Goal: Task Accomplishment & Management: Use online tool/utility

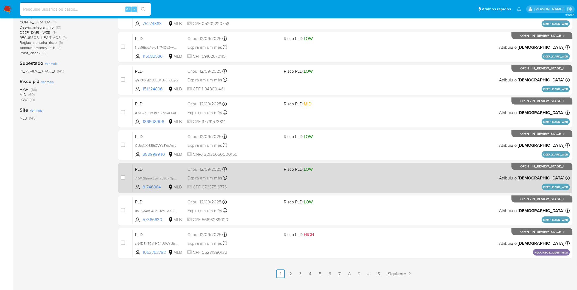
scroll to position [159, 0]
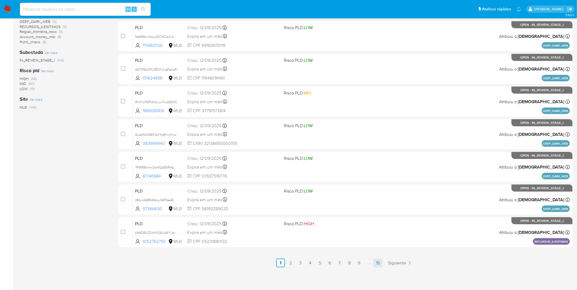
click at [377, 265] on link "15" at bounding box center [378, 263] width 9 height 9
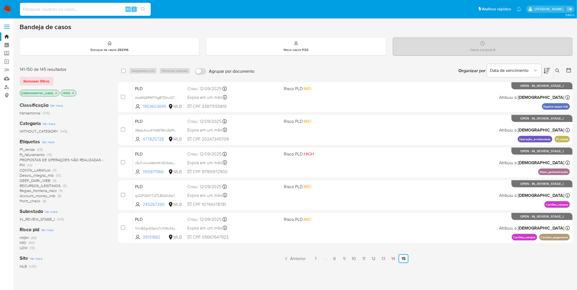
click at [11, 5] on img at bounding box center [7, 9] width 9 height 9
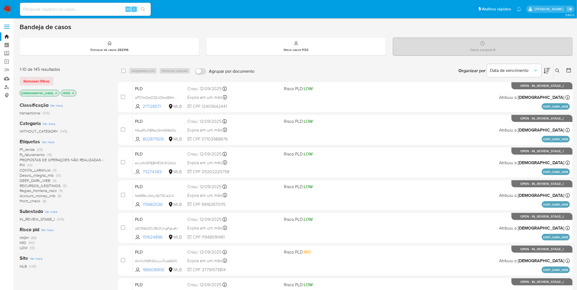
click at [9, 11] on img at bounding box center [7, 9] width 9 height 9
click at [58, 162] on span "PROPOSTAS DE OPERAÇOES NÃO REALIZADAS - PIX" at bounding box center [61, 162] width 83 height 11
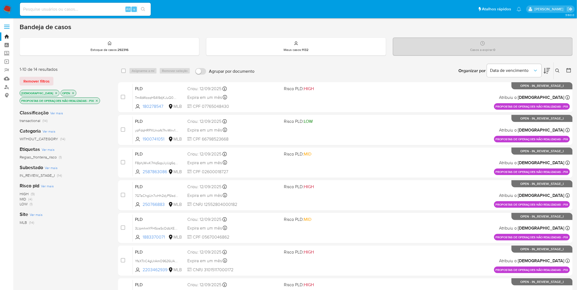
click at [71, 92] on icon "close-filter" at bounding box center [72, 93] width 3 height 3
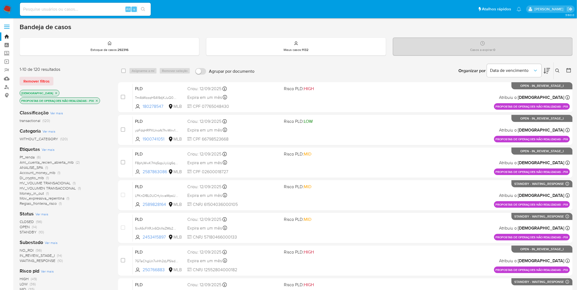
scroll to position [30, 0]
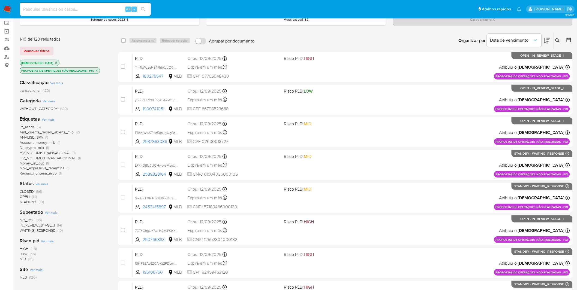
click at [48, 231] on span "WAITING_RESPONSE" at bounding box center [38, 230] width 36 height 5
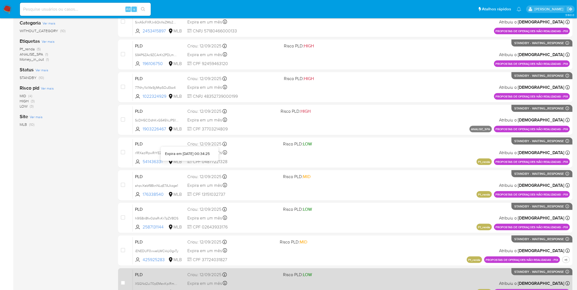
scroll to position [159, 0]
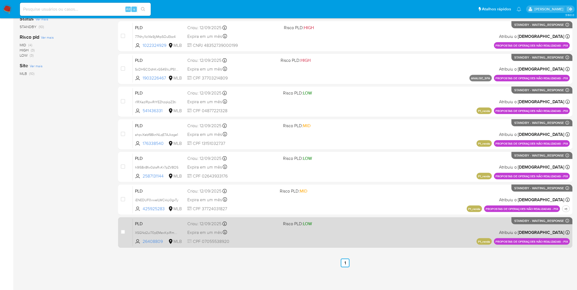
click at [251, 234] on div "Expira em um mês Expira em 27/10/2025 00:15:41" at bounding box center [232, 232] width 91 height 7
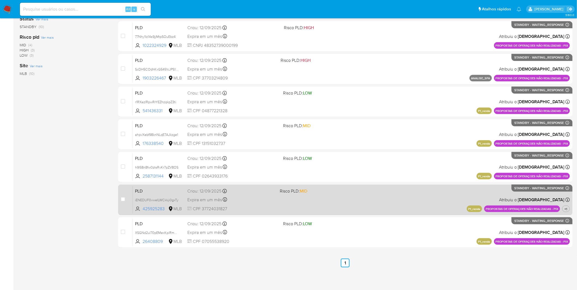
click at [258, 200] on div "Expira em um mês Expira em 27/10/2025 00:16:17" at bounding box center [231, 199] width 88 height 7
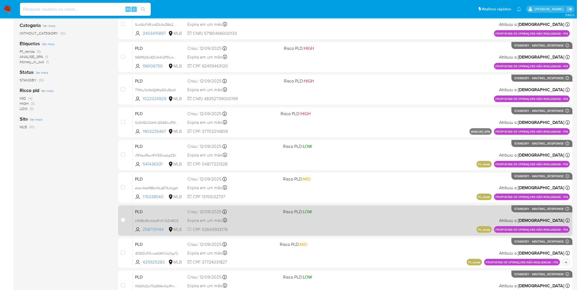
scroll to position [99, 0]
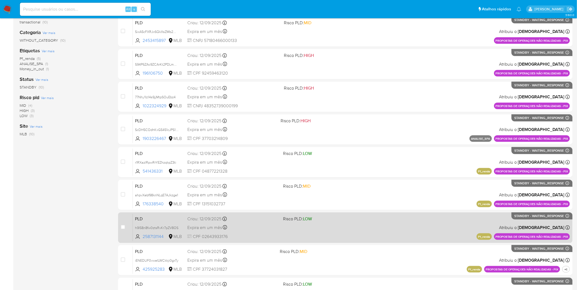
click at [252, 224] on div "Expira em um mês Expira em 27/10/2025 00:21:45" at bounding box center [232, 227] width 91 height 7
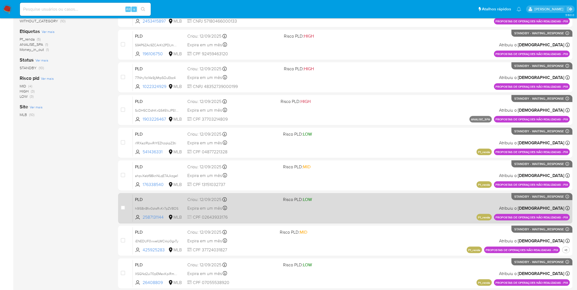
scroll to position [129, 0]
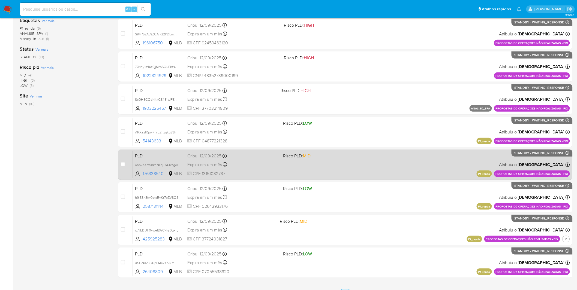
click at [252, 170] on div "PLD ahpvXebf98knNLqE7AJkzge1 176338540 MLB Risco PLD: MID Criou: 12/09/2025 Cri…" at bounding box center [351, 165] width 437 height 28
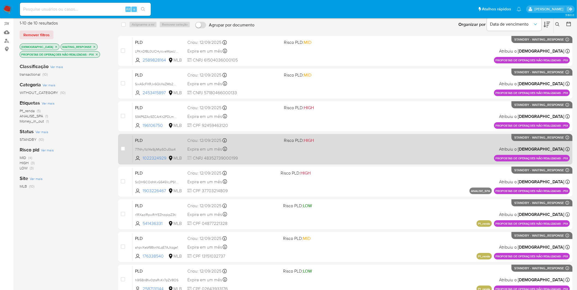
scroll to position [38, 0]
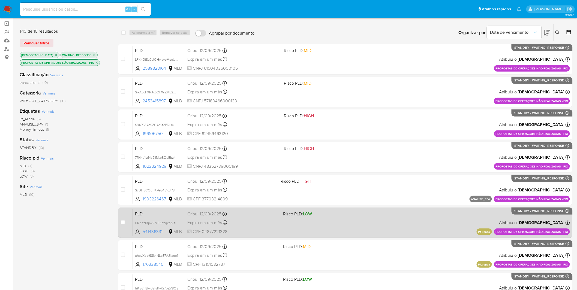
click at [254, 223] on div "Expira em um mês Expira em 27/10/2025 00:34:25" at bounding box center [232, 222] width 91 height 7
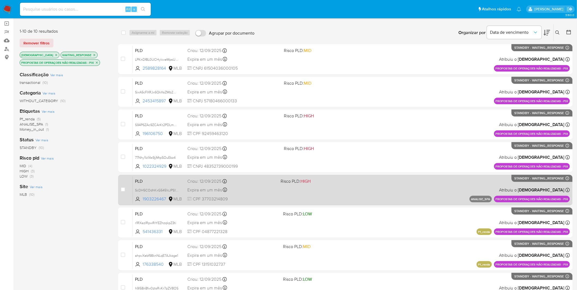
click at [243, 200] on span "CPF 37703214809" at bounding box center [231, 199] width 89 height 6
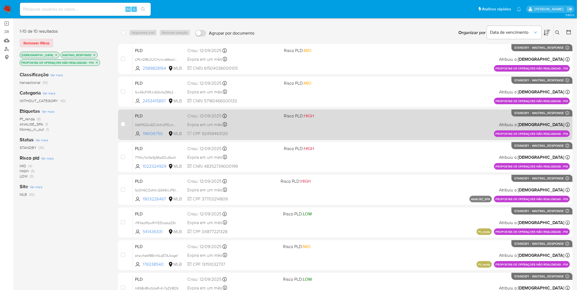
click at [254, 126] on div "Expira em um mês Expira em 27/10/2025 16:21:34" at bounding box center [233, 124] width 92 height 7
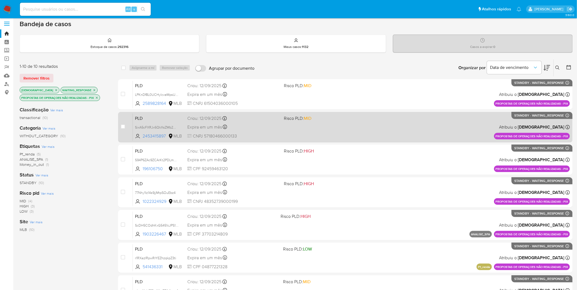
scroll to position [0, 0]
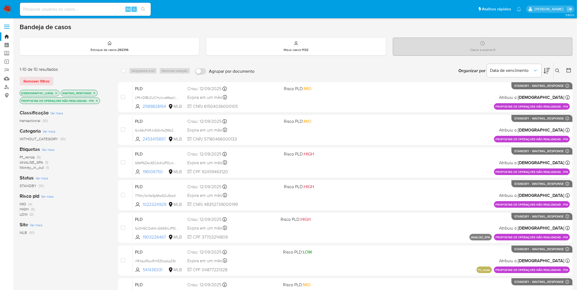
click at [93, 92] on icon "close-filter" at bounding box center [94, 93] width 3 height 3
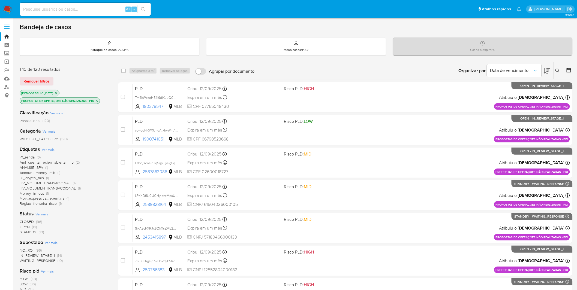
click at [97, 100] on icon "close-filter" at bounding box center [97, 101] width 2 height 2
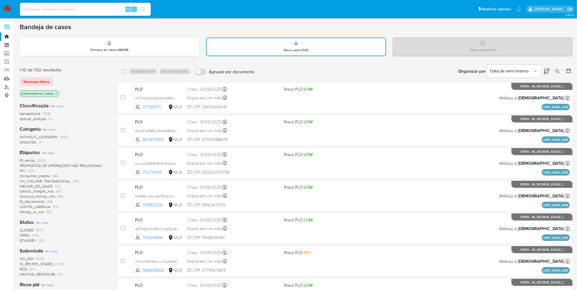
click at [11, 10] on img at bounding box center [7, 9] width 9 height 9
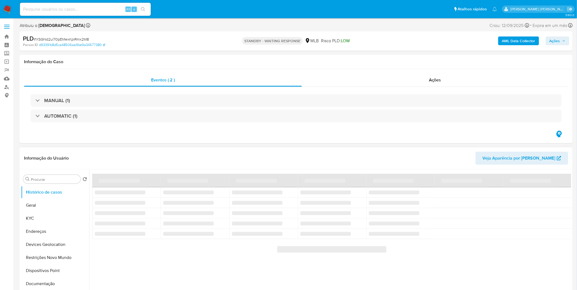
select select "10"
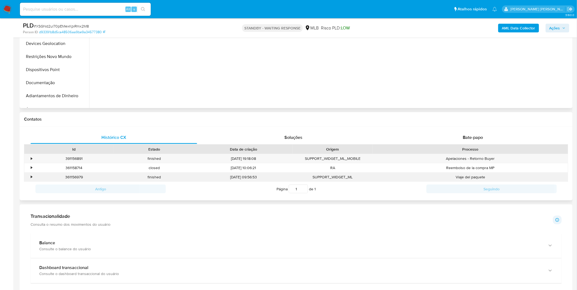
scroll to position [333, 0]
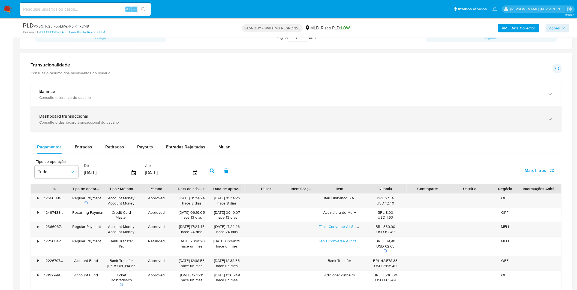
click at [209, 128] on div "Dashboard transaccional Consulte o dashboard transaccional do usuário" at bounding box center [296, 119] width 531 height 25
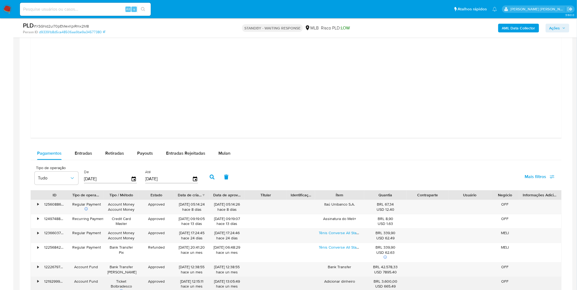
scroll to position [576, 0]
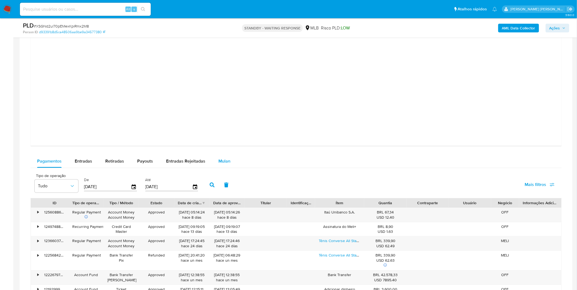
click at [225, 162] on span "Mulan" at bounding box center [224, 161] width 12 height 6
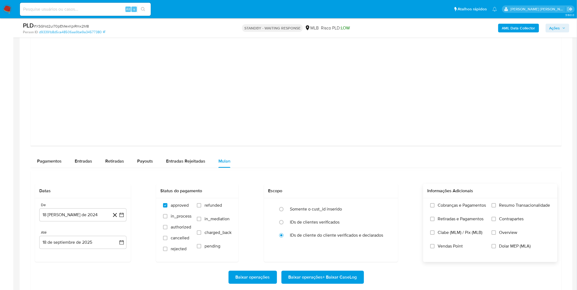
click at [474, 211] on label "Cobranças e Pagamentos" at bounding box center [458, 210] width 56 height 14
click at [435, 208] on input "Cobranças e Pagamentos" at bounding box center [432, 205] width 4 height 4
click at [472, 222] on span "Retiradas e Pagamentos" at bounding box center [461, 219] width 46 height 5
click at [435, 221] on input "Retiradas e Pagamentos" at bounding box center [432, 219] width 4 height 4
click at [509, 213] on label "Resumo Transacionalidade" at bounding box center [521, 210] width 59 height 14
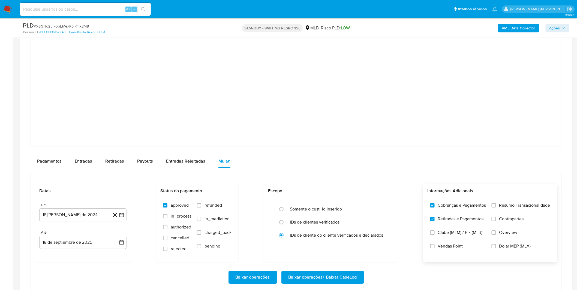
click at [496, 208] on input "Resumo Transacionalidade" at bounding box center [494, 205] width 4 height 4
drag, startPoint x: 509, startPoint y: 213, endPoint x: 500, endPoint y: 223, distance: 13.7
click at [500, 223] on label "Contrapartes" at bounding box center [521, 224] width 59 height 14
click at [496, 221] on input "Contrapartes" at bounding box center [494, 219] width 4 height 4
click at [83, 219] on button "18 [PERSON_NAME] de 2024" at bounding box center [82, 215] width 87 height 13
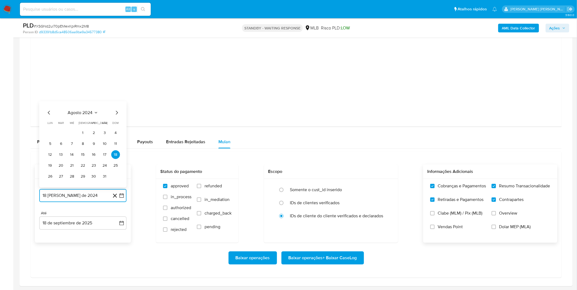
scroll to position [606, 0]
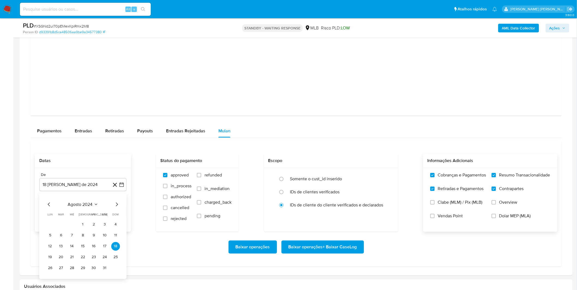
click at [89, 200] on div "agosto 2024 agosto 2024 lun lunes mar martes mié miércoles jue jueves vie viern…" at bounding box center [82, 236] width 87 height 86
click at [89, 202] on span "agosto 2024" at bounding box center [80, 204] width 25 height 5
click at [112, 206] on icon "Año siguiente" at bounding box center [115, 204] width 7 height 7
click at [78, 257] on button "ago" at bounding box center [82, 255] width 15 height 9
click at [90, 229] on td "1" at bounding box center [93, 224] width 9 height 9
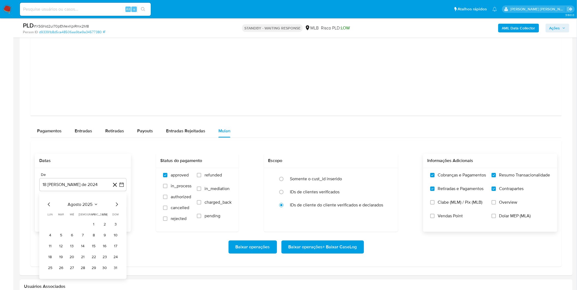
click at [90, 229] on td "1" at bounding box center [93, 224] width 9 height 9
click at [91, 227] on button "1" at bounding box center [93, 224] width 9 height 9
click at [83, 238] on div "Baixar operações Baixar operações + Baixar CaseLog" at bounding box center [296, 247] width 523 height 31
click at [336, 251] on span "Baixar operações + Baixar CaseLog" at bounding box center [323, 247] width 68 height 12
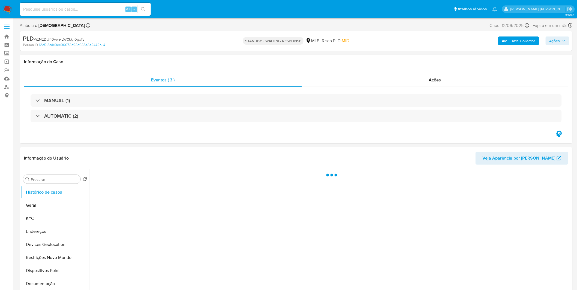
select select "10"
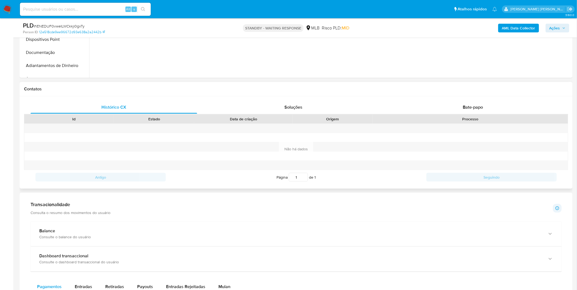
scroll to position [303, 0]
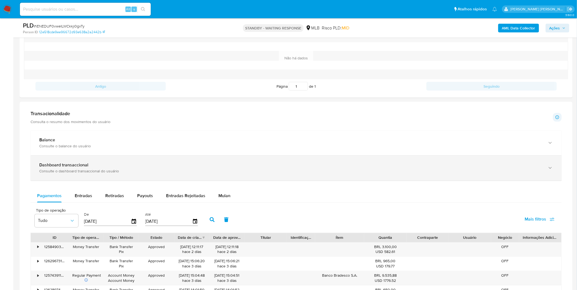
click at [157, 175] on div "Dashboard transaccional Consulte o dashboard transaccional do usuário" at bounding box center [296, 168] width 531 height 25
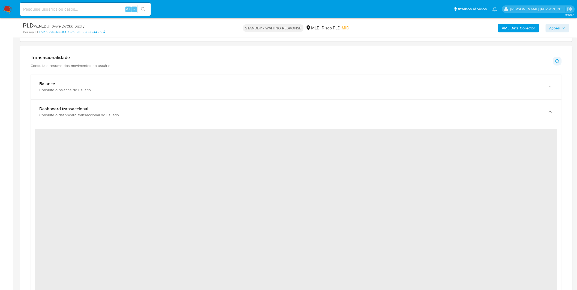
scroll to position [364, 0]
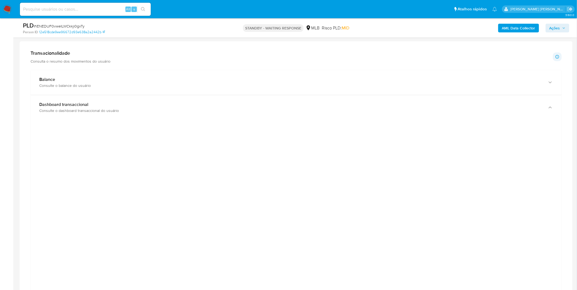
click at [96, 226] on div at bounding box center [296, 247] width 523 height 245
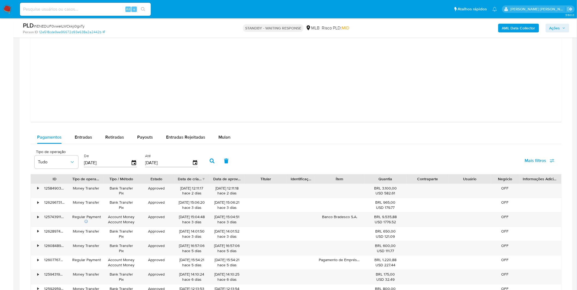
scroll to position [606, 0]
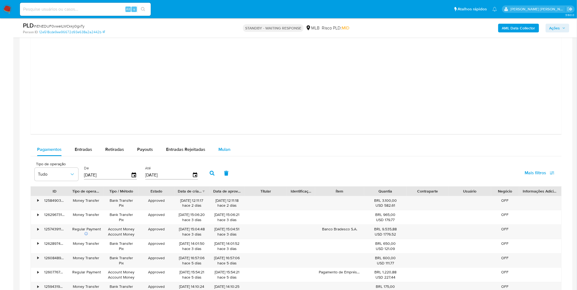
click at [224, 151] on span "Mulan" at bounding box center [224, 149] width 12 height 6
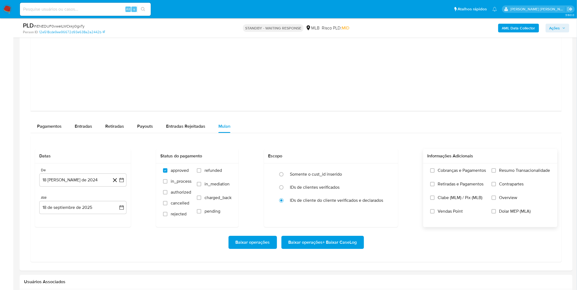
scroll to position [636, 0]
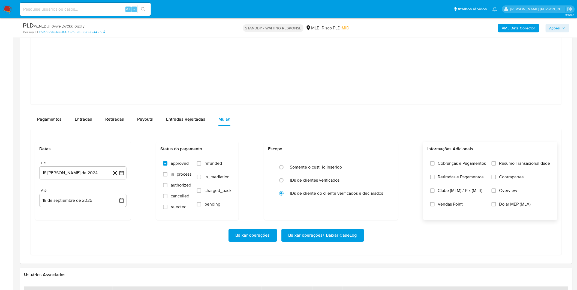
click at [449, 176] on span "Retiradas e Pagamentos" at bounding box center [461, 177] width 46 height 5
click at [435, 176] on input "Retiradas e Pagamentos" at bounding box center [432, 177] width 4 height 4
click at [453, 168] on label "Cobranças e Pagamentos" at bounding box center [458, 168] width 56 height 14
click at [435, 166] on input "Cobranças e Pagamentos" at bounding box center [432, 163] width 4 height 4
click at [509, 172] on label "Resumo Transacionalidade" at bounding box center [521, 168] width 59 height 14
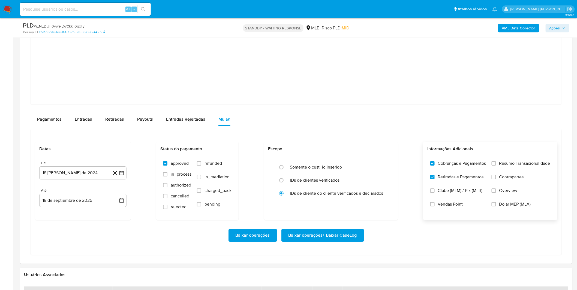
click at [496, 166] on input "Resumo Transacionalidade" at bounding box center [494, 163] width 4 height 4
click at [503, 180] on span "Contrapartes" at bounding box center [511, 177] width 25 height 5
click at [496, 179] on input "Contrapartes" at bounding box center [494, 177] width 4 height 4
click at [97, 173] on button "18 [PERSON_NAME] de 2024" at bounding box center [82, 173] width 87 height 13
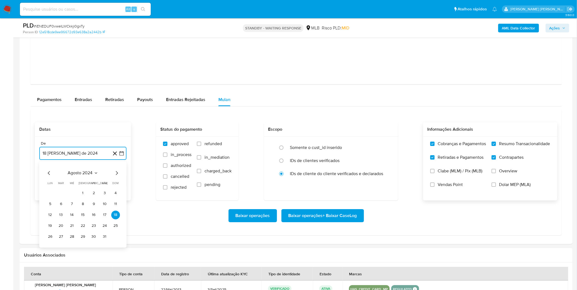
scroll to position [667, 0]
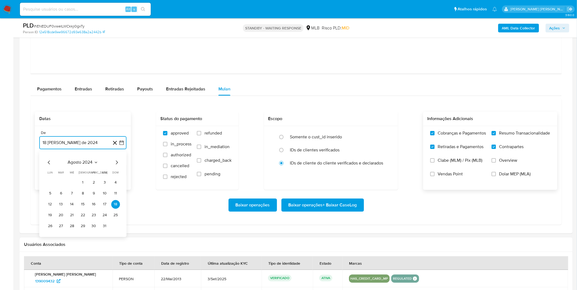
click at [82, 165] on span "agosto 2024" at bounding box center [80, 162] width 25 height 5
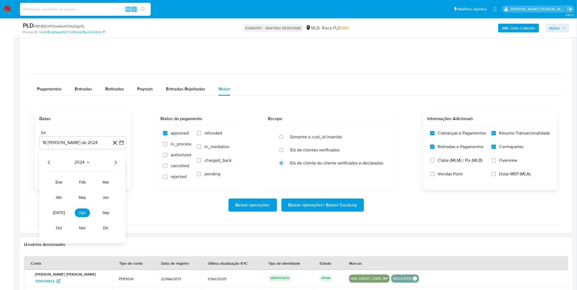
click at [111, 165] on div "2024" at bounding box center [82, 162] width 73 height 7
click at [115, 165] on icon "Año siguiente" at bounding box center [115, 162] width 7 height 7
click at [79, 212] on span "ago" at bounding box center [82, 213] width 7 height 4
click at [89, 187] on td "1" at bounding box center [93, 182] width 9 height 9
click at [91, 187] on button "1" at bounding box center [93, 182] width 9 height 9
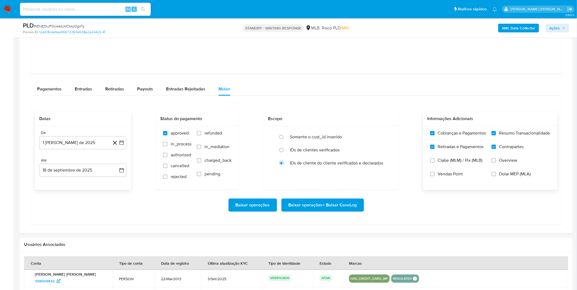
click at [73, 201] on div "Baixar operações Baixar operações + Baixar CaseLog" at bounding box center [296, 205] width 523 height 13
click at [306, 209] on span "Baixar operações + Baixar CaseLog" at bounding box center [323, 205] width 68 height 12
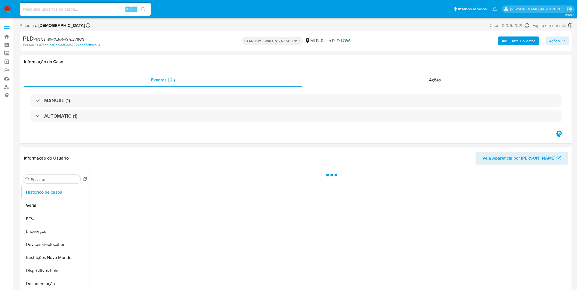
select select "10"
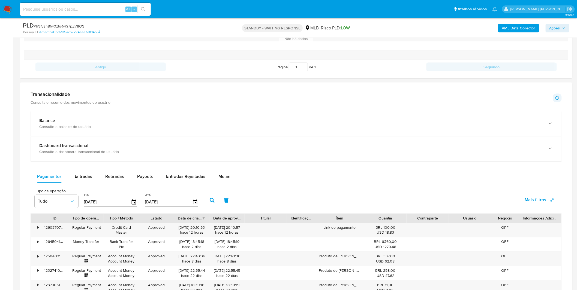
scroll to position [333, 0]
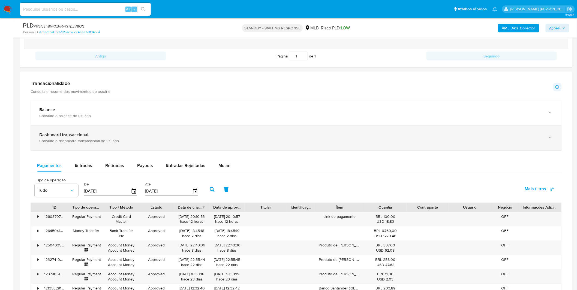
click at [111, 137] on div "Dashboard transaccional" at bounding box center [290, 135] width 503 height 5
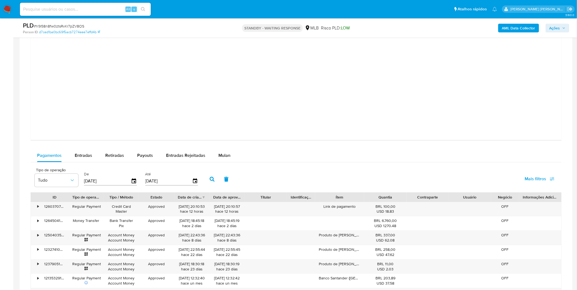
scroll to position [667, 0]
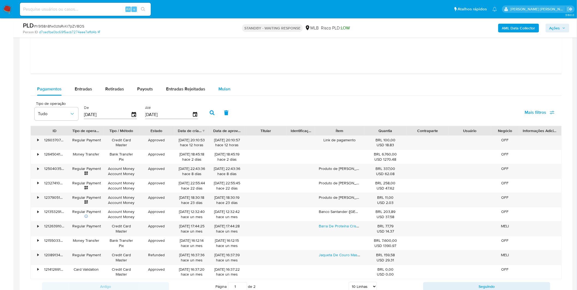
click at [227, 87] on span "Mulan" at bounding box center [224, 89] width 12 height 6
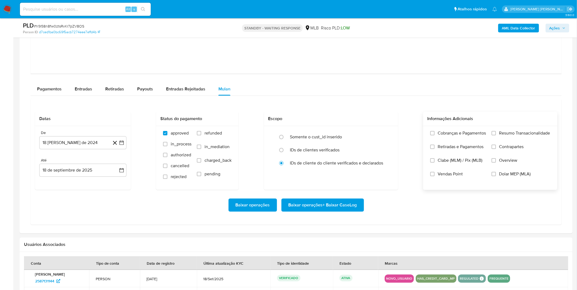
click at [461, 142] on label "Cobranças e Pagamentos" at bounding box center [458, 138] width 56 height 14
click at [435, 136] on input "Cobranças e Pagamentos" at bounding box center [432, 133] width 4 height 4
click at [455, 154] on label "Retiradas e Pagamentos" at bounding box center [458, 151] width 56 height 14
click at [435, 149] on input "Retiradas e Pagamentos" at bounding box center [432, 147] width 4 height 4
click at [513, 146] on span "Contrapartes" at bounding box center [511, 146] width 25 height 5
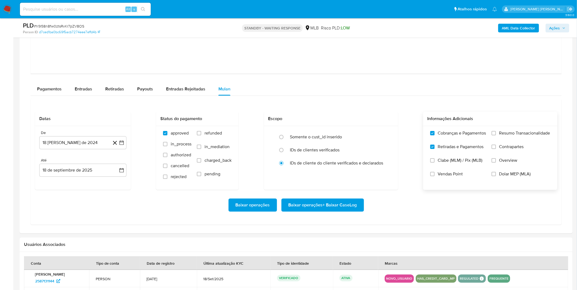
click at [496, 146] on input "Contrapartes" at bounding box center [494, 147] width 4 height 4
click at [515, 140] on label "Resumo Transacionalidade" at bounding box center [521, 138] width 59 height 14
click at [496, 136] on input "Resumo Transacionalidade" at bounding box center [494, 133] width 4 height 4
click at [79, 142] on button "18 [PERSON_NAME] de 2024" at bounding box center [82, 142] width 87 height 13
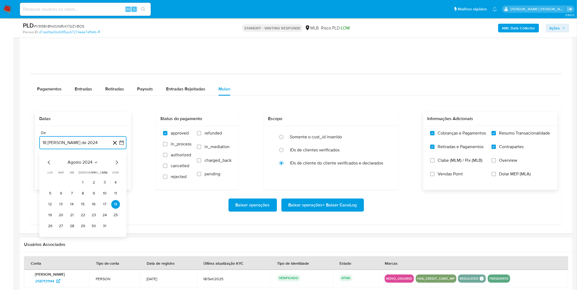
click at [78, 162] on span "agosto 2024" at bounding box center [80, 162] width 25 height 5
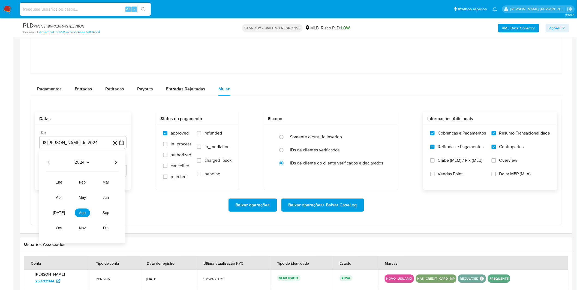
click at [118, 160] on icon "Año siguiente" at bounding box center [115, 162] width 7 height 7
click at [82, 211] on button "ago" at bounding box center [82, 213] width 15 height 9
click at [96, 184] on button "1" at bounding box center [93, 182] width 9 height 9
click at [86, 199] on div "Baixar operações Baixar operações + Baixar CaseLog" at bounding box center [296, 205] width 523 height 13
click at [329, 206] on span "Baixar operações + Baixar CaseLog" at bounding box center [323, 205] width 68 height 12
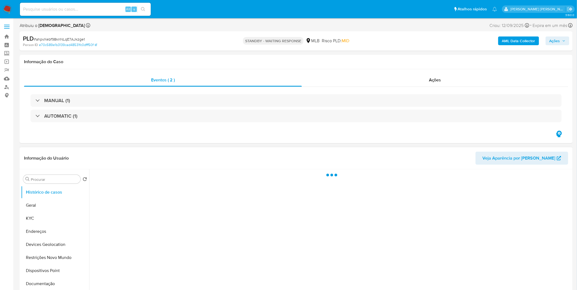
select select "10"
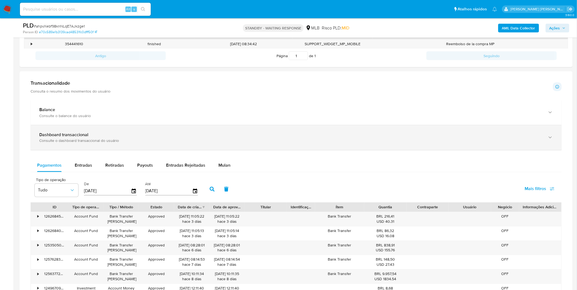
scroll to position [303, 0]
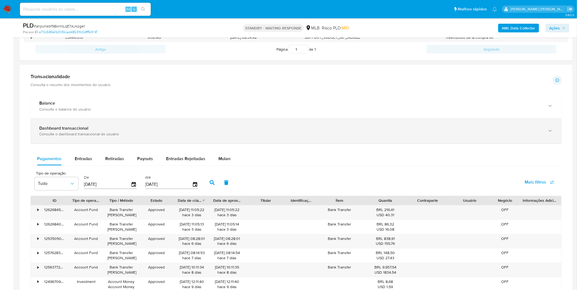
click at [158, 131] on div "Dashboard transaccional" at bounding box center [290, 128] width 503 height 5
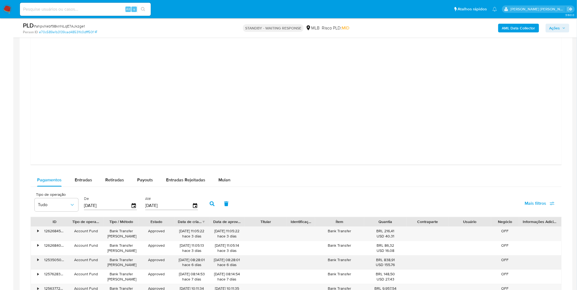
scroll to position [606, 0]
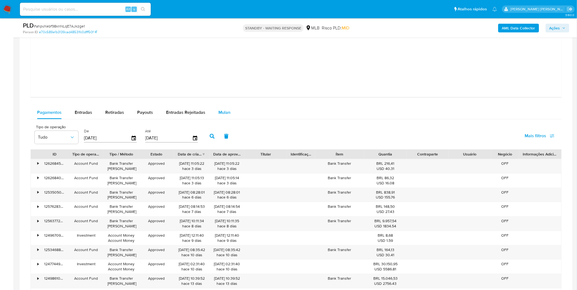
click at [218, 116] on div "Mulan" at bounding box center [224, 112] width 12 height 13
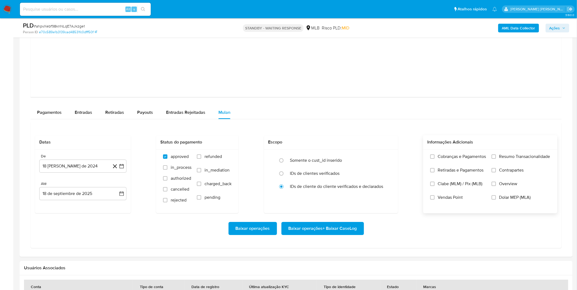
click at [461, 161] on label "Cobranças e Pagamentos" at bounding box center [458, 161] width 56 height 14
click at [435, 159] on input "Cobranças e Pagamentos" at bounding box center [432, 157] width 4 height 4
click at [459, 173] on span "Retiradas e Pagamentos" at bounding box center [461, 170] width 46 height 5
click at [435, 173] on input "Retiradas e Pagamentos" at bounding box center [432, 170] width 4 height 4
click at [516, 171] on span "Contrapartes" at bounding box center [511, 170] width 25 height 5
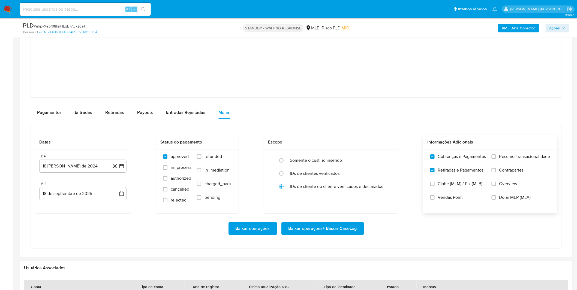
click at [496, 171] on input "Contrapartes" at bounding box center [494, 170] width 4 height 4
click at [517, 161] on label "Resumo Transacionalidade" at bounding box center [521, 161] width 59 height 14
click at [496, 159] on input "Resumo Transacionalidade" at bounding box center [494, 157] width 4 height 4
click at [93, 170] on button "18 [PERSON_NAME] de 2024" at bounding box center [82, 166] width 87 height 13
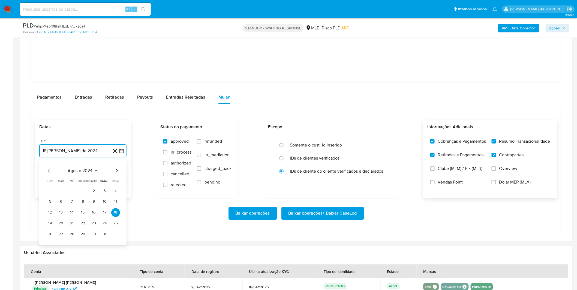
scroll to position [636, 0]
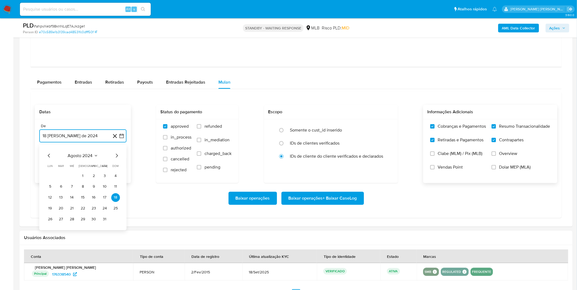
click at [86, 156] on span "agosto 2024" at bounding box center [80, 155] width 25 height 5
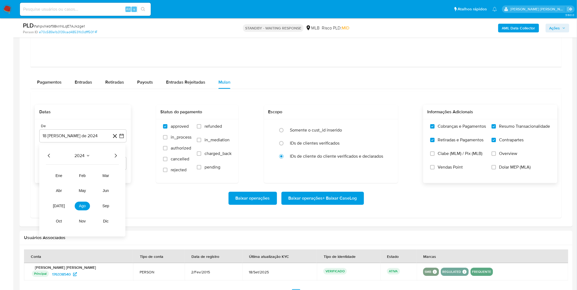
click at [113, 156] on icon "Año siguiente" at bounding box center [115, 155] width 7 height 7
click at [81, 208] on span "ago" at bounding box center [82, 206] width 7 height 4
click at [89, 176] on button "1" at bounding box center [93, 176] width 9 height 9
click at [80, 197] on div "Baixar operações Baixar operações + Baixar CaseLog" at bounding box center [296, 198] width 523 height 13
click at [304, 200] on span "Baixar operações + Baixar CaseLog" at bounding box center [323, 199] width 68 height 12
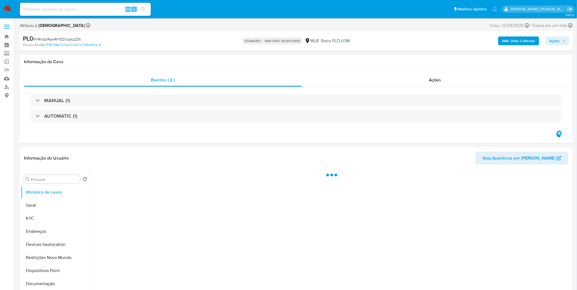
select select "10"
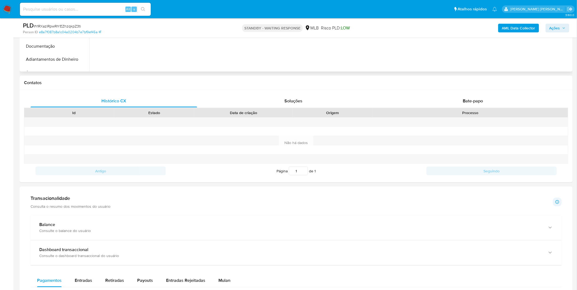
scroll to position [303, 0]
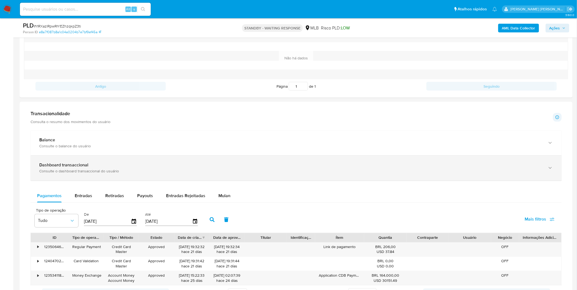
click at [122, 161] on div "Dashboard transaccional Consulte o dashboard transaccional do usuário" at bounding box center [296, 168] width 531 height 25
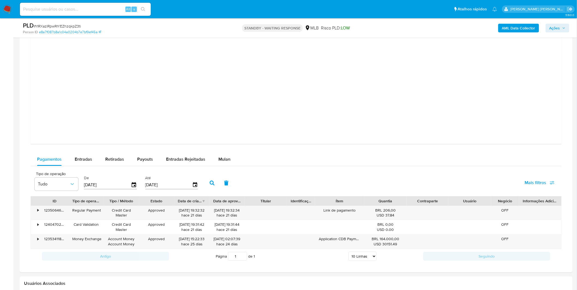
scroll to position [682, 0]
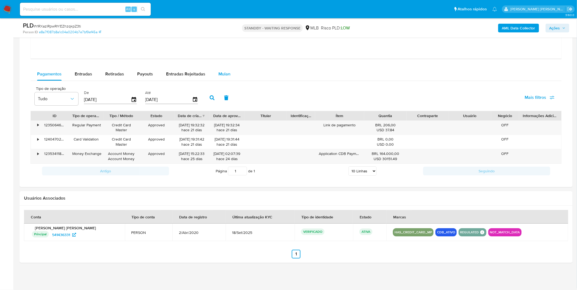
click at [230, 78] on button "Mulan" at bounding box center [224, 74] width 25 height 13
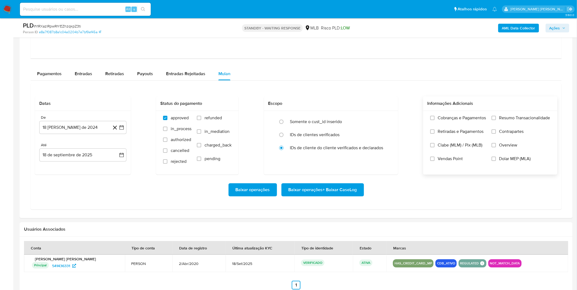
click at [469, 128] on label "Cobranças e Pagamentos" at bounding box center [458, 122] width 56 height 14
click at [435, 120] on input "Cobranças e Pagamentos" at bounding box center [432, 118] width 4 height 4
click at [464, 136] on label "Retiradas e Pagamentos" at bounding box center [458, 136] width 56 height 14
click at [435, 134] on input "Retiradas e Pagamentos" at bounding box center [432, 132] width 4 height 4
click at [499, 122] on label "Resumo Transacionalidade" at bounding box center [521, 122] width 59 height 14
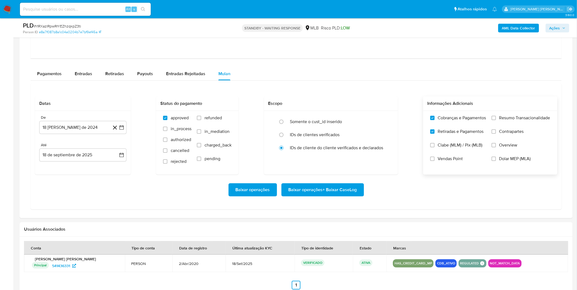
click at [496, 120] on input "Resumo Transacionalidade" at bounding box center [494, 118] width 4 height 4
click at [499, 134] on label "Contrapartes" at bounding box center [521, 136] width 59 height 14
click at [496, 134] on input "Contrapartes" at bounding box center [494, 132] width 4 height 4
click at [77, 129] on button "18 [PERSON_NAME] de 2024" at bounding box center [82, 127] width 87 height 13
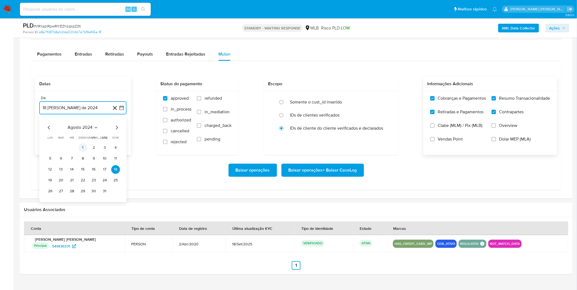
scroll to position [712, 0]
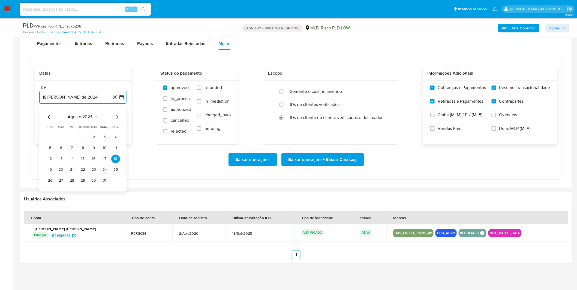
click at [83, 119] on span "agosto 2024" at bounding box center [80, 116] width 25 height 5
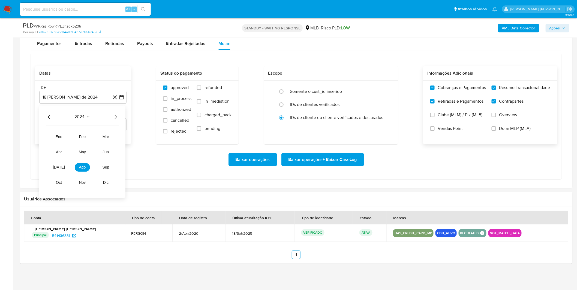
click at [116, 119] on icon "Año siguiente" at bounding box center [115, 117] width 7 height 7
click at [87, 167] on button "ago" at bounding box center [82, 167] width 15 height 9
click at [93, 138] on button "1" at bounding box center [93, 137] width 9 height 9
click at [89, 157] on div "Baixar operações Baixar operações + Baixar CaseLog" at bounding box center [296, 159] width 523 height 13
click at [356, 160] on span "Baixar operações + Baixar CaseLog" at bounding box center [323, 160] width 68 height 12
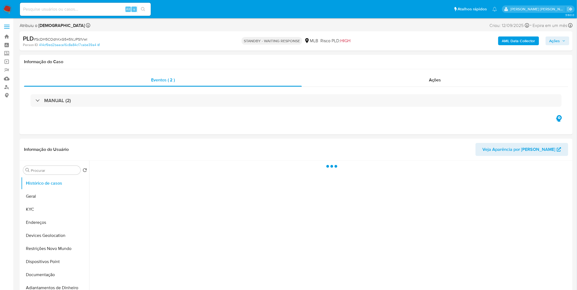
select select "10"
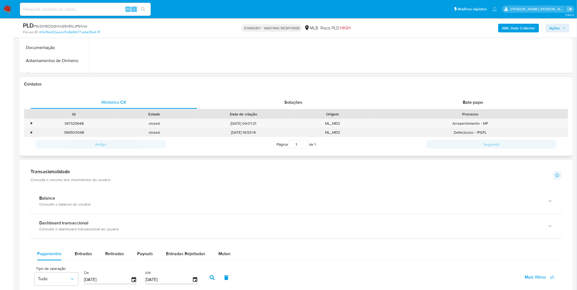
scroll to position [212, 0]
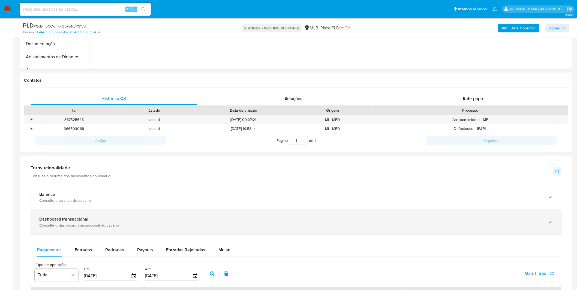
click at [183, 220] on div "Dashboard transaccional" at bounding box center [290, 219] width 503 height 5
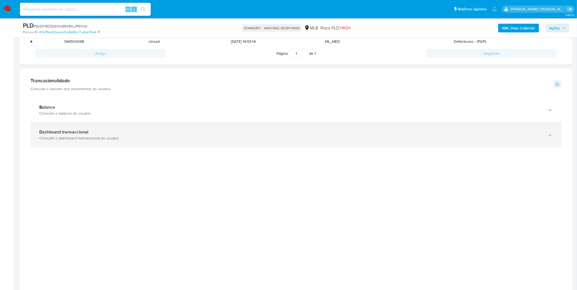
scroll to position [333, 0]
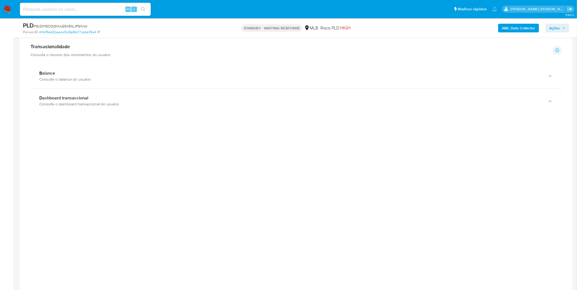
click at [103, 208] on div at bounding box center [296, 240] width 523 height 245
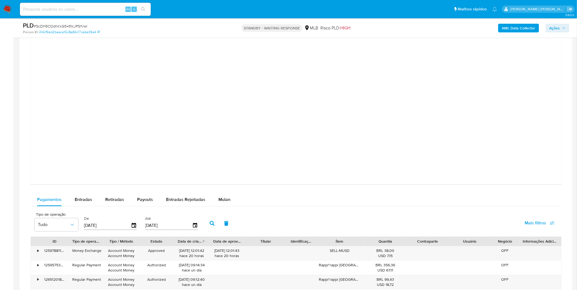
scroll to position [606, 0]
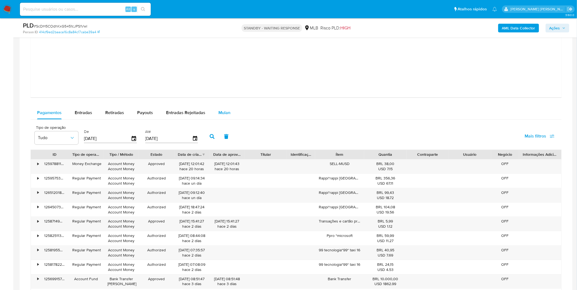
click at [224, 109] on div "Mulan" at bounding box center [224, 112] width 12 height 13
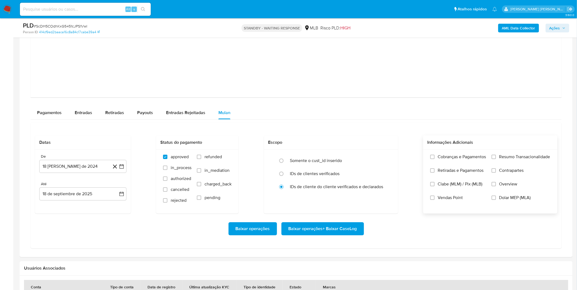
click at [468, 167] on label "Cobranças e Pagamentos" at bounding box center [458, 161] width 56 height 14
click at [435, 159] on input "Cobranças e Pagamentos" at bounding box center [432, 157] width 4 height 4
click at [464, 173] on span "Retiradas e Pagamentos" at bounding box center [461, 170] width 46 height 5
click at [435, 173] on input "Retiradas e Pagamentos" at bounding box center [432, 171] width 4 height 4
click at [496, 166] on label "Resumo Transacionalidade" at bounding box center [521, 161] width 59 height 14
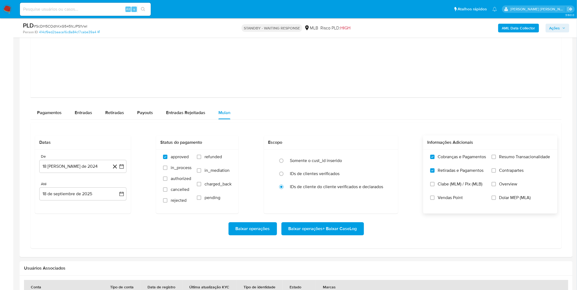
click at [496, 159] on input "Resumo Transacionalidade" at bounding box center [494, 157] width 4 height 4
click at [493, 170] on input "Contrapartes" at bounding box center [494, 171] width 4 height 4
click at [76, 169] on button "18 [PERSON_NAME] de 2024" at bounding box center [82, 166] width 87 height 13
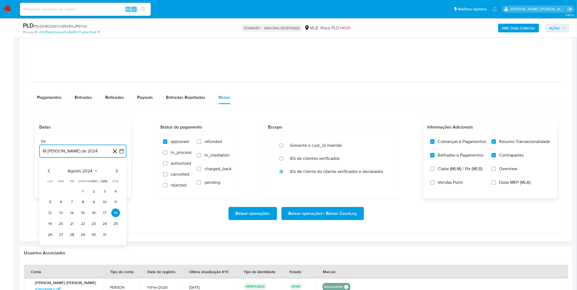
scroll to position [636, 0]
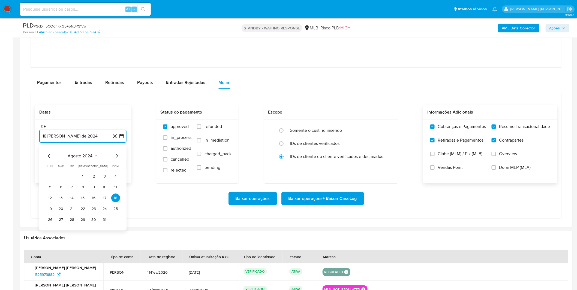
click at [85, 159] on span "agosto 2024" at bounding box center [80, 156] width 25 height 5
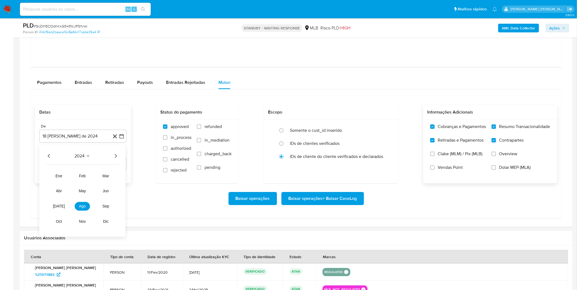
click at [116, 157] on icon "Año siguiente" at bounding box center [115, 156] width 7 height 7
click at [83, 210] on button "ago" at bounding box center [82, 206] width 15 height 9
click at [93, 179] on button "1" at bounding box center [93, 176] width 9 height 9
click at [87, 199] on div "Baixar operações Baixar operações + Baixar CaseLog" at bounding box center [296, 198] width 523 height 13
click at [313, 199] on span "Baixar operações + Baixar CaseLog" at bounding box center [323, 199] width 68 height 12
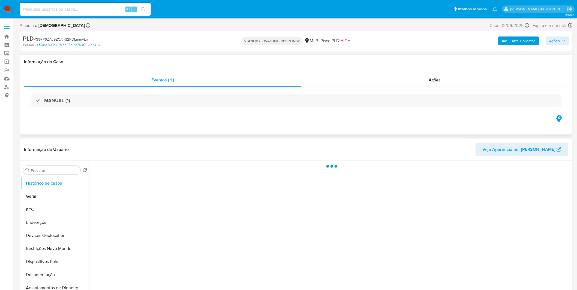
select select "10"
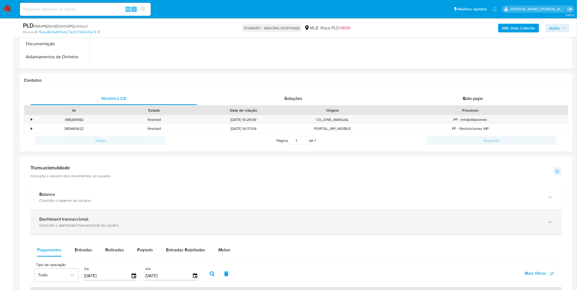
click at [142, 219] on div "Dashboard transaccional" at bounding box center [290, 219] width 503 height 5
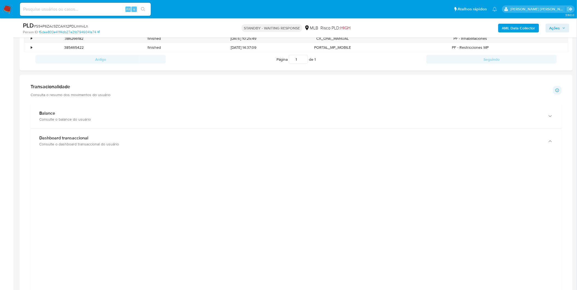
scroll to position [303, 0]
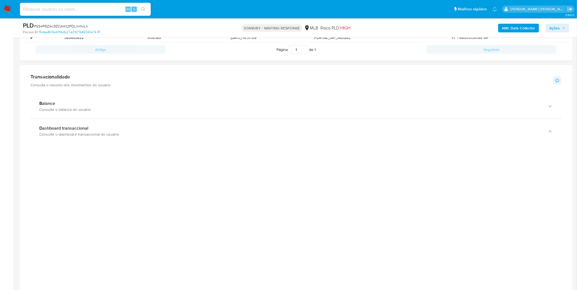
click at [121, 224] on div at bounding box center [296, 270] width 523 height 245
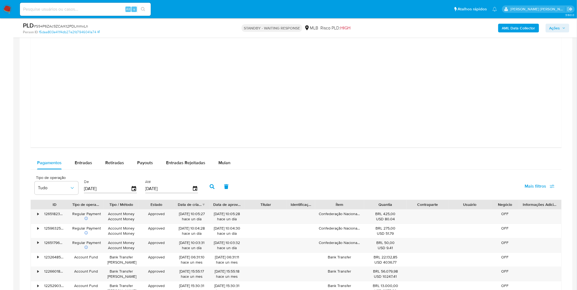
scroll to position [636, 0]
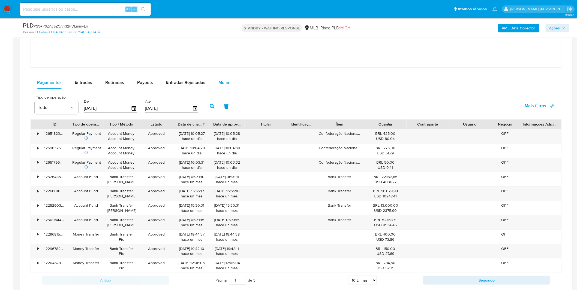
click at [231, 85] on button "Mulan" at bounding box center [224, 82] width 25 height 13
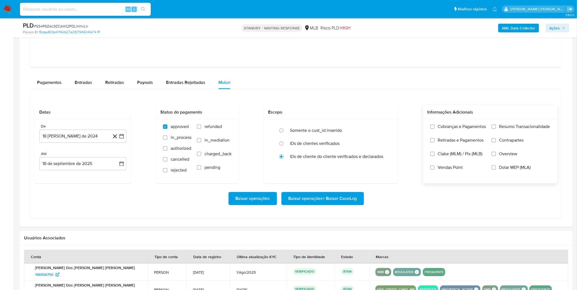
click at [458, 135] on label "Cobranças e Pagamentos" at bounding box center [458, 131] width 56 height 14
click at [435, 129] on input "Cobranças e Pagamentos" at bounding box center [432, 127] width 4 height 4
click at [457, 140] on span "Retiradas e Pagamentos" at bounding box center [461, 140] width 46 height 5
click at [435, 140] on input "Retiradas e Pagamentos" at bounding box center [432, 140] width 4 height 4
click at [517, 129] on span "Resumo Transacionalidade" at bounding box center [524, 126] width 51 height 5
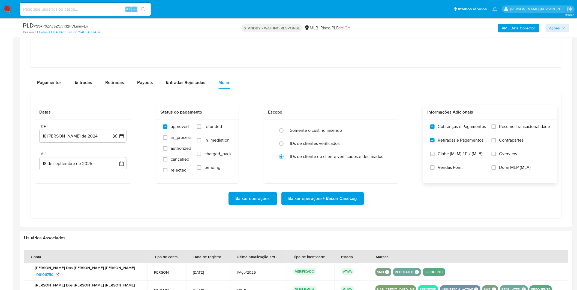
click at [496, 129] on input "Resumo Transacionalidade" at bounding box center [494, 127] width 4 height 4
click at [511, 141] on span "Contrapartes" at bounding box center [511, 140] width 25 height 5
click at [496, 141] on input "Contrapartes" at bounding box center [494, 140] width 4 height 4
click at [75, 134] on button "18 [PERSON_NAME] de 2024" at bounding box center [82, 136] width 87 height 13
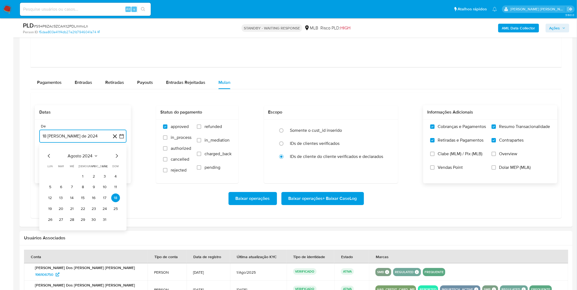
scroll to position [667, 0]
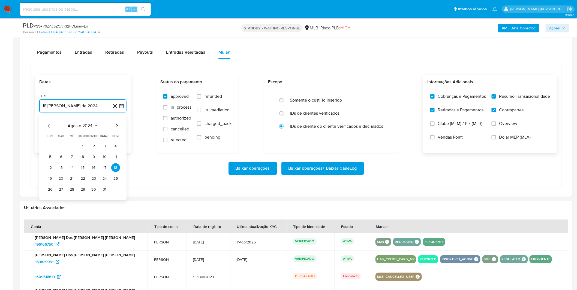
click at [82, 126] on span "agosto 2024" at bounding box center [80, 125] width 25 height 5
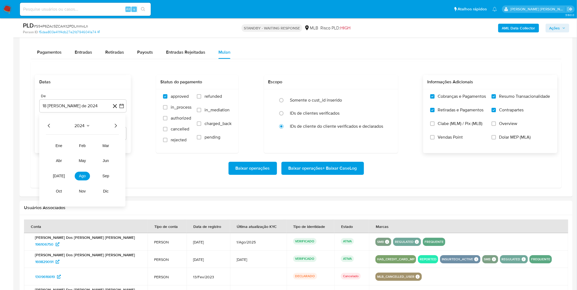
drag, startPoint x: 114, startPoint y: 127, endPoint x: 113, endPoint y: 131, distance: 4.8
click at [115, 127] on icon "Año siguiente" at bounding box center [115, 126] width 7 height 7
click at [88, 176] on button "ago" at bounding box center [82, 176] width 15 height 9
click at [92, 149] on button "1" at bounding box center [93, 146] width 9 height 9
click at [77, 174] on div "Baixar operações Baixar operações + Baixar CaseLog" at bounding box center [296, 168] width 523 height 13
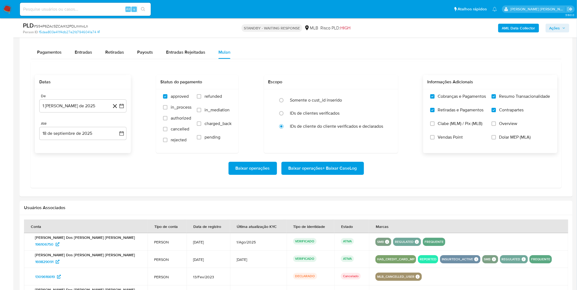
click at [313, 167] on span "Baixar operações + Baixar CaseLog" at bounding box center [323, 169] width 68 height 12
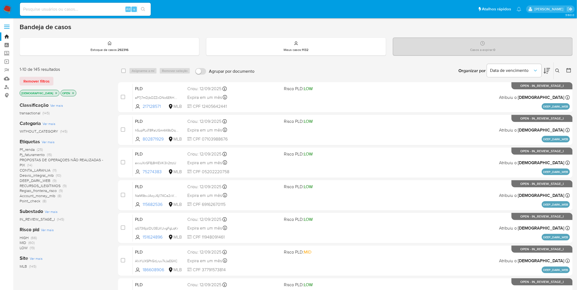
click at [48, 160] on span "PROPOSTAS DE OPERAÇOES NÃO REALIZADAS - PIX" at bounding box center [61, 162] width 83 height 11
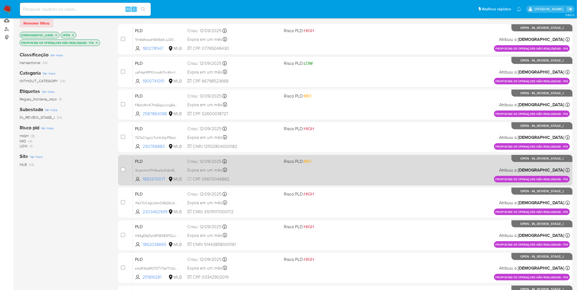
scroll to position [159, 0]
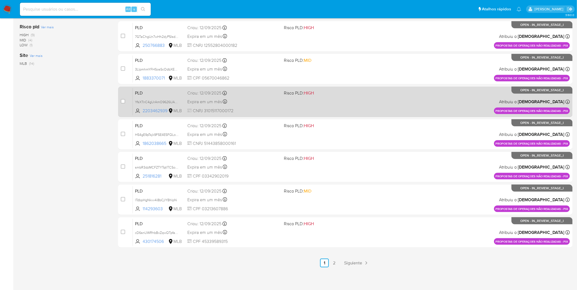
click at [337, 262] on link "2" at bounding box center [334, 263] width 9 height 9
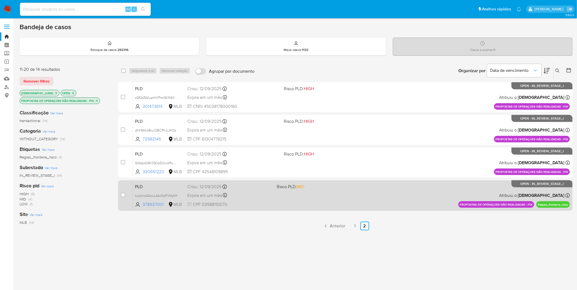
click at [275, 197] on div "PLD kuIp1voGAoxLAsk0bFVVqXlf 378937001 MLB Risco PLD: MID Criou: 12/09/2025 Cri…" at bounding box center [351, 196] width 437 height 28
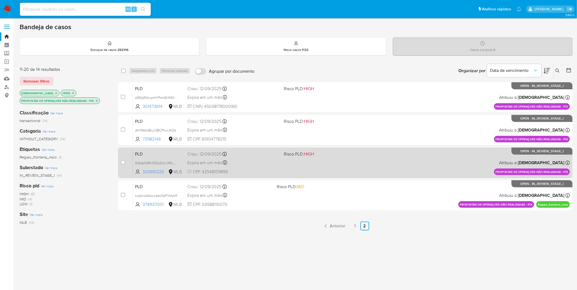
click at [251, 164] on div "Expira em um mês Expira em 27/10/2025 16:20:31" at bounding box center [233, 162] width 92 height 7
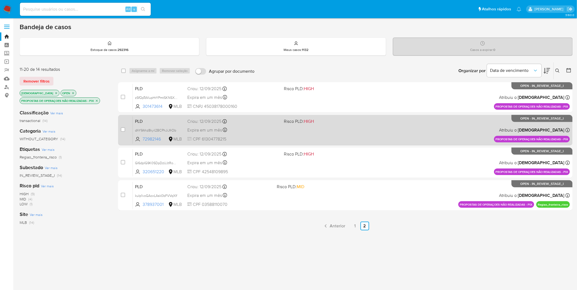
click at [273, 130] on div "Expira em um mês Expira em 27/10/2025 16:20:37" at bounding box center [233, 130] width 92 height 7
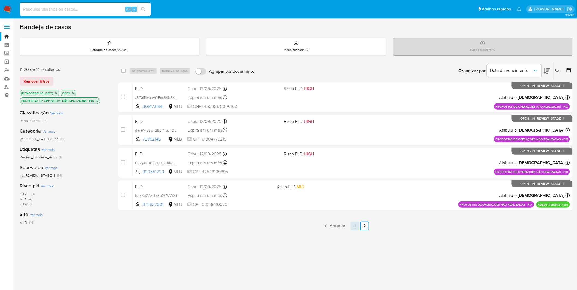
click at [356, 228] on link "1" at bounding box center [355, 226] width 9 height 9
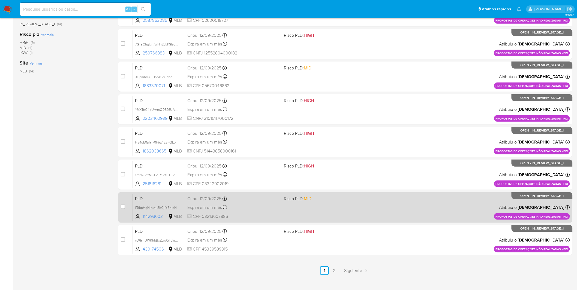
scroll to position [159, 0]
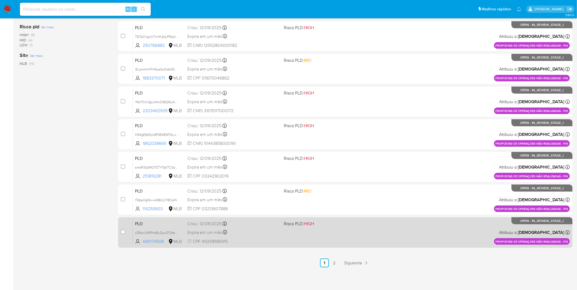
click at [307, 230] on div "PLD cD6snUWRhbBxZqwQTpfaRGOE 430174506 MLB Risco PLD: HIGH Criou: 12/09/2025 Cr…" at bounding box center [351, 233] width 437 height 28
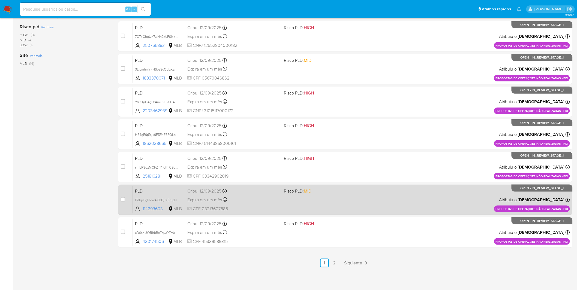
click at [260, 200] on div "Expira em um mês Expira em 27/10/2025 16:21:01" at bounding box center [233, 199] width 92 height 7
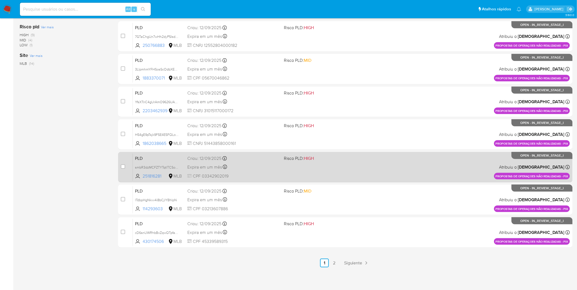
click at [258, 168] on div "Expira em um mês Expira em 27/10/2025 16:21:04" at bounding box center [233, 167] width 92 height 7
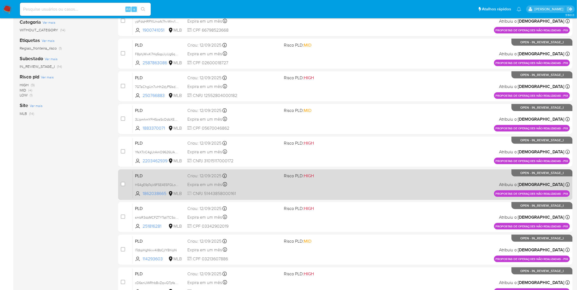
scroll to position [99, 0]
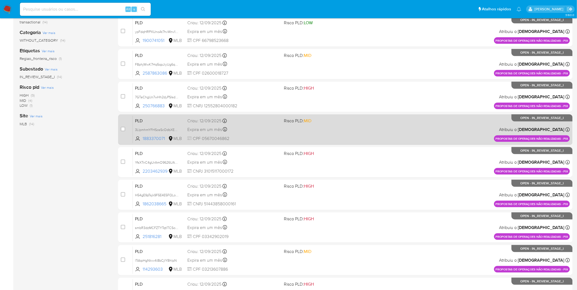
click at [256, 130] on div "Expira em um mês Expira em 27/10/2025 16:21:25" at bounding box center [233, 129] width 92 height 7
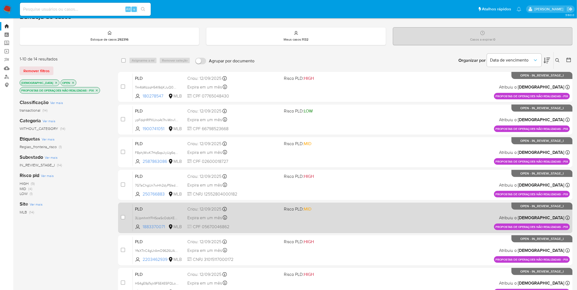
scroll to position [8, 0]
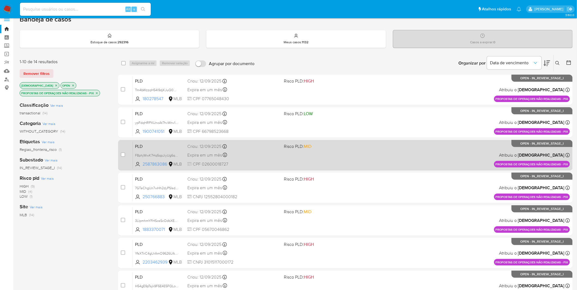
click at [258, 156] on div "Expira em um mês Expira em 27/10/2025 16:21:48" at bounding box center [233, 155] width 92 height 7
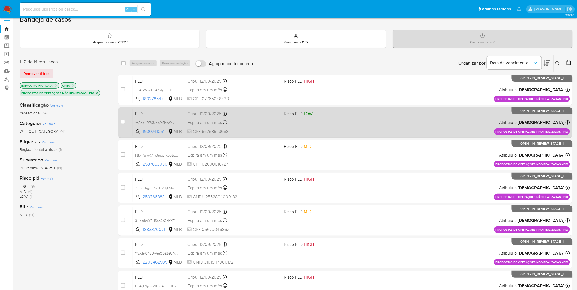
click at [260, 129] on span "CPF 66798523668" at bounding box center [233, 132] width 92 height 6
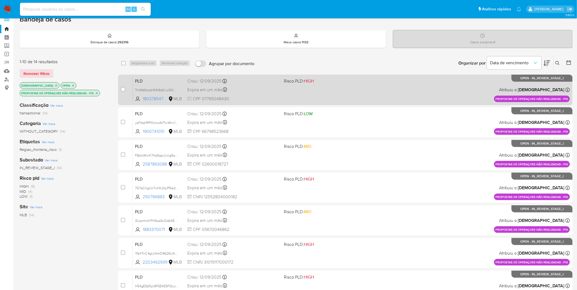
click at [259, 97] on span "CPF 07765048430" at bounding box center [233, 99] width 92 height 6
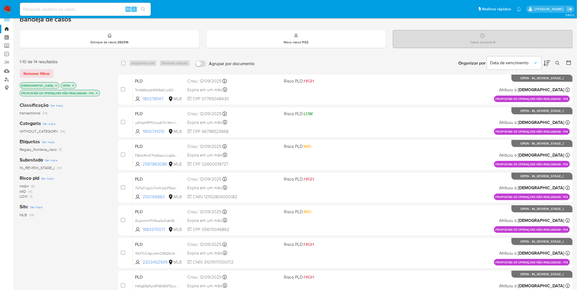
click at [10, 6] on img at bounding box center [7, 9] width 9 height 9
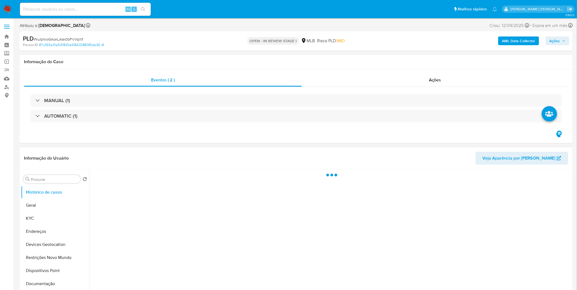
select select "10"
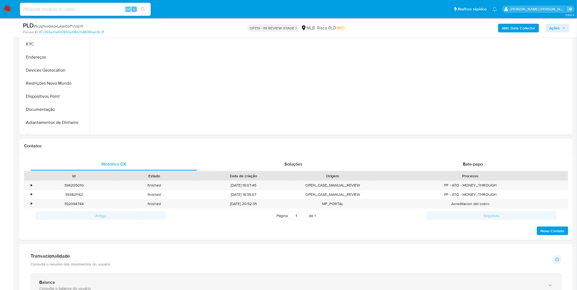
scroll to position [242, 0]
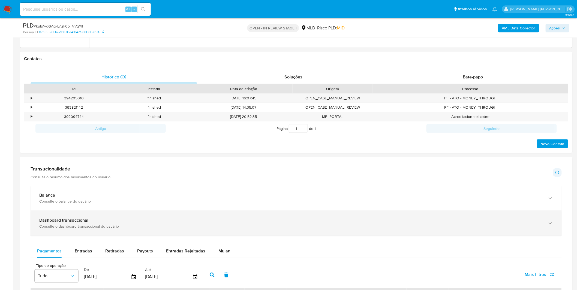
click at [160, 228] on div "Consulte o dashboard transaccional do usuário" at bounding box center [290, 226] width 503 height 5
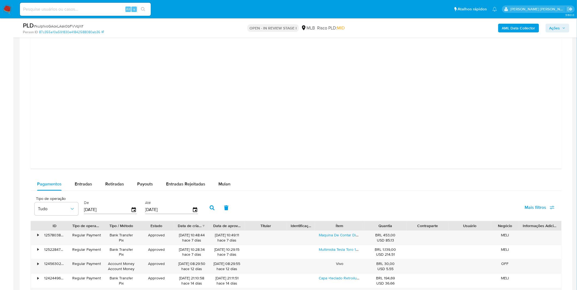
scroll to position [576, 0]
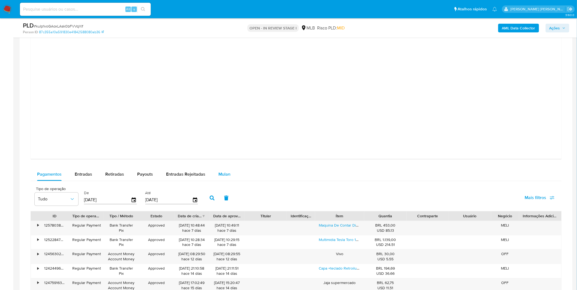
click at [221, 179] on div "Mulan" at bounding box center [224, 174] width 12 height 13
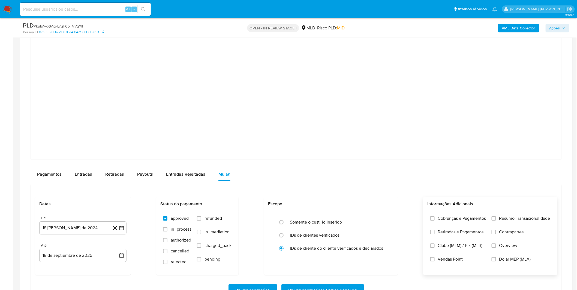
click at [455, 220] on span "Cobranças e Pagamentos" at bounding box center [462, 218] width 48 height 5
click at [435, 220] on input "Cobranças e Pagamentos" at bounding box center [432, 219] width 4 height 4
click at [452, 236] on label "Retiradas e Pagamentos" at bounding box center [458, 237] width 56 height 14
click at [435, 235] on input "Retiradas e Pagamentos" at bounding box center [432, 232] width 4 height 4
click at [497, 225] on label "Resumo Transacionalidade" at bounding box center [521, 223] width 59 height 14
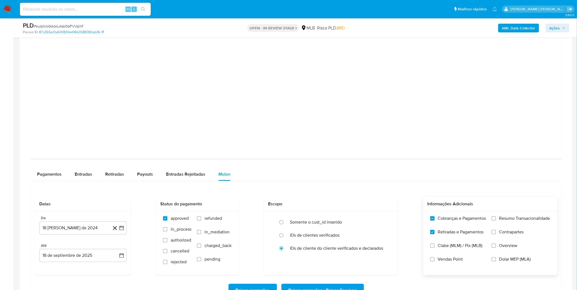
click at [496, 221] on input "Resumo Transacionalidade" at bounding box center [494, 219] width 4 height 4
click at [61, 229] on button "18 de agosto de 2024" at bounding box center [82, 228] width 87 height 13
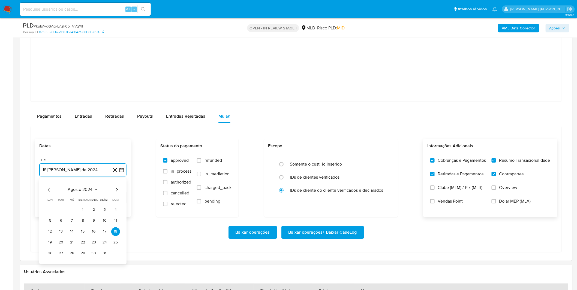
scroll to position [636, 0]
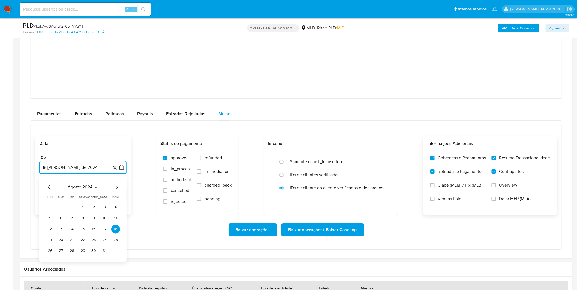
click at [77, 190] on span "agosto 2024" at bounding box center [80, 187] width 25 height 5
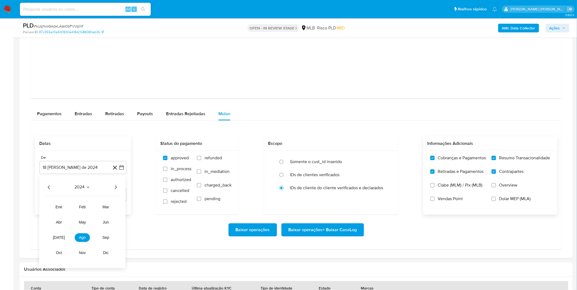
click at [113, 190] on icon "Año siguiente" at bounding box center [115, 187] width 7 height 7
click at [84, 238] on span "ago" at bounding box center [82, 238] width 7 height 4
click at [94, 210] on button "1" at bounding box center [93, 207] width 9 height 9
click at [79, 225] on div "Baixar operações Baixar operações + Baixar CaseLog" at bounding box center [296, 230] width 523 height 13
click at [317, 230] on span "Baixar operações + Baixar CaseLog" at bounding box center [323, 230] width 68 height 12
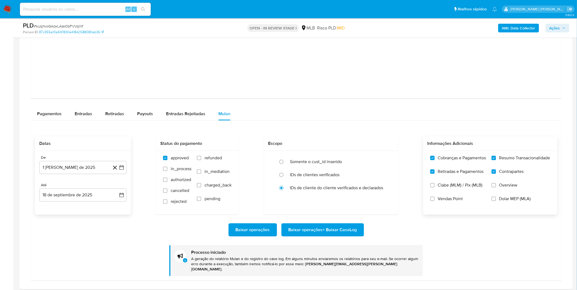
scroll to position [606, 0]
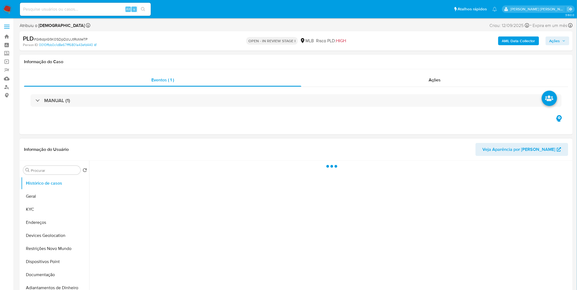
select select "10"
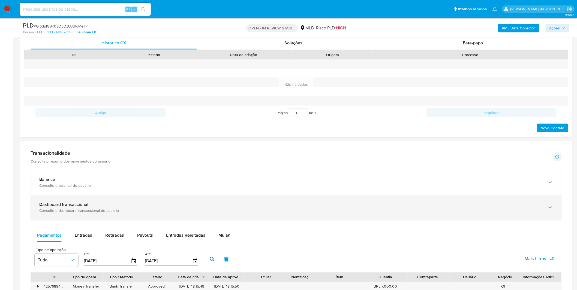
scroll to position [303, 0]
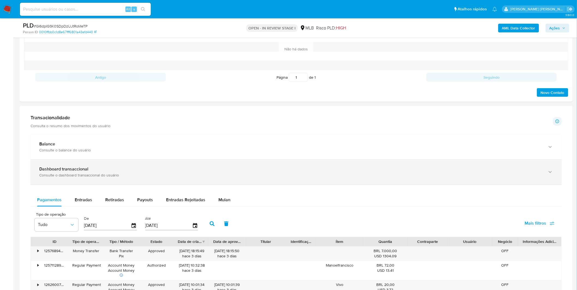
click at [189, 172] on div "Dashboard transaccional" at bounding box center [290, 169] width 503 height 5
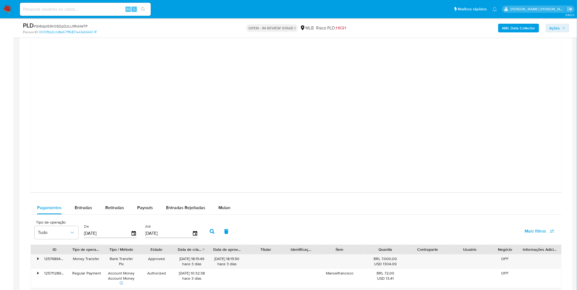
scroll to position [576, 0]
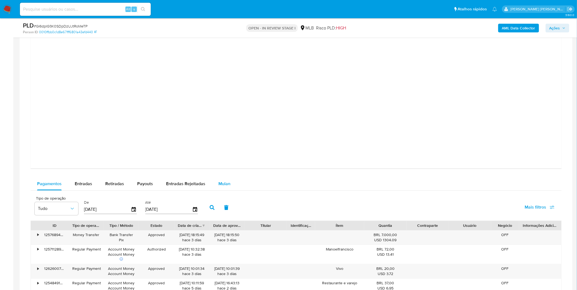
click at [224, 183] on span "Mulan" at bounding box center [224, 184] width 12 height 6
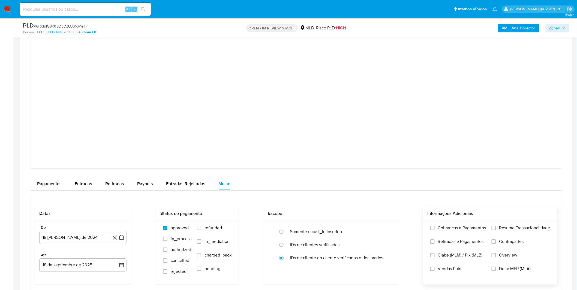
click at [439, 227] on span "Cobranças e Pagamentos" at bounding box center [462, 228] width 48 height 5
click at [442, 235] on label "Cobranças e Pagamentos" at bounding box center [458, 233] width 56 height 14
click at [435, 230] on input "Cobranças e Pagamentos" at bounding box center [432, 228] width 4 height 4
click at [442, 242] on span "Retiradas e Pagamentos" at bounding box center [461, 241] width 46 height 5
click at [435, 242] on input "Retiradas e Pagamentos" at bounding box center [432, 242] width 4 height 4
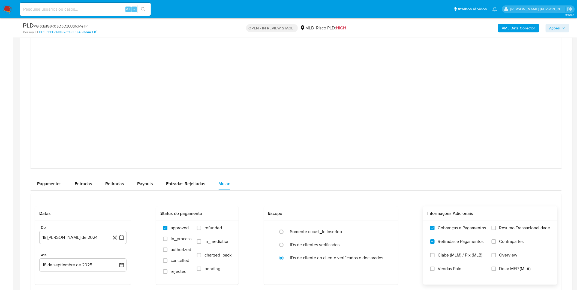
click at [492, 235] on label "Resumo Transacionalidade" at bounding box center [521, 233] width 59 height 14
click at [492, 230] on input "Resumo Transacionalidade" at bounding box center [494, 228] width 4 height 4
click at [495, 243] on input "Contrapartes" at bounding box center [494, 242] width 4 height 4
click at [94, 236] on button "18 [PERSON_NAME] de 2024" at bounding box center [82, 237] width 87 height 13
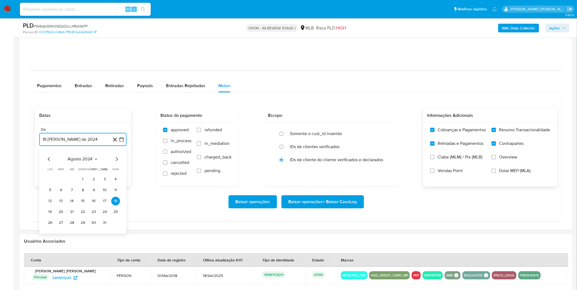
scroll to position [697, 0]
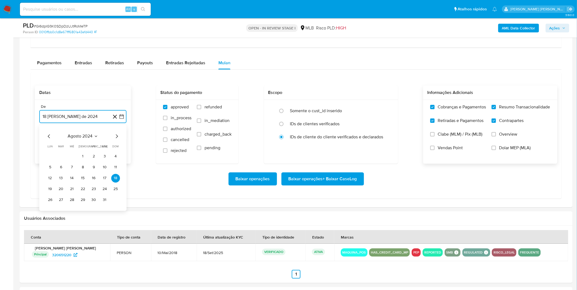
click at [83, 139] on span "agosto 2024" at bounding box center [80, 136] width 25 height 5
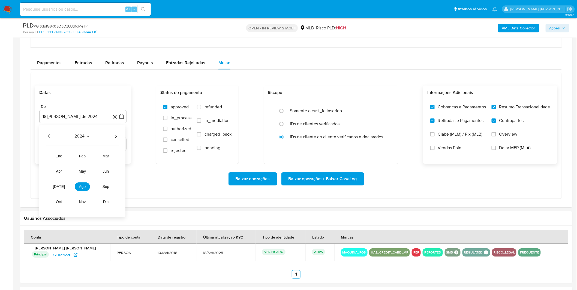
click at [115, 139] on icon "Año siguiente" at bounding box center [115, 136] width 7 height 7
click at [79, 186] on span "ago" at bounding box center [82, 187] width 7 height 4
click at [93, 157] on button "1" at bounding box center [93, 156] width 9 height 9
click at [104, 186] on div "Baixar operações Baixar operações + Baixar CaseLog" at bounding box center [296, 179] width 523 height 31
click at [314, 185] on span "Baixar operações + Baixar CaseLog" at bounding box center [323, 179] width 68 height 12
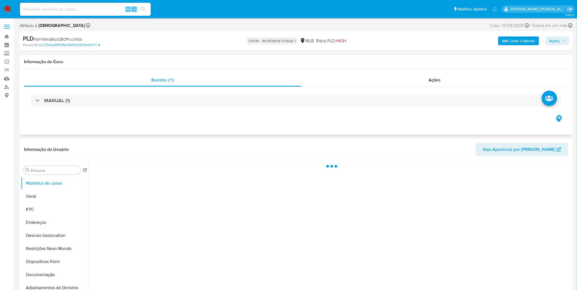
select select "10"
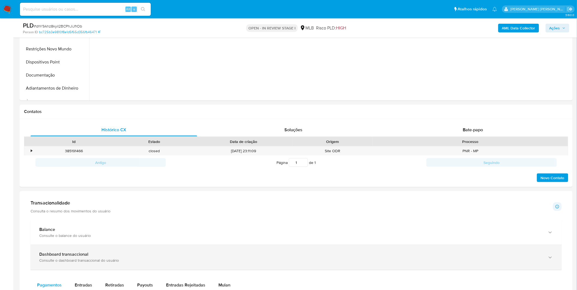
scroll to position [242, 0]
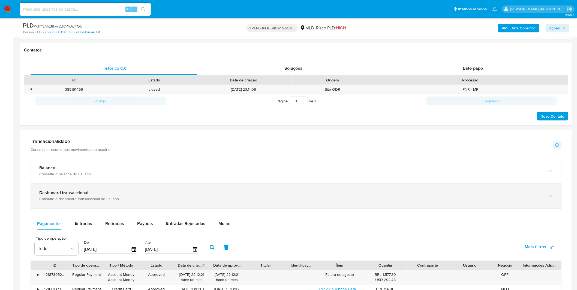
click at [120, 193] on div "Dashboard transaccional" at bounding box center [290, 193] width 503 height 5
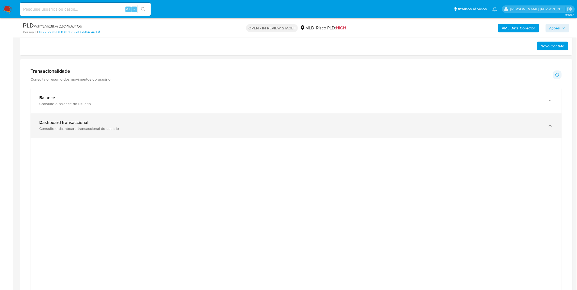
scroll to position [333, 0]
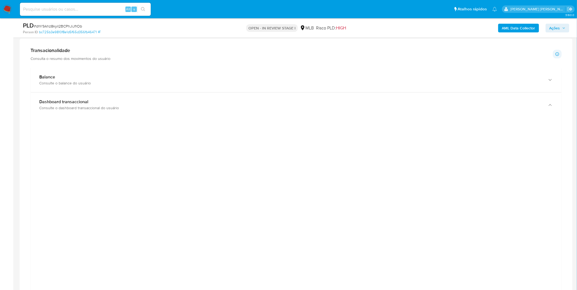
click at [117, 209] on div at bounding box center [296, 244] width 523 height 245
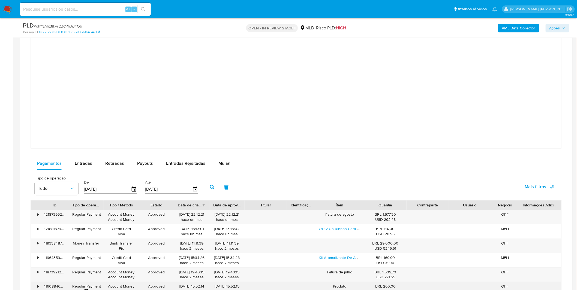
scroll to position [636, 0]
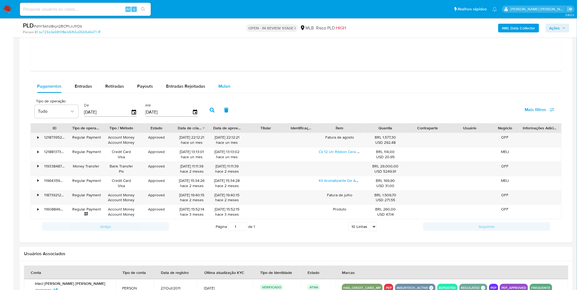
click at [222, 86] on span "Mulan" at bounding box center [224, 86] width 12 height 6
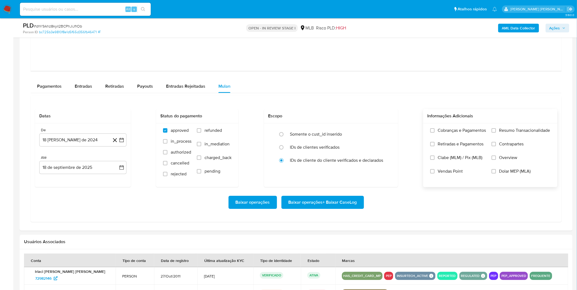
click at [436, 136] on label "Cobranças e Pagamentos" at bounding box center [458, 135] width 56 height 14
click at [435, 133] on input "Cobranças e Pagamentos" at bounding box center [432, 130] width 4 height 4
click at [437, 150] on label "Retiradas e Pagamentos" at bounding box center [458, 149] width 56 height 14
click at [435, 146] on input "Retiradas e Pagamentos" at bounding box center [432, 144] width 4 height 4
click at [500, 137] on label "Resumo Transacionalidade" at bounding box center [521, 135] width 59 height 14
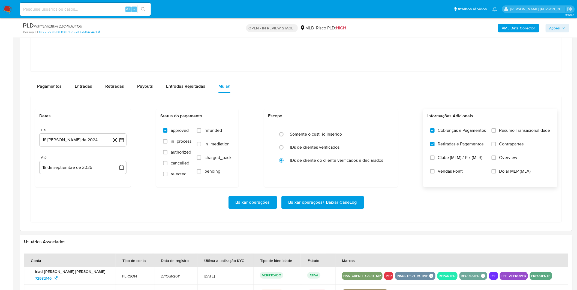
click at [496, 133] on input "Resumo Transacionalidade" at bounding box center [494, 130] width 4 height 4
click at [494, 149] on label "Contrapartes" at bounding box center [521, 149] width 59 height 14
click at [494, 146] on input "Contrapartes" at bounding box center [494, 144] width 4 height 4
click at [83, 143] on button "18 [PERSON_NAME] de 2024" at bounding box center [82, 140] width 87 height 13
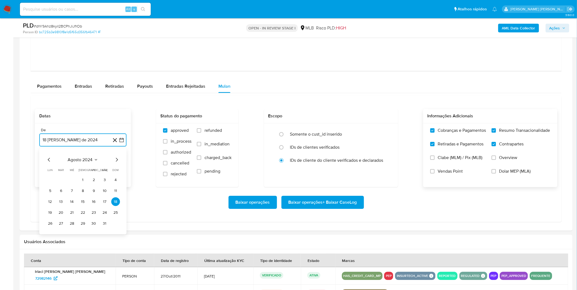
click at [80, 162] on span "agosto 2024" at bounding box center [80, 159] width 25 height 5
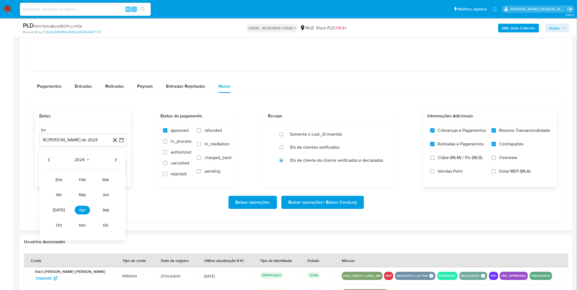
click at [115, 160] on icon "Año siguiente" at bounding box center [115, 160] width 7 height 7
click at [84, 211] on span "ago" at bounding box center [82, 210] width 7 height 4
click at [94, 183] on button "1" at bounding box center [93, 180] width 9 height 9
click at [79, 200] on div "Baixar operações Baixar operações + Baixar CaseLog" at bounding box center [296, 202] width 523 height 13
click at [315, 205] on span "Baixar operações + Baixar CaseLog" at bounding box center [323, 203] width 68 height 12
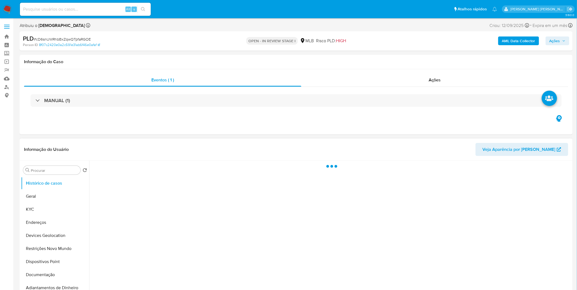
select select "10"
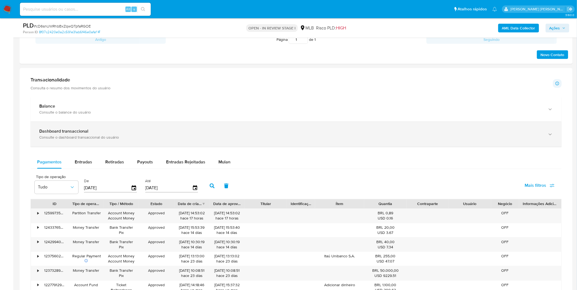
scroll to position [333, 0]
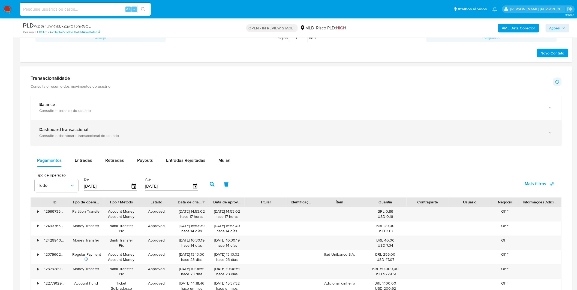
click at [56, 133] on b "Dashboard transaccional" at bounding box center [63, 130] width 49 height 6
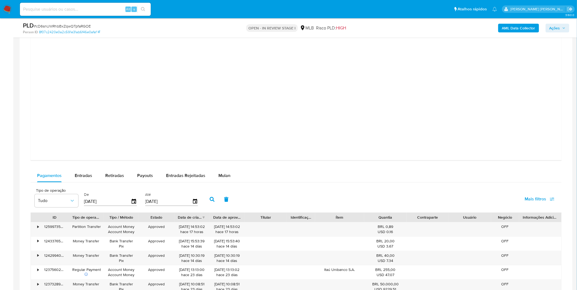
scroll to position [576, 0]
click at [220, 175] on span "Mulan" at bounding box center [224, 175] width 12 height 6
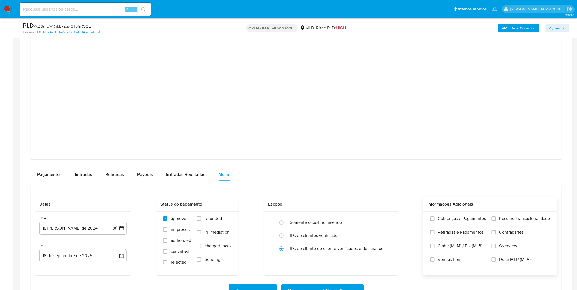
click at [458, 230] on span "Retiradas e Pagamentos" at bounding box center [461, 232] width 46 height 5
click at [435, 230] on input "Retiradas e Pagamentos" at bounding box center [432, 232] width 4 height 4
click at [460, 240] on label "Retiradas e Pagamentos" at bounding box center [458, 237] width 56 height 14
click at [435, 235] on input "Retiradas e Pagamentos" at bounding box center [432, 232] width 4 height 4
click at [464, 224] on label "Cobranças e Pagamentos" at bounding box center [458, 223] width 56 height 14
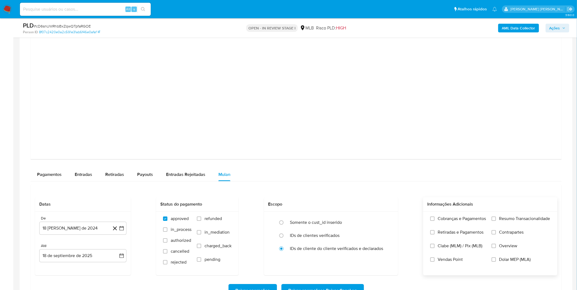
click at [435, 221] on input "Cobranças e Pagamentos" at bounding box center [432, 219] width 4 height 4
click at [503, 221] on span "Resumo Transacionalidade" at bounding box center [524, 218] width 51 height 5
click at [496, 221] on input "Resumo Transacionalidade" at bounding box center [494, 219] width 4 height 4
click at [500, 233] on span "Contrapartes" at bounding box center [511, 232] width 25 height 5
click at [496, 233] on input "Contrapartes" at bounding box center [494, 232] width 4 height 4
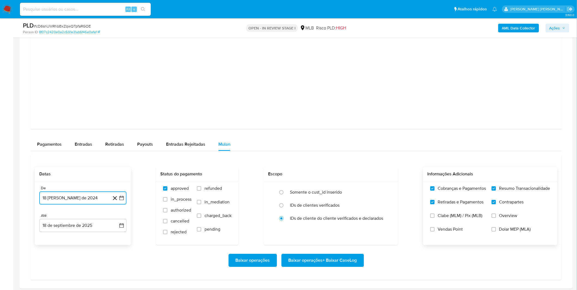
click at [64, 194] on button "18 [PERSON_NAME] de 2024" at bounding box center [82, 198] width 87 height 13
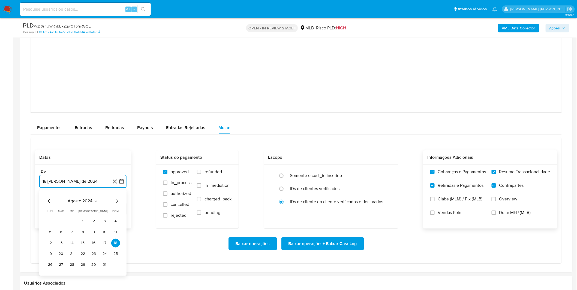
scroll to position [667, 0]
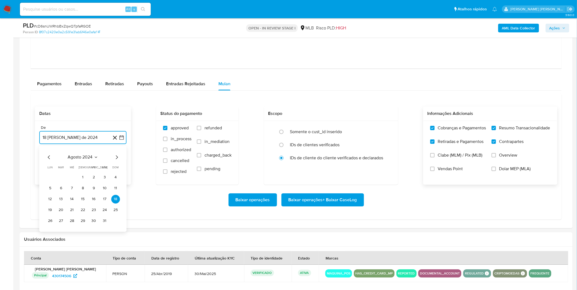
click at [90, 159] on span "agosto 2024" at bounding box center [80, 157] width 25 height 5
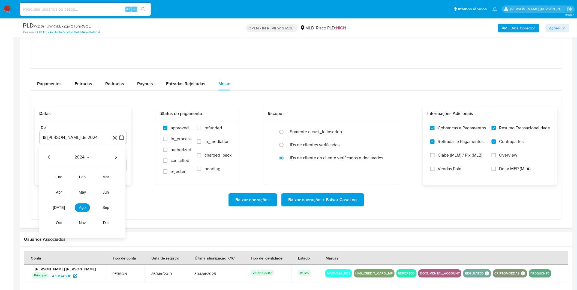
click at [113, 159] on icon "Año siguiente" at bounding box center [115, 157] width 7 height 7
click at [79, 209] on button "ago" at bounding box center [82, 208] width 15 height 9
click at [94, 176] on button "1" at bounding box center [93, 177] width 9 height 9
click at [107, 201] on div "Baixar operações Baixar operações + Baixar CaseLog" at bounding box center [296, 200] width 523 height 13
click at [313, 205] on span "Baixar operações + Baixar CaseLog" at bounding box center [323, 200] width 68 height 12
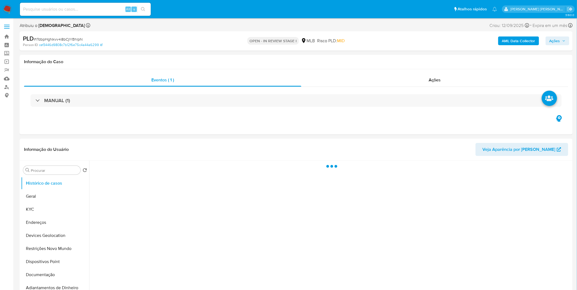
select select "10"
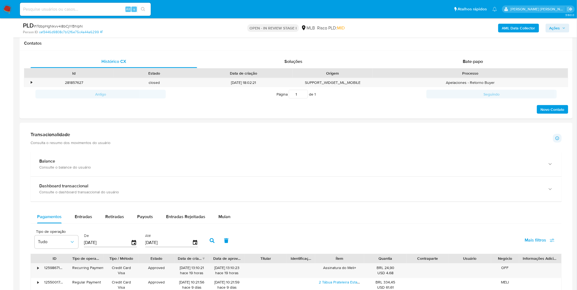
scroll to position [273, 0]
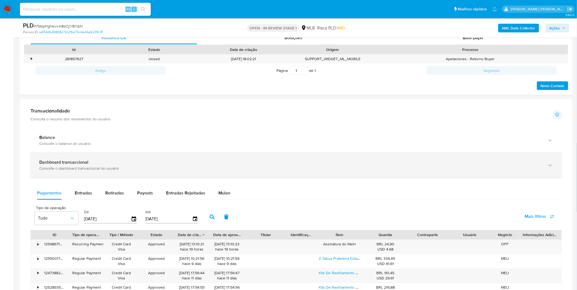
click at [118, 172] on div "Dashboard transaccional Consulte o dashboard transaccional do usuário" at bounding box center [296, 165] width 531 height 25
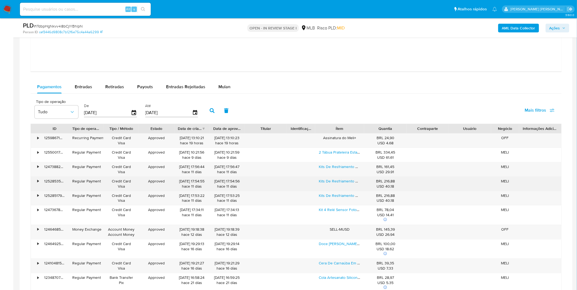
scroll to position [636, 0]
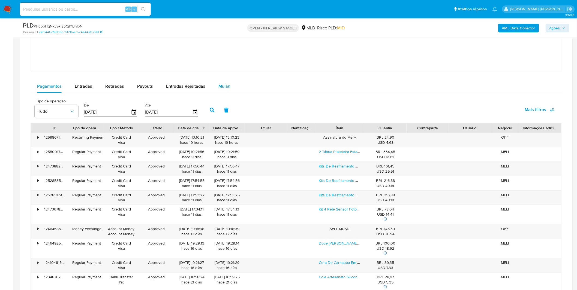
click at [229, 85] on button "Mulan" at bounding box center [224, 86] width 25 height 13
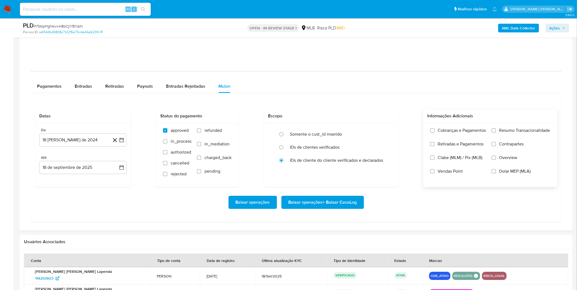
click at [483, 140] on label "Cobranças e Pagamentos" at bounding box center [458, 135] width 56 height 14
click at [435, 133] on input "Cobranças e Pagamentos" at bounding box center [432, 130] width 4 height 4
click at [476, 145] on span "Retiradas e Pagamentos" at bounding box center [461, 144] width 46 height 5
click at [435, 145] on input "Retiradas e Pagamentos" at bounding box center [432, 144] width 4 height 4
click at [503, 138] on label "Resumo Transacionalidade" at bounding box center [521, 135] width 59 height 14
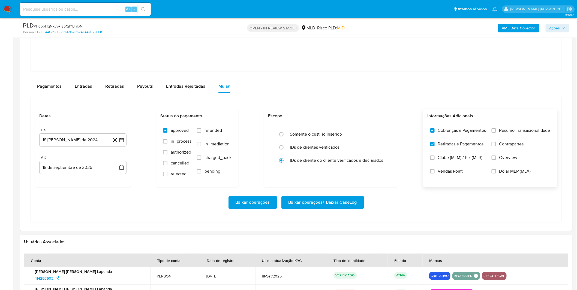
click at [503, 145] on span "Contrapartes" at bounding box center [511, 144] width 25 height 5
click at [496, 145] on input "Contrapartes" at bounding box center [494, 144] width 4 height 4
click at [504, 136] on label "Resumo Transacionalidade" at bounding box center [521, 135] width 59 height 14
click at [496, 133] on input "Resumo Transacionalidade" at bounding box center [494, 130] width 4 height 4
click at [64, 146] on button "18 [PERSON_NAME] de 2024" at bounding box center [82, 140] width 87 height 13
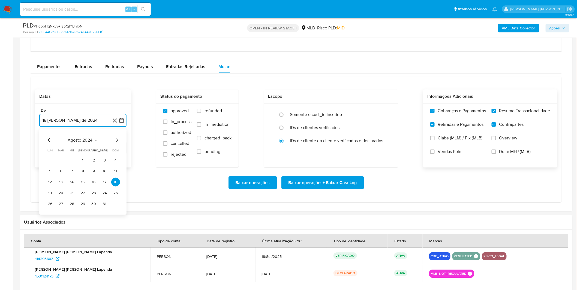
scroll to position [667, 0]
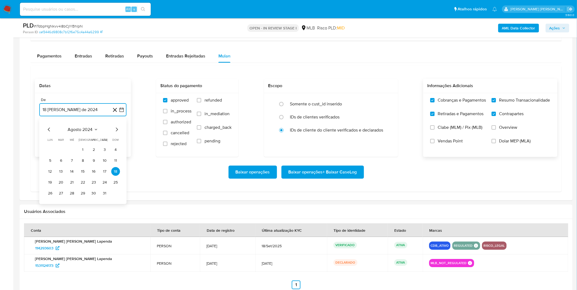
click at [79, 133] on span "agosto 2024" at bounding box center [80, 129] width 25 height 5
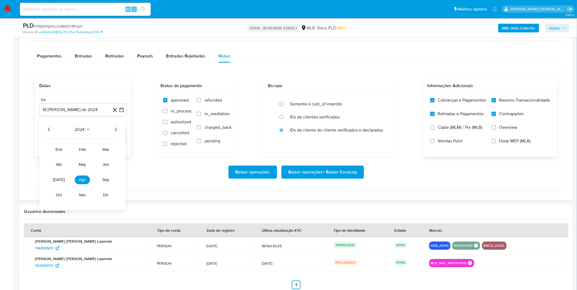
click at [118, 127] on icon "Año siguiente" at bounding box center [115, 130] width 7 height 7
click at [85, 178] on button "ago" at bounding box center [82, 180] width 15 height 9
click at [90, 151] on button "1" at bounding box center [93, 150] width 9 height 9
click at [76, 171] on div "Baixar operações Baixar operações + Baixar CaseLog" at bounding box center [296, 172] width 523 height 13
click at [317, 173] on span "Baixar operações + Baixar CaseLog" at bounding box center [323, 172] width 68 height 12
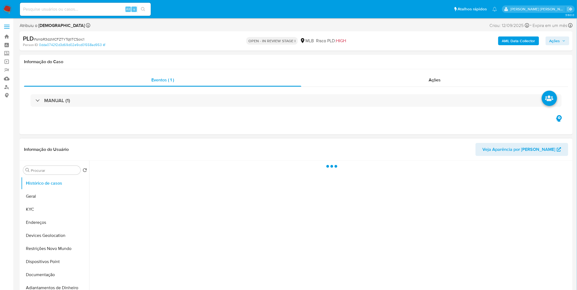
select select "10"
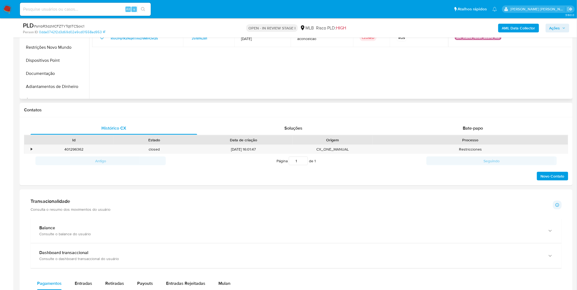
scroll to position [212, 0]
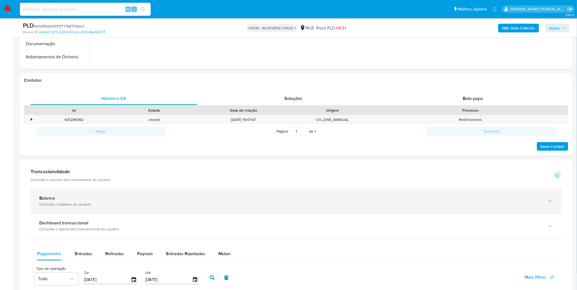
click at [114, 212] on div "Balance Consulte o balance do usuário" at bounding box center [296, 201] width 531 height 25
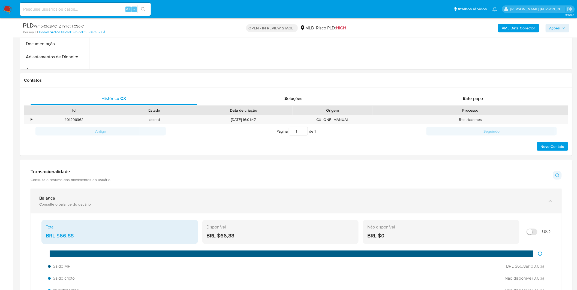
click at [114, 205] on div "Consulte o balance do usuário" at bounding box center [290, 204] width 503 height 5
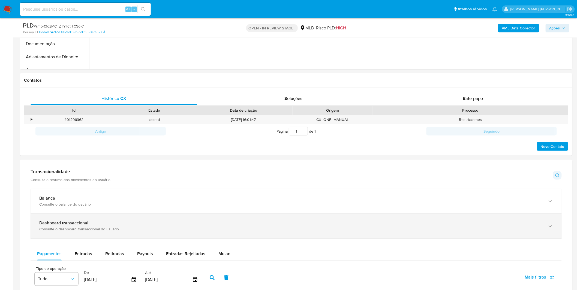
click at [111, 229] on div "Consulte o dashboard transaccional do usuário" at bounding box center [290, 229] width 503 height 5
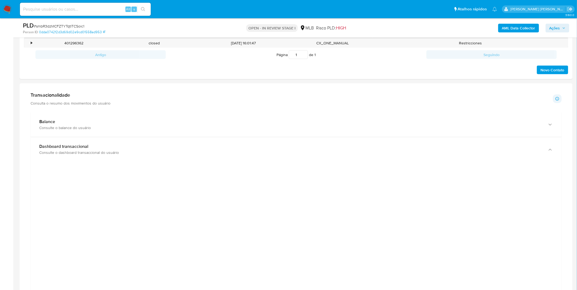
scroll to position [303, 0]
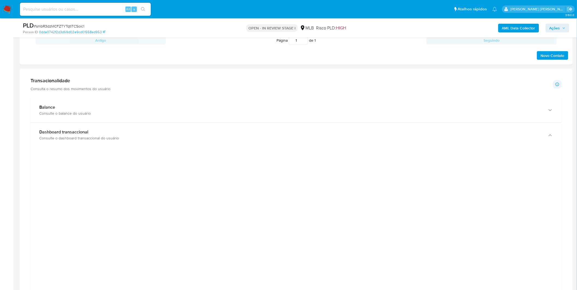
click at [91, 196] on div at bounding box center [296, 274] width 523 height 245
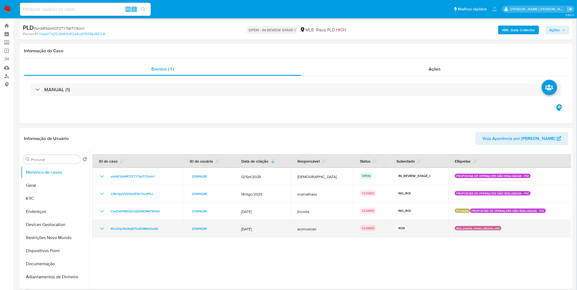
scroll to position [0, 0]
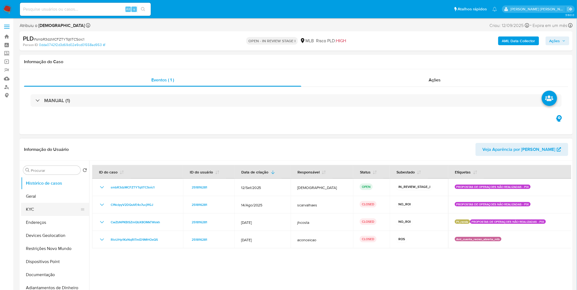
click at [57, 210] on button "KYC" at bounding box center [53, 209] width 64 height 13
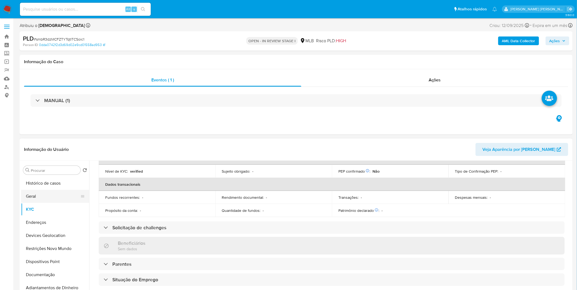
scroll to position [45, 0]
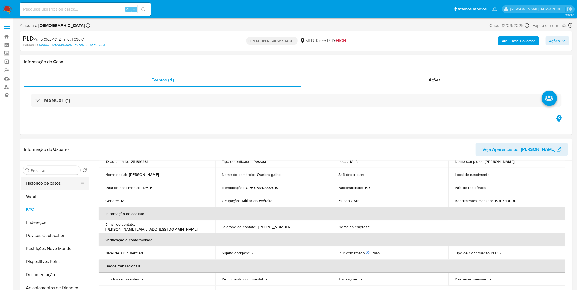
click at [66, 189] on button "Histórico de casos" at bounding box center [53, 183] width 64 height 13
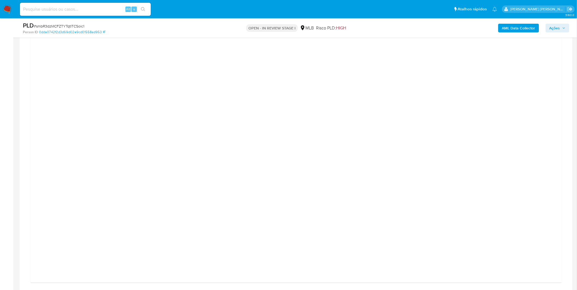
scroll to position [606, 0]
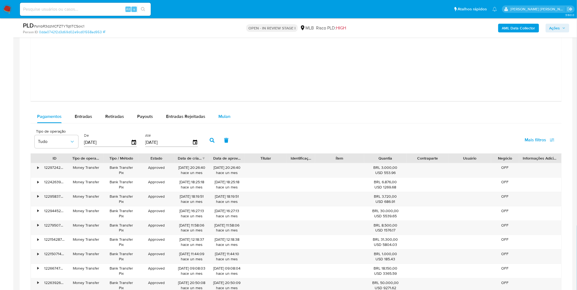
click at [227, 119] on span "Mulan" at bounding box center [224, 116] width 12 height 6
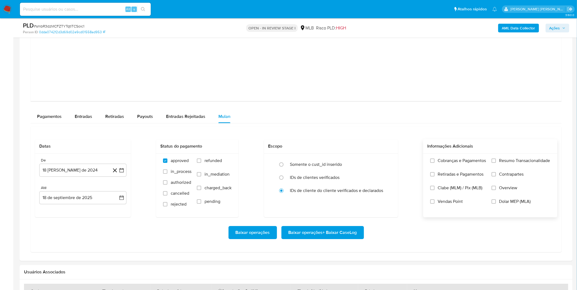
click at [457, 161] on span "Cobranças e Pagamentos" at bounding box center [462, 160] width 48 height 5
click at [435, 161] on input "Cobranças e Pagamentos" at bounding box center [432, 161] width 4 height 4
click at [451, 175] on span "Retiradas e Pagamentos" at bounding box center [461, 174] width 46 height 5
click at [435, 175] on input "Retiradas e Pagamentos" at bounding box center [432, 174] width 4 height 4
click at [495, 166] on label "Resumo Transacionalidade" at bounding box center [521, 165] width 59 height 14
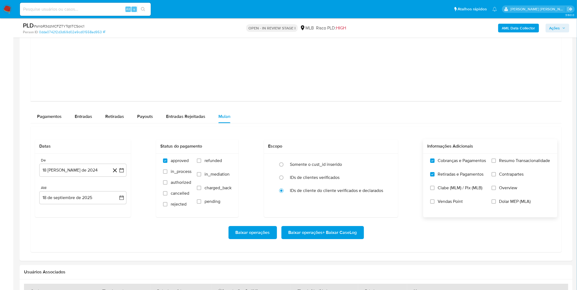
click at [495, 163] on input "Resumo Transacionalidade" at bounding box center [494, 161] width 4 height 4
click at [492, 181] on label "Contrapartes" at bounding box center [521, 179] width 59 height 14
click at [492, 177] on input "Contrapartes" at bounding box center [494, 174] width 4 height 4
click at [78, 169] on button "18 [PERSON_NAME] de 2024" at bounding box center [82, 170] width 87 height 13
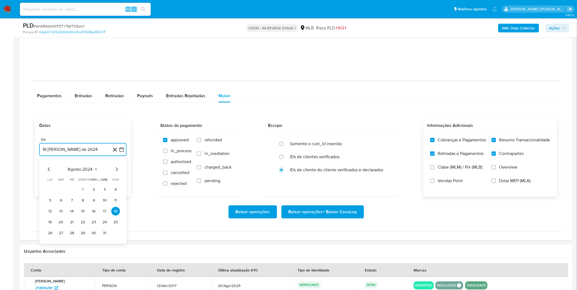
scroll to position [636, 0]
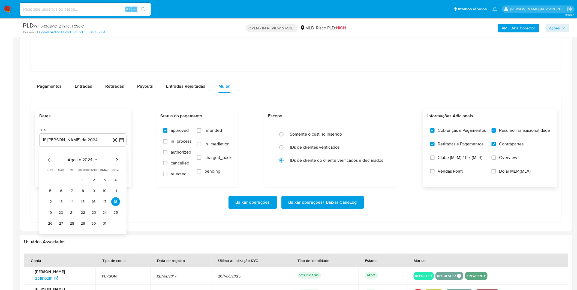
click at [83, 163] on div "agosto 2024" at bounding box center [83, 160] width 74 height 7
click at [85, 161] on span "agosto 2024" at bounding box center [80, 159] width 25 height 5
click at [115, 160] on icon "Año siguiente" at bounding box center [115, 160] width 7 height 7
click at [85, 210] on span "ago" at bounding box center [82, 210] width 7 height 4
click at [92, 182] on button "1" at bounding box center [93, 180] width 9 height 9
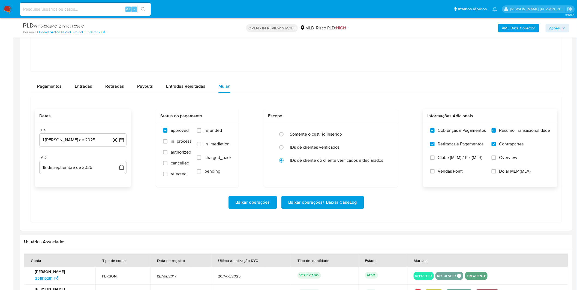
click at [86, 218] on div "Baixar operações Baixar operações + Baixar CaseLog" at bounding box center [296, 202] width 523 height 31
click at [314, 203] on span "Baixar operações + Baixar CaseLog" at bounding box center [323, 203] width 68 height 12
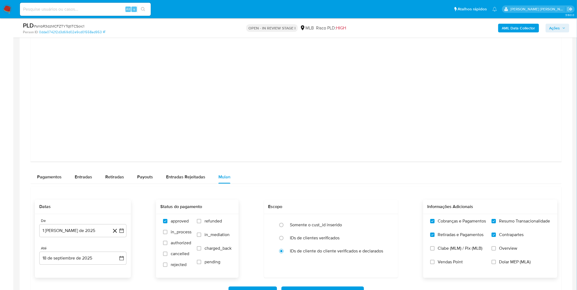
scroll to position [606, 0]
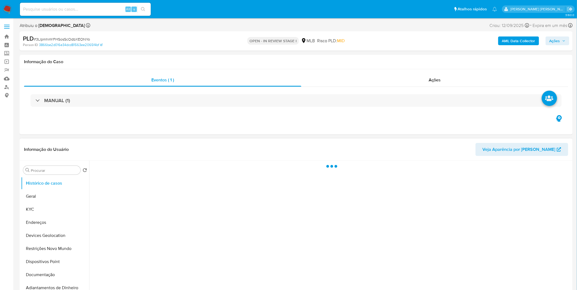
select select "10"
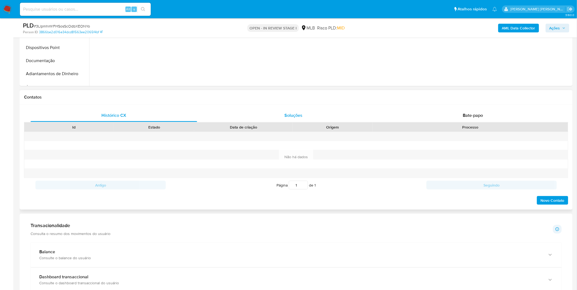
scroll to position [273, 0]
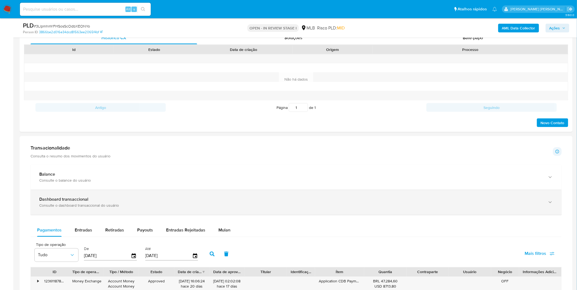
click at [133, 202] on div "Dashboard transaccional" at bounding box center [290, 199] width 503 height 5
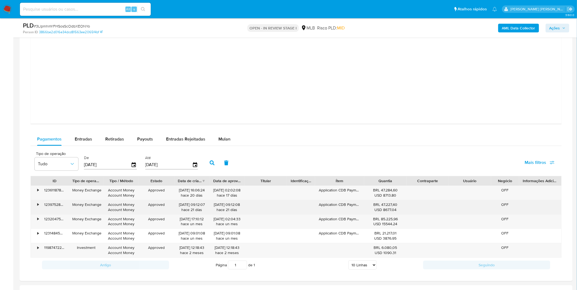
scroll to position [636, 0]
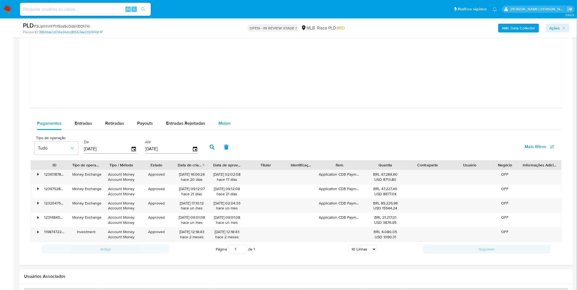
click at [224, 126] on span "Mulan" at bounding box center [224, 123] width 12 height 6
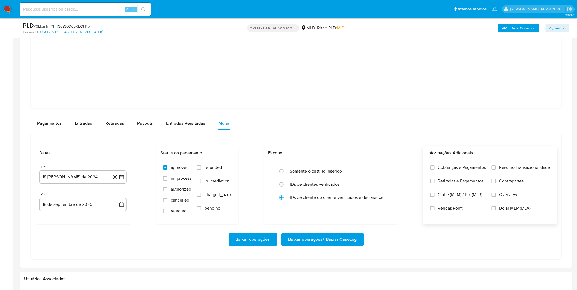
click at [456, 172] on label "Cobranças e Pagamentos" at bounding box center [458, 172] width 56 height 14
click at [435, 170] on input "Cobranças e Pagamentos" at bounding box center [432, 168] width 4 height 4
click at [454, 185] on label "Retiradas e Pagamentos" at bounding box center [458, 186] width 56 height 14
click at [435, 184] on input "Retiradas e Pagamentos" at bounding box center [432, 181] width 4 height 4
click at [505, 175] on label "Resumo Transacionalidade" at bounding box center [521, 172] width 59 height 14
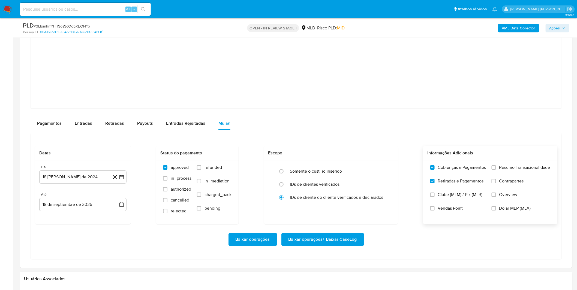
click at [496, 170] on input "Resumo Transacionalidade" at bounding box center [494, 168] width 4 height 4
click at [503, 179] on span "Contrapartes" at bounding box center [511, 181] width 25 height 5
click at [496, 179] on input "Contrapartes" at bounding box center [494, 181] width 4 height 4
click at [106, 175] on button "18 de agosto de 2024" at bounding box center [82, 177] width 87 height 13
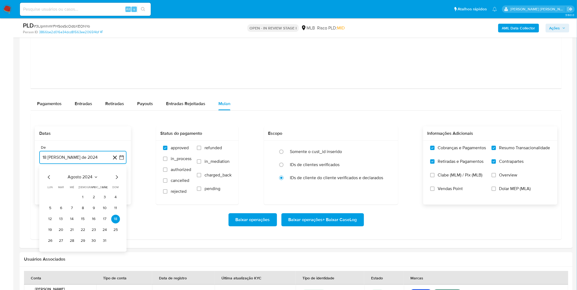
scroll to position [667, 0]
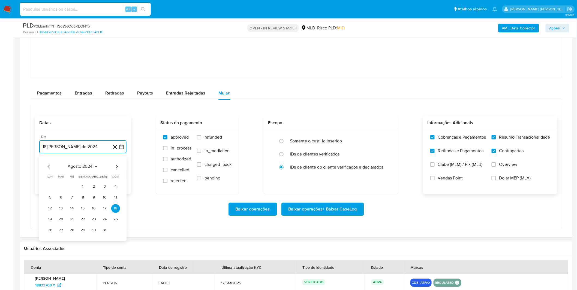
click at [88, 167] on span "agosto 2024" at bounding box center [80, 166] width 25 height 5
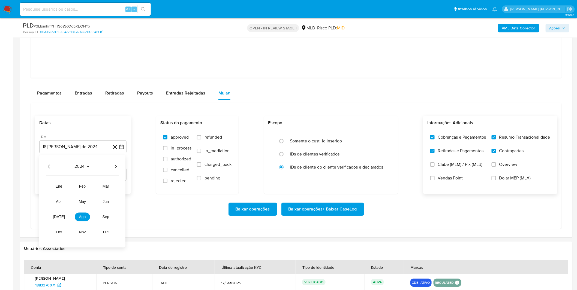
click at [118, 167] on icon "Año siguiente" at bounding box center [115, 166] width 7 height 7
click at [86, 217] on button "ago" at bounding box center [82, 217] width 15 height 9
click at [91, 188] on button "1" at bounding box center [93, 186] width 9 height 9
click at [86, 211] on div "Baixar operações Baixar operações + Baixar CaseLog" at bounding box center [296, 209] width 523 height 13
click at [307, 210] on span "Baixar operações + Baixar CaseLog" at bounding box center [323, 209] width 68 height 12
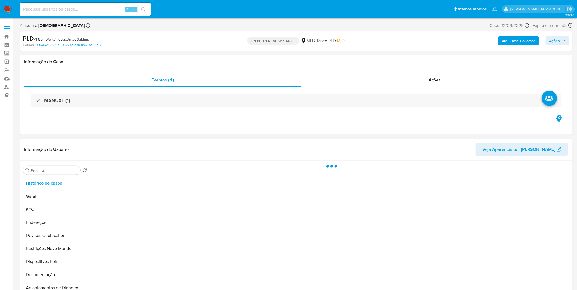
select select "10"
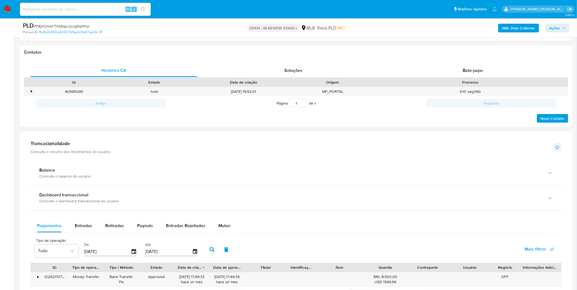
scroll to position [242, 0]
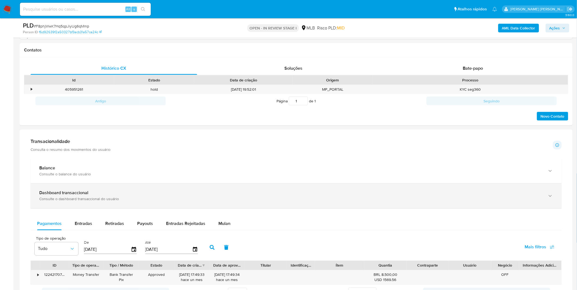
click at [214, 200] on div "Consulte o dashboard transaccional do usuário" at bounding box center [290, 199] width 503 height 5
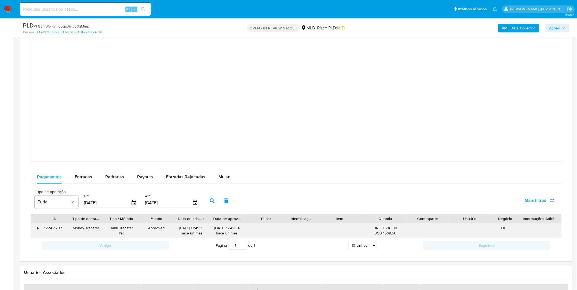
scroll to position [606, 0]
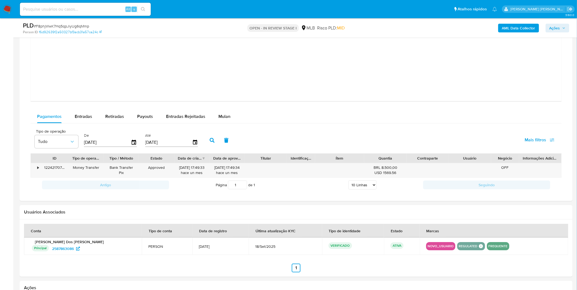
click at [225, 124] on div "Pagamentos Entradas Retiradas Payouts Entradas Rejeitadas Mulan" at bounding box center [296, 116] width 531 height 13
click at [230, 121] on button "Mulan" at bounding box center [224, 116] width 25 height 13
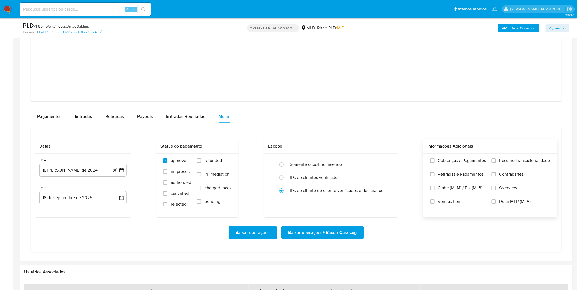
click at [449, 164] on span "Cobranças e Pagamentos" at bounding box center [462, 160] width 48 height 5
click at [435, 163] on input "Cobranças e Pagamentos" at bounding box center [432, 161] width 4 height 4
click at [447, 177] on span "Retiradas e Pagamentos" at bounding box center [461, 174] width 46 height 5
click at [435, 177] on input "Retiradas e Pagamentos" at bounding box center [432, 174] width 4 height 4
click at [498, 167] on label "Resumo Transacionalidade" at bounding box center [521, 165] width 59 height 14
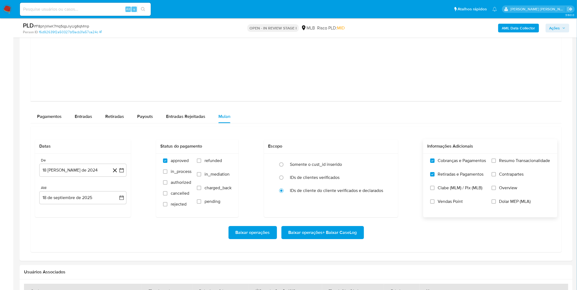
click at [496, 163] on input "Resumo Transacionalidade" at bounding box center [494, 161] width 4 height 4
click at [499, 174] on label "Contrapartes" at bounding box center [521, 179] width 59 height 14
click at [496, 174] on input "Contrapartes" at bounding box center [494, 174] width 4 height 4
click at [101, 172] on button "18 [PERSON_NAME] de 2024" at bounding box center [82, 170] width 87 height 13
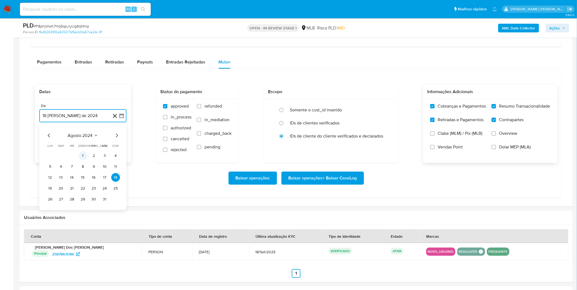
scroll to position [667, 0]
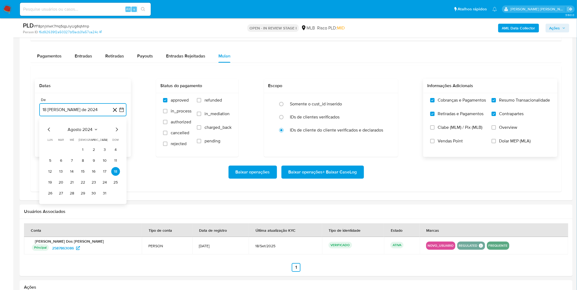
click at [86, 131] on span "agosto 2024" at bounding box center [80, 129] width 25 height 5
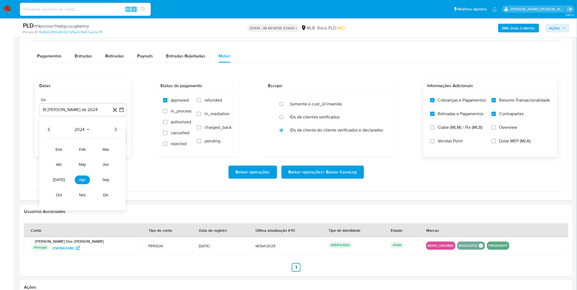
click at [111, 130] on div "2024" at bounding box center [82, 130] width 73 height 7
click at [114, 130] on icon "Año siguiente" at bounding box center [115, 130] width 7 height 7
click at [84, 181] on span "ago" at bounding box center [82, 180] width 7 height 4
click at [94, 151] on button "1" at bounding box center [93, 150] width 9 height 9
click at [88, 175] on div "Baixar operações Baixar operações + Baixar CaseLog" at bounding box center [296, 172] width 523 height 13
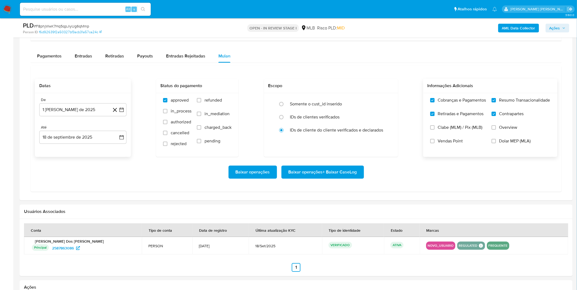
click at [312, 174] on span "Baixar operações + Baixar CaseLog" at bounding box center [323, 172] width 68 height 12
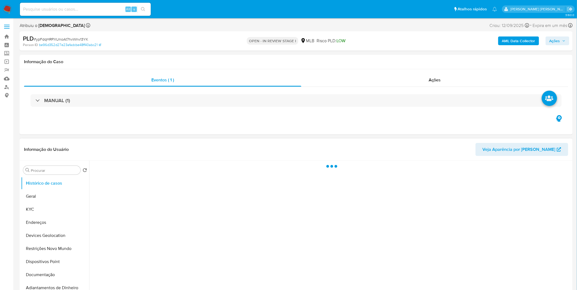
select select "10"
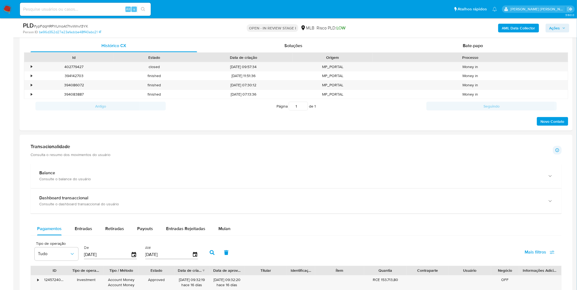
scroll to position [303, 0]
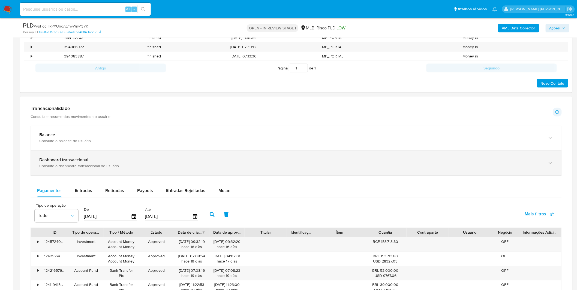
click at [208, 173] on div "Dashboard transaccional Consulte o dashboard transaccional do usuário" at bounding box center [296, 163] width 531 height 25
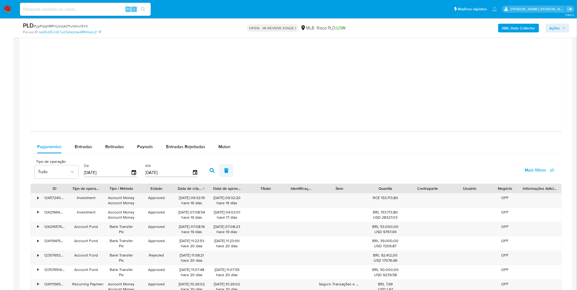
scroll to position [606, 0]
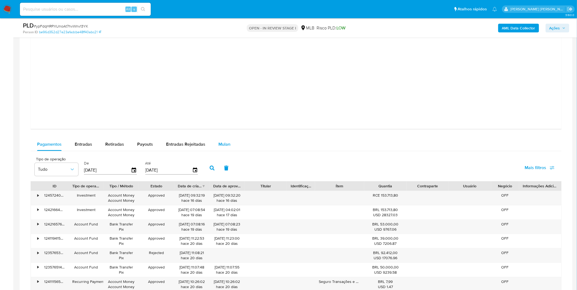
click at [224, 146] on span "Mulan" at bounding box center [224, 144] width 12 height 6
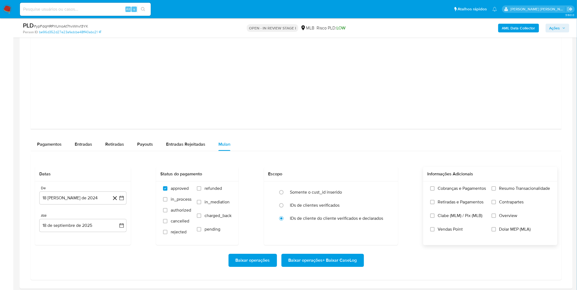
click at [476, 193] on label "Cobranças e Pagamentos" at bounding box center [458, 193] width 56 height 14
click at [435, 191] on input "Cobranças e Pagamentos" at bounding box center [432, 189] width 4 height 4
click at [471, 205] on span "Retiradas e Pagamentos" at bounding box center [461, 202] width 46 height 5
click at [435, 205] on input "Retiradas e Pagamentos" at bounding box center [432, 202] width 4 height 4
click at [500, 197] on label "Resumo Transacionalidade" at bounding box center [521, 193] width 59 height 14
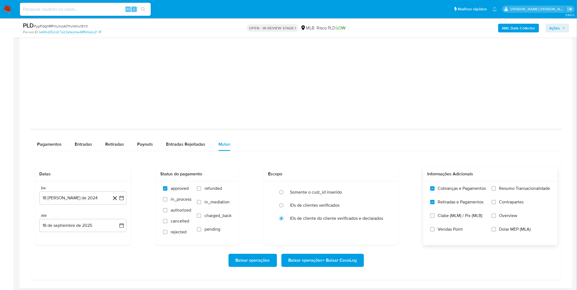
click at [496, 191] on input "Resumo Transacionalidade" at bounding box center [494, 189] width 4 height 4
click at [500, 205] on span "Contrapartes" at bounding box center [511, 202] width 25 height 5
click at [496, 205] on input "Contrapartes" at bounding box center [494, 202] width 4 height 4
click at [86, 201] on button "18 de agosto de 2024" at bounding box center [82, 198] width 87 height 13
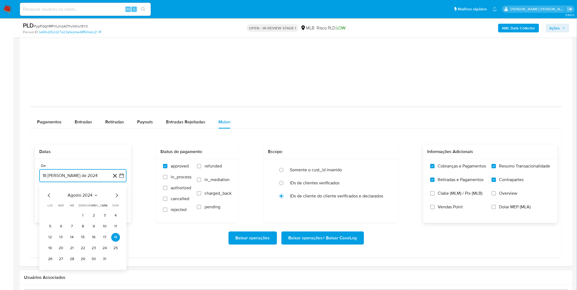
scroll to position [667, 0]
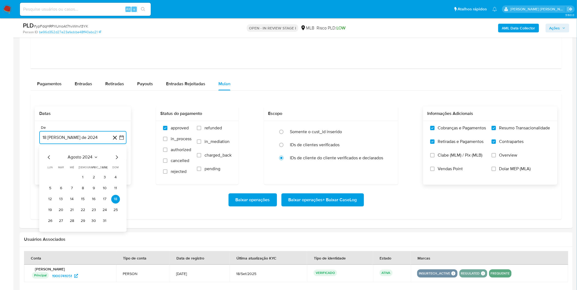
click at [84, 157] on span "agosto 2024" at bounding box center [80, 157] width 25 height 5
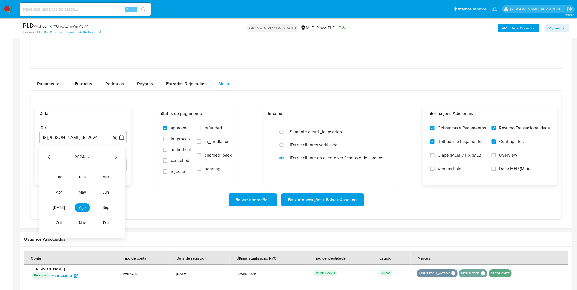
click at [119, 157] on icon "Año siguiente" at bounding box center [115, 157] width 7 height 7
click at [85, 208] on button "ago" at bounding box center [82, 208] width 15 height 9
click at [90, 180] on button "1" at bounding box center [93, 177] width 9 height 9
click at [85, 199] on div "Baixar operações Baixar operações + Baixar CaseLog" at bounding box center [296, 200] width 523 height 13
click at [305, 200] on span "Baixar operações + Baixar CaseLog" at bounding box center [323, 200] width 68 height 12
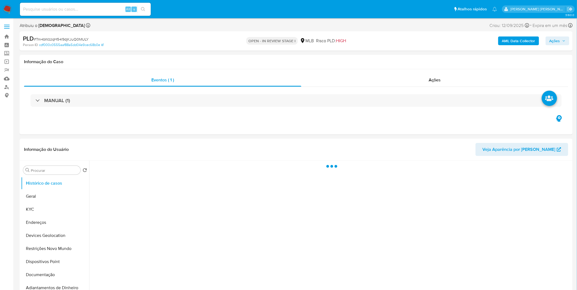
select select "10"
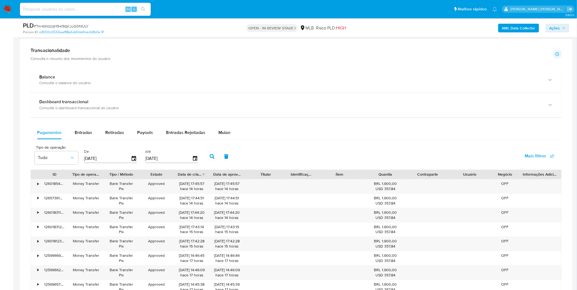
scroll to position [364, 0]
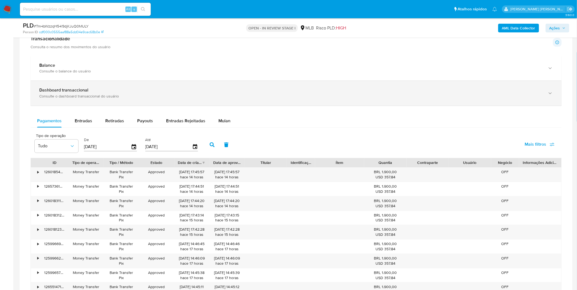
click at [161, 100] on div "Dashboard transaccional Consulte o dashboard transaccional do usuário" at bounding box center [296, 93] width 531 height 25
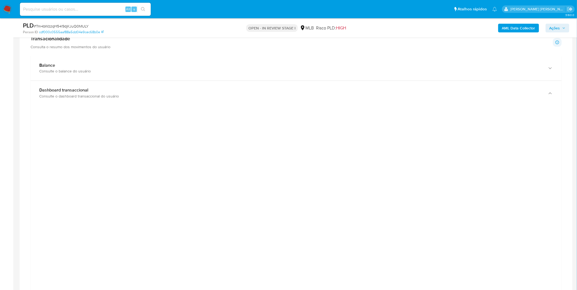
click at [97, 196] on div at bounding box center [296, 232] width 523 height 245
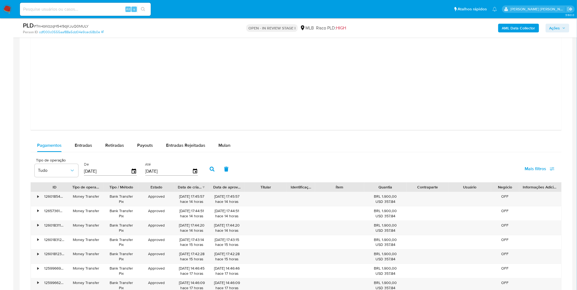
scroll to position [606, 0]
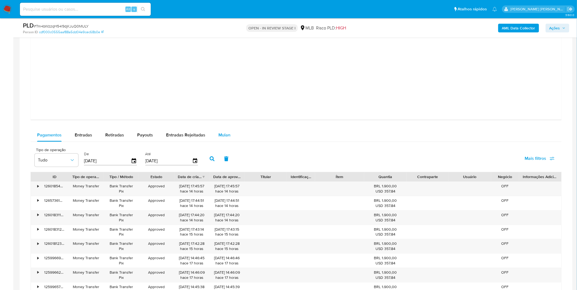
click at [229, 141] on button "Mulan" at bounding box center [224, 135] width 25 height 13
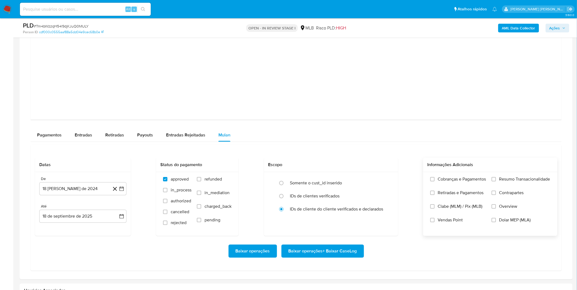
click at [486, 192] on label "Retiradas e Pagamentos" at bounding box center [458, 197] width 56 height 14
click at [435, 192] on input "Retiradas e Pagamentos" at bounding box center [432, 193] width 4 height 4
click at [483, 186] on label "Cobranças e Pagamentos" at bounding box center [458, 184] width 56 height 14
click at [435, 182] on input "Cobranças e Pagamentos" at bounding box center [432, 179] width 4 height 4
click at [514, 184] on label "Resumo Transacionalidade" at bounding box center [521, 184] width 59 height 14
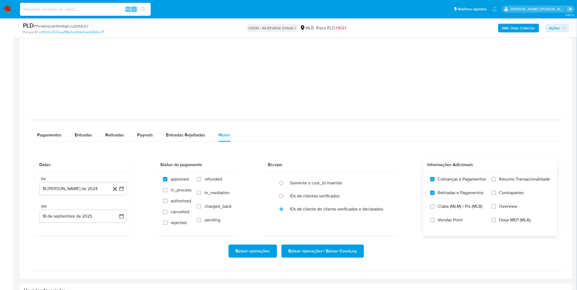
click at [496, 182] on input "Resumo Transacionalidade" at bounding box center [494, 179] width 4 height 4
click at [509, 194] on span "Contrapartes" at bounding box center [511, 192] width 25 height 5
click at [496, 194] on input "Contrapartes" at bounding box center [494, 193] width 4 height 4
click at [86, 192] on button "18 de agosto de 2024" at bounding box center [82, 188] width 87 height 13
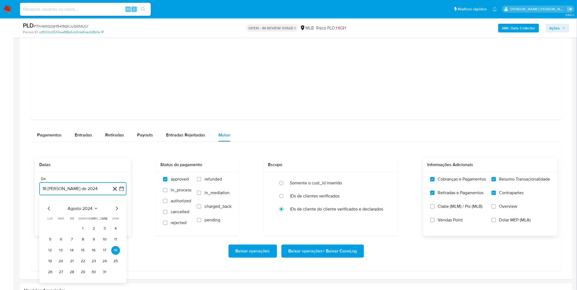
scroll to position [636, 0]
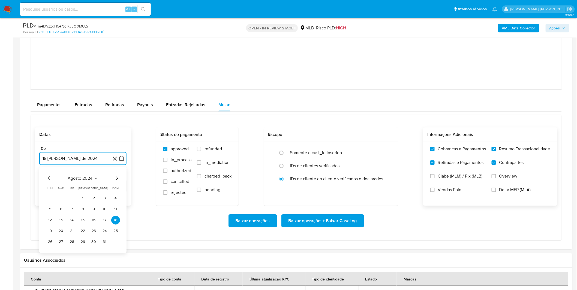
click at [85, 180] on span "agosto 2024" at bounding box center [80, 178] width 25 height 5
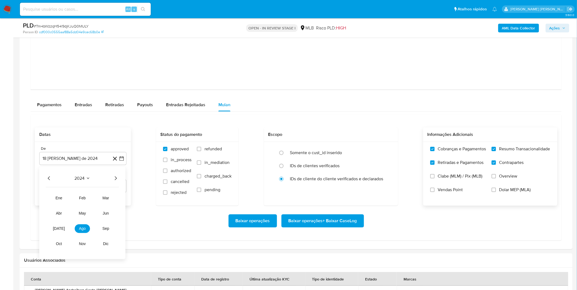
click at [116, 179] on icon "Año siguiente" at bounding box center [115, 178] width 7 height 7
click at [83, 230] on span "ago" at bounding box center [82, 229] width 7 height 4
click at [93, 198] on button "1" at bounding box center [93, 198] width 9 height 9
click at [92, 219] on div "Baixar operações Baixar operações + Baixar CaseLog" at bounding box center [296, 221] width 523 height 13
click at [313, 222] on span "Baixar operações + Baixar CaseLog" at bounding box center [323, 221] width 68 height 12
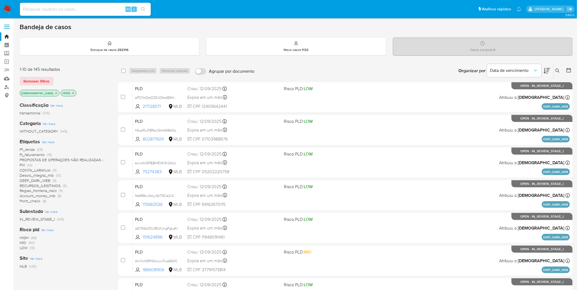
click at [50, 10] on input at bounding box center [85, 9] width 131 height 7
paste input "qjQZFGNYTJZ7L8GbKAts7RIV"
type input "qjQZFGNYTJZ7L8GbKAts7RIV"
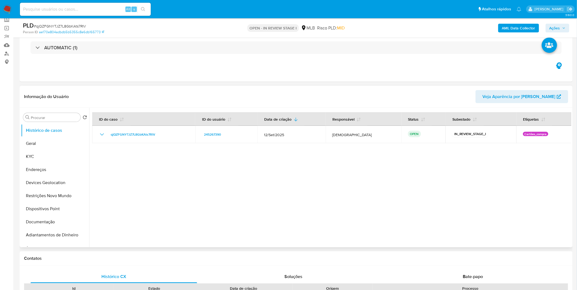
scroll to position [61, 0]
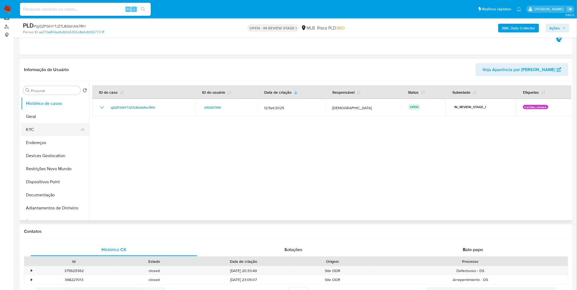
click at [47, 130] on button "KYC" at bounding box center [53, 129] width 64 height 13
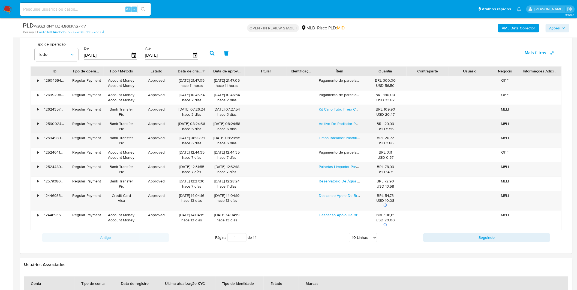
scroll to position [454, 0]
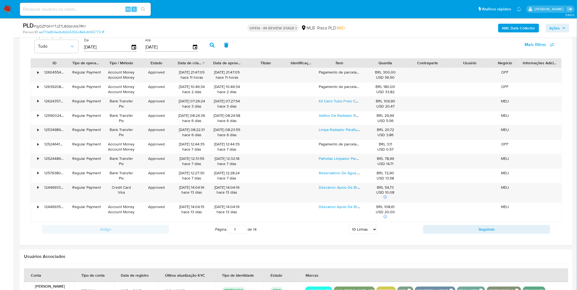
click at [372, 230] on select "5 Linhas 10 Linhas 20 Linhas 25 Linhas 50 Linhas 100 Linhas" at bounding box center [363, 229] width 28 height 9
select select "100"
click at [349, 226] on select "5 Linhas 10 Linhas 20 Linhas 25 Linhas 50 Linhas 100 Linhas" at bounding box center [363, 229] width 28 height 9
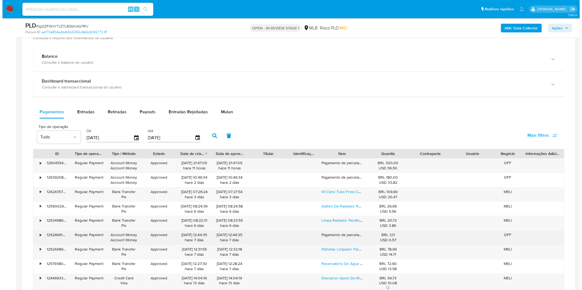
scroll to position [303, 0]
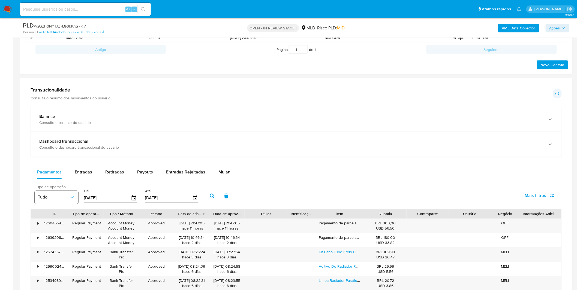
click at [53, 199] on span "Tudo" at bounding box center [54, 197] width 32 height 5
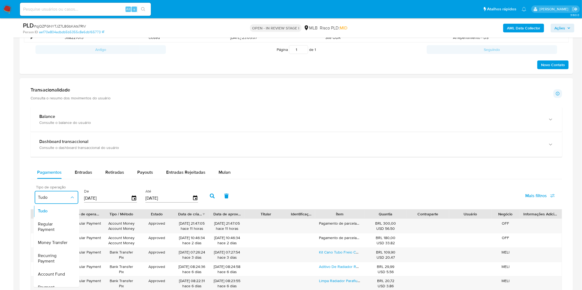
scroll to position [0, 0]
click at [304, 193] on div "Tipo de operação Tudo Tudo Regular Payment Money Transfer Recurring Payment Acc…" at bounding box center [296, 195] width 531 height 27
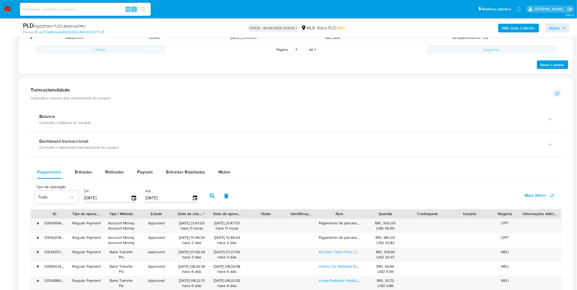
click at [533, 194] on span "Mais filtros" at bounding box center [536, 196] width 22 height 13
click at [496, 224] on span "Tipo de pagamento" at bounding box center [502, 221] width 37 height 5
click at [481, 224] on input "Tipo de pagamento" at bounding box center [478, 222] width 4 height 4
checkbox input "true"
type input "[DATE]"
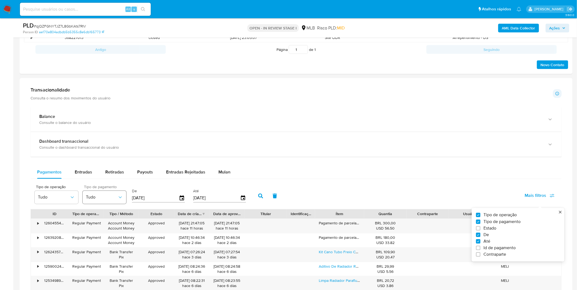
click at [109, 195] on span "Tudo" at bounding box center [102, 197] width 32 height 5
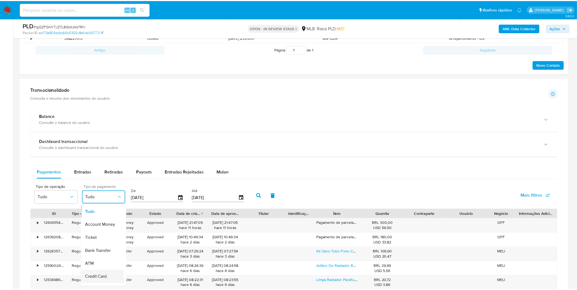
scroll to position [30, 0]
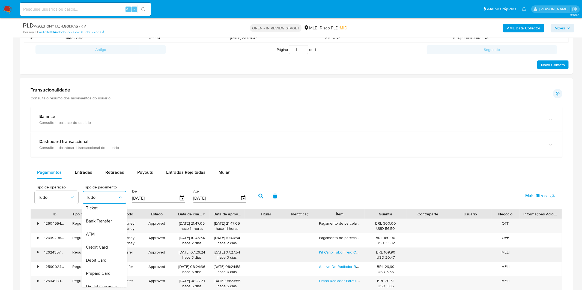
click at [104, 250] on span "Credit Card" at bounding box center [97, 247] width 22 height 5
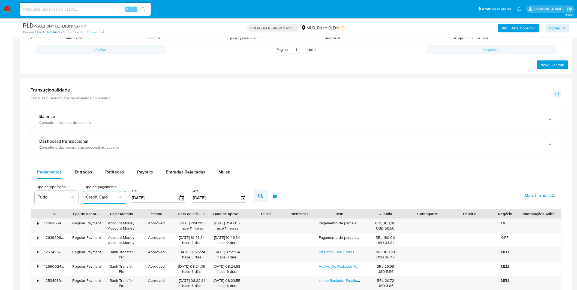
click at [258, 197] on icon "button" at bounding box center [260, 196] width 5 height 5
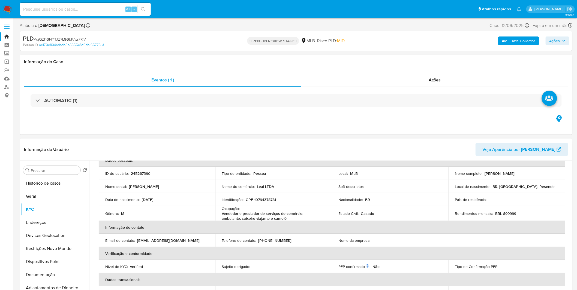
scroll to position [0, 0]
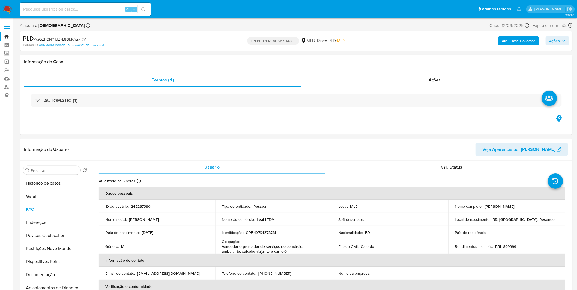
click at [517, 43] on b "AML Data Collector" at bounding box center [518, 41] width 33 height 9
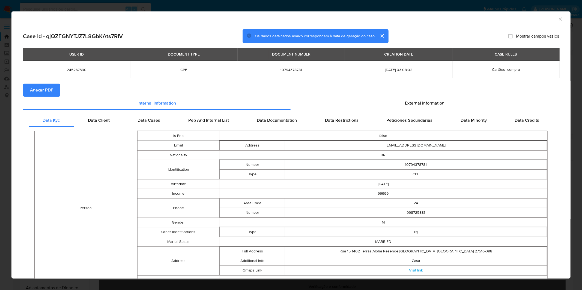
click at [35, 95] on span "Anexar PDF" at bounding box center [41, 90] width 23 height 12
click at [337, 6] on div "AML Data Collector Case Id - qjQZFGNYTJZ7L8GbKAts7RIV Os dados detalhados abaix…" at bounding box center [291, 145] width 582 height 290
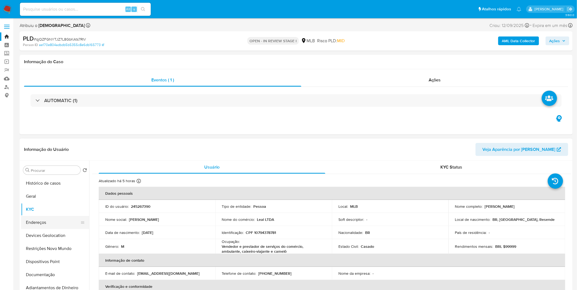
click at [49, 222] on button "Endereços" at bounding box center [53, 222] width 64 height 13
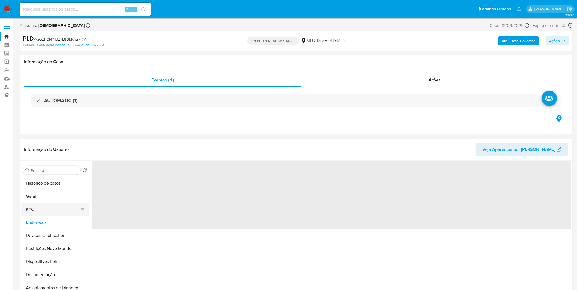
click at [49, 208] on button "KYC" at bounding box center [53, 209] width 64 height 13
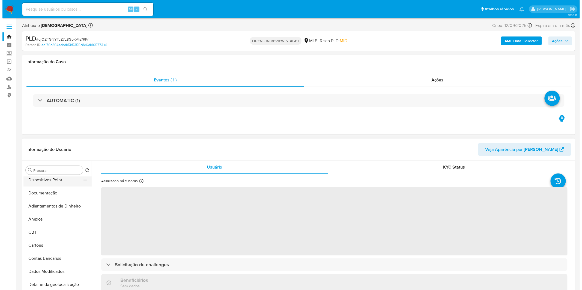
scroll to position [91, 0]
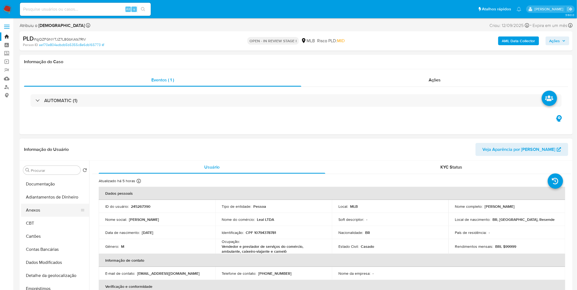
click at [52, 215] on button "Anexos" at bounding box center [53, 210] width 64 height 13
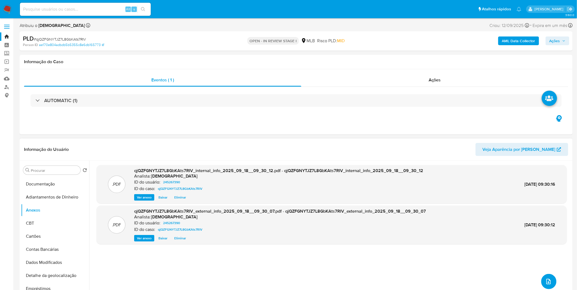
click at [546, 279] on span "upload-file" at bounding box center [549, 282] width 6 height 7
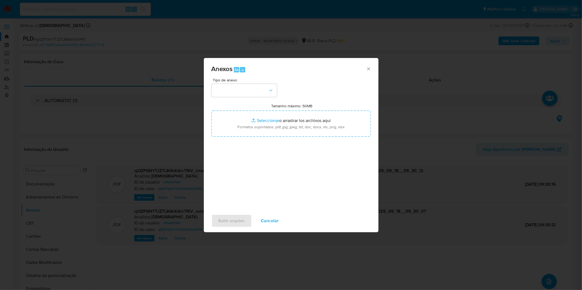
click at [260, 99] on div "Tipo de anexo Tamanho máximo: 50MB Seleccionar archivos Seleccionar o arrastrar…" at bounding box center [290, 142] width 159 height 129
click at [260, 91] on button "button" at bounding box center [243, 90] width 65 height 13
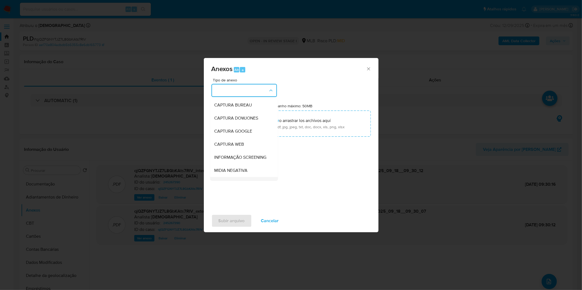
scroll to position [61, 0]
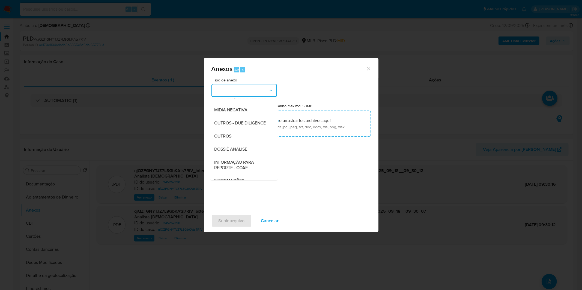
click at [234, 130] on div "OUTROS - DUE DILIGENCE" at bounding box center [242, 123] width 56 height 13
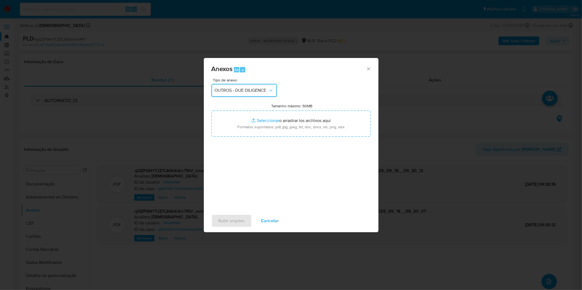
click at [243, 89] on span "OUTROS - DUE DILIGENCE" at bounding box center [241, 90] width 53 height 5
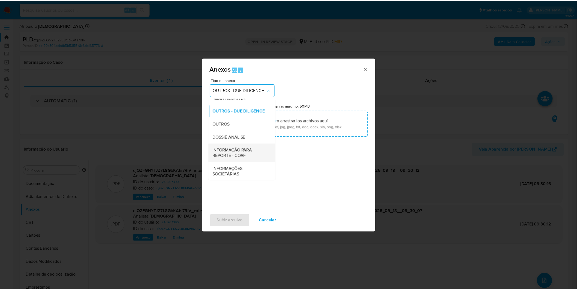
scroll to position [83, 0]
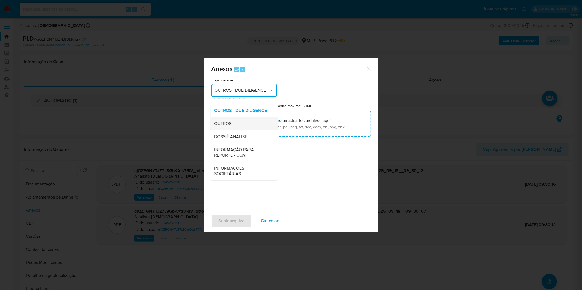
click at [239, 127] on div "OUTROS" at bounding box center [242, 123] width 56 height 13
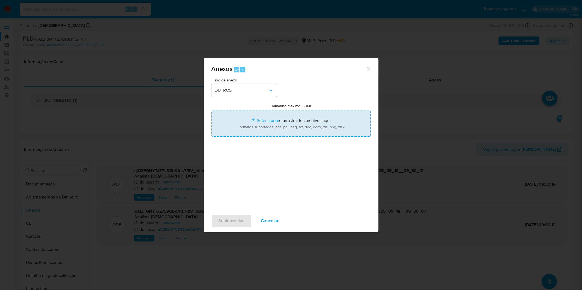
click at [240, 126] on input "Tamanho máximo: 50MB Seleccionar archivos" at bounding box center [290, 124] width 159 height 26
type input "C:\fakepath\DECLINIO - qjQZFGNYTJZ7L8GbKAts7RIV - CPF 10794378781 - [PERSON_NAM…"
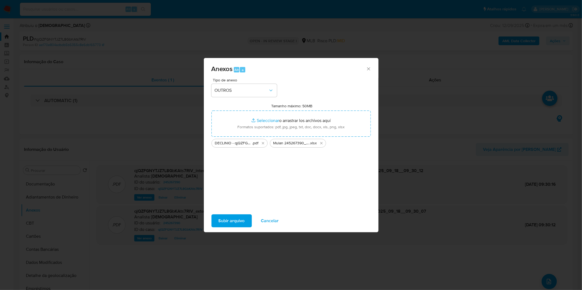
click at [236, 226] on span "Subir arquivo" at bounding box center [231, 221] width 26 height 12
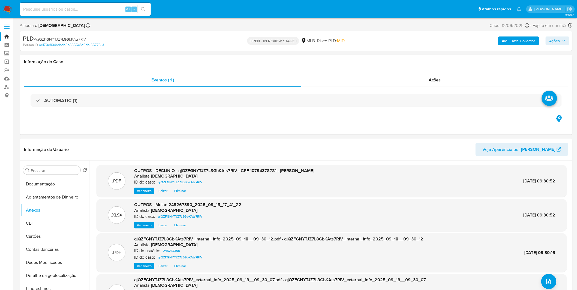
click at [557, 43] on span "Ações" at bounding box center [555, 41] width 11 height 9
click at [402, 61] on div "Resolução do caso Alt r" at bounding box center [406, 58] width 50 height 14
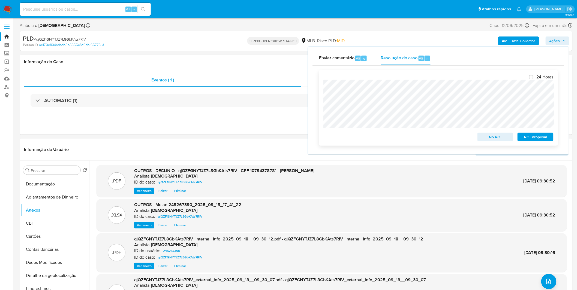
click at [487, 140] on span "No ROI" at bounding box center [495, 137] width 28 height 8
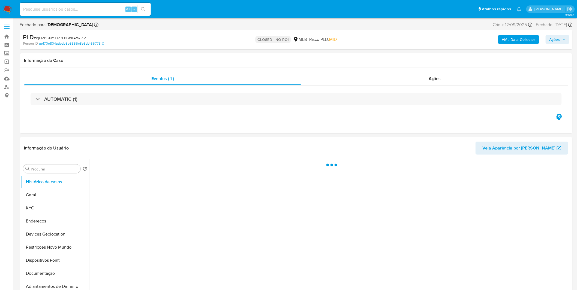
select select "10"
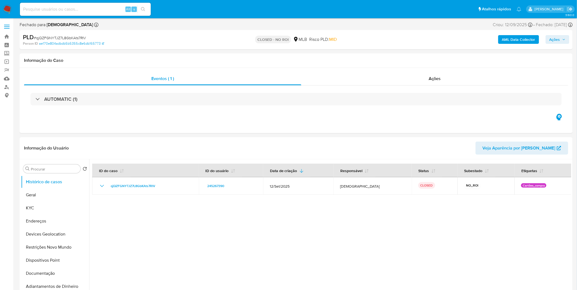
click at [9, 10] on img at bounding box center [7, 9] width 9 height 9
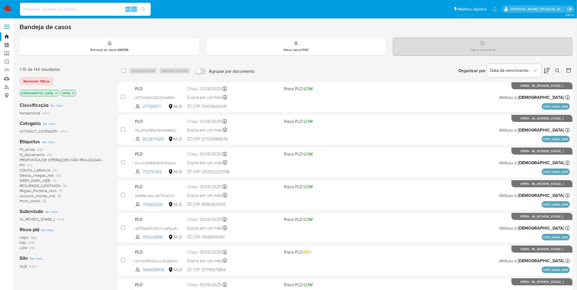
click at [47, 6] on input at bounding box center [85, 9] width 131 height 7
paste input "aWYDg4oPKCsObJjqVTpmzDhT"
type input "aWYDg4oPKCsObJjqVTpmzDhT"
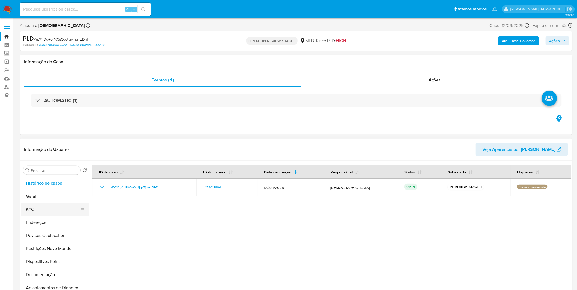
click at [33, 209] on button "KYC" at bounding box center [53, 209] width 64 height 13
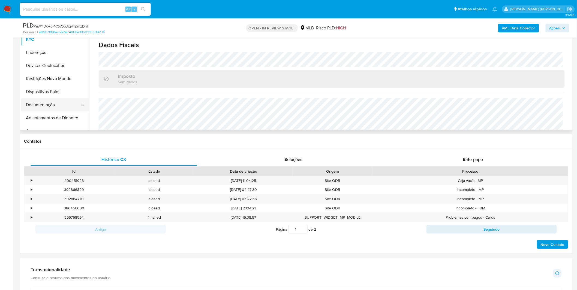
scroll to position [121, 0]
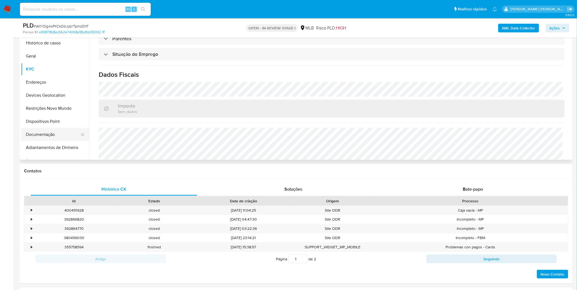
click at [44, 135] on button "Documentação" at bounding box center [53, 134] width 64 height 13
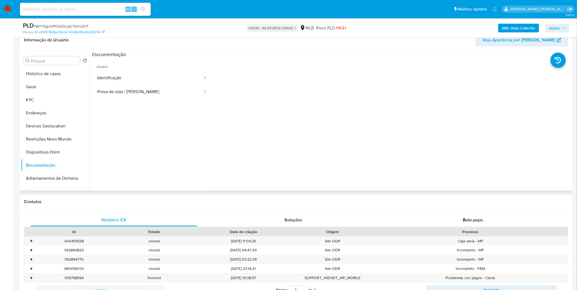
scroll to position [61, 0]
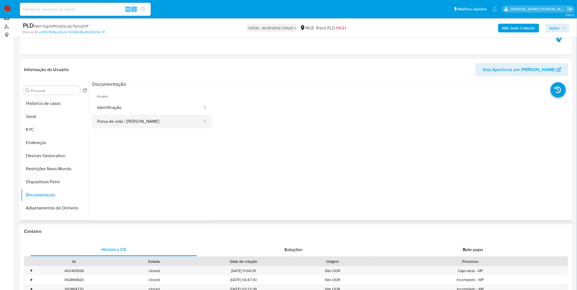
drag, startPoint x: 151, startPoint y: 123, endPoint x: 149, endPoint y: 120, distance: 3.3
click at [151, 123] on button "Prova de vida / [PERSON_NAME]" at bounding box center [147, 122] width 111 height 14
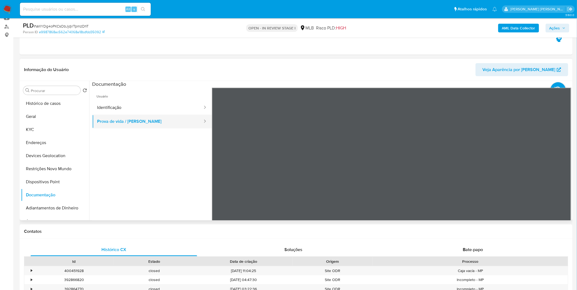
click at [148, 115] on button "Prova de vida / [PERSON_NAME]" at bounding box center [147, 122] width 111 height 14
click at [149, 112] on button "Identificação" at bounding box center [147, 108] width 111 height 14
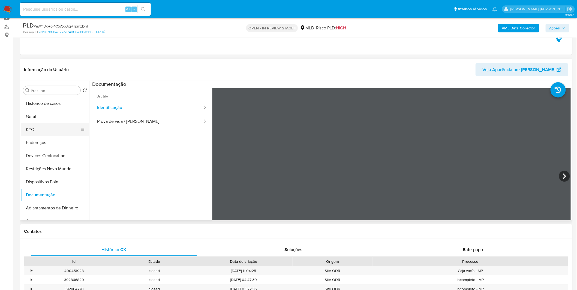
click at [46, 129] on button "KYC" at bounding box center [53, 129] width 64 height 13
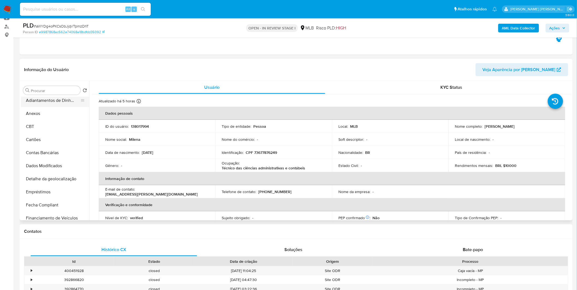
scroll to position [121, 0]
click at [53, 179] on button "Empréstimos" at bounding box center [53, 178] width 64 height 13
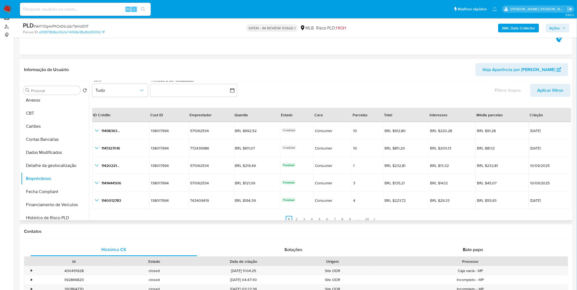
scroll to position [12, 0]
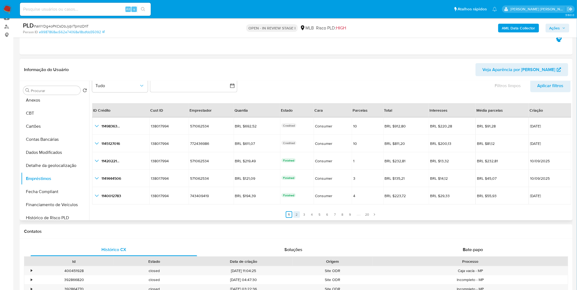
click at [298, 215] on link "2" at bounding box center [296, 215] width 7 height 7
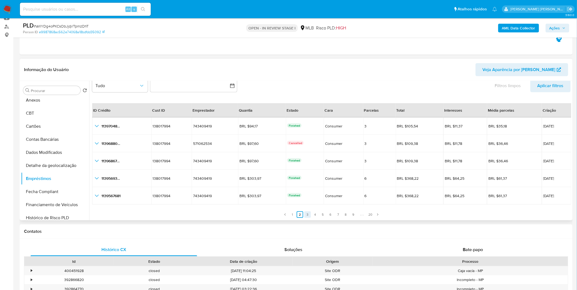
click at [309, 214] on link "3" at bounding box center [307, 215] width 7 height 7
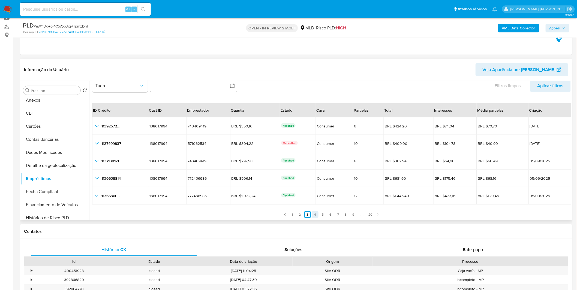
click at [314, 215] on link "4" at bounding box center [315, 215] width 7 height 7
click at [320, 214] on link "5" at bounding box center [323, 215] width 7 height 7
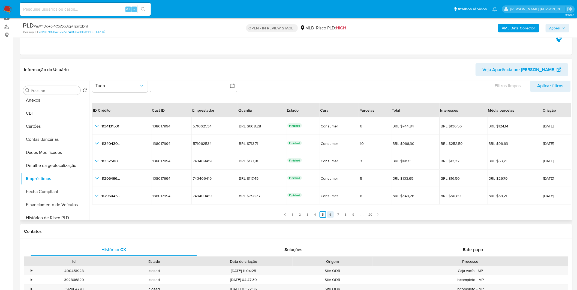
click at [328, 213] on link "6" at bounding box center [330, 215] width 7 height 7
click at [334, 213] on ul "Anterior 1 2 3 4 5 6 7 8 9 20 Siguiente" at bounding box center [331, 211] width 479 height 13
click at [336, 214] on link "7" at bounding box center [338, 215] width 7 height 7
click at [340, 213] on link "7" at bounding box center [338, 215] width 7 height 7
click at [344, 213] on link "8" at bounding box center [346, 215] width 7 height 7
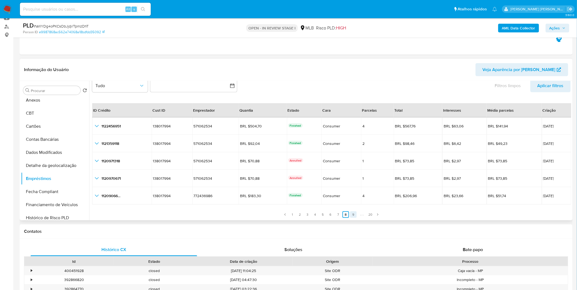
click at [352, 215] on link "9" at bounding box center [353, 215] width 7 height 7
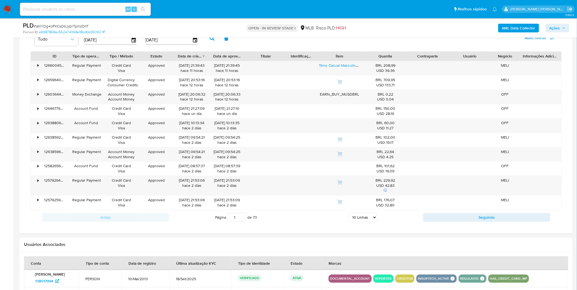
scroll to position [515, 0]
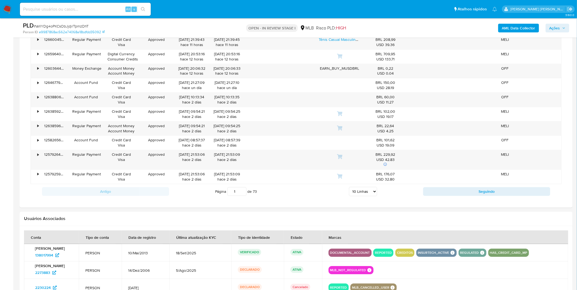
click at [372, 195] on select "5 Linhas 10 Linhas 20 Linhas 25 Linhas 50 Linhas 100 Linhas" at bounding box center [363, 191] width 28 height 9
select select "100"
click at [349, 188] on select "5 Linhas 10 Linhas 20 Linhas 25 Linhas 50 Linhas 100 Linhas" at bounding box center [363, 191] width 28 height 9
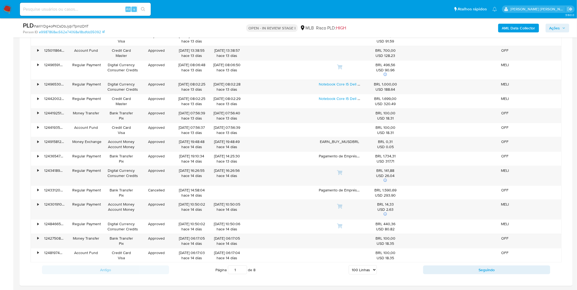
scroll to position [1788, 0]
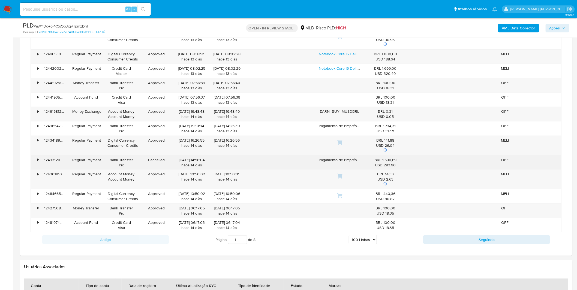
click at [341, 163] on div "Pagamento de Empréstimos Mercado Pago" at bounding box center [339, 163] width 49 height 14
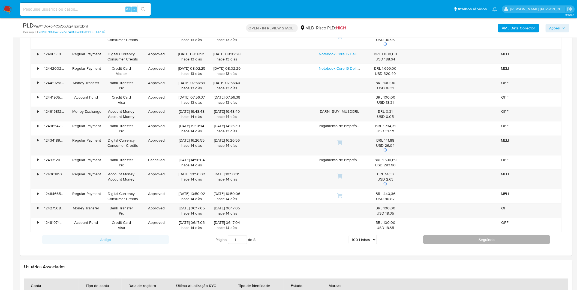
click at [435, 240] on button "Seguindo" at bounding box center [486, 240] width 127 height 9
type input "2"
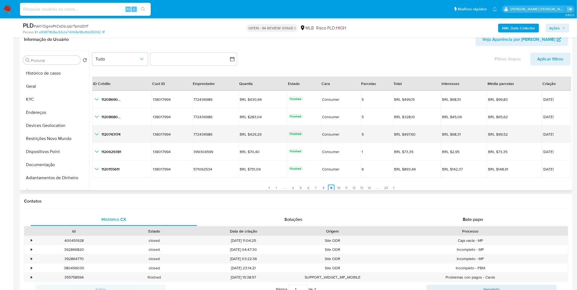
scroll to position [12, 0]
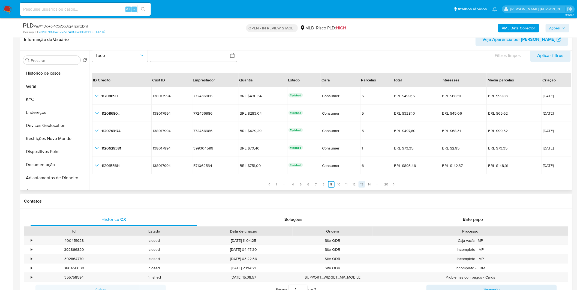
click at [361, 183] on link "13" at bounding box center [362, 184] width 7 height 7
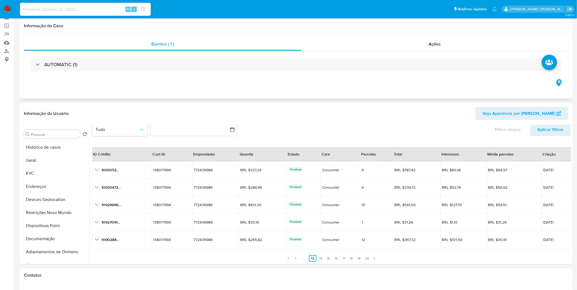
scroll to position [0, 0]
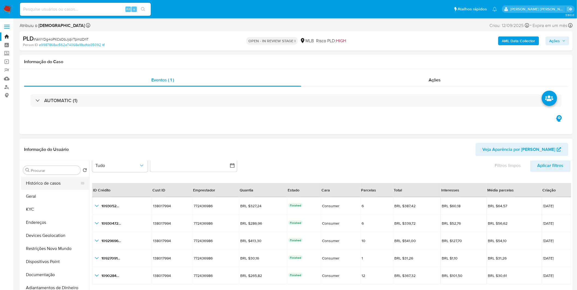
click at [42, 188] on button "Histórico de casos" at bounding box center [53, 183] width 64 height 13
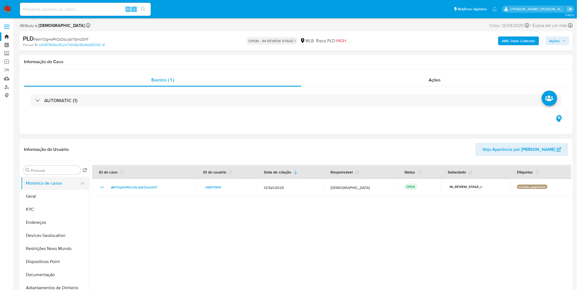
click at [54, 187] on button "Histórico de casos" at bounding box center [53, 183] width 64 height 13
click at [261, 248] on div at bounding box center [330, 231] width 482 height 140
click at [531, 41] on b "AML Data Collector" at bounding box center [518, 41] width 33 height 9
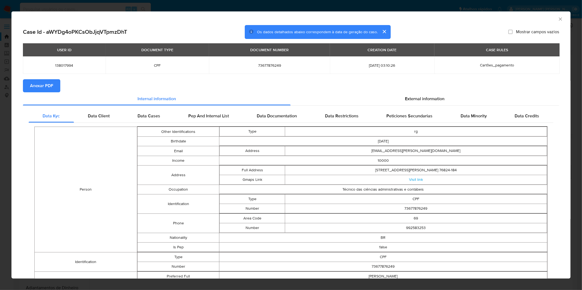
click at [53, 81] on button "Anexar PDF" at bounding box center [41, 85] width 37 height 13
click at [190, 8] on div "AML Data Collector Case Id - aWYDg4oPKCsObJjqVTpmzDhT Os dados detalhados abaix…" at bounding box center [291, 145] width 582 height 290
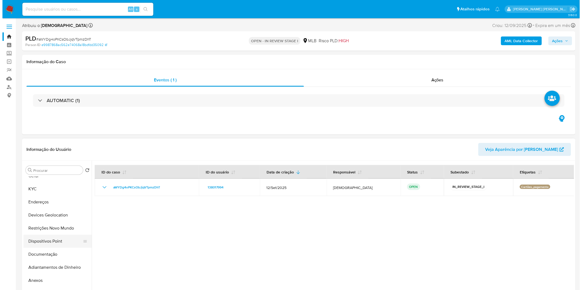
scroll to position [61, 0]
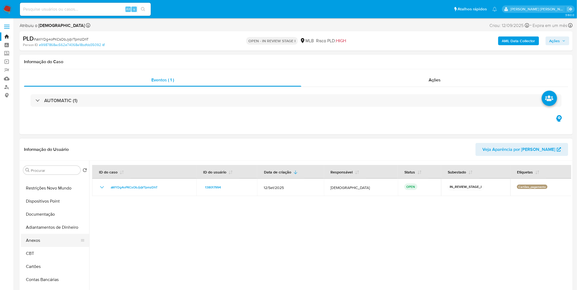
click at [45, 247] on button "Anexos" at bounding box center [53, 240] width 64 height 13
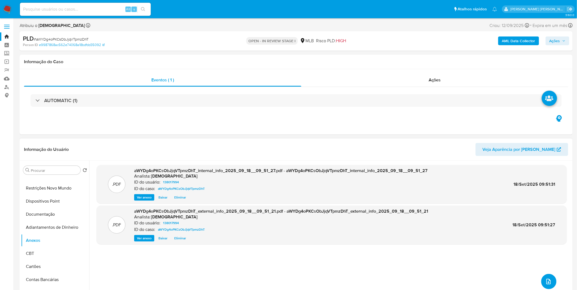
click at [547, 279] on icon "upload-file" at bounding box center [548, 282] width 7 height 7
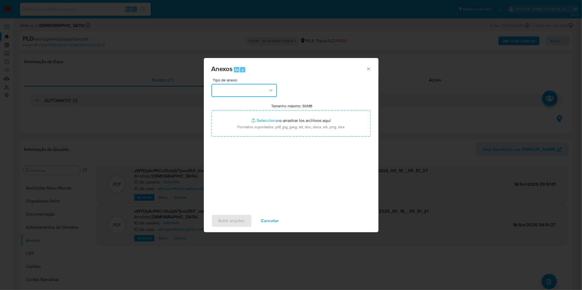
click at [241, 87] on button "button" at bounding box center [243, 90] width 65 height 13
click at [229, 139] on span "OUTROS" at bounding box center [222, 136] width 17 height 5
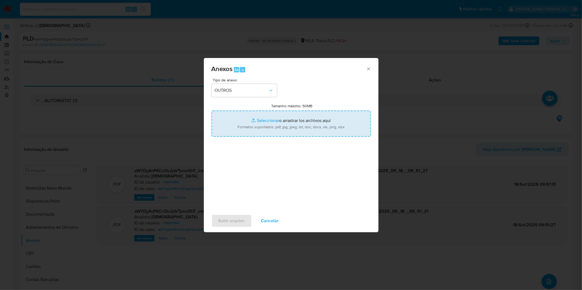
click at [244, 130] on input "Tamanho máximo: 50MB Seleccionar archivos" at bounding box center [290, 124] width 159 height 26
type input "C:\fakepath\Mulan 138017994_2025_09_15_17_41_44.xlsx"
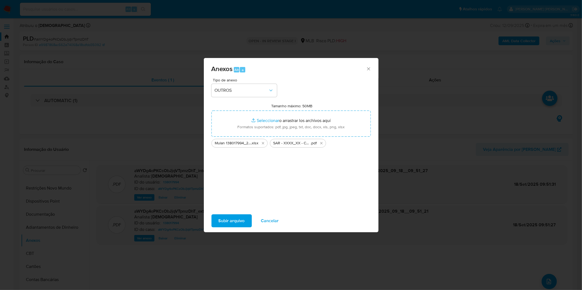
click at [231, 224] on span "Subir arquivo" at bounding box center [231, 221] width 26 height 12
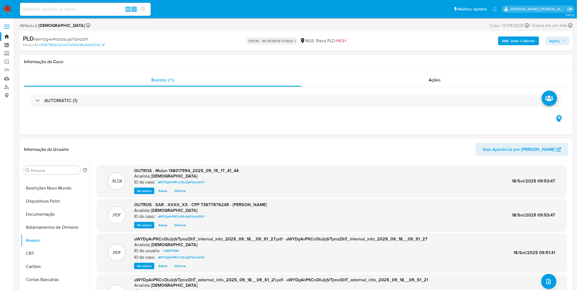
click at [554, 38] on span "Ações" at bounding box center [555, 41] width 11 height 9
click at [416, 59] on span "Resolução do caso" at bounding box center [399, 58] width 37 height 6
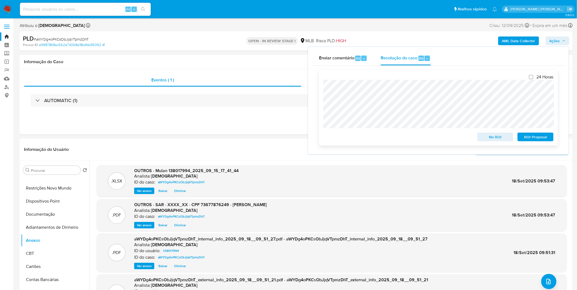
click at [529, 138] on span "ROI Proposal" at bounding box center [535, 137] width 28 height 8
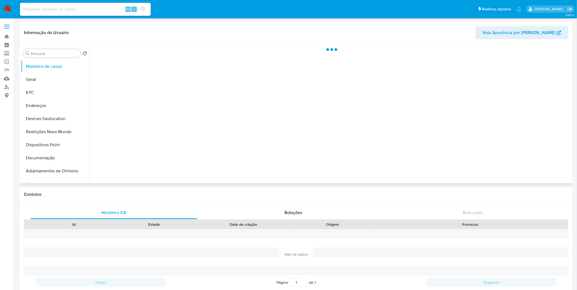
select select "10"
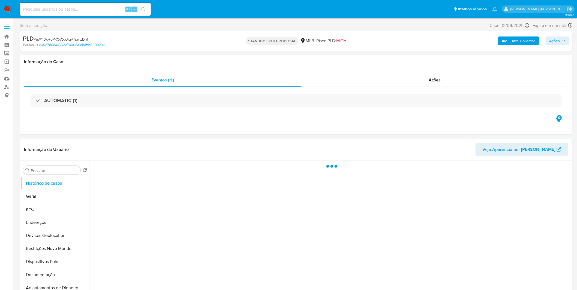
select select "10"
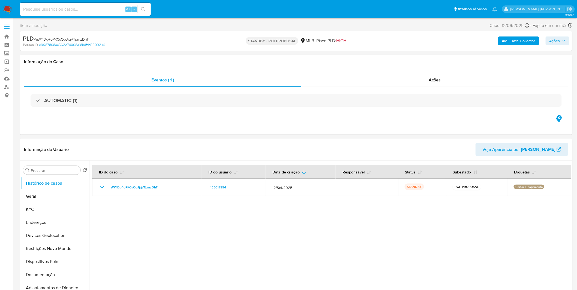
click at [8, 9] on img at bounding box center [7, 9] width 9 height 9
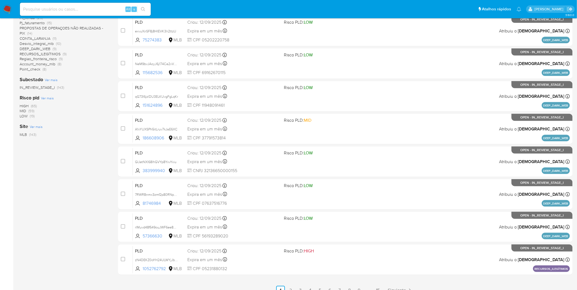
scroll to position [121, 0]
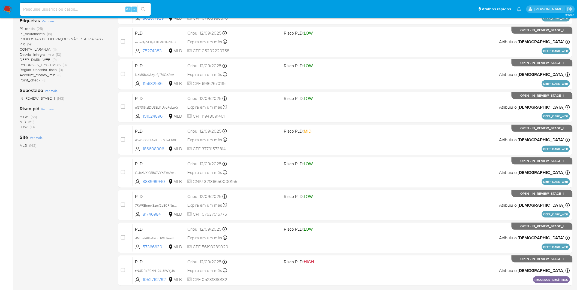
click at [40, 11] on input at bounding box center [85, 9] width 131 height 7
paste input "vcBHwtUImgeTsBfBZat58JaQ"
type input "vcBHwtUImgeTsBfBZat58JaQ"
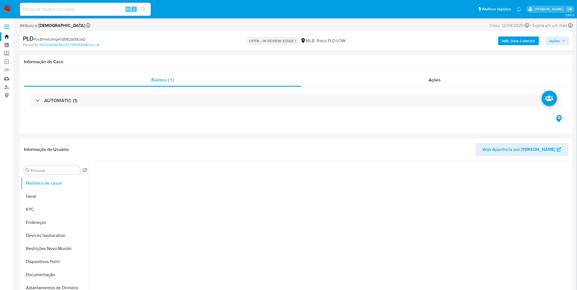
select select "10"
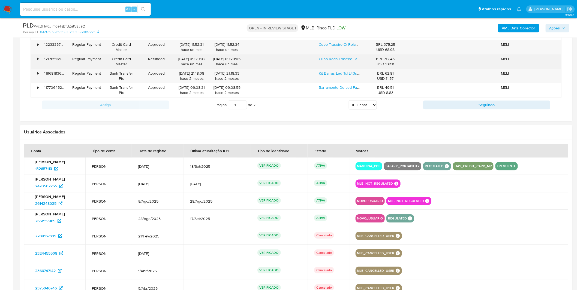
scroll to position [636, 0]
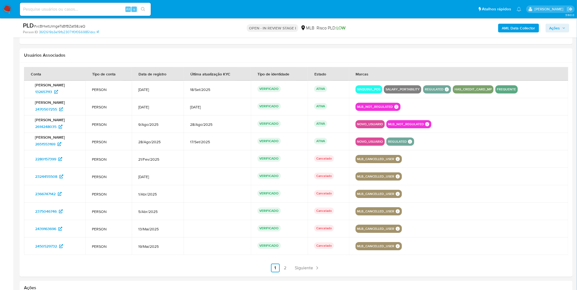
click at [290, 272] on ul "Anterior 1 2 Siguiente" at bounding box center [296, 268] width 544 height 9
click at [291, 270] on ul "Anterior 1 2 Siguiente" at bounding box center [296, 268] width 544 height 9
click at [284, 263] on section at bounding box center [296, 170] width 544 height 206
click at [284, 267] on link "2" at bounding box center [285, 268] width 9 height 9
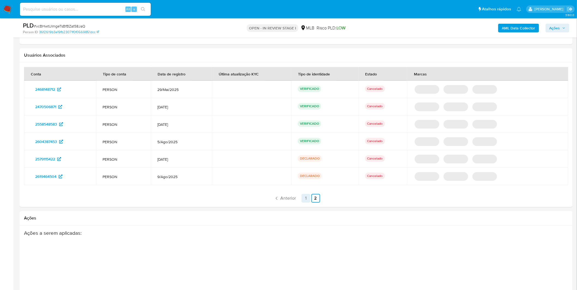
click at [307, 199] on link "1" at bounding box center [306, 198] width 9 height 9
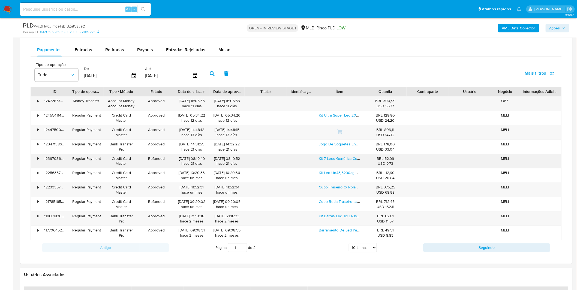
scroll to position [333, 0]
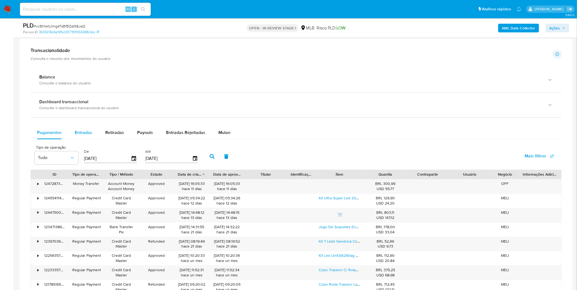
click at [83, 131] on span "Entradas" at bounding box center [83, 133] width 17 height 6
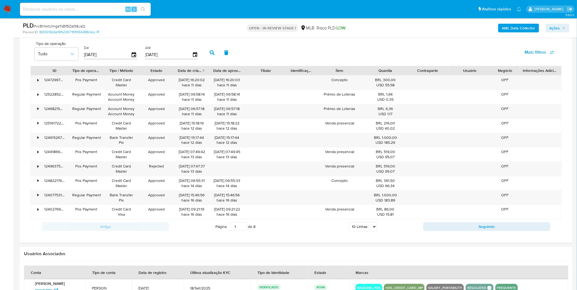
scroll to position [454, 0]
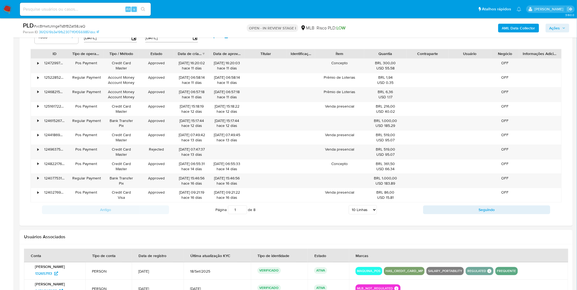
click at [359, 210] on select "5 Linhas 10 Linhas 20 Linhas 25 Linhas 50 Linhas 100 Linhas" at bounding box center [363, 209] width 28 height 9
select select "100"
click at [349, 206] on select "5 Linhas 10 Linhas 20 Linhas 25 Linhas 50 Linhas 100 Linhas" at bounding box center [363, 209] width 28 height 9
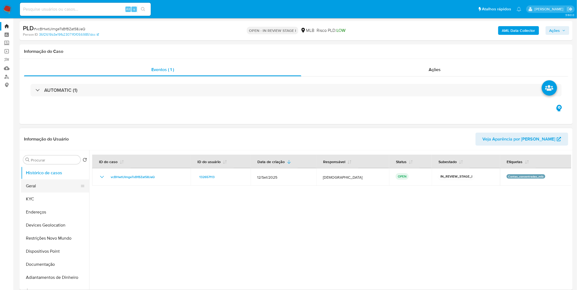
scroll to position [0, 0]
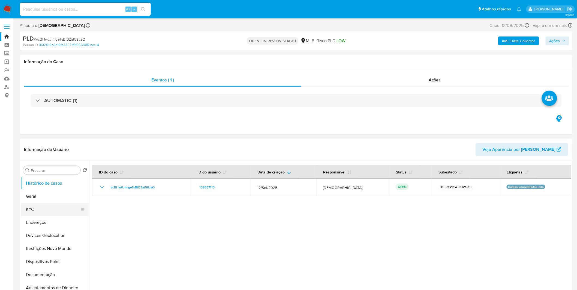
click at [51, 213] on button "KYC" at bounding box center [53, 209] width 64 height 13
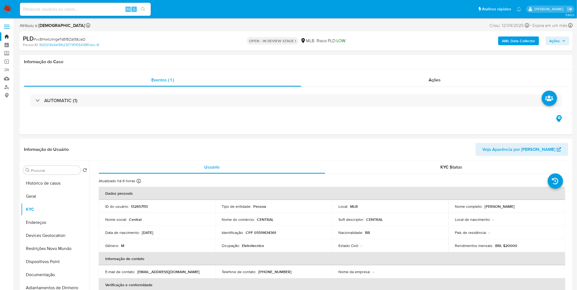
click at [517, 41] on b "AML Data Collector" at bounding box center [518, 41] width 33 height 9
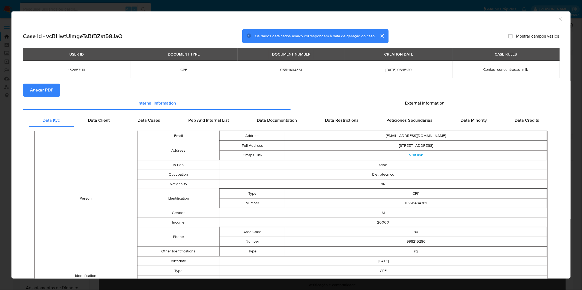
click at [41, 94] on span "Anexar PDF" at bounding box center [41, 90] width 23 height 12
click at [355, 9] on div "AML Data Collector Case Id - vcBHwtUImgeTsBfBZat58JaQ Os dados detalhados abaix…" at bounding box center [291, 145] width 582 height 290
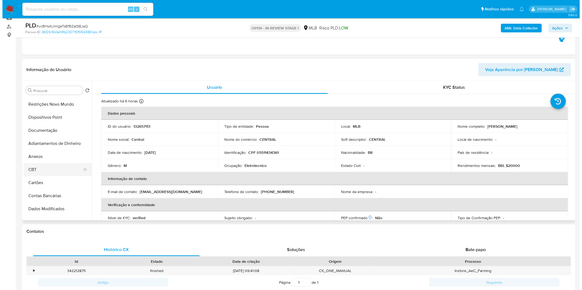
scroll to position [61, 0]
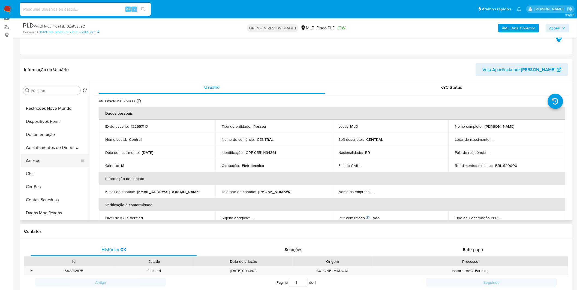
click at [52, 164] on button "Anexos" at bounding box center [53, 160] width 64 height 13
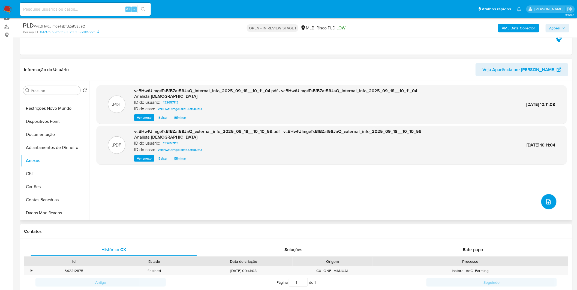
click at [550, 206] on button "upload-file" at bounding box center [548, 201] width 15 height 15
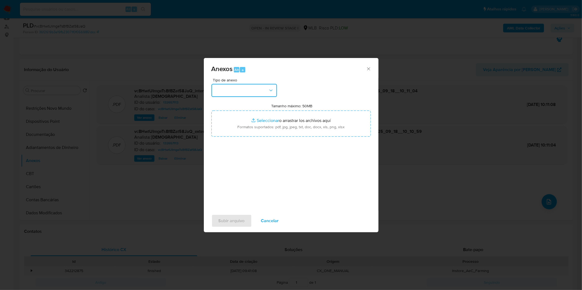
click at [244, 88] on button "button" at bounding box center [243, 90] width 65 height 13
click at [221, 139] on span "OUTROS" at bounding box center [222, 136] width 17 height 5
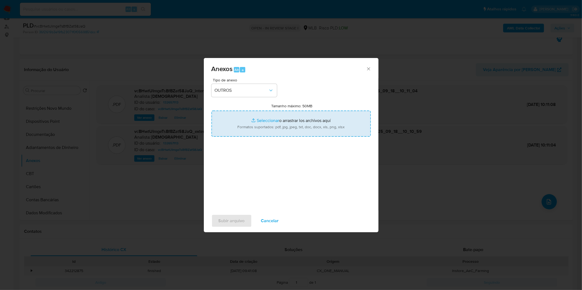
click at [238, 126] on input "Tamanho máximo: 50MB Seleccionar archivos" at bounding box center [290, 124] width 159 height 26
type input "C:\fakepath\Mulan 132657113_2025_09_15_17_43_58.xlsx"
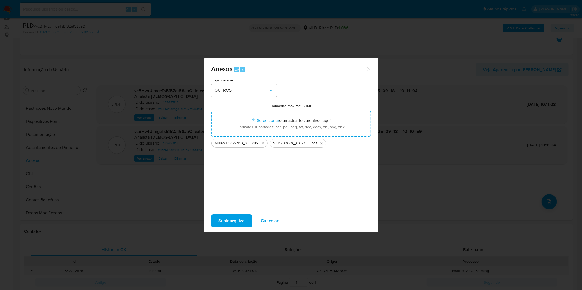
click at [238, 223] on span "Subir arquivo" at bounding box center [231, 221] width 26 height 12
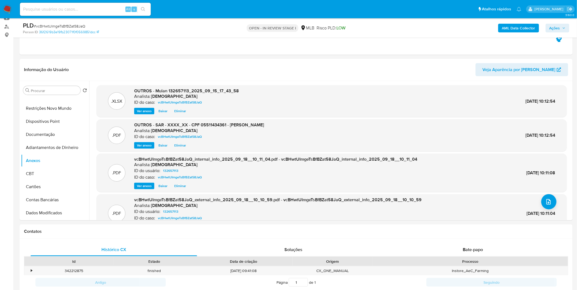
click at [552, 29] on span "Ações" at bounding box center [555, 28] width 11 height 9
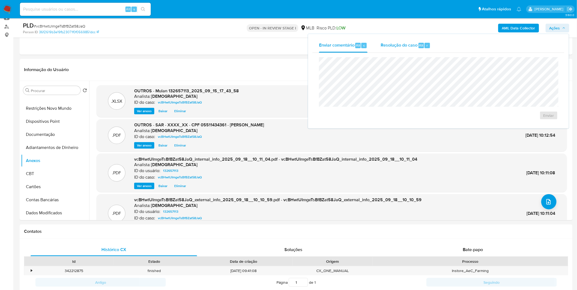
click at [417, 48] on div "Resolução do caso Alt r" at bounding box center [406, 45] width 50 height 14
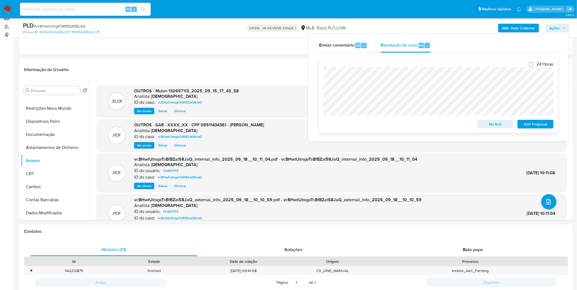
click at [536, 127] on span "ROI Proposal" at bounding box center [535, 125] width 28 height 8
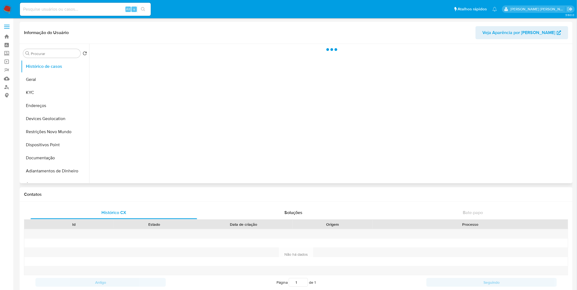
select select "10"
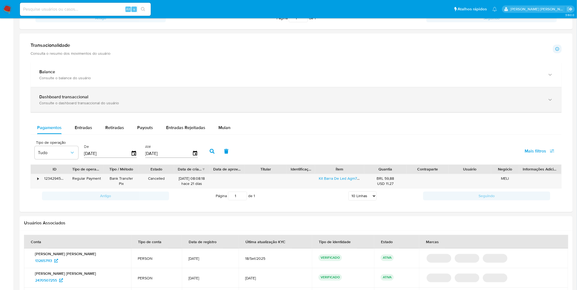
scroll to position [273, 0]
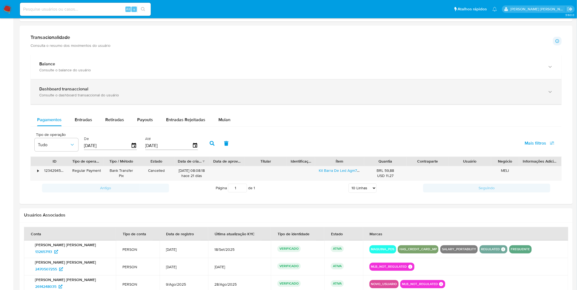
click at [118, 94] on div "Consulte o dashboard transaccional do usuário" at bounding box center [290, 95] width 503 height 5
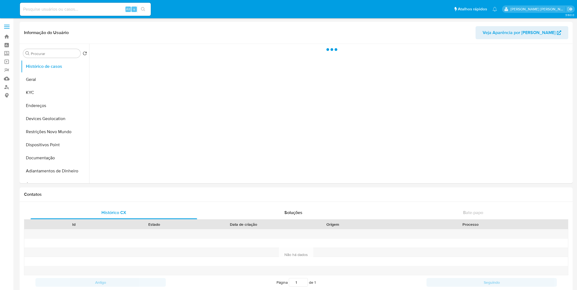
select select "10"
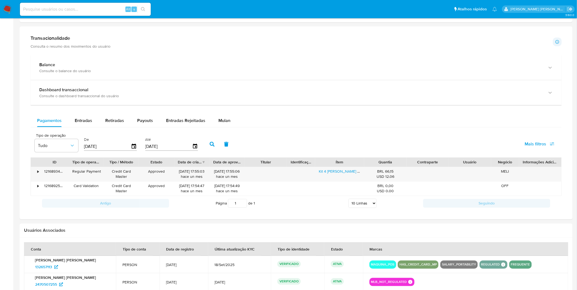
scroll to position [303, 0]
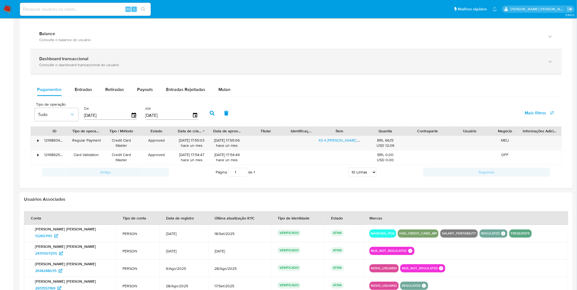
click at [102, 67] on div "Consulte o dashboard transaccional do usuário" at bounding box center [290, 64] width 503 height 5
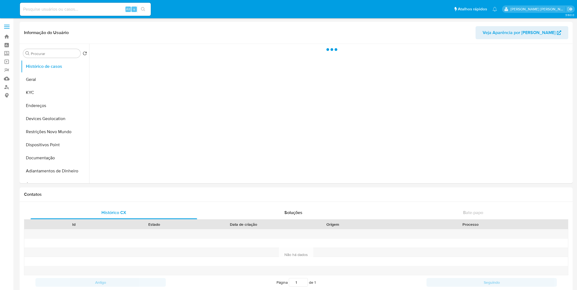
select select "10"
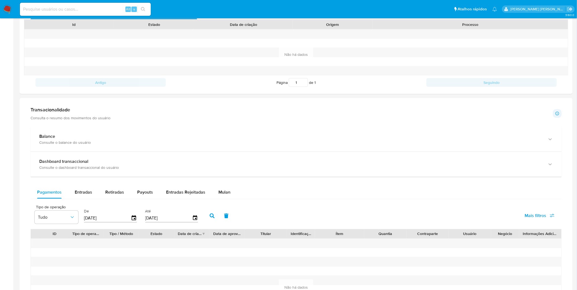
scroll to position [273, 0]
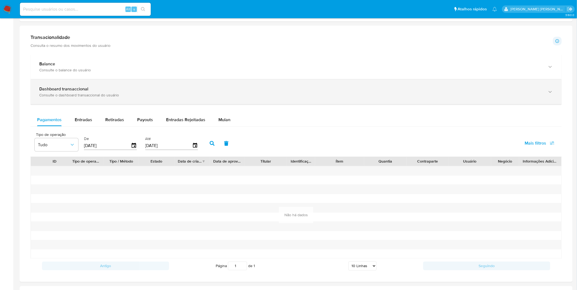
click at [100, 93] on div "Consulte o dashboard transaccional do usuário" at bounding box center [290, 95] width 503 height 5
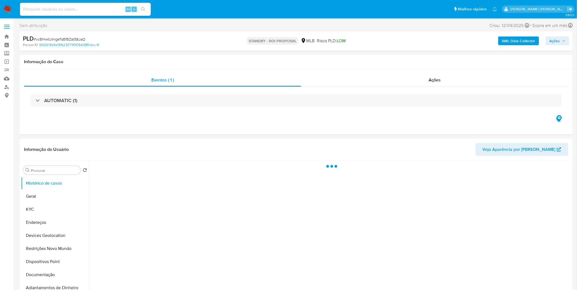
select select "10"
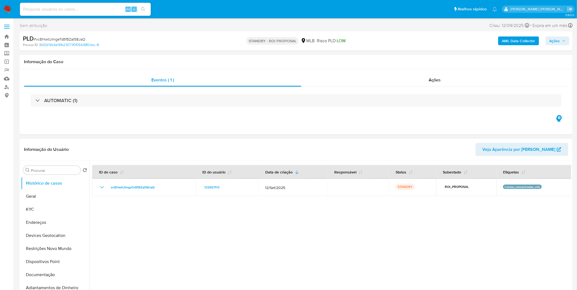
click at [322, 228] on div at bounding box center [330, 231] width 482 height 140
click at [10, 9] on img at bounding box center [7, 9] width 9 height 9
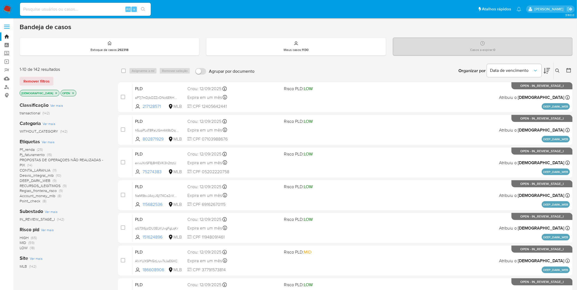
click at [87, 11] on input at bounding box center [85, 9] width 131 height 7
paste input "C5gCPK8yaQjNaIqjWfTNkqwX"
type input "C5gCPK8yaQjNaIqjWfTNkqwX"
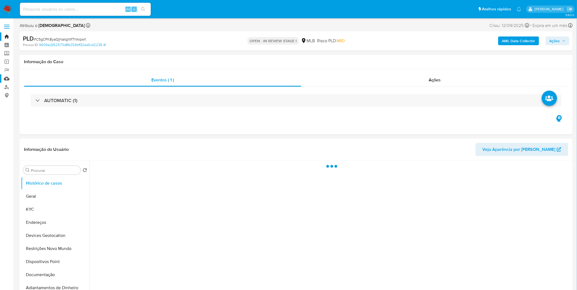
select select "10"
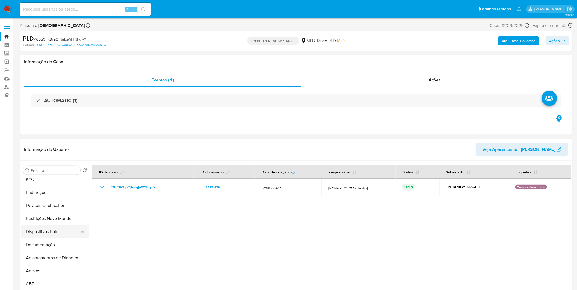
scroll to position [30, 0]
click at [53, 233] on button "Dispositivos Point" at bounding box center [53, 231] width 64 height 13
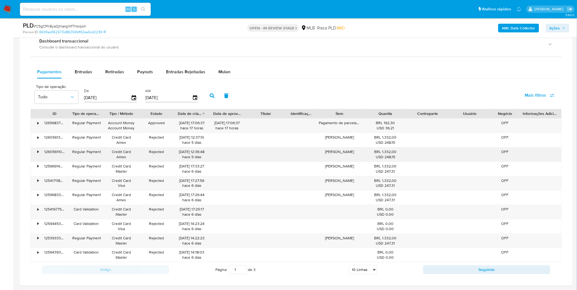
scroll to position [394, 0]
click at [83, 73] on span "Entradas" at bounding box center [83, 72] width 17 height 6
select select "10"
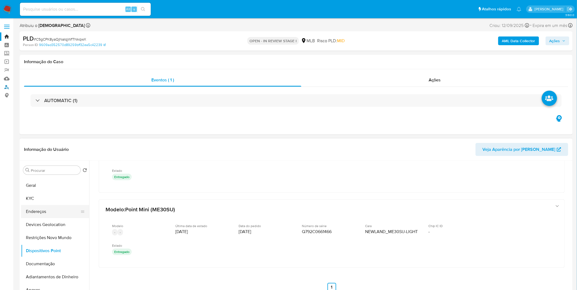
scroll to position [0, 0]
click at [50, 208] on button "KYC" at bounding box center [53, 209] width 64 height 13
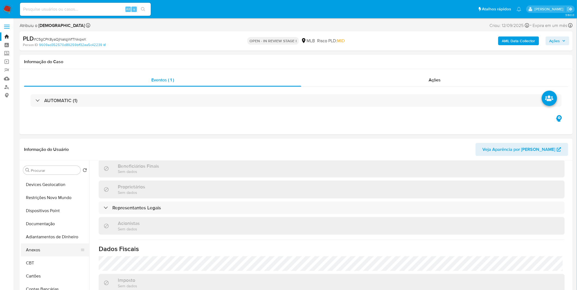
scroll to position [61, 0]
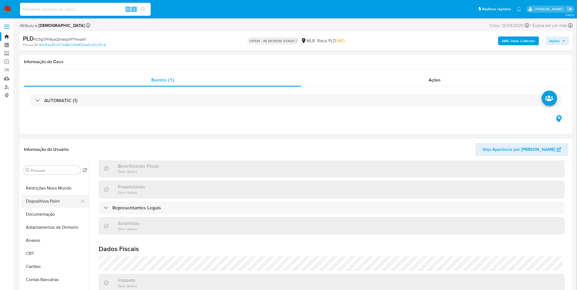
click at [52, 206] on button "Dispositivos Point" at bounding box center [53, 201] width 64 height 13
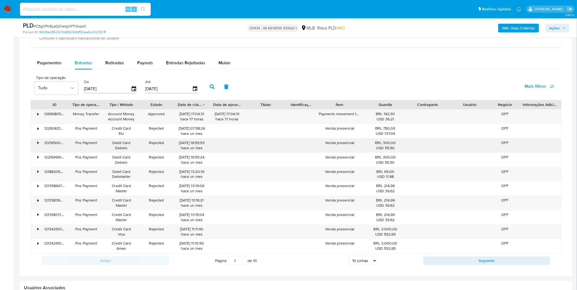
scroll to position [304, 0]
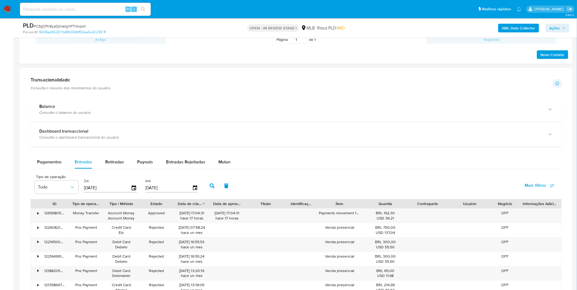
click at [539, 189] on span "Mais filtros" at bounding box center [536, 185] width 22 height 13
click at [506, 241] on span "Id de pagamento" at bounding box center [500, 238] width 32 height 5
click at [481, 241] on input "Id de pagamento" at bounding box center [478, 238] width 4 height 4
checkbox input "true"
click at [230, 191] on input "number" at bounding box center [231, 187] width 53 height 7
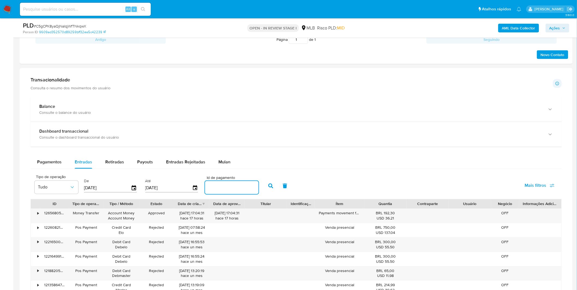
click at [230, 191] on input "number" at bounding box center [231, 187] width 53 height 7
paste input "121007381171"
type input "121007381171"
click at [266, 190] on button "button" at bounding box center [271, 186] width 14 height 13
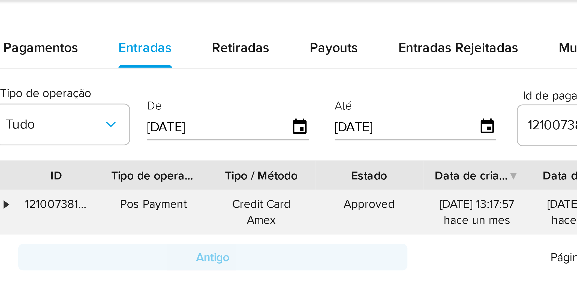
click at [37, 214] on div "•" at bounding box center [37, 213] width 1 height 5
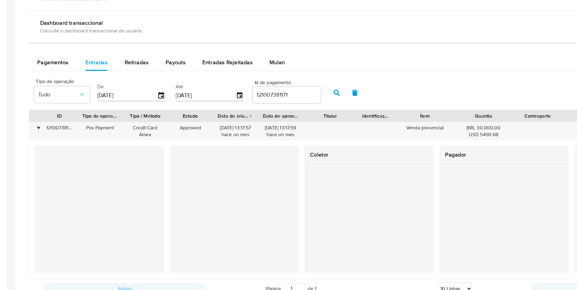
scroll to position [361, 0]
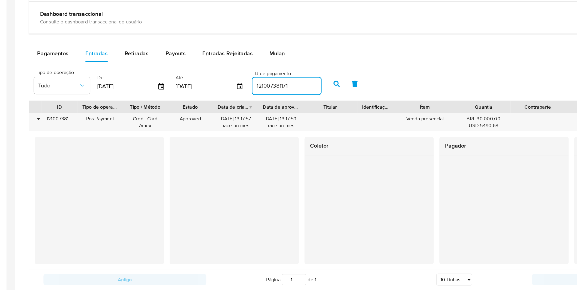
click at [221, 130] on input "121007381171" at bounding box center [231, 130] width 53 height 7
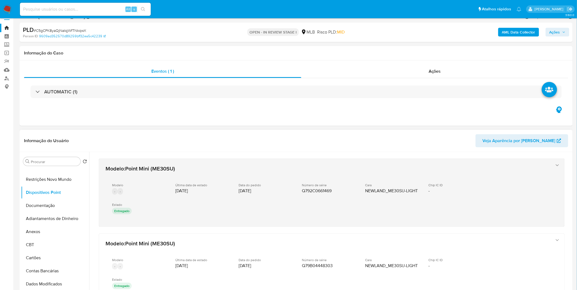
scroll to position [0, 0]
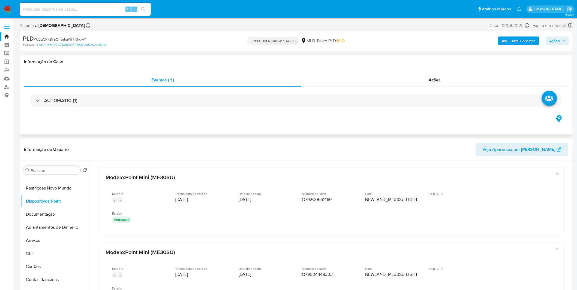
click at [60, 107] on div "AUTOMATIC (1)" at bounding box center [296, 100] width 544 height 27
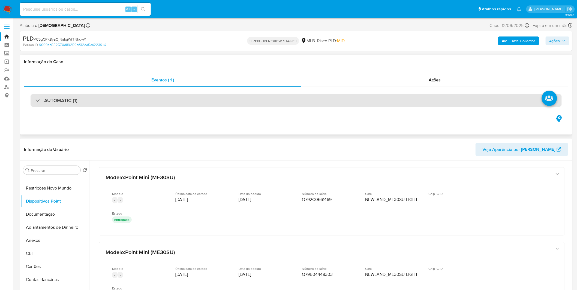
click at [64, 101] on h3 "AUTOMATIC (1)" at bounding box center [60, 101] width 33 height 6
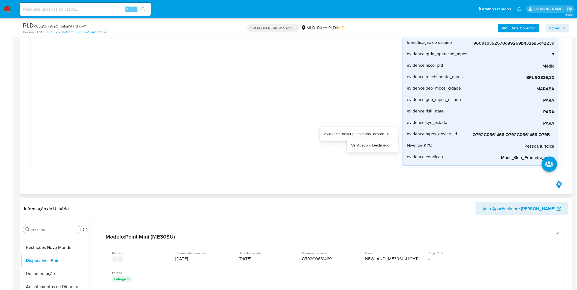
scroll to position [151, 0]
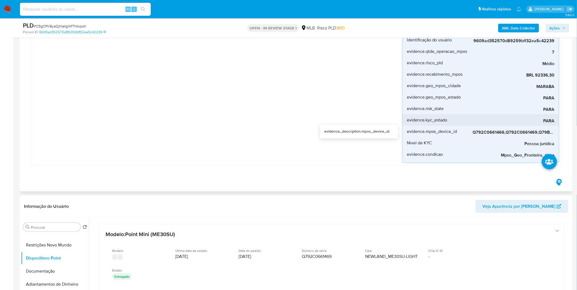
drag, startPoint x: 514, startPoint y: 155, endPoint x: 410, endPoint y: 118, distance: 110.8
click at [495, 127] on div "evidence.desvio_renda 208% evidence_description.desvio_renda evidence.media_tra…" at bounding box center [480, 57] width 157 height 212
click at [286, 129] on div "Mpos_geolocalização Criado há 6 dias Criado: 12/09/2025 00:10:28 Origem: rules-…" at bounding box center [217, 52] width 369 height 223
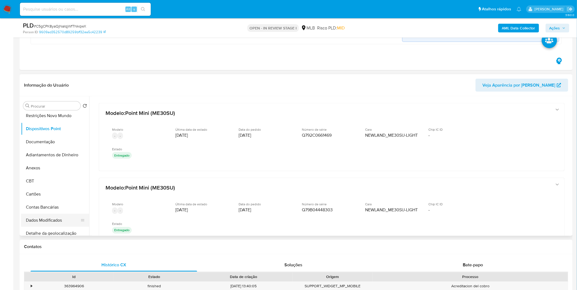
scroll to position [0, 0]
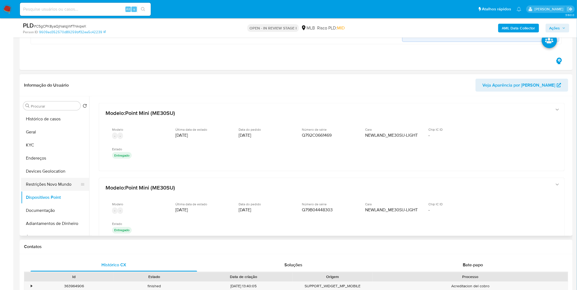
click at [56, 187] on button "Restrições Novo Mundo" at bounding box center [53, 184] width 64 height 13
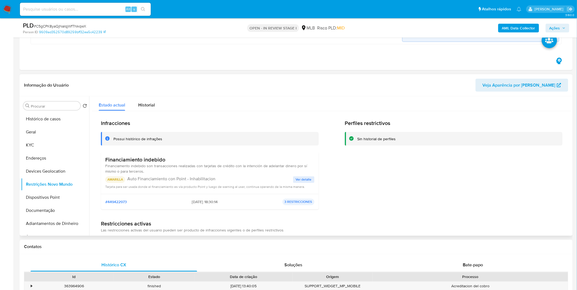
click at [302, 179] on span "Ver detalle" at bounding box center [304, 179] width 16 height 5
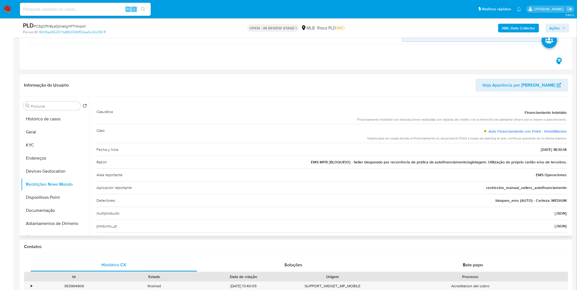
scroll to position [70, 0]
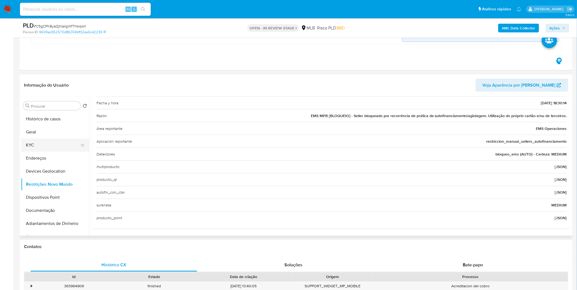
click at [41, 143] on button "KYC" at bounding box center [53, 145] width 64 height 13
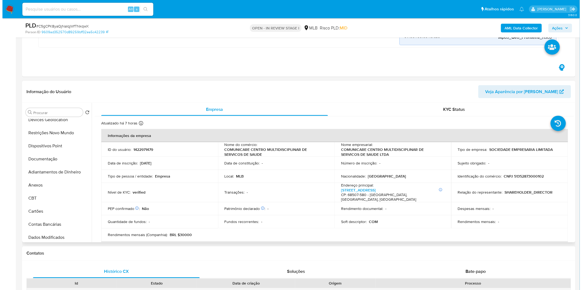
scroll to position [61, 0]
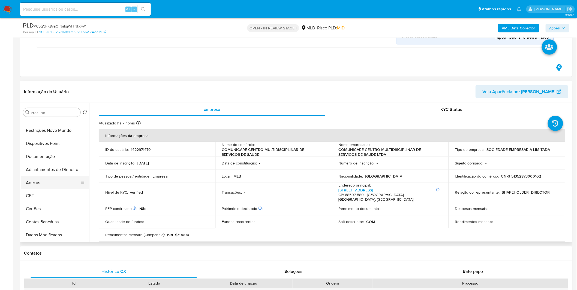
click at [59, 185] on button "Anexos" at bounding box center [53, 182] width 64 height 13
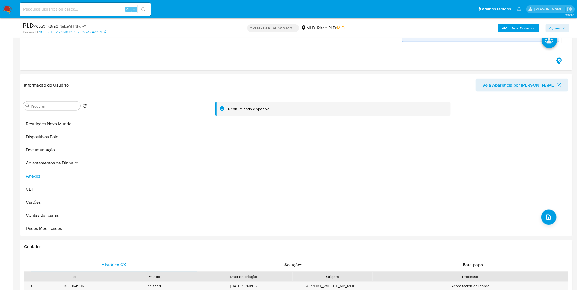
click at [520, 28] on b "AML Data Collector" at bounding box center [518, 28] width 33 height 9
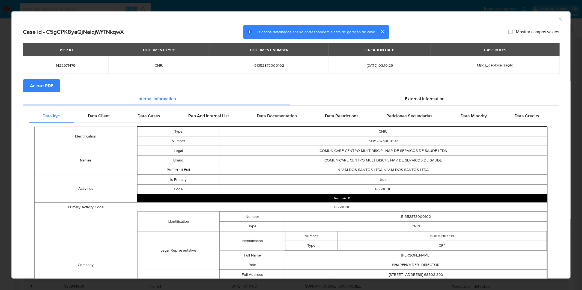
click at [58, 91] on button "Anexar PDF" at bounding box center [41, 85] width 37 height 13
click at [399, 7] on div "AML Data Collector Case Id - C5gCPK8yaQjNaIqjWfTNkqwX Os dados detalhados abaix…" at bounding box center [291, 145] width 582 height 290
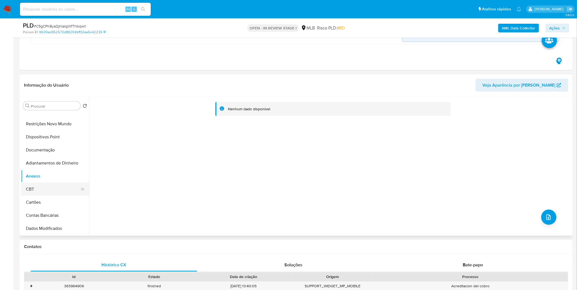
click at [55, 191] on button "CBT" at bounding box center [53, 189] width 64 height 13
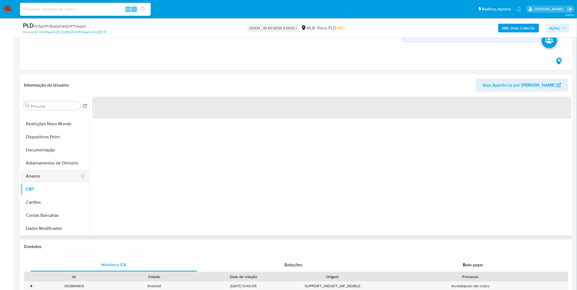
click at [54, 179] on button "Anexos" at bounding box center [53, 176] width 64 height 13
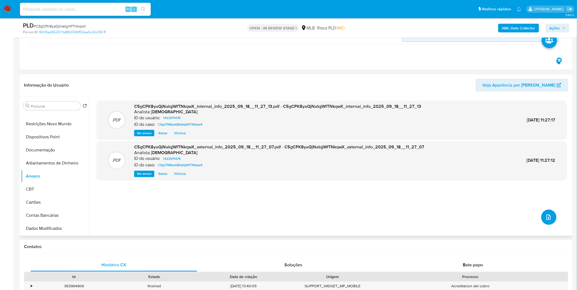
click at [546, 217] on icon "upload-file" at bounding box center [548, 217] width 7 height 7
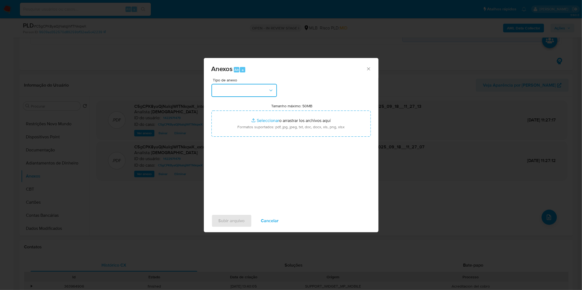
click at [263, 90] on button "button" at bounding box center [243, 90] width 65 height 13
click at [248, 143] on div "OUTROS" at bounding box center [242, 136] width 56 height 13
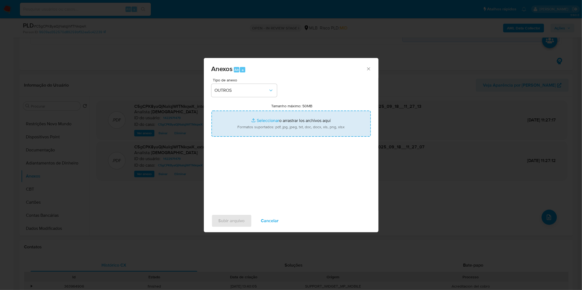
click at [264, 129] on input "Tamanho máximo: 50MB Seleccionar archivos" at bounding box center [290, 124] width 159 height 26
type input "C:\fakepath\Mulan 1422971479_2025_09_15_17_44_24.xlsx"
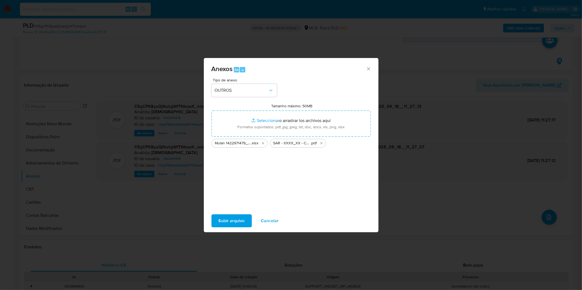
click at [243, 222] on span "Subir arquivo" at bounding box center [231, 221] width 26 height 12
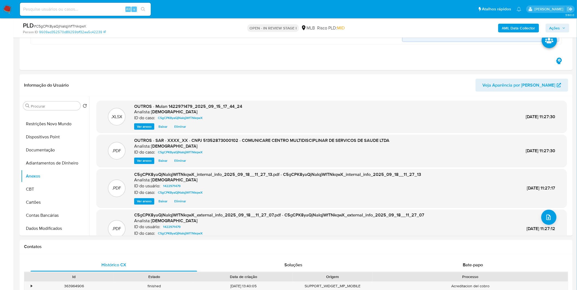
click at [555, 28] on span "Ações" at bounding box center [555, 28] width 11 height 9
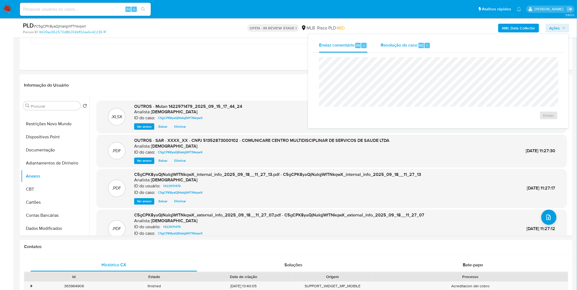
click at [396, 47] on span "Resolução do caso" at bounding box center [399, 45] width 37 height 6
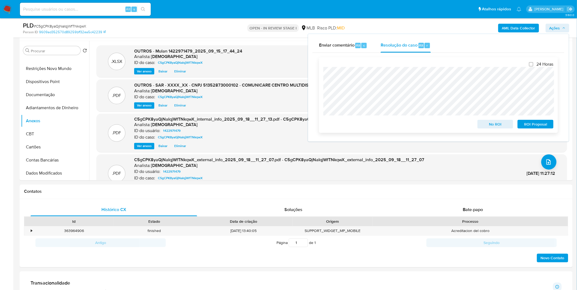
scroll to position [333, 0]
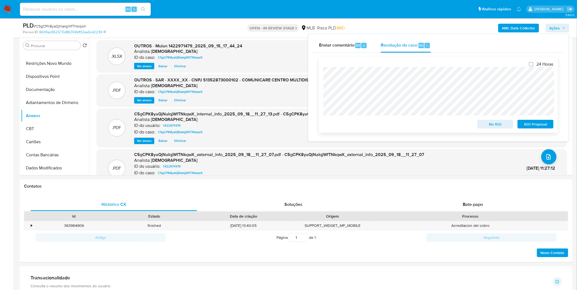
click at [528, 125] on span "ROI Proposal" at bounding box center [535, 125] width 28 height 8
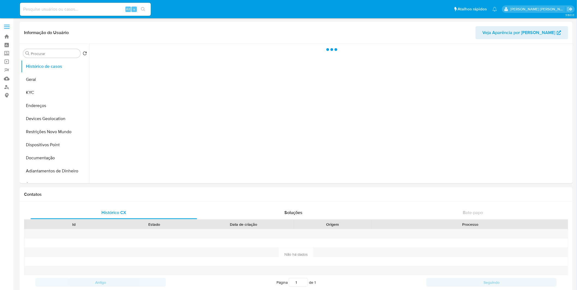
select select "10"
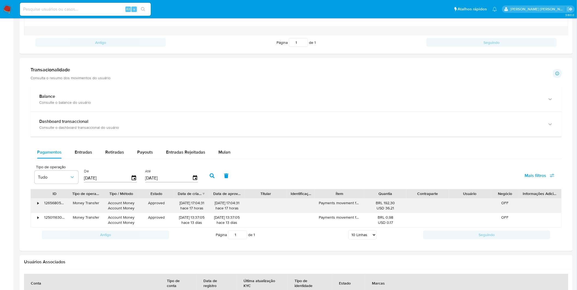
scroll to position [303, 0]
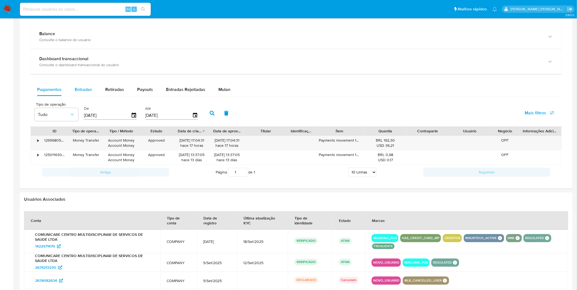
click at [86, 95] on div "Entradas" at bounding box center [83, 89] width 17 height 13
select select "10"
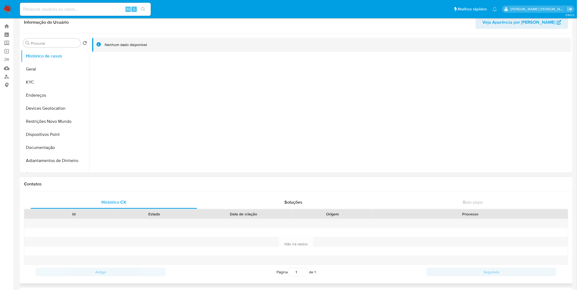
scroll to position [0, 0]
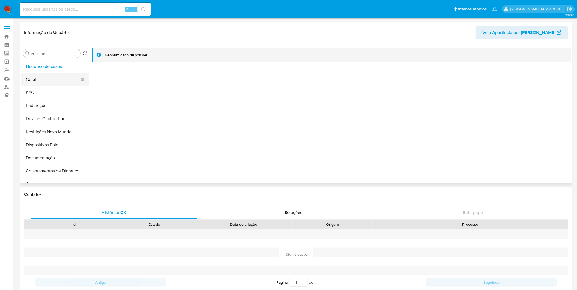
click at [37, 74] on button "Geral" at bounding box center [53, 79] width 64 height 13
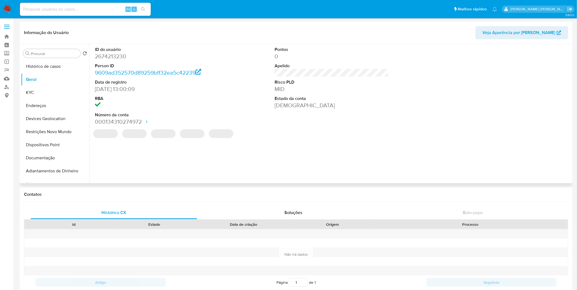
click at [118, 58] on dd "2674213230" at bounding box center [152, 57] width 114 height 8
copy dd "2674213230"
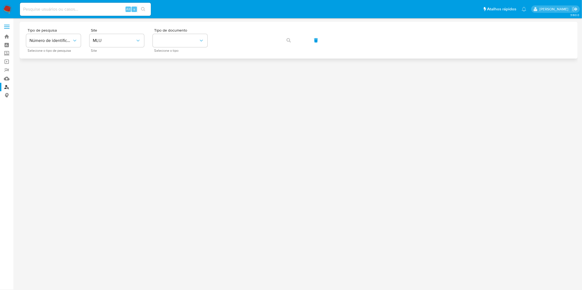
click at [149, 35] on div "Tipo de pesquisa Número de identificação Selecione o tipo de pesquisa Site MLU …" at bounding box center [298, 40] width 545 height 24
click at [127, 38] on span "MLU" at bounding box center [114, 40] width 43 height 5
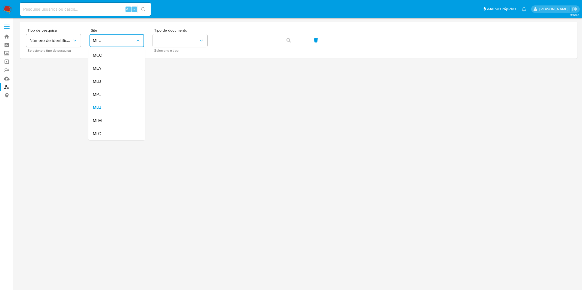
click at [128, 78] on div "MLB" at bounding box center [115, 81] width 45 height 13
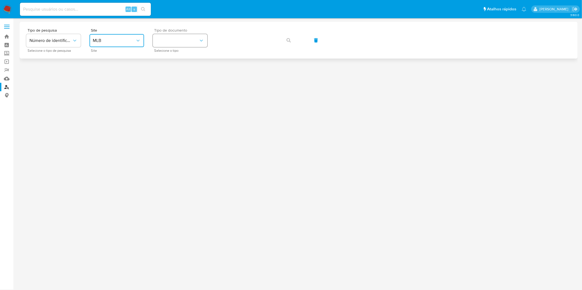
click at [172, 43] on button "identificationType" at bounding box center [180, 40] width 55 height 13
click at [179, 79] on div "CPF CPF" at bounding box center [178, 76] width 45 height 19
click at [296, 43] on button "button" at bounding box center [288, 40] width 19 height 13
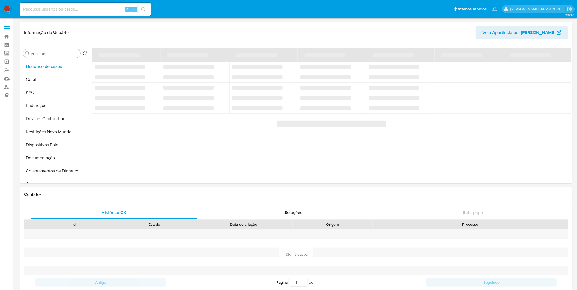
select select "10"
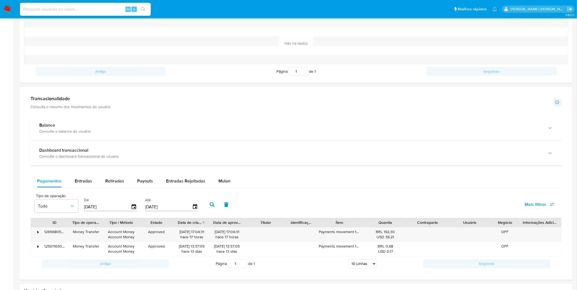
scroll to position [212, 0]
click at [82, 184] on div "Entradas" at bounding box center [83, 180] width 17 height 13
select select "10"
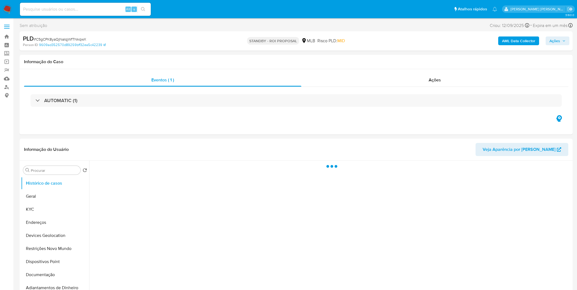
select select "10"
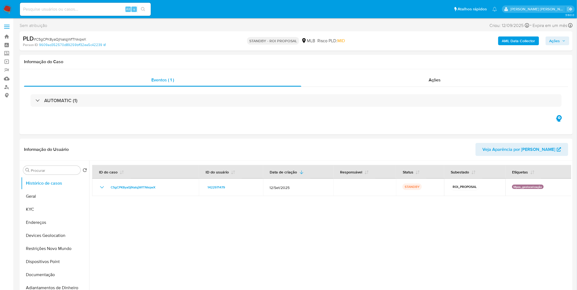
click at [9, 12] on img at bounding box center [7, 9] width 9 height 9
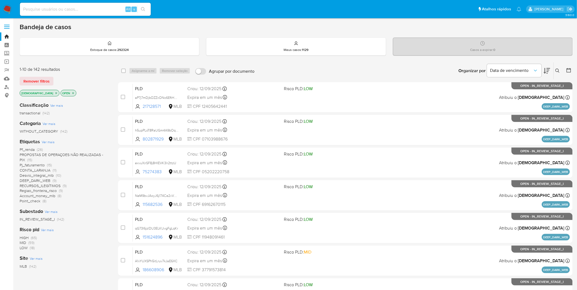
click at [53, 144] on div "Etiquetas Ver mais Pf_renda (26) PROPOSTAS DE OPERAÇOES NÃO REALIZADAS - PIX (1…" at bounding box center [65, 171] width 90 height 65
click at [51, 143] on span "Ver mais" at bounding box center [48, 142] width 13 height 5
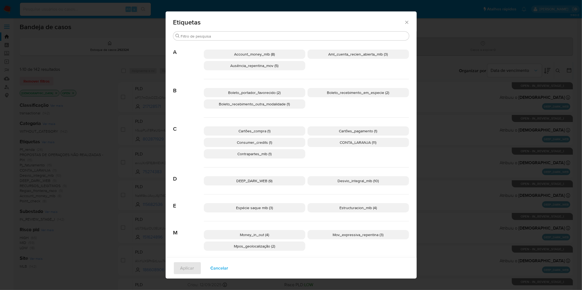
click at [215, 265] on span "Cancelar" at bounding box center [220, 269] width 18 height 12
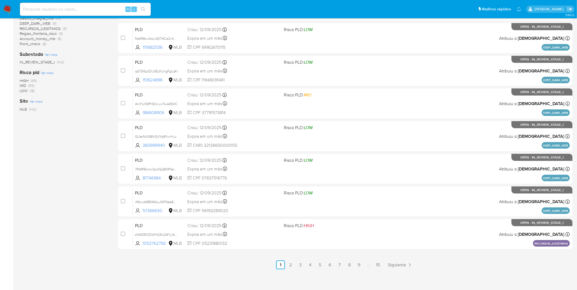
scroll to position [159, 0]
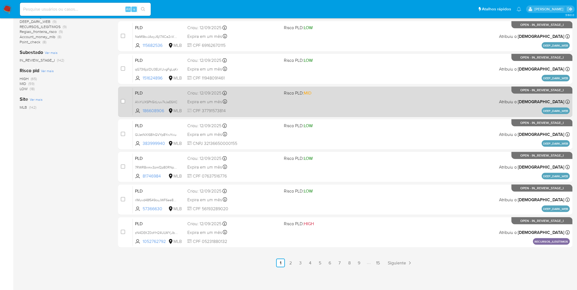
click at [381, 266] on link "15" at bounding box center [378, 263] width 9 height 9
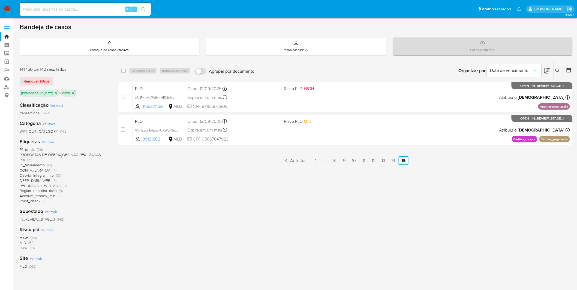
click at [48, 143] on span "Ver mais" at bounding box center [48, 142] width 13 height 5
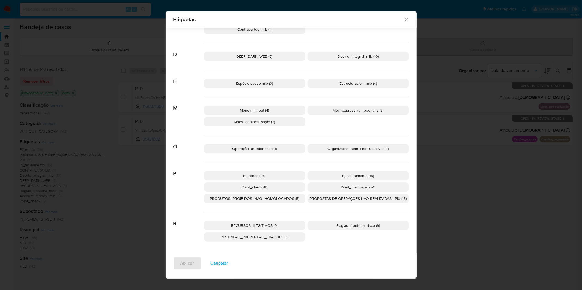
scroll to position [122, 0]
click at [320, 200] on span "PROPOSTAS DE OPERAÇOES NÃO REALIZADAS - PIX (15)" at bounding box center [358, 197] width 97 height 5
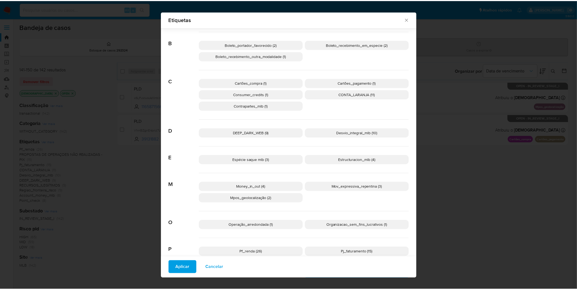
scroll to position [31, 0]
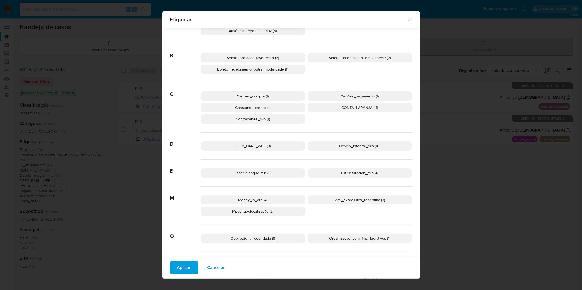
click at [190, 266] on button "Aplicar" at bounding box center [184, 268] width 28 height 13
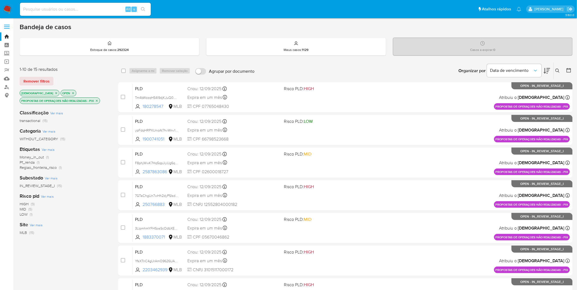
click at [14, 12] on nav "Pausado Ver notificaciones Alt s Atalhos rápidos Presiona las siguientes teclas…" at bounding box center [288, 9] width 577 height 18
click at [12, 8] on img at bounding box center [7, 9] width 9 height 9
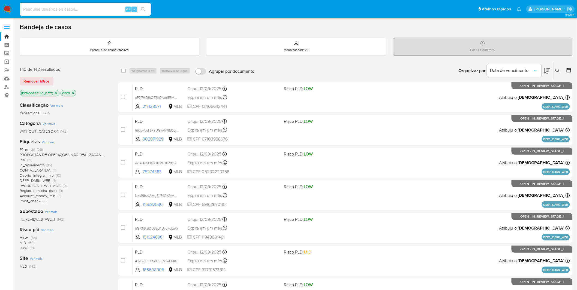
click at [105, 9] on input at bounding box center [85, 9] width 131 height 7
paste input "GIJetNXl68lhGVYp8YxvYxiu"
type input "GIJetNXl68lhGVYp8YxvYxiu"
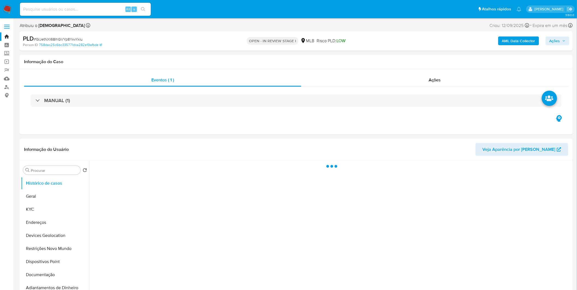
select select "10"
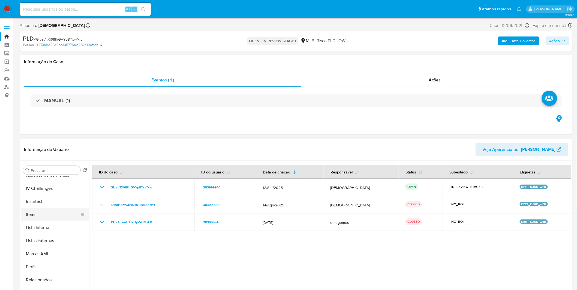
click at [52, 216] on button "Items" at bounding box center [53, 214] width 64 height 13
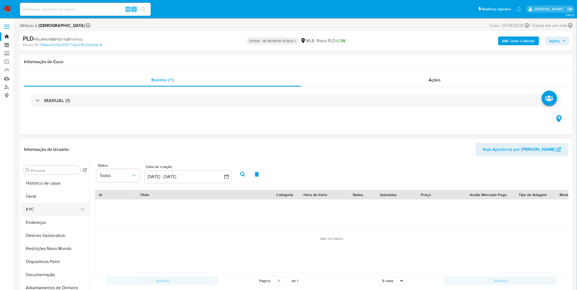
click at [41, 204] on button "KYC" at bounding box center [53, 209] width 64 height 13
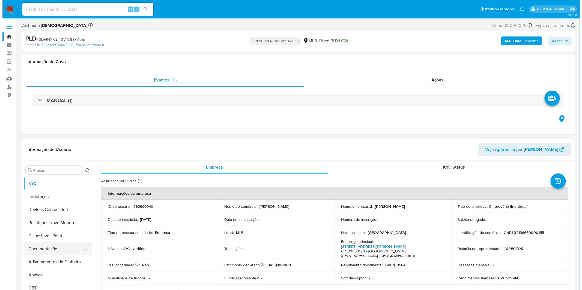
scroll to position [61, 0]
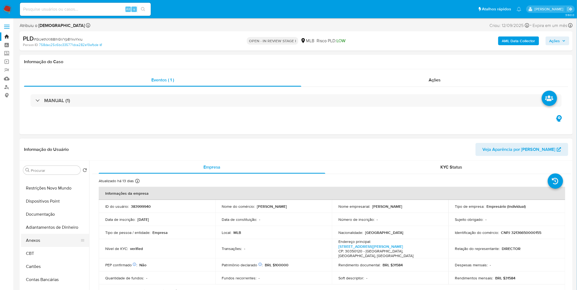
click at [47, 243] on button "Anexos" at bounding box center [53, 240] width 64 height 13
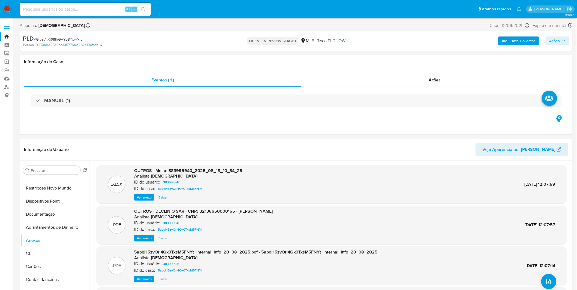
click at [527, 43] on b "AML Data Collector" at bounding box center [518, 41] width 33 height 9
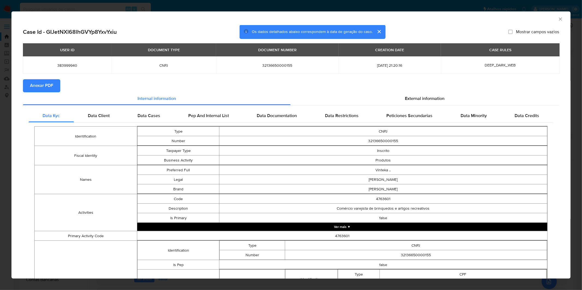
click at [49, 89] on span "Anexar PDF" at bounding box center [41, 86] width 23 height 12
click at [182, 11] on div "AML Data Collector Case Id - GIJetNXl68lhGVYp8YxvYxiu Os dados detalhados abaix…" at bounding box center [291, 145] width 582 height 290
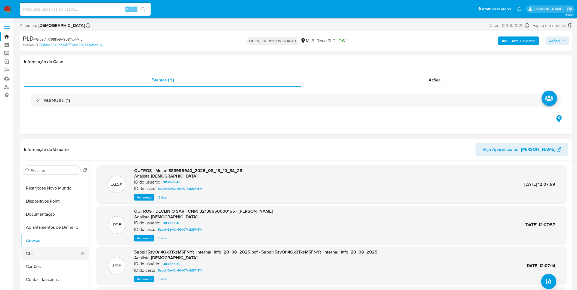
click at [45, 258] on button "CBT" at bounding box center [53, 253] width 64 height 13
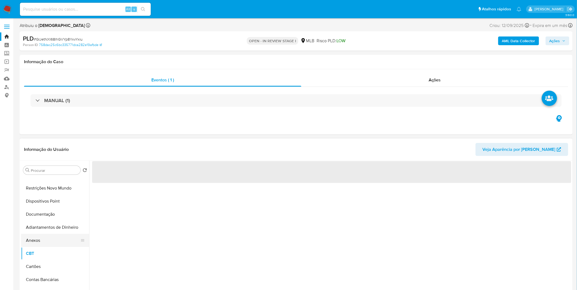
click at [42, 241] on button "Anexos" at bounding box center [53, 240] width 64 height 13
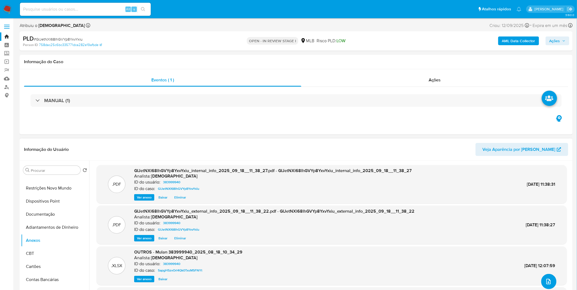
click at [546, 285] on span "upload-file" at bounding box center [549, 282] width 6 height 7
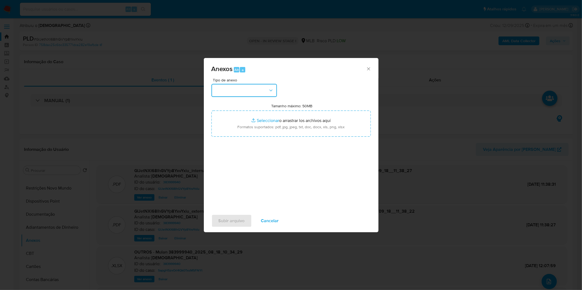
click at [241, 96] on button "button" at bounding box center [243, 90] width 65 height 13
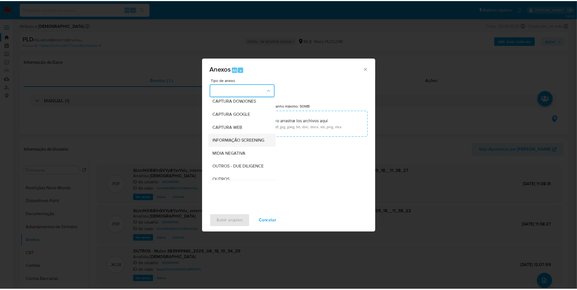
scroll to position [30, 0]
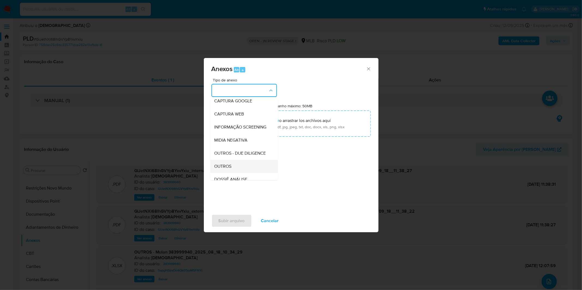
click at [241, 173] on div "OUTROS" at bounding box center [242, 166] width 56 height 13
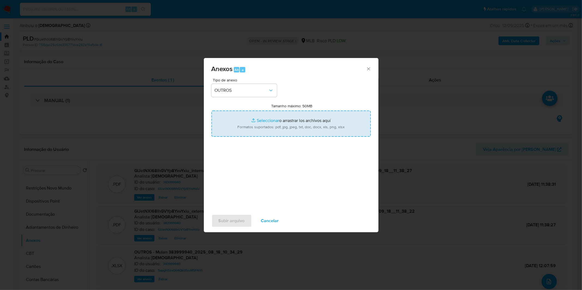
click at [248, 120] on input "Tamanho máximo: 50MB Seleccionar archivos" at bounding box center [290, 124] width 159 height 26
type input "C:\fakepath\DECLINIO - GIJetNXl68lhGVYp8YxvYxiu - CNPJ 32136650000155 - THIAGO …"
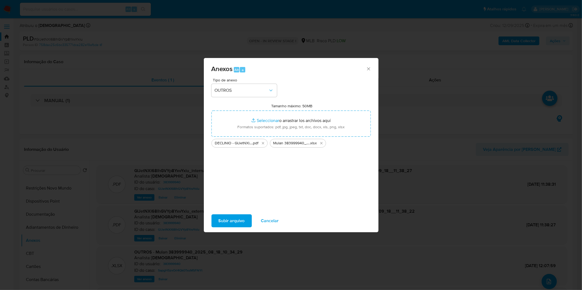
click at [231, 224] on span "Subir arquivo" at bounding box center [231, 221] width 26 height 12
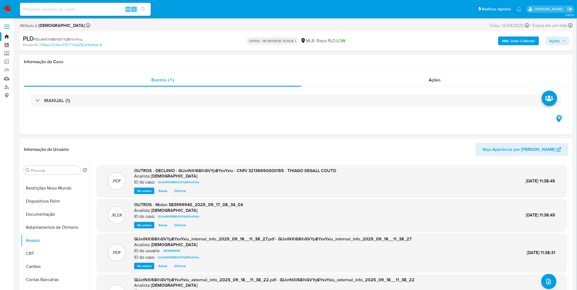
click at [567, 41] on button "Ações" at bounding box center [558, 41] width 24 height 9
click at [408, 52] on div "Resolução do caso Alt r" at bounding box center [406, 58] width 50 height 14
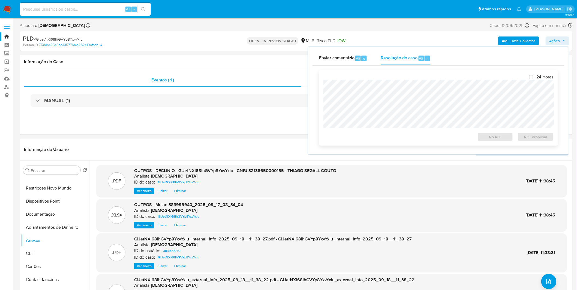
click at [403, 71] on div "24 Horas No ROI ROI Proposal" at bounding box center [438, 108] width 239 height 76
click at [494, 141] on span "No ROI" at bounding box center [495, 137] width 28 height 8
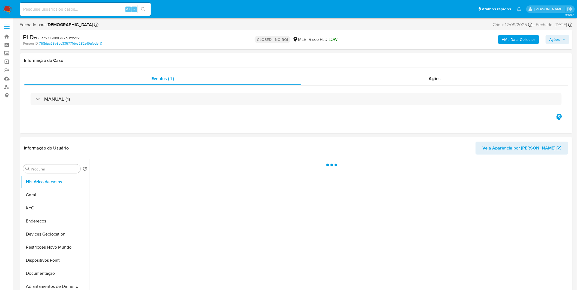
select select "10"
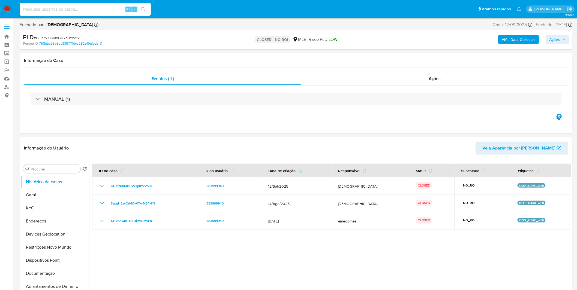
click at [68, 11] on input at bounding box center [85, 9] width 131 height 7
paste input "rIMuvd48f549ouJWF6ee8QgZ"
type input "rIMuvd48f549ouJWF6ee8QgZ"
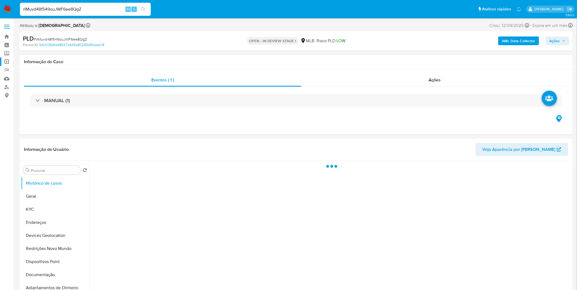
select select "10"
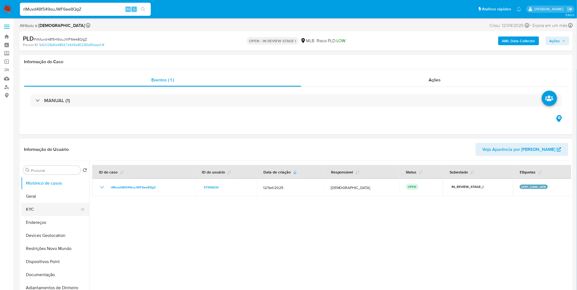
click at [40, 208] on button "KYC" at bounding box center [53, 209] width 64 height 13
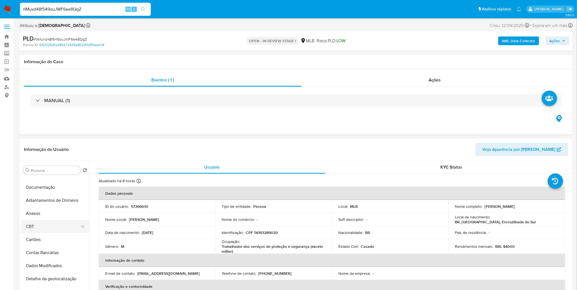
scroll to position [91, 0]
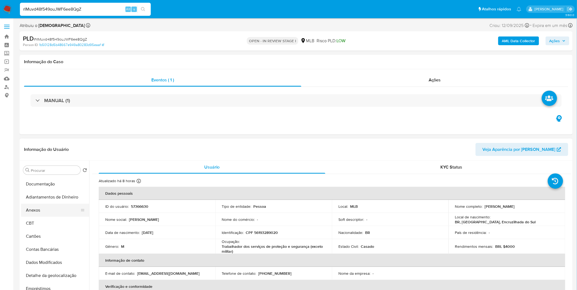
click at [56, 214] on button "Anexos" at bounding box center [53, 210] width 64 height 13
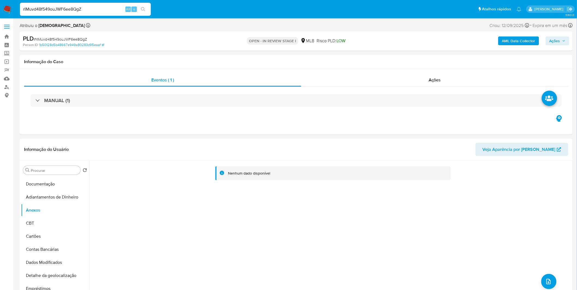
click at [527, 44] on b "AML Data Collector" at bounding box center [518, 41] width 33 height 9
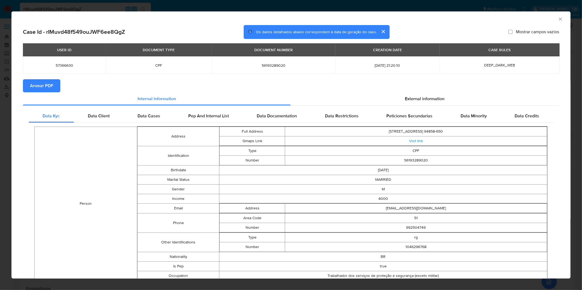
click at [41, 85] on span "Anexar PDF" at bounding box center [41, 86] width 23 height 12
click at [69, 8] on div "AML Data Collector Case Id - rIMuvd48f549ouJWF6ee8QgZ Os dados detalhados abaix…" at bounding box center [291, 145] width 582 height 290
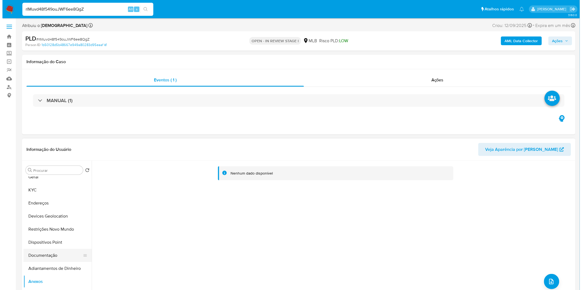
scroll to position [30, 0]
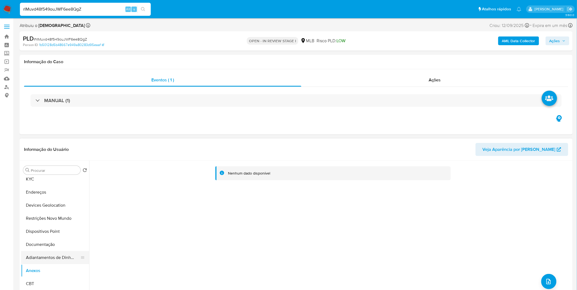
click at [44, 257] on button "Adiantamentos de Dinheiro" at bounding box center [53, 257] width 64 height 13
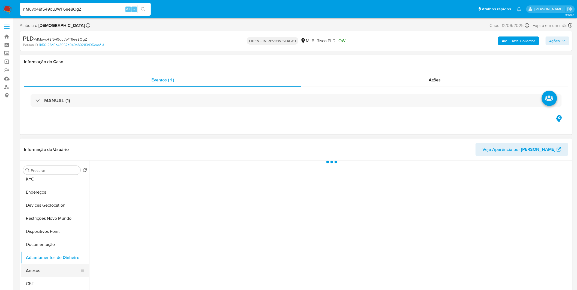
click at [37, 268] on button "Anexos" at bounding box center [53, 271] width 64 height 13
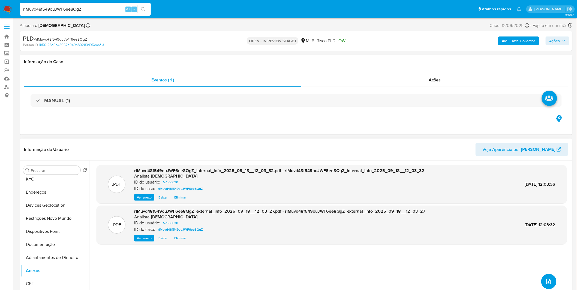
click at [541, 281] on button "upload-file" at bounding box center [548, 281] width 15 height 15
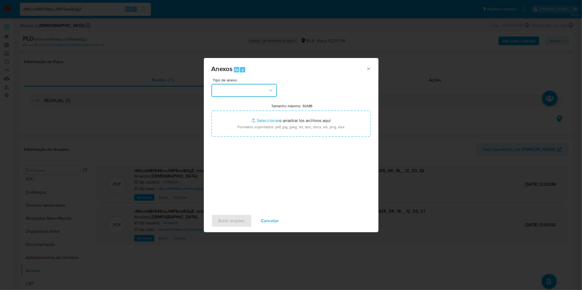
click at [233, 94] on button "button" at bounding box center [243, 90] width 65 height 13
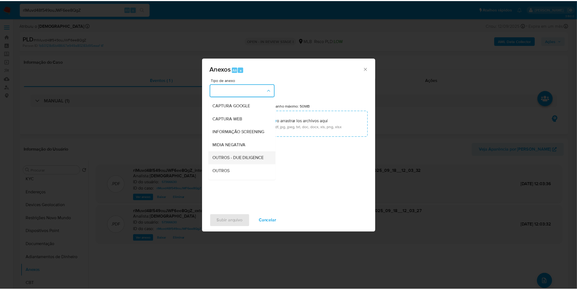
scroll to position [61, 0]
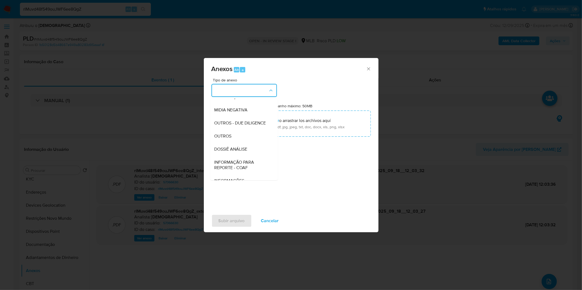
click at [240, 143] on div "OUTROS" at bounding box center [242, 136] width 56 height 13
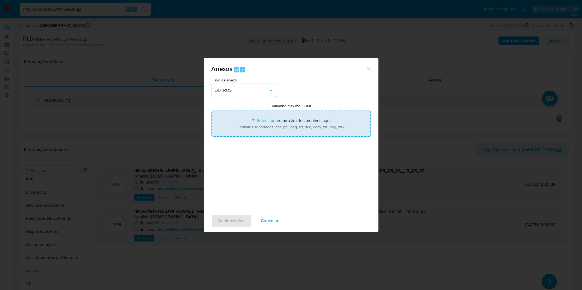
click at [258, 127] on input "Tamanho máximo: 50MB Seleccionar archivos" at bounding box center [290, 124] width 159 height 26
type input "C:\fakepath\DECLINIO - rIMuvd48f549ouJWF6ee8QgZ - CPF 56193289020 - PEDRO UBIRA…"
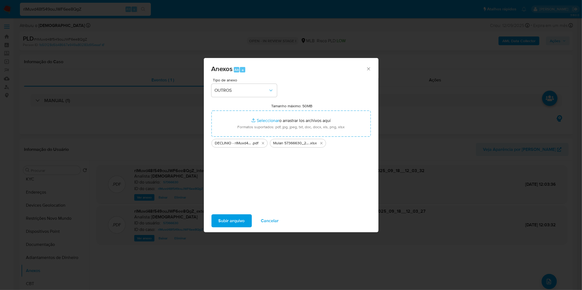
click at [240, 220] on span "Subir arquivo" at bounding box center [231, 221] width 26 height 12
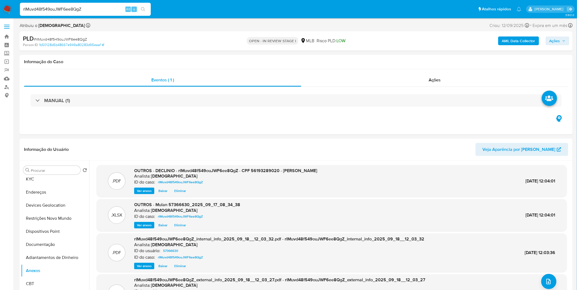
click at [560, 40] on span "Ações" at bounding box center [555, 41] width 11 height 9
click at [389, 62] on div "Resolução do caso Alt r" at bounding box center [406, 58] width 50 height 14
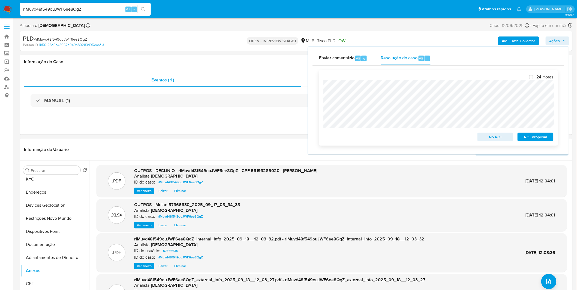
click at [499, 138] on span "No ROI" at bounding box center [495, 137] width 28 height 8
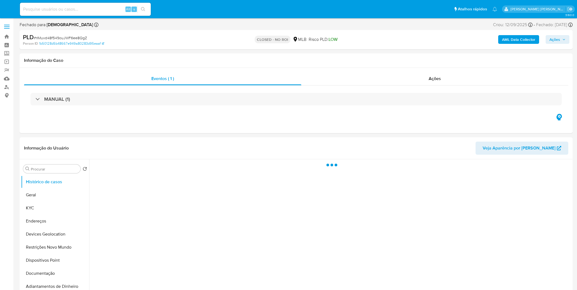
select select "10"
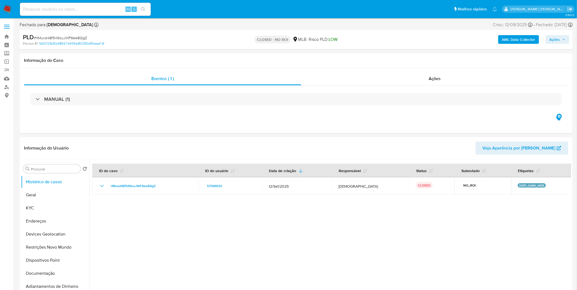
click at [8, 10] on img at bounding box center [7, 9] width 9 height 9
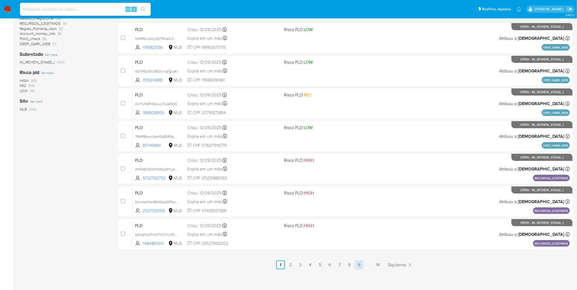
scroll to position [159, 0]
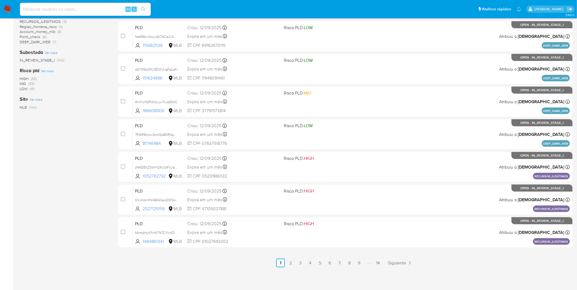
click at [373, 265] on ul "Anterior 1 2 3 4 5 6 7 8 9 14 Siguiente" at bounding box center [345, 263] width 455 height 9
click at [375, 264] on link "14" at bounding box center [378, 263] width 9 height 9
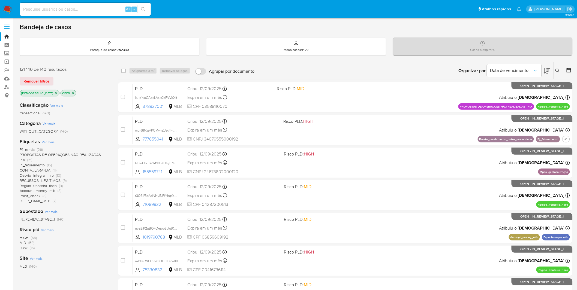
click at [10, 8] on img at bounding box center [7, 9] width 9 height 9
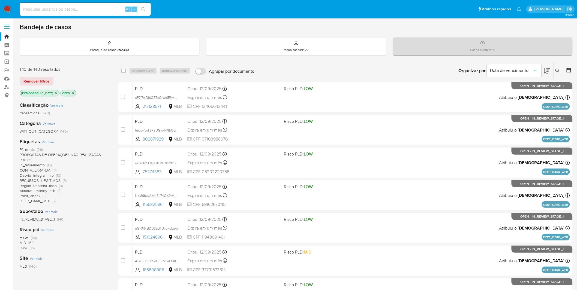
click at [108, 1] on nav "Pausado Ver notificaciones Alt s Atalhos rápidos Presiona las siguientes teclas…" at bounding box center [288, 9] width 577 height 18
click at [106, 8] on input at bounding box center [85, 9] width 131 height 7
paste input "- Analise motivada por indicação da área de Fraude, podendo se tratar de conta …"
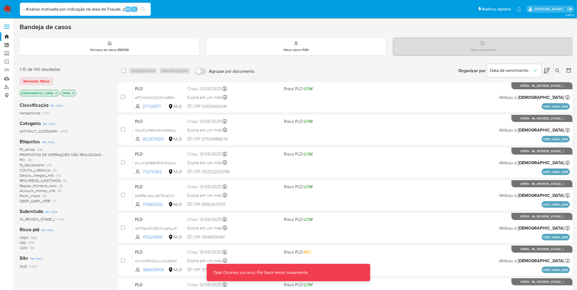
click at [96, 8] on input "- Analise motivada por indicação da área de Fraude, podendo se tratar de conta …" at bounding box center [85, 9] width 131 height 7
paste input "7RWRBnmx3zmf2p80RNp5DXEV"
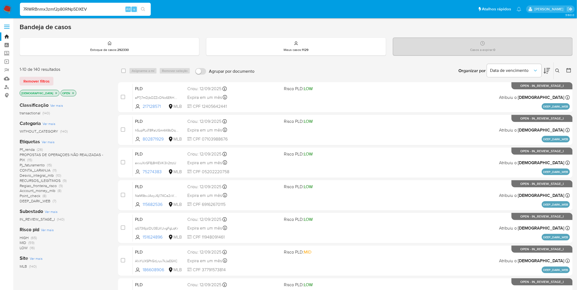
type input "7RWRBnmx3zmf2p80RNp5DXEV"
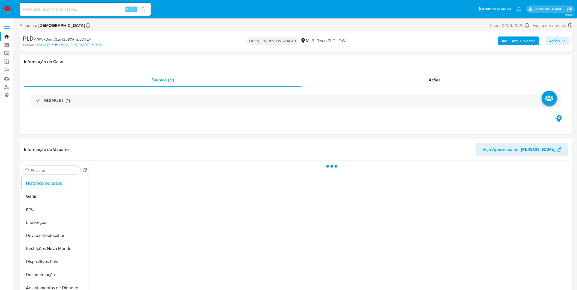
select select "10"
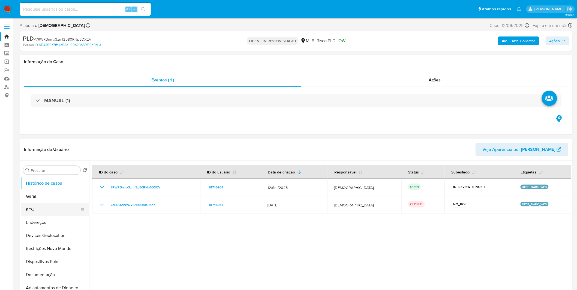
click at [47, 208] on button "KYC" at bounding box center [53, 209] width 64 height 13
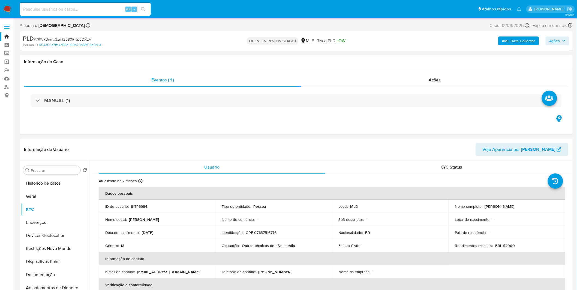
click at [499, 39] on div "AML Data Collector Ações" at bounding box center [479, 41] width 181 height 13
click at [506, 41] on b "AML Data Collector" at bounding box center [518, 41] width 33 height 9
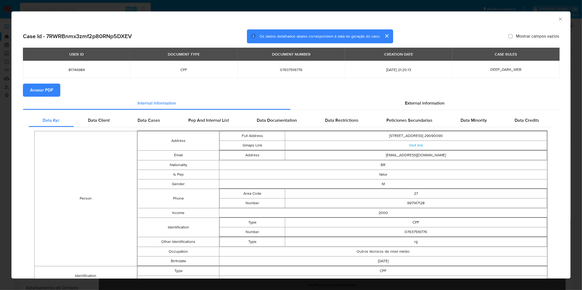
click at [59, 94] on button "Anexar PDF" at bounding box center [41, 90] width 37 height 13
click at [219, 9] on div "AML Data Collector Case Id - 7RWRBnmx3zmf2p80RNp5DXEV Os dados detalhados abaix…" at bounding box center [291, 145] width 582 height 290
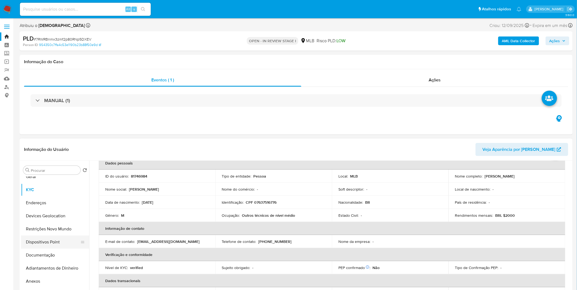
scroll to position [30, 0]
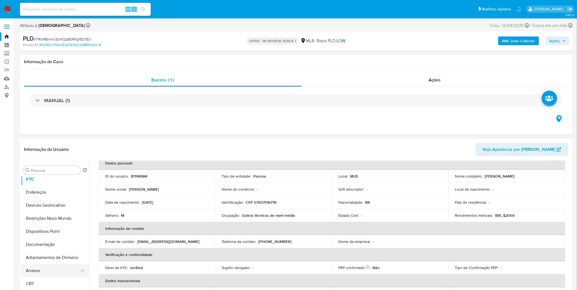
click at [48, 269] on button "Anexos" at bounding box center [53, 271] width 64 height 13
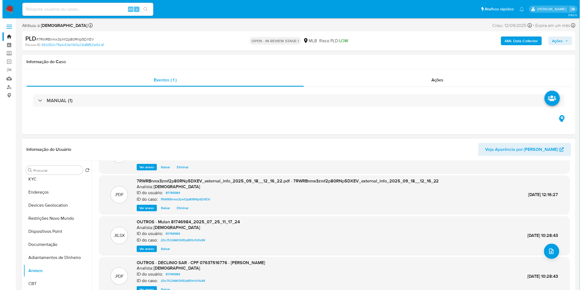
scroll to position [31, 0]
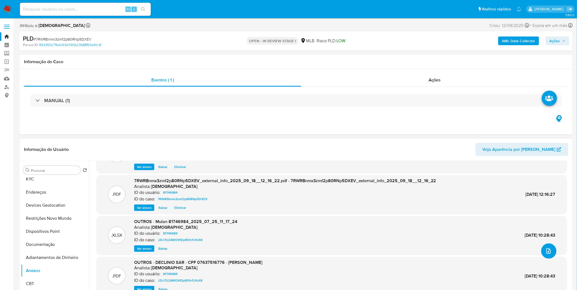
click at [548, 252] on icon "upload-file" at bounding box center [549, 251] width 4 height 5
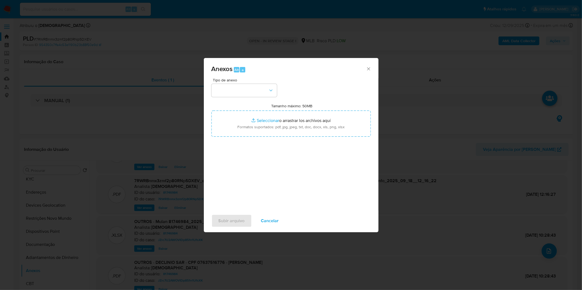
click at [252, 82] on div "Tipo de anexo" at bounding box center [243, 87] width 65 height 19
click at [253, 88] on button "button" at bounding box center [243, 90] width 65 height 13
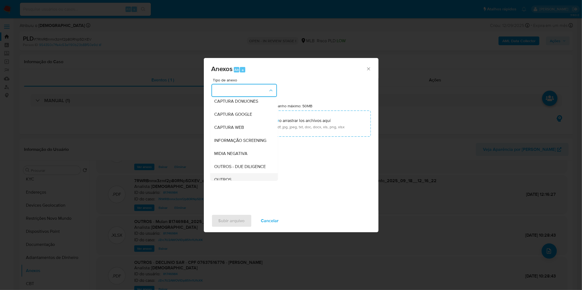
scroll to position [61, 0]
click at [233, 143] on div "OUTROS" at bounding box center [242, 136] width 56 height 13
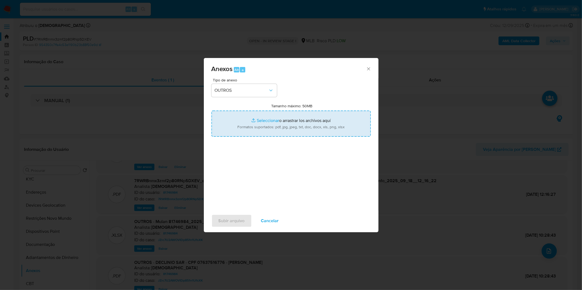
click at [248, 130] on input "Tamanho máximo: 50MB Seleccionar archivos" at bounding box center [290, 124] width 159 height 26
type input "C:\fakepath\DECLINIO - 7RWRBnmx3zmf2p80RNp5DXEV - CPF 07637516776 - RICARDO SIL…"
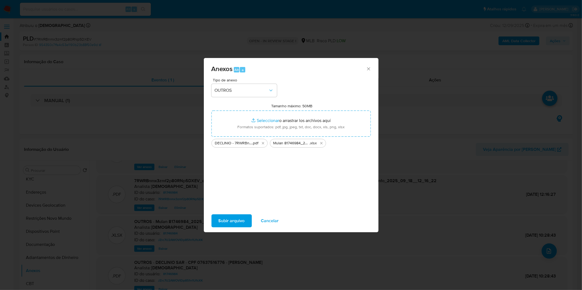
click at [232, 221] on span "Subir arquivo" at bounding box center [231, 221] width 26 height 12
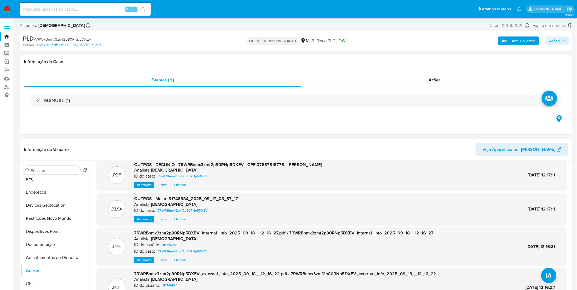
scroll to position [0, 0]
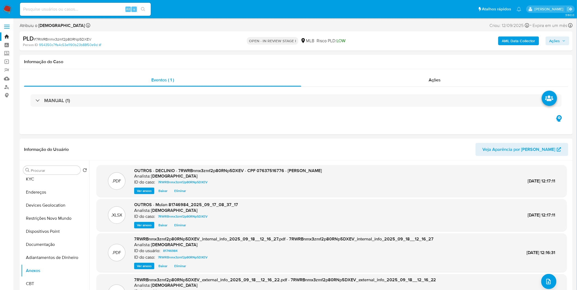
click at [557, 43] on span "Ações" at bounding box center [555, 41] width 11 height 9
click at [421, 66] on div "Enviar" at bounding box center [439, 101] width 252 height 71
click at [405, 65] on div "Resolução do caso Alt r" at bounding box center [406, 58] width 50 height 14
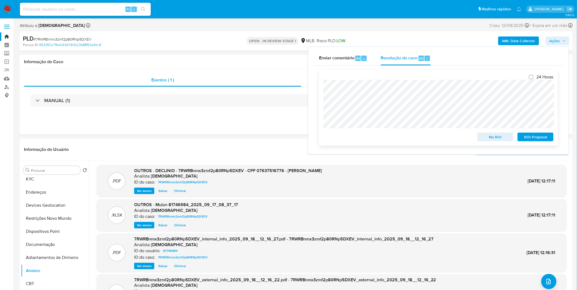
click at [490, 139] on span "No ROI" at bounding box center [495, 137] width 28 height 8
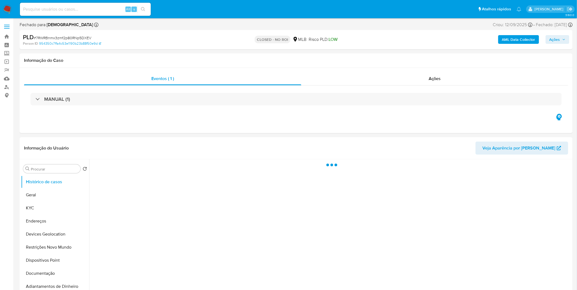
select select "10"
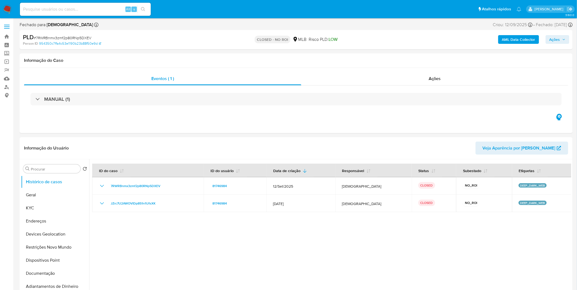
click at [13, 7] on nav "Pausado Ver notificaciones Alt s Atalhos rápidos Presiona las siguientes teclas…" at bounding box center [288, 9] width 577 height 18
click at [11, 7] on img at bounding box center [7, 9] width 9 height 9
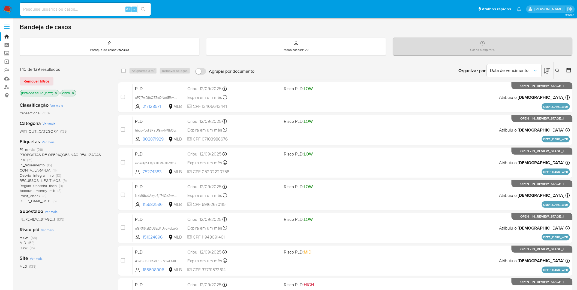
click at [46, 14] on div "Alt s" at bounding box center [85, 9] width 131 height 13
paste input "A1vYUXSPh5itLruv7kJaE6XC"
click at [44, 12] on input at bounding box center [85, 9] width 131 height 7
type input "A1vYUXSPh5itLruv7kJaE6XC"
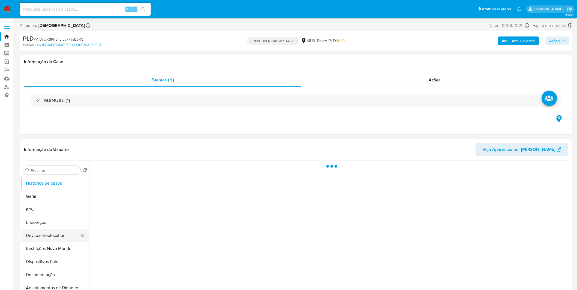
select select "10"
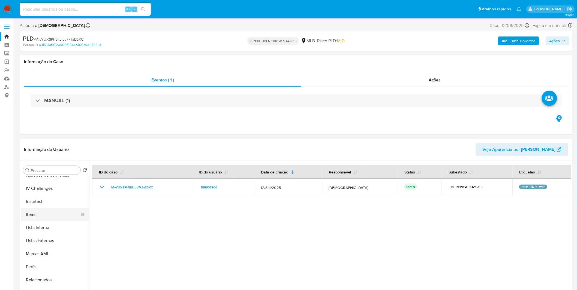
click at [47, 219] on button "Items" at bounding box center [53, 214] width 64 height 13
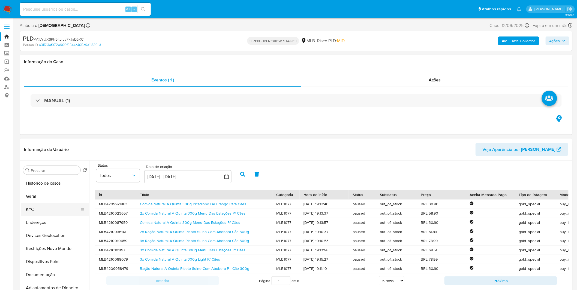
click at [52, 208] on button "KYC" at bounding box center [53, 209] width 64 height 13
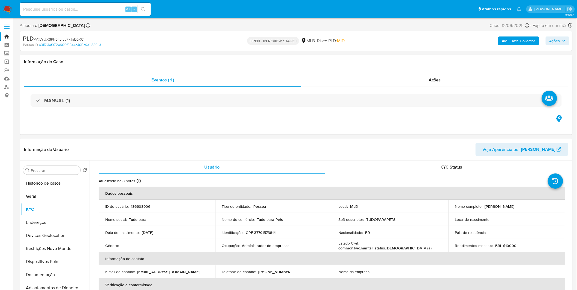
click at [519, 39] on b "AML Data Collector" at bounding box center [518, 41] width 33 height 9
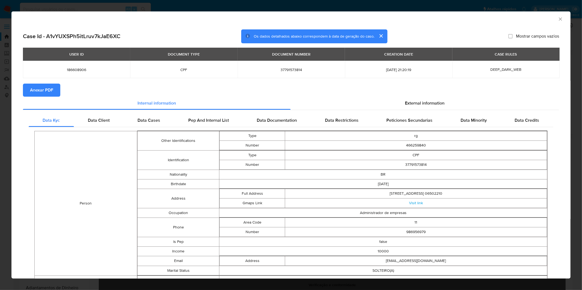
click at [48, 89] on span "Anexar PDF" at bounding box center [41, 90] width 23 height 12
click at [232, 7] on div "AML Data Collector Case Id - A1vYUXSPh5itLruv7kJaE6XC Os dados detalhados abaix…" at bounding box center [291, 145] width 582 height 290
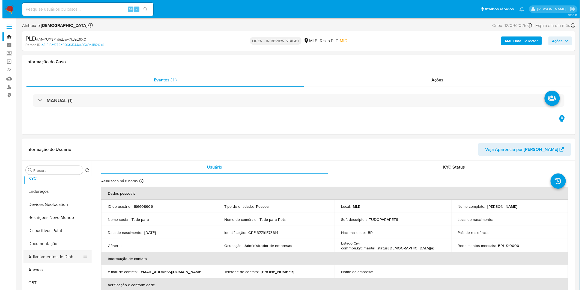
scroll to position [61, 0]
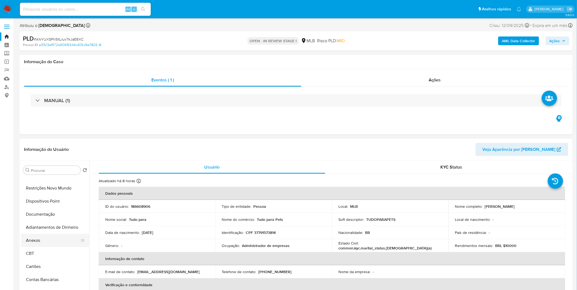
click at [39, 245] on button "Anexos" at bounding box center [53, 240] width 64 height 13
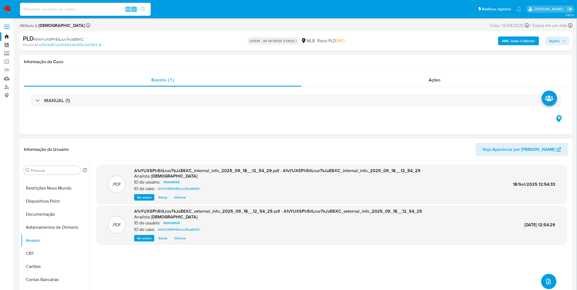
click at [541, 279] on button "upload-file" at bounding box center [548, 281] width 15 height 15
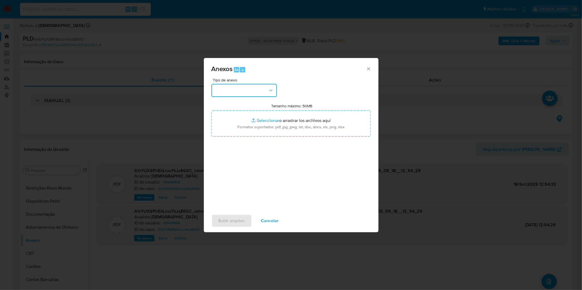
click at [257, 91] on button "button" at bounding box center [243, 90] width 65 height 13
click at [242, 143] on div "OUTROS" at bounding box center [242, 136] width 56 height 13
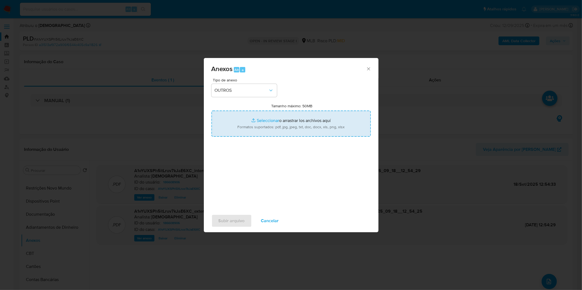
click at [254, 134] on input "Tamanho máximo: 50MB Seleccionar archivos" at bounding box center [290, 124] width 159 height 26
type input "C:\fakepath\DECLINIO - A1vYUXSPh5itLruv7kJaE6XC - CPF 37791573814 - KAIRIANI LO…"
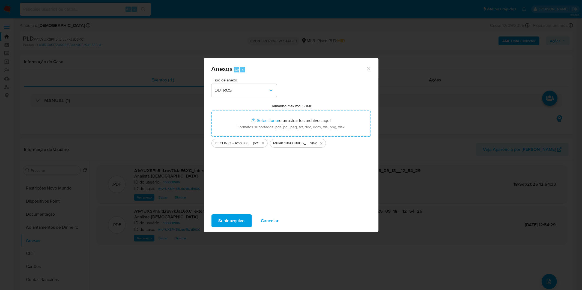
click at [239, 219] on span "Subir arquivo" at bounding box center [231, 221] width 26 height 12
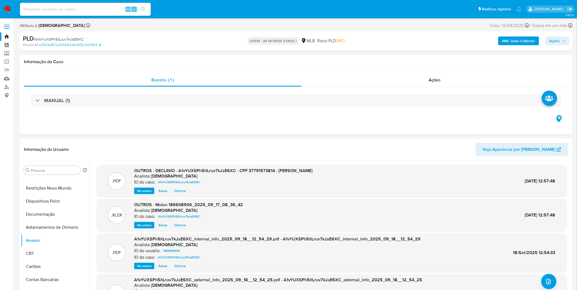
click at [556, 42] on span "Ações" at bounding box center [555, 41] width 11 height 9
click at [425, 66] on div "Enviar" at bounding box center [439, 101] width 252 height 71
click at [421, 62] on div "Resolução do caso Alt r" at bounding box center [406, 58] width 50 height 14
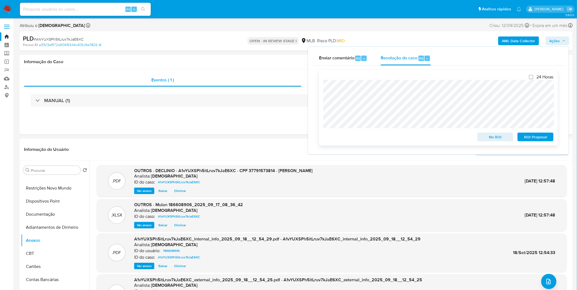
click at [496, 137] on span "No ROI" at bounding box center [495, 137] width 28 height 8
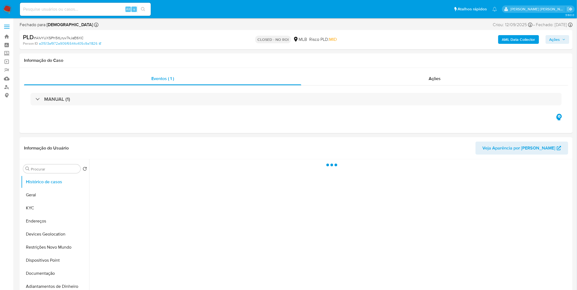
select select "10"
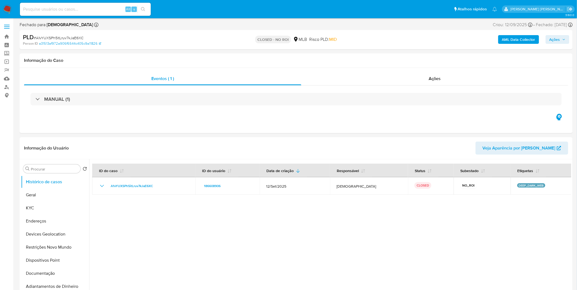
click at [48, 9] on input at bounding box center [85, 9] width 131 height 7
paste input "qG73I6jzlDU3ELKUvgFgLqKr"
type input "qG73I6jzlDU3ELKUvgFgLqKr"
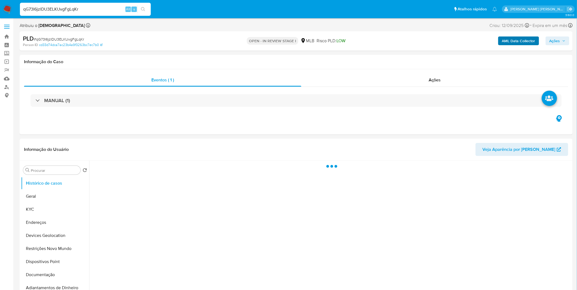
select select "10"
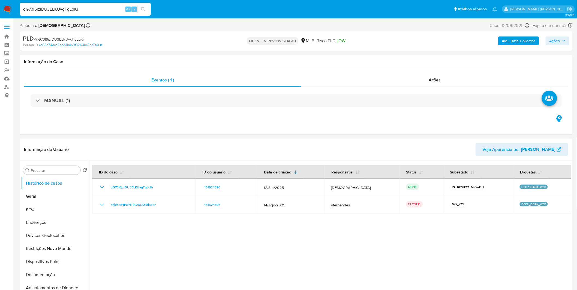
click at [520, 43] on b "AML Data Collector" at bounding box center [518, 41] width 33 height 9
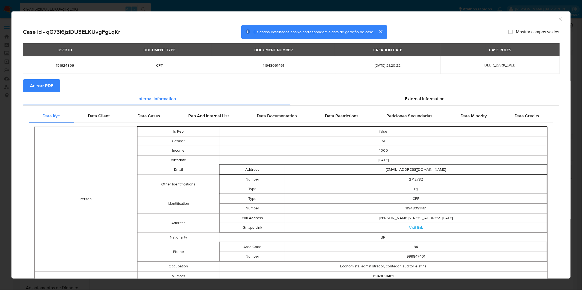
click at [38, 84] on span "Anexar PDF" at bounding box center [41, 86] width 23 height 12
click at [217, 12] on div "AML Data Collector" at bounding box center [290, 18] width 559 height 14
click at [216, 10] on div "AML Data Collector Case Id - qG73I6jzlDU3ELKUvgFgLqKr Os dados detalhados abaix…" at bounding box center [291, 145] width 582 height 290
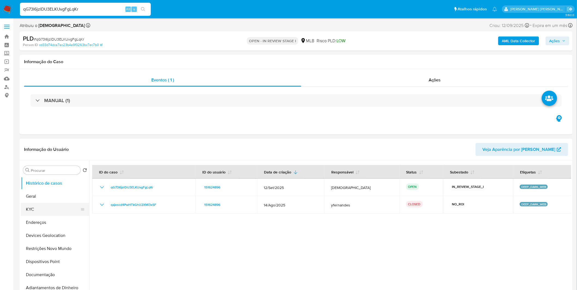
click at [36, 210] on button "KYC" at bounding box center [53, 209] width 64 height 13
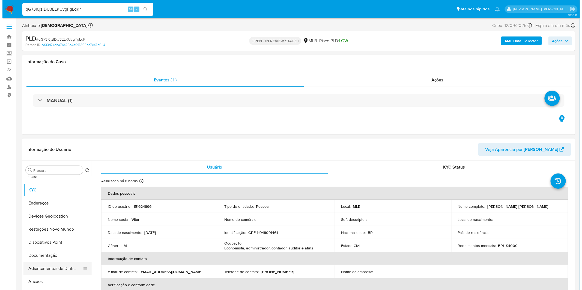
scroll to position [30, 0]
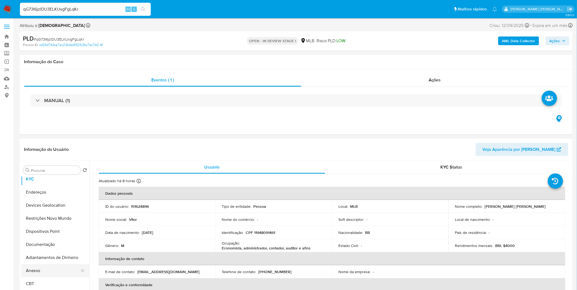
click at [58, 268] on button "Anexos" at bounding box center [53, 271] width 64 height 13
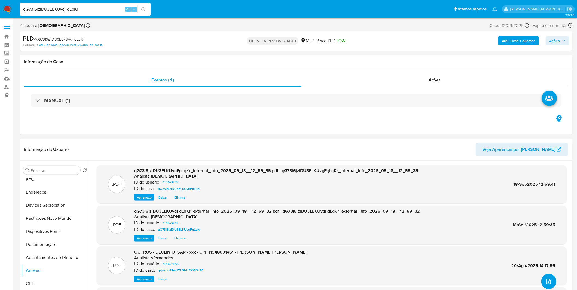
click at [547, 281] on icon "upload-file" at bounding box center [549, 281] width 4 height 5
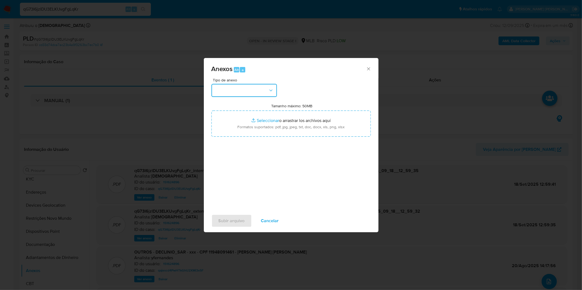
click at [250, 95] on button "button" at bounding box center [243, 90] width 65 height 13
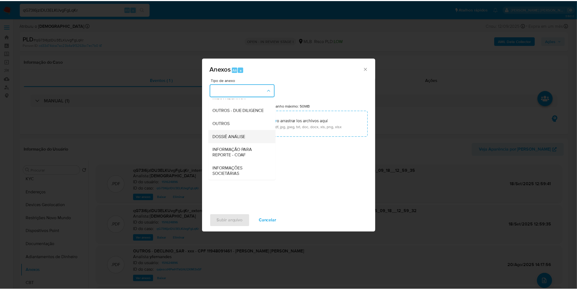
scroll to position [84, 0]
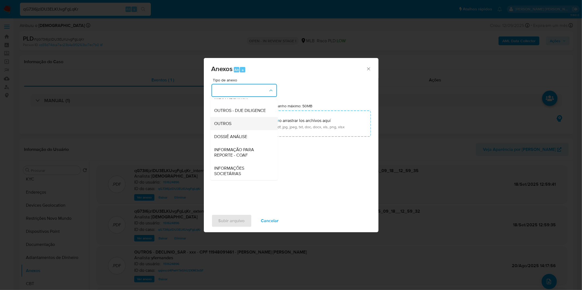
click at [233, 123] on div "OUTROS" at bounding box center [242, 123] width 56 height 13
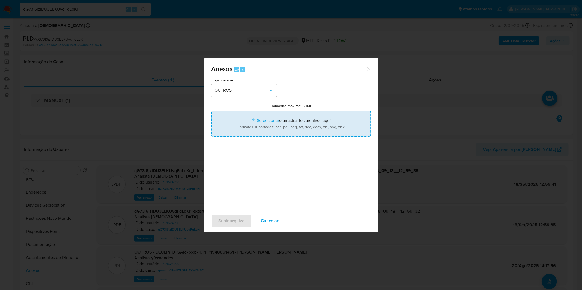
click at [252, 121] on input "Tamanho máximo: 50MB Seleccionar archivos" at bounding box center [290, 124] width 159 height 26
type input "C:\fakepath\DECLINIO - qG73I6jzlDU3ELKUvgFgLqKr - CPF 11948091461 - JOAO VITOR …"
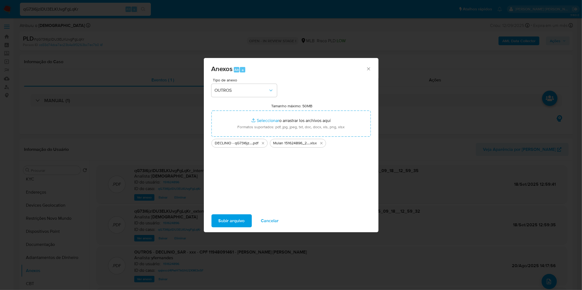
click at [262, 222] on span "Cancelar" at bounding box center [270, 221] width 18 height 12
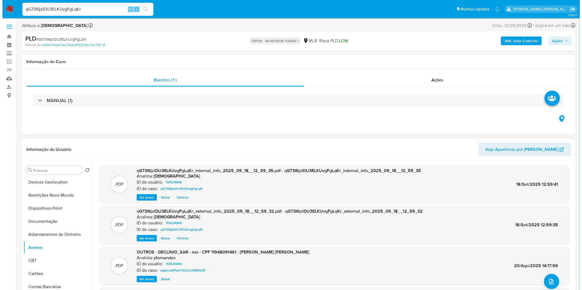
scroll to position [61, 0]
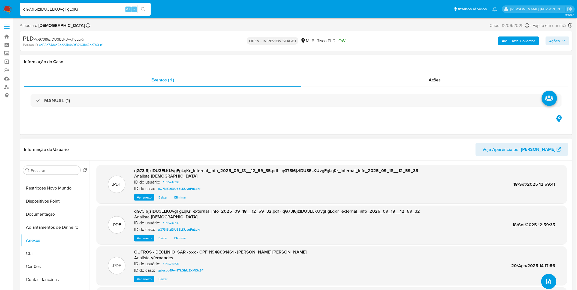
click at [547, 281] on icon "upload-file" at bounding box center [549, 281] width 4 height 5
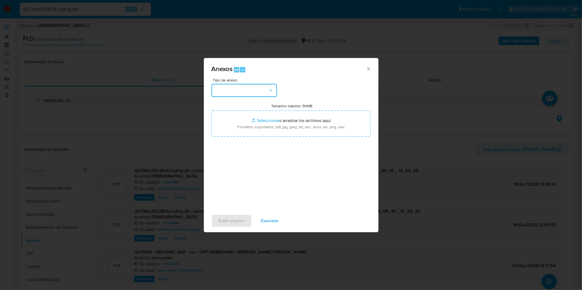
click at [271, 92] on icon "button" at bounding box center [270, 90] width 5 height 5
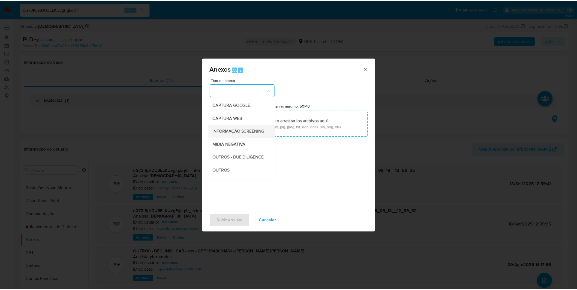
scroll to position [30, 0]
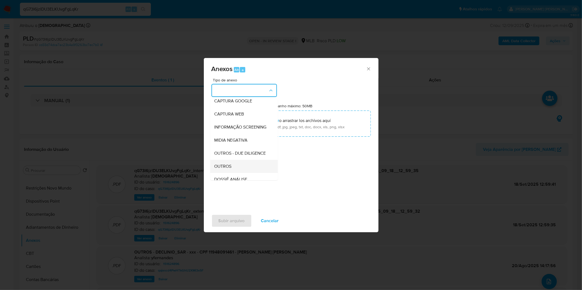
click at [232, 173] on div "OUTROS" at bounding box center [242, 166] width 56 height 13
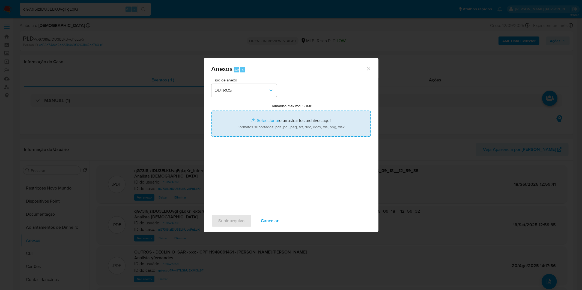
click at [242, 128] on input "Tamanho máximo: 50MB Seleccionar archivos" at bounding box center [290, 124] width 159 height 26
type input "C:\fakepath\DECLINIO - qG73I6jzlDU3ELKUvgFgLqKr - CPF 11948091461 - JOAO VITOR …"
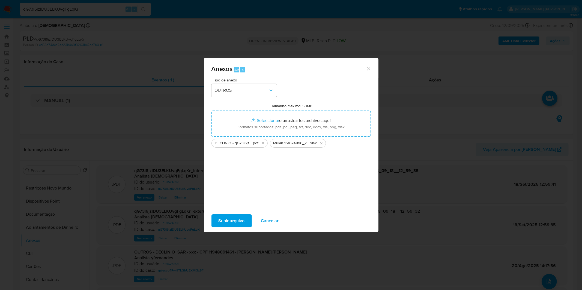
click at [219, 220] on span "Subir arquivo" at bounding box center [231, 221] width 26 height 12
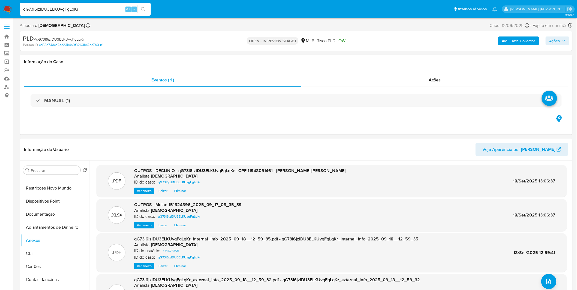
click at [548, 45] on button "Ações" at bounding box center [558, 41] width 24 height 9
click at [411, 64] on div "Resolução do caso Alt r" at bounding box center [406, 58] width 50 height 14
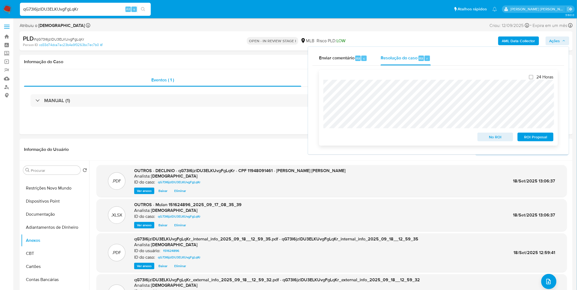
click at [493, 140] on span "No ROI" at bounding box center [495, 137] width 28 height 8
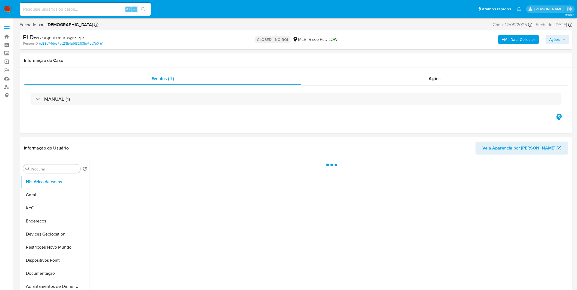
select select "10"
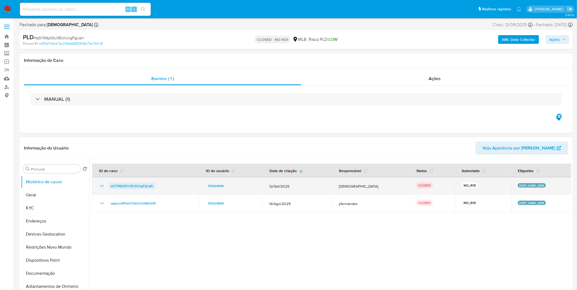
drag, startPoint x: 153, startPoint y: 185, endPoint x: 111, endPoint y: 187, distance: 42.3
click at [111, 187] on div "qG73I6jzlDU3ELKUvgFgLqKr" at bounding box center [146, 186] width 94 height 7
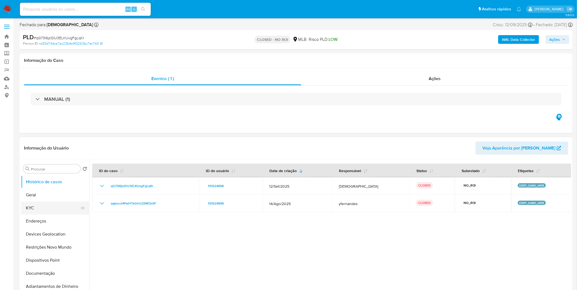
click at [51, 208] on button "KYC" at bounding box center [53, 208] width 64 height 13
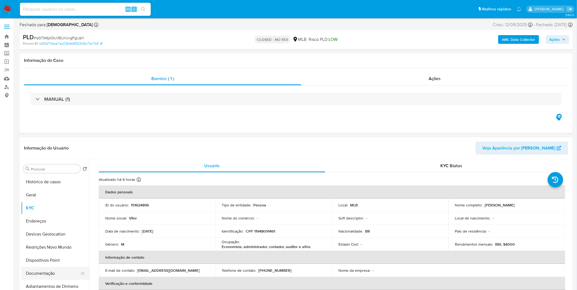
scroll to position [61, 0]
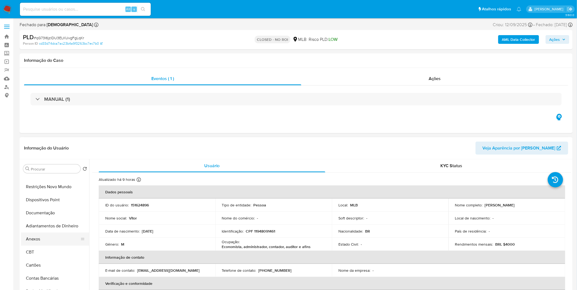
click at [55, 234] on button "Anexos" at bounding box center [53, 239] width 64 height 13
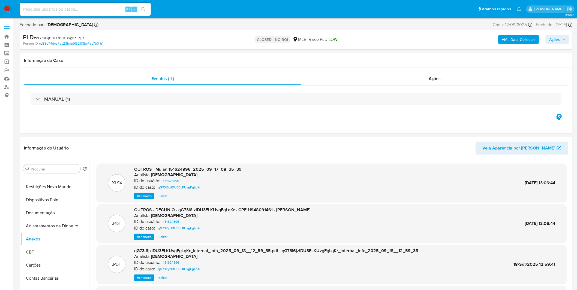
click at [69, 10] on input at bounding box center [85, 9] width 131 height 7
paste input "h5upPLoT8RaUGm4A9bOqJBA0"
type input "h5upPLoT8RaUGm4A9bOqJBA0"
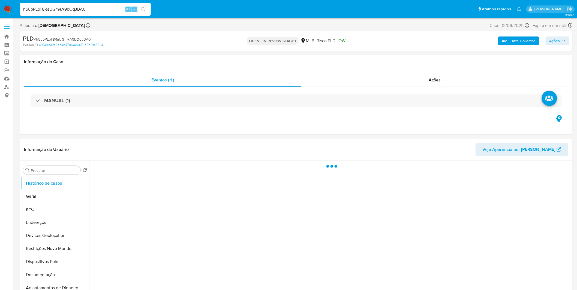
select select "10"
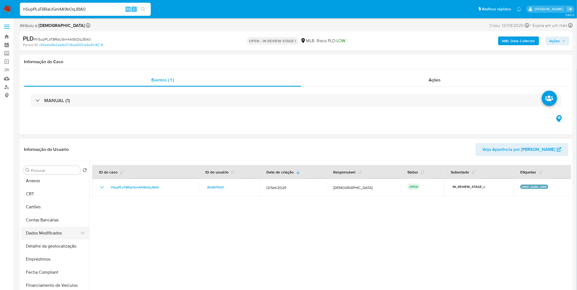
scroll to position [121, 0]
click at [41, 184] on button "Anexos" at bounding box center [53, 180] width 64 height 13
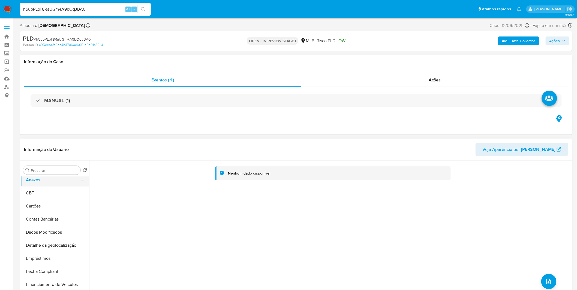
click at [41, 183] on button "Anexos" at bounding box center [53, 180] width 64 height 13
click at [507, 43] on b "AML Data Collector" at bounding box center [518, 41] width 33 height 9
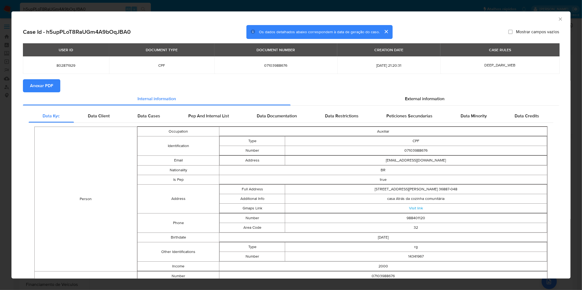
click at [42, 82] on span "Anexar PDF" at bounding box center [41, 86] width 23 height 12
click at [243, 8] on div "AML Data Collector Case Id - h5upPLoT8RaUGm4A9bOqJBA0 Os dados detalhados abaix…" at bounding box center [291, 145] width 582 height 290
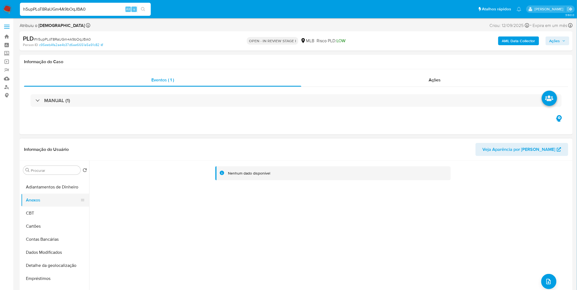
scroll to position [91, 0]
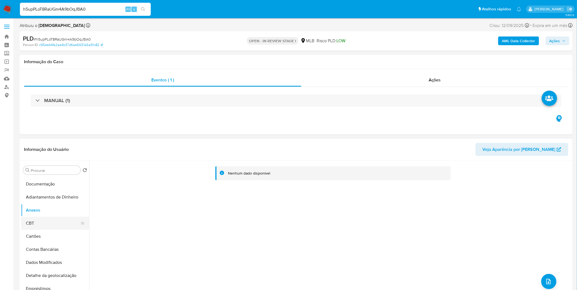
click at [50, 222] on button "CBT" at bounding box center [53, 223] width 64 height 13
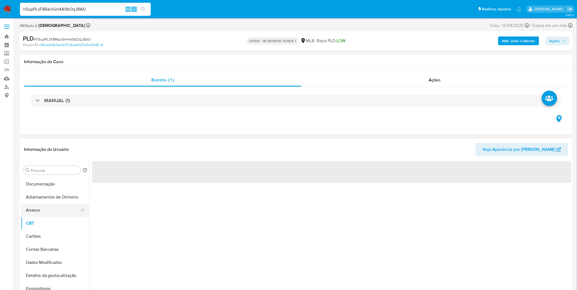
click at [52, 216] on button "Anexos" at bounding box center [53, 210] width 64 height 13
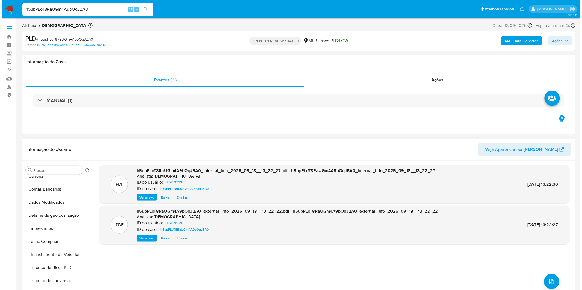
scroll to position [151, 0]
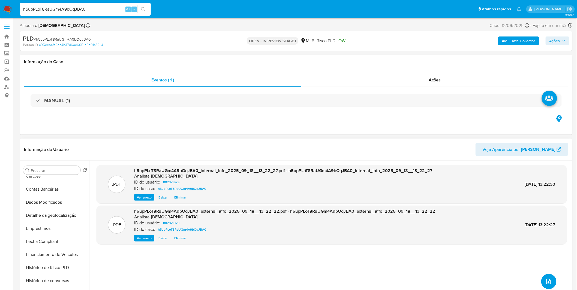
click at [551, 280] on button "upload-file" at bounding box center [548, 281] width 15 height 15
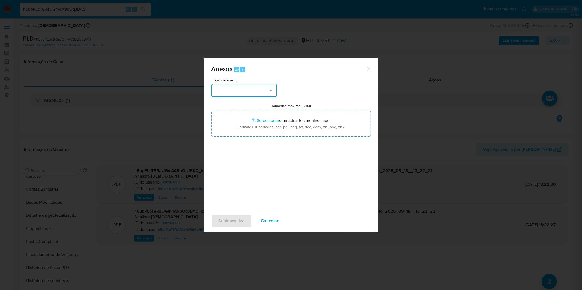
click at [241, 86] on button "button" at bounding box center [243, 90] width 65 height 13
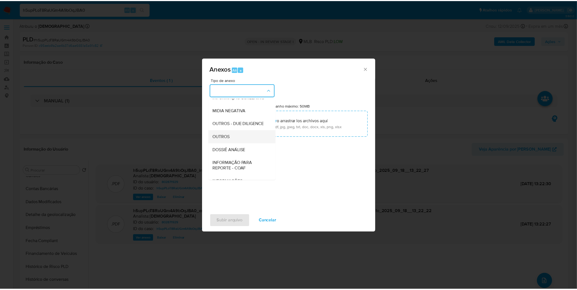
scroll to position [61, 0]
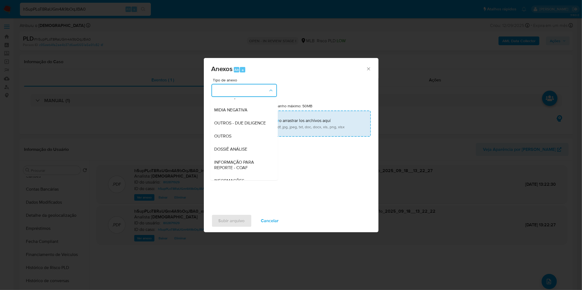
drag, startPoint x: 238, startPoint y: 146, endPoint x: 261, endPoint y: 122, distance: 33.4
click at [238, 143] on div "OUTROS" at bounding box center [242, 136] width 56 height 13
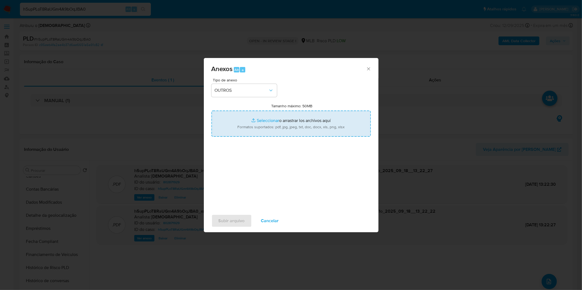
click at [261, 121] on input "Tamanho máximo: 50MB Seleccionar archivos" at bounding box center [290, 124] width 159 height 26
type input "C:\fakepath\DECLINIO - h5upPLoT8RaUGm4A9bOqJBA0 - CPF 07103988676 - EDNA PEREIR…"
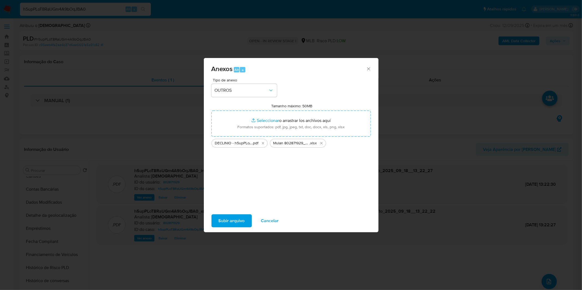
click at [238, 218] on span "Subir arquivo" at bounding box center [231, 221] width 26 height 12
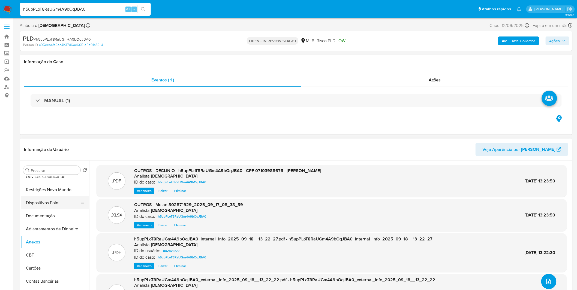
scroll to position [91, 0]
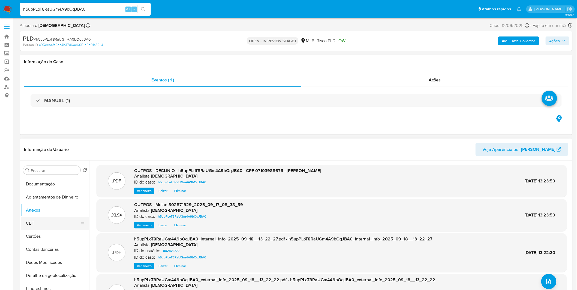
click at [44, 224] on button "CBT" at bounding box center [53, 223] width 64 height 13
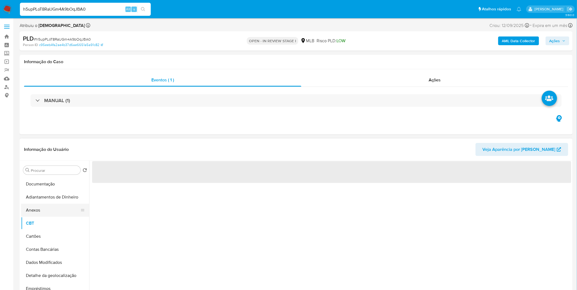
click at [45, 211] on button "Anexos" at bounding box center [53, 210] width 64 height 13
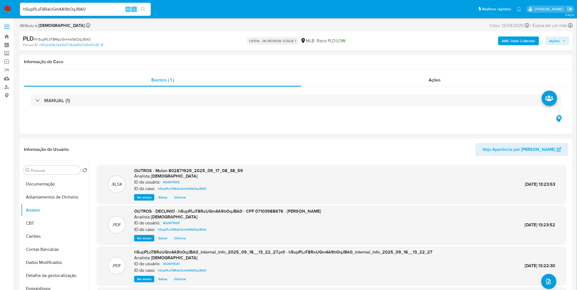
click at [556, 39] on span "Ações" at bounding box center [555, 41] width 11 height 9
drag, startPoint x: 392, startPoint y: 53, endPoint x: 392, endPoint y: 62, distance: 8.7
click at [392, 53] on div "Resolução do caso Alt r" at bounding box center [406, 58] width 50 height 14
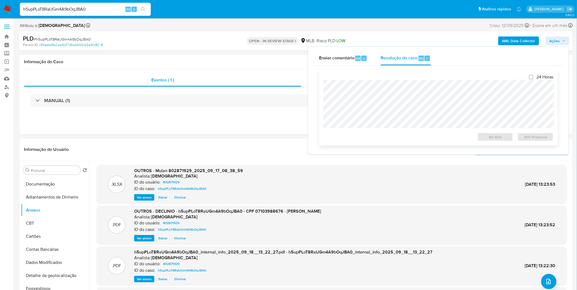
click at [393, 77] on div "24 Horas No ROI ROI Proposal" at bounding box center [438, 107] width 230 height 67
click at [493, 137] on span "No ROI" at bounding box center [495, 137] width 28 height 8
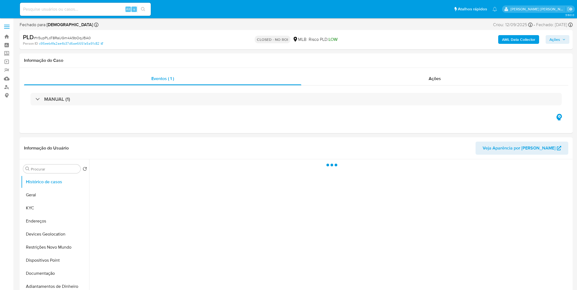
select select "10"
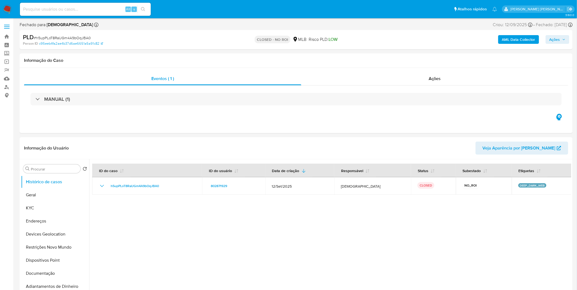
click at [10, 11] on img at bounding box center [7, 9] width 9 height 9
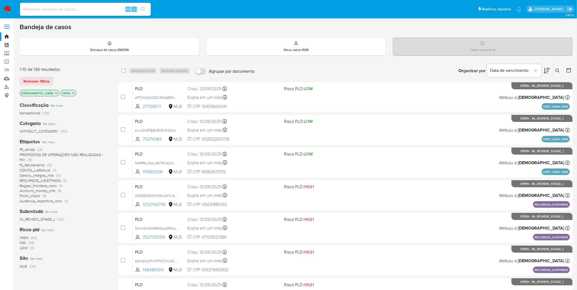
click at [11, 8] on img at bounding box center [7, 9] width 9 height 9
click at [10, 79] on link "Mulan" at bounding box center [32, 78] width 65 height 8
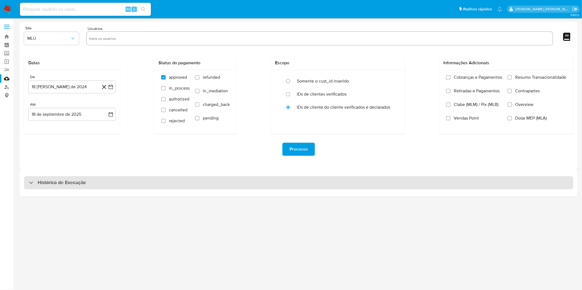
click at [124, 179] on div "Histórico de Execução" at bounding box center [298, 182] width 549 height 13
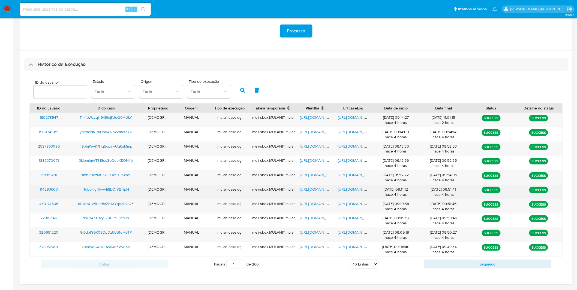
scroll to position [136, 0]
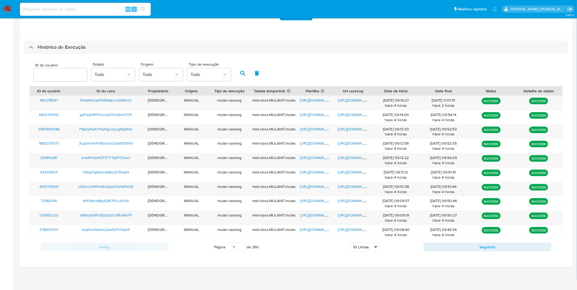
click at [365, 244] on select "5 Linhas 10 Linhas 20 Linhas 25 Linhas 50 Linhas 100 Linhas" at bounding box center [364, 247] width 28 height 9
select select "20"
click at [350, 243] on select "5 Linhas 10 Linhas 20 Linhas 25 Linhas 50 Linhas 100 Linhas" at bounding box center [364, 247] width 28 height 9
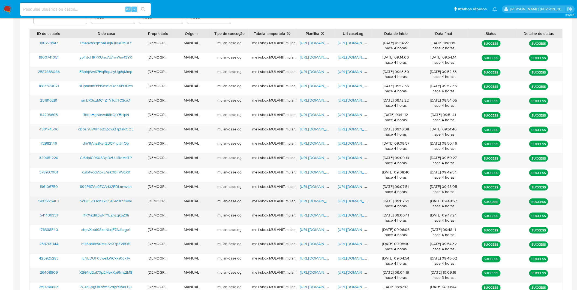
scroll to position [188, 0]
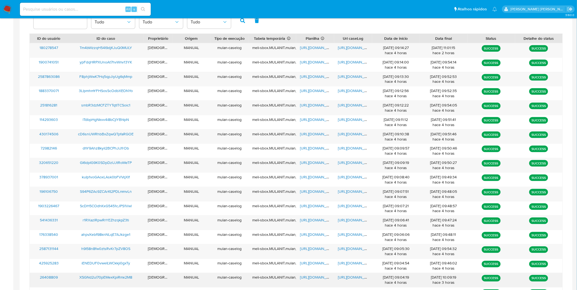
click at [358, 278] on span "https://docs.google.com/document/d/1h-NQxGfuAFuNRYdACkQgE430HJYx-nOZFwU06bYkEAg…" at bounding box center [357, 277] width 38 height 5
click at [312, 278] on span "https://docs.google.com/spreadsheets/d/1V0J6zRjOz7C8rk-QVrZL7yd7d_dRYUpCByi2kje…" at bounding box center [319, 277] width 38 height 5
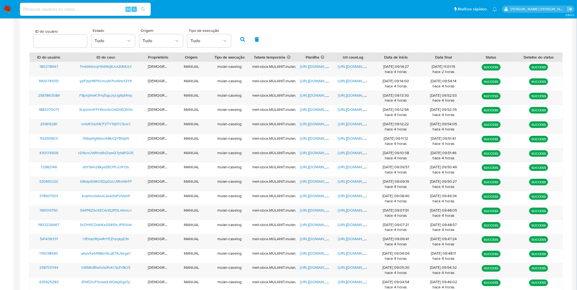
scroll to position [169, 0]
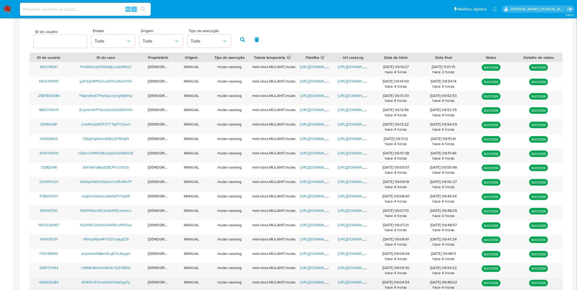
click at [352, 283] on span "https://docs.google.com/document/d/1OpJle4Ef9wNmFcsW404SfyT3ri5aI-6_YFG6nNYL_qc…" at bounding box center [357, 282] width 38 height 5
click at [317, 282] on span "https://docs.google.com/spreadsheets/d/1aROwp98bRlJ1KInfDOrYynSuqSPKrS217hszKWK…" at bounding box center [319, 282] width 38 height 5
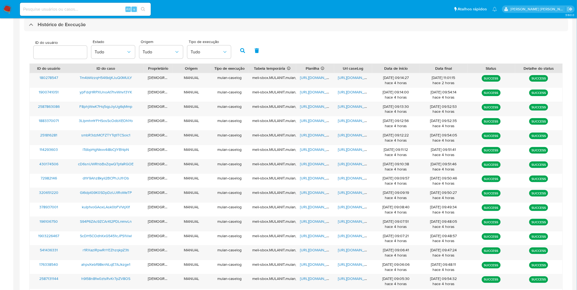
scroll to position [157, 0]
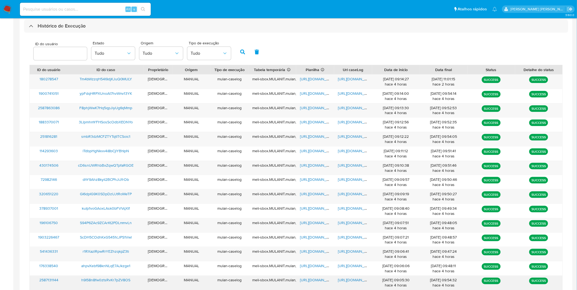
click at [361, 280] on span "https://docs.google.com/document/d/1oXEh2Pcr9BWIhQmClZ5a3xMdMYLfQncn9VhRBDDK9sc…" at bounding box center [357, 280] width 38 height 5
click at [314, 278] on div "https://docs.google.com/spreadsheets/d/1aEzGFKN14C0BwEVSxXpArIwOwZeDiujOpfBjoHF…" at bounding box center [315, 283] width 38 height 14
click at [315, 280] on span "https://docs.google.com/spreadsheets/d/1aEzGFKN14C0BwEVSxXpArIwOwZeDiujOpfBjoHF…" at bounding box center [319, 280] width 38 height 5
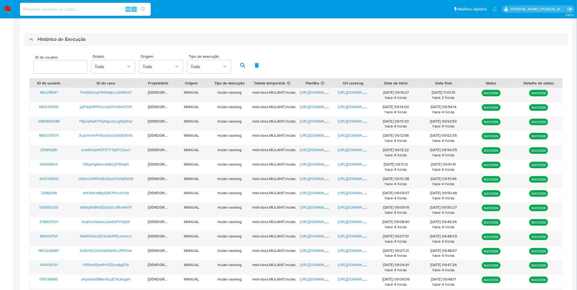
scroll to position [141, 0]
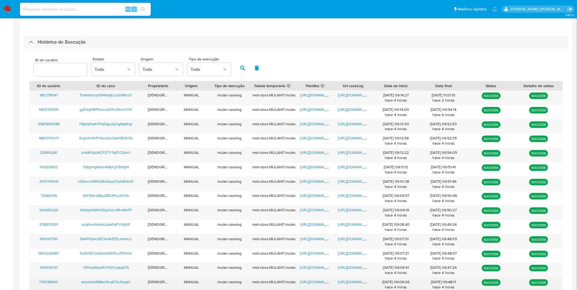
click at [350, 284] on span "https://docs.google.com/document/d/1EDGd_58yrwFtV5XuhatEsuG7sVm_WRdL04EEtrh7RSc…" at bounding box center [357, 282] width 38 height 5
click at [313, 283] on span "https://docs.google.com/spreadsheets/d/1bUyPS1h16XDYjsRad5FMCXyihW_dACpo1e48mXi…" at bounding box center [319, 282] width 38 height 5
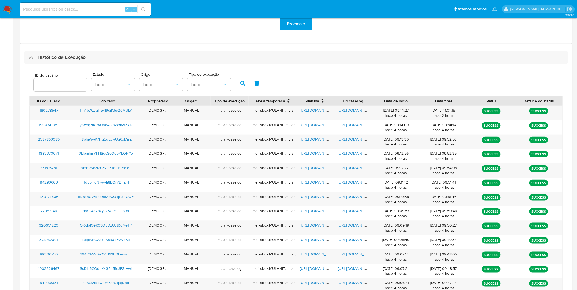
scroll to position [124, 0]
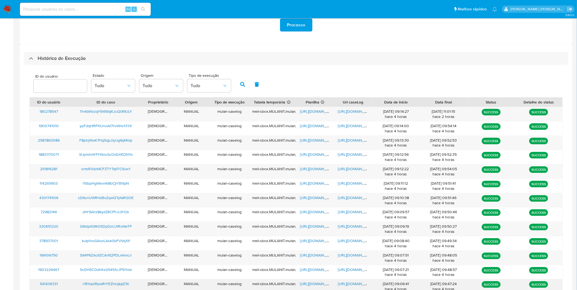
click at [349, 287] on span "https://docs.google.com/document/d/16Bsjhe21PjNbT5V9EE1-5Fpk5Z9sjkkWhVgo6oUWYJU…" at bounding box center [357, 283] width 38 height 5
click at [312, 284] on span "https://docs.google.com/spreadsheets/d/1LyfRkrTWvSe70GVeiECk2-lX1vCPW-rIpQ15iVu…" at bounding box center [319, 283] width 38 height 5
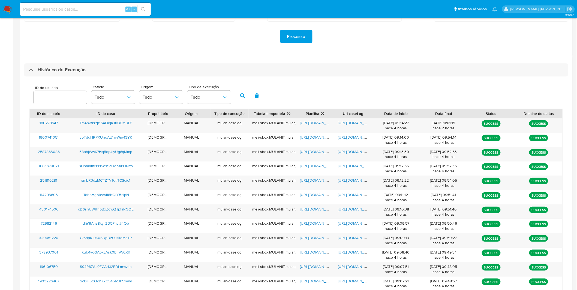
scroll to position [112, 0]
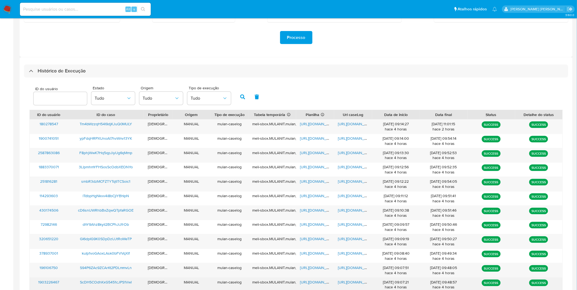
click at [360, 281] on span "https://docs.google.com/document/d/1YZc1eYA8Y6qQdD0uPcG5y_o_VFmi7mof44nbwKvGvnE…" at bounding box center [357, 282] width 38 height 5
click at [322, 280] on span "https://docs.google.com/spreadsheets/d/1F5Gq9pCI5xXPOBxHYE_qP6CSUTHjHmWj44Exk9z…" at bounding box center [319, 282] width 38 height 5
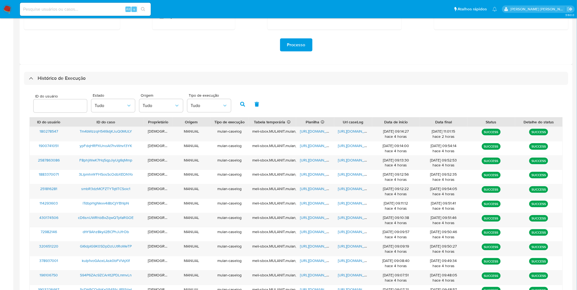
scroll to position [98, 0]
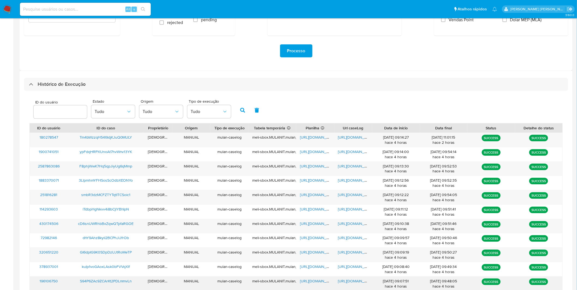
click at [354, 283] on span "https://docs.google.com/document/d/1Kf8cC-Px5rg0ohnUSQnkbtVljo-vb2HlUWxzU4OqwEE…" at bounding box center [357, 281] width 38 height 5
click at [310, 282] on span "https://docs.google.com/spreadsheets/d/1iA7qhs6W7tU_5R5MucM7o6KTje4iEvpB6-F6hLT…" at bounding box center [319, 281] width 38 height 5
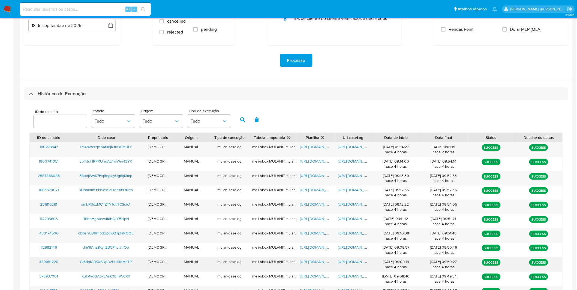
scroll to position [83, 0]
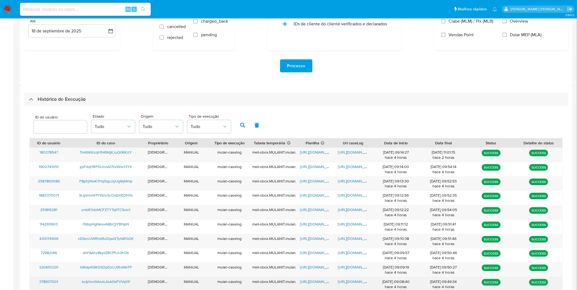
click at [344, 281] on span "https://docs.google.com/document/d/1nyHn-lZs8GPVexI4bV4Ci3ohawHXq0wbhs42HSpCv90…" at bounding box center [357, 281] width 38 height 5
click at [304, 283] on span "https://docs.google.com/spreadsheets/d/1of2lO1uE7f8bhUApomNIOvzI-bxMH9uoP5VdG6k…" at bounding box center [319, 281] width 38 height 5
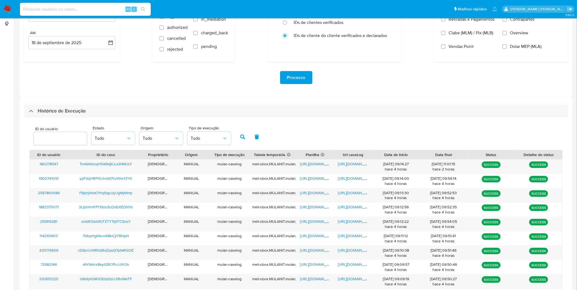
scroll to position [70, 0]
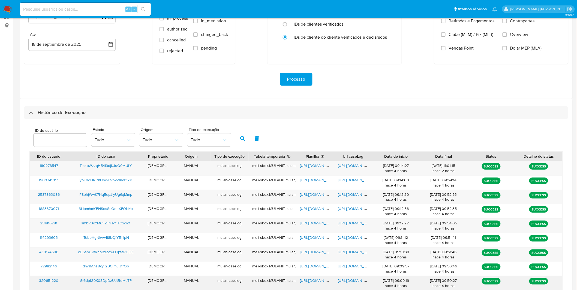
click at [359, 283] on span "https://docs.google.com/document/d/1LWkmfc3oO8ioU19iwNeaOA24OMAzokWSstxwmwD3_V0…" at bounding box center [357, 280] width 38 height 5
click at [316, 281] on span "https://docs.google.com/spreadsheets/d/1Z5Fq0bWV8zdiq5hsk7KFZ3FADh5aLfrqbu3jQPH…" at bounding box center [319, 280] width 38 height 5
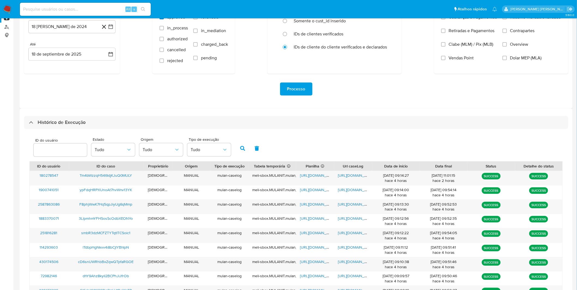
scroll to position [58, 0]
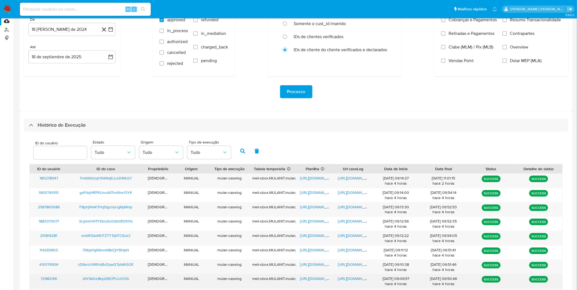
click at [342, 280] on span "https://docs.google.com/document/d/1t7XI7Pe9AiFeDJlmqfM1BMDOepSEGkL2_ogZpx4NqhY…" at bounding box center [357, 278] width 38 height 5
click at [320, 280] on span "https://docs.google.com/spreadsheets/d/1ee6NtA1TRXHvVp3GvMwaWLbVrldq6MR3Uyc5W5L…" at bounding box center [319, 278] width 38 height 5
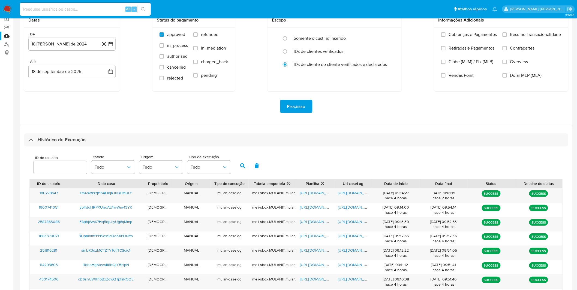
scroll to position [42, 0]
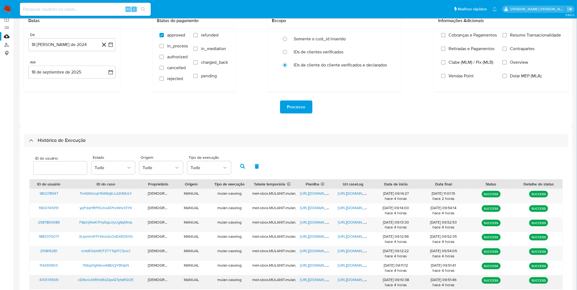
click at [340, 280] on span "https://docs.google.com/document/d/15vidSMTNDzxskyd1K5dekq3NFr-DT06Qn0wv5B7E6mU…" at bounding box center [357, 279] width 38 height 5
click at [307, 278] on span "https://docs.google.com/spreadsheets/d/1cQAIEt3HtF-9Fe6xZ3YFKVMLsNCg_Dm57946jV4…" at bounding box center [319, 279] width 38 height 5
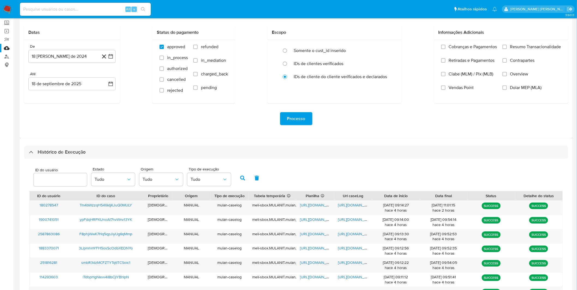
scroll to position [28, 0]
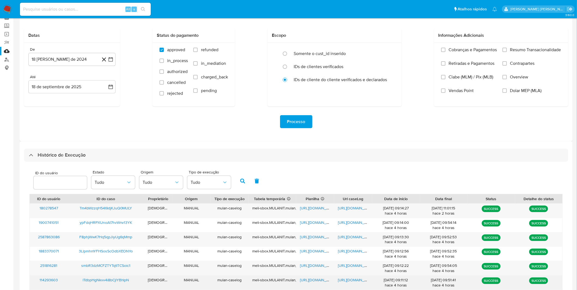
click at [344, 281] on span "https://docs.google.com/document/d/1UwxMID3Yrq3egtswbG8j0shSZtIR0NBDe3oT8FPaVZA…" at bounding box center [357, 280] width 38 height 5
click at [321, 280] on span "https://docs.google.com/spreadsheets/d/1g1pw3ibyBjqE29GdQX1VDS9yw8BA_XUWFNzwwj1…" at bounding box center [319, 280] width 38 height 5
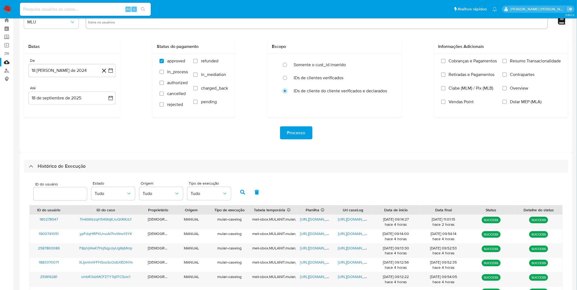
scroll to position [11, 0]
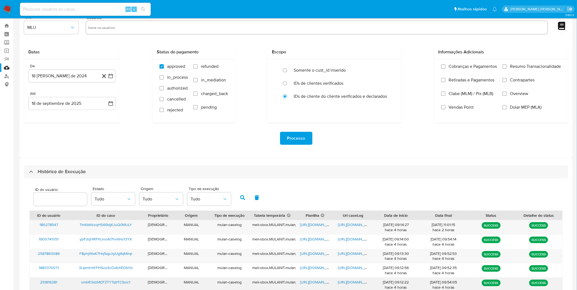
click at [348, 282] on span "https://docs.google.com/document/d/1wFndUGUwh8UxIjTPIb1FixVPYmKV-3OromMMFh3qYbc…" at bounding box center [357, 282] width 38 height 5
click at [315, 279] on div "https://docs.google.com/spreadsheets/d/1aK5m5He1iHHBifP8kWVeiUn6vSZIzbTCGP__O5v…" at bounding box center [315, 285] width 38 height 14
click at [310, 282] on span "https://docs.google.com/spreadsheets/d/1aK5m5He1iHHBifP8kWVeiUn6vSZIzbTCGP__O5v…" at bounding box center [319, 282] width 38 height 5
click at [354, 281] on span "https://docs.google.com/document/d/1wFndUGUwh8UxIjTPIb1FixVPYmKV-3OromMMFh3qYbc…" at bounding box center [357, 282] width 38 height 5
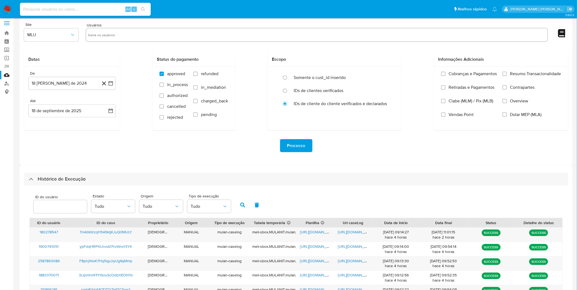
scroll to position [0, 0]
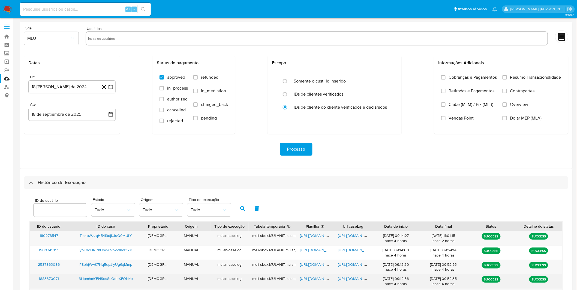
click at [357, 283] on div "https://docs.google.com/document/d/13Bw6JhgnPSfLkJtLTBHbL5N0BNlG7CiMubZ2EezaWF8…" at bounding box center [353, 282] width 38 height 14
click at [356, 282] on span "https://docs.google.com/document/d/13Bw6JhgnPSfLkJtLTBHbL5N0BNlG7CiMubZ2EezaWF8…" at bounding box center [357, 278] width 38 height 5
click at [310, 280] on span "https://docs.google.com/spreadsheets/d/1FUcF4rrx929siAxLZyFvO2U0zx4NlNhfSAaibeh…" at bounding box center [319, 278] width 38 height 5
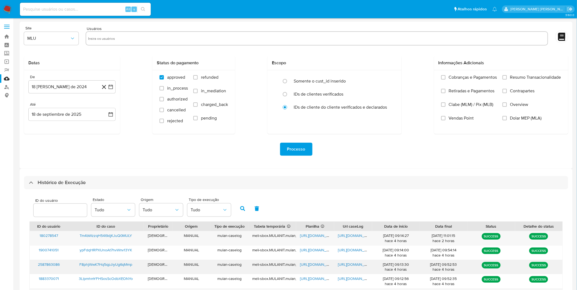
click at [339, 267] on span "https://docs.google.com/document/d/1oOdFrTMtKNaX2p4C8N4HZI4EpNMY5EmJYv16_mCSbf0…" at bounding box center [357, 264] width 38 height 5
click at [315, 262] on span "https://docs.google.com/spreadsheets/d/1AabgDSsqAJ3aI6x3lIIxQZ-KmVl5qgICnYw0itd…" at bounding box center [319, 264] width 38 height 5
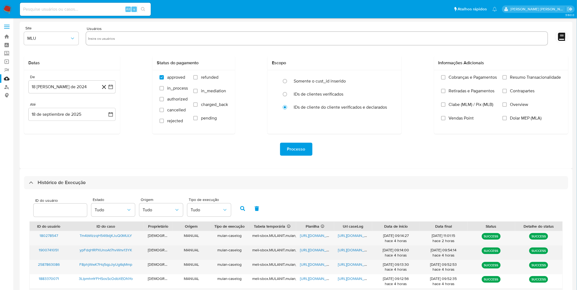
click at [364, 250] on span "https://docs.google.com/document/d/1ZsSUOQ6W1agY48EvsgkD7sz-UIH3xKyyhLeZmKfjKuk…" at bounding box center [357, 250] width 38 height 5
click at [309, 251] on span "https://docs.google.com/spreadsheets/d/14_4ghjvBJMhfGl-C_ngqEfULXbrWNd1-oZKTLPS…" at bounding box center [319, 250] width 38 height 5
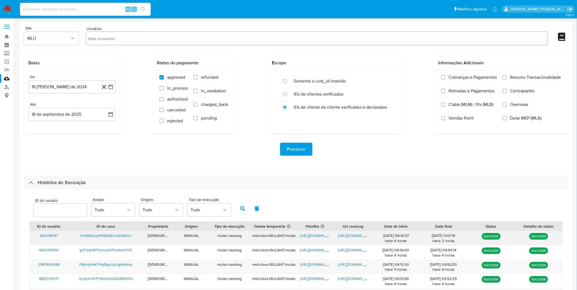
click at [349, 234] on span "https://docs.google.com/document/d/1C4Cs9OMgMZFXKZnQxOq6wt5LQVlyZNNTTxLNqpOD7XA…" at bounding box center [357, 235] width 38 height 5
click at [310, 239] on div "https://docs.google.com/spreadsheets/d/141-IwxerPt9BgOOtn-V7O0qBf4onqAu5JPihLBt…" at bounding box center [315, 239] width 38 height 14
click at [307, 234] on span "https://docs.google.com/spreadsheets/d/141-IwxerPt9BgOOtn-V7O0qBf4onqAu5JPihLBt…" at bounding box center [319, 235] width 38 height 5
click at [12, 12] on nav "Pausado Ver notificaciones Alt s Atalhos rápidos Presiona las siguientes teclas…" at bounding box center [288, 9] width 577 height 18
click at [9, 11] on img at bounding box center [7, 9] width 9 height 9
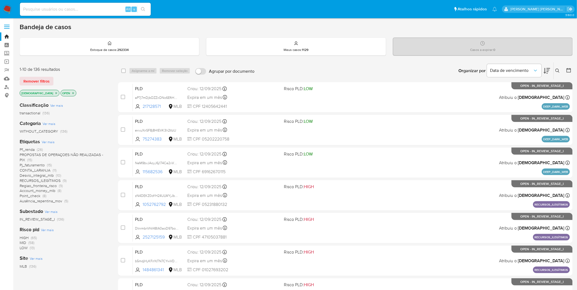
click at [66, 10] on input at bounding box center [85, 9] width 131 height 7
paste input "S94P6ZAc9ZCArKt2PDLmmvLn"
type input "S94P6ZAc9ZCArKt2PDLmmvLn"
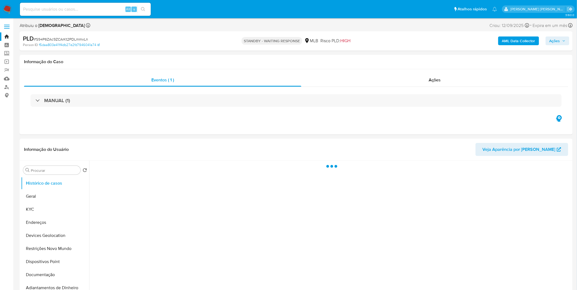
select select "10"
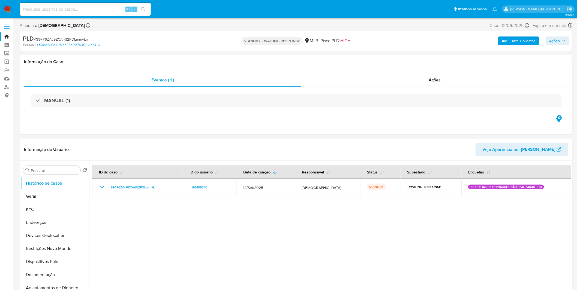
click at [13, 10] on nav "Pausado Ver notificaciones Alt s Atalhos rápidos Presiona las siguientes teclas…" at bounding box center [288, 9] width 577 height 18
click at [9, 10] on img at bounding box center [7, 9] width 9 height 9
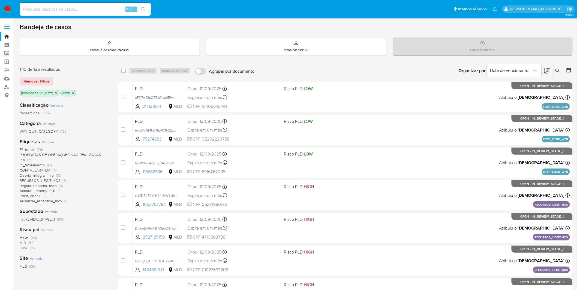
click at [46, 10] on input at bounding box center [85, 9] width 131 height 7
paste input "S94P6ZAc9ZCArKt2PDLmmvLn"
type input "S94P6ZAc9ZCArKt2PDLmmvLn"
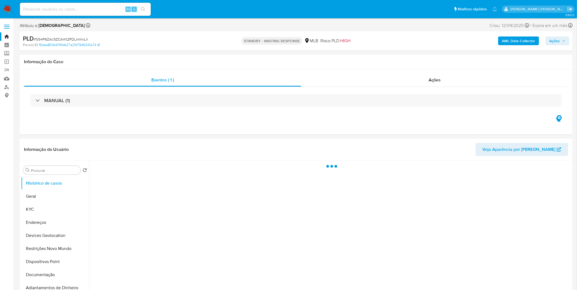
select select "10"
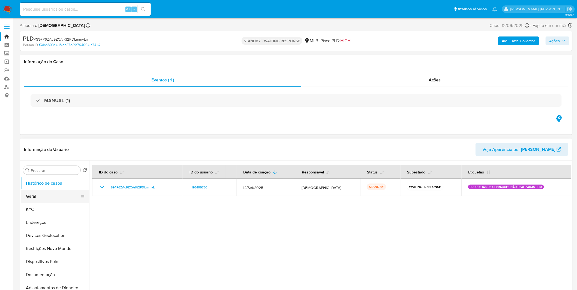
click at [49, 202] on button "Geral" at bounding box center [53, 196] width 64 height 13
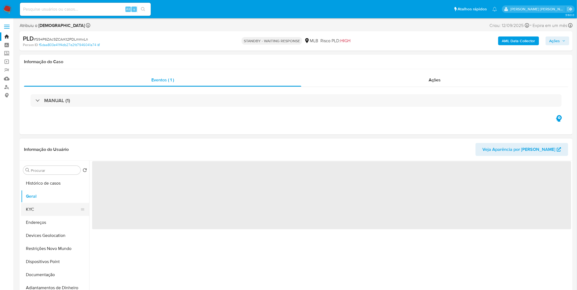
click at [42, 211] on button "KYC" at bounding box center [53, 209] width 64 height 13
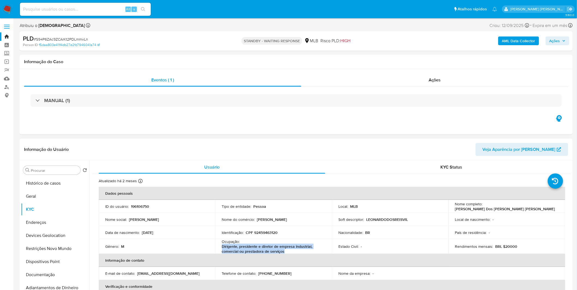
copy p "Dirigente, presidente e diretor de empresa industrial, comercial ou prestadora …"
drag, startPoint x: 287, startPoint y: 252, endPoint x: 221, endPoint y: 248, distance: 66.1
click at [222, 248] on p "Dirigente, presidente e diretor de empresa industrial, comercial ou prestadora …" at bounding box center [272, 249] width 101 height 10
click at [51, 272] on button "Documentação" at bounding box center [53, 275] width 64 height 13
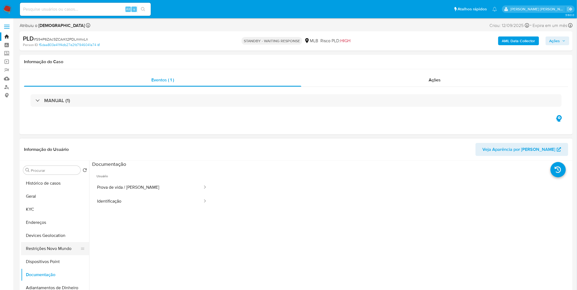
click at [57, 248] on button "Restrições Novo Mundo" at bounding box center [53, 248] width 64 height 13
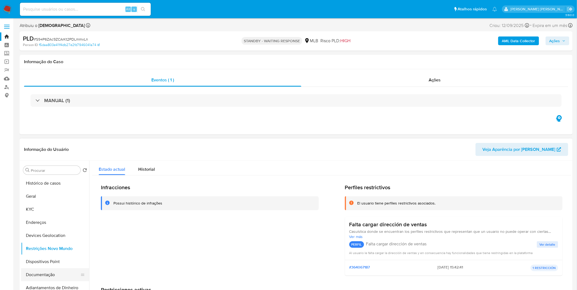
click at [31, 273] on button "Documentação" at bounding box center [53, 275] width 64 height 13
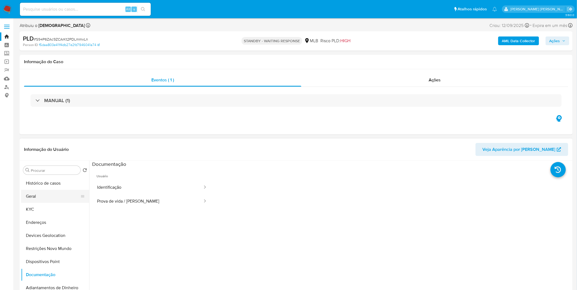
click at [55, 200] on button "Geral" at bounding box center [53, 196] width 64 height 13
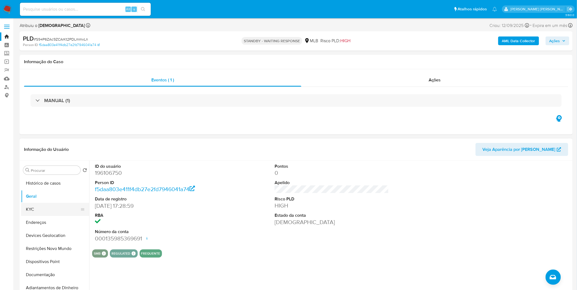
click at [45, 211] on button "KYC" at bounding box center [53, 209] width 64 height 13
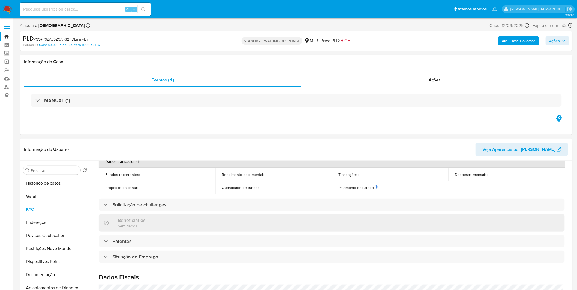
scroll to position [229, 0]
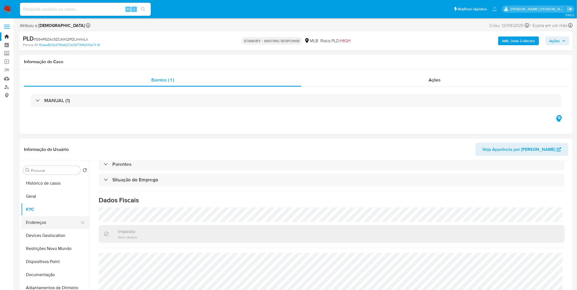
click at [56, 218] on button "Endereços" at bounding box center [53, 222] width 64 height 13
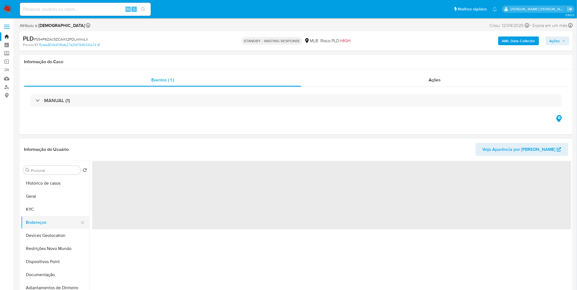
scroll to position [0, 0]
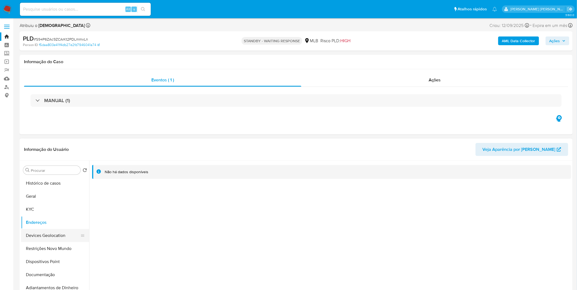
click at [32, 238] on button "Devices Geolocation" at bounding box center [53, 235] width 64 height 13
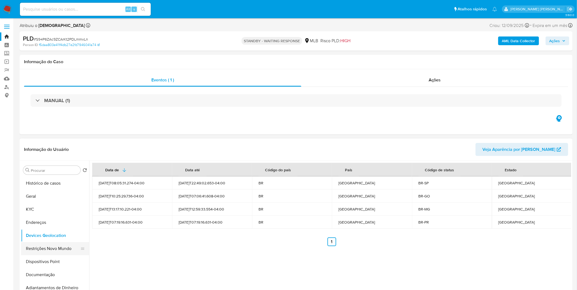
click at [65, 250] on button "Restrições Novo Mundo" at bounding box center [53, 248] width 64 height 13
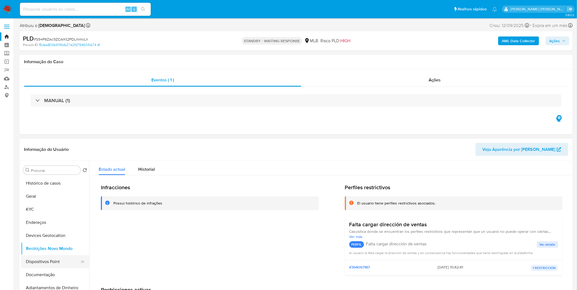
click at [54, 261] on button "Dispositivos Point" at bounding box center [53, 262] width 64 height 13
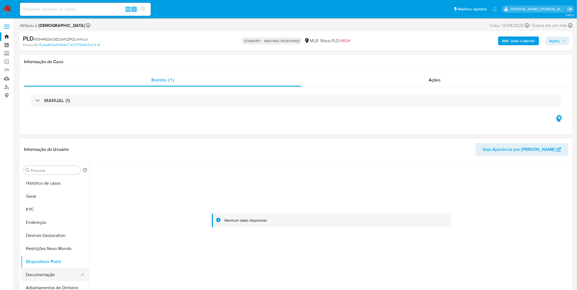
click at [56, 273] on button "Documentação" at bounding box center [53, 275] width 64 height 13
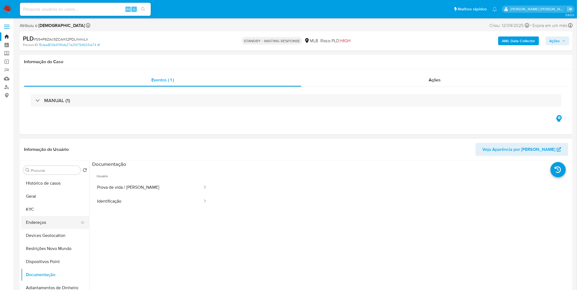
scroll to position [30, 0]
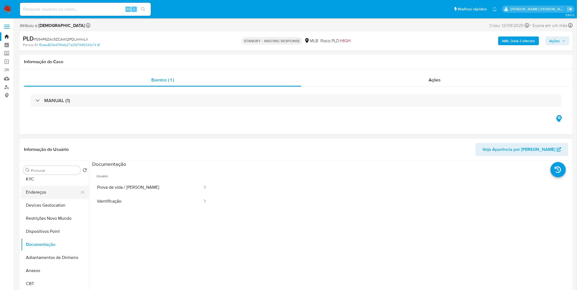
click at [51, 195] on button "Endereços" at bounding box center [53, 192] width 64 height 13
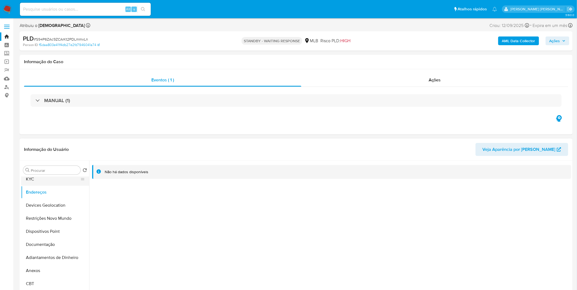
click at [36, 186] on button "KYC" at bounding box center [53, 179] width 64 height 13
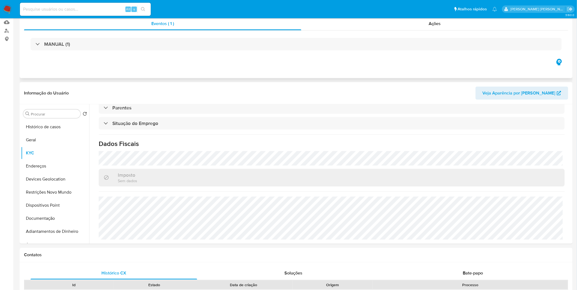
scroll to position [0, 0]
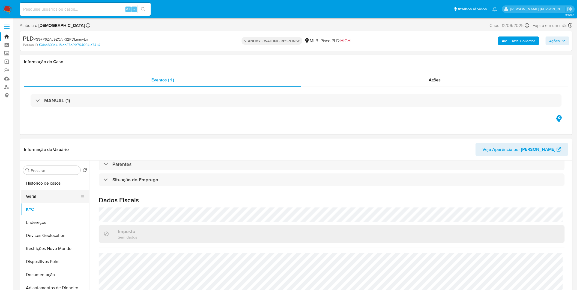
click at [44, 199] on button "Geral" at bounding box center [53, 196] width 64 height 13
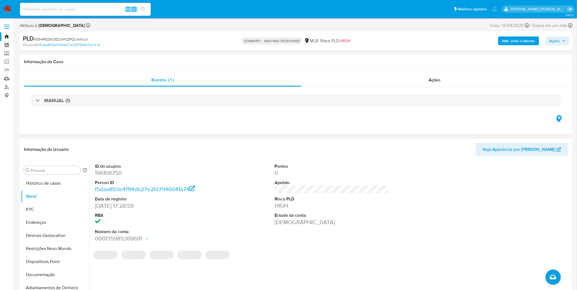
click at [320, 242] on div "Pontos 0 Apelido Risco PLD HIGH Estado da conta Ativa" at bounding box center [332, 203] width 120 height 85
click at [55, 250] on button "Restrições Novo Mundo" at bounding box center [53, 248] width 64 height 13
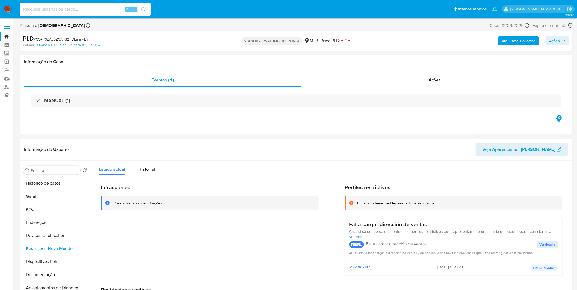
click at [61, 10] on input at bounding box center [85, 9] width 131 height 7
paste input "GI6dpIG9K0SDpDzUJtRoMeTP"
type input "GI6dpIG9K0SDpDzUJtRoMeTP"
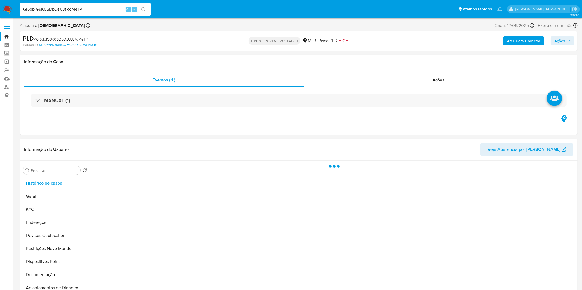
select select "10"
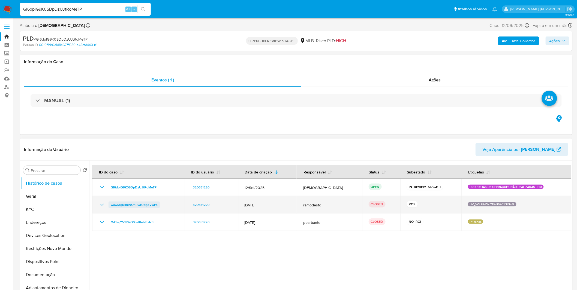
drag, startPoint x: 162, startPoint y: 205, endPoint x: 110, endPoint y: 206, distance: 52.4
click at [110, 206] on div "waQIXgRlmPJOnROrUdg3VwFs" at bounding box center [138, 205] width 79 height 7
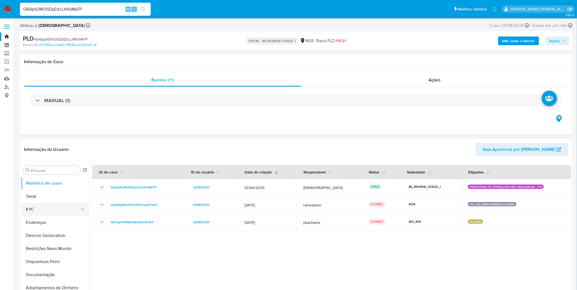
click at [64, 209] on button "KYC" at bounding box center [53, 209] width 64 height 13
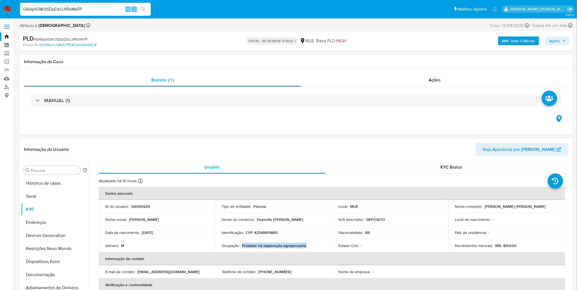
copy p "Produtor na exploração agropecuária"
drag, startPoint x: 317, startPoint y: 247, endPoint x: 241, endPoint y: 247, distance: 75.5
click at [241, 247] on div "Ocupação : Produtor na exploração agropecuária" at bounding box center [274, 246] width 104 height 5
click at [54, 279] on button "Documentação" at bounding box center [53, 275] width 64 height 13
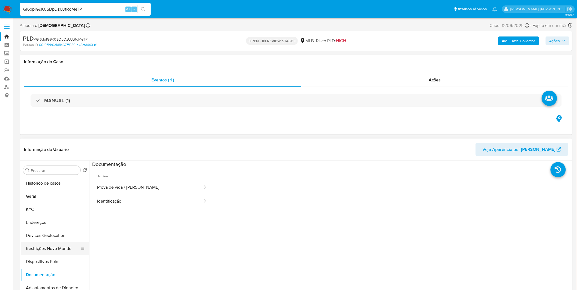
click at [59, 249] on button "Restrições Novo Mundo" at bounding box center [53, 248] width 64 height 13
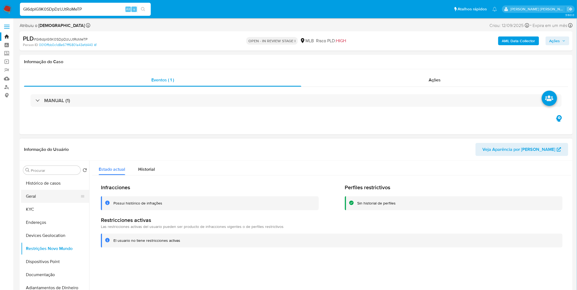
click at [45, 197] on button "Geral" at bounding box center [53, 196] width 64 height 13
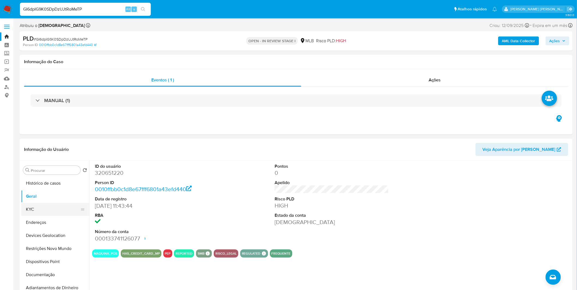
click at [49, 213] on button "KYC" at bounding box center [53, 209] width 64 height 13
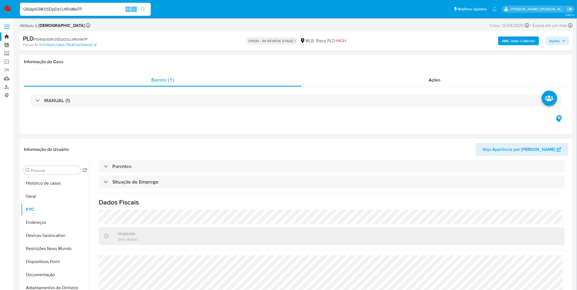
scroll to position [227, 0]
click at [48, 213] on button "KYC" at bounding box center [53, 209] width 64 height 13
click at [46, 224] on button "Endereços" at bounding box center [53, 222] width 64 height 13
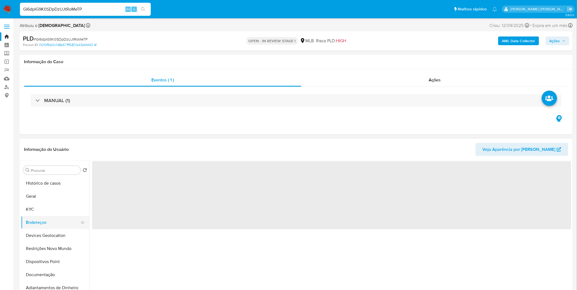
scroll to position [0, 0]
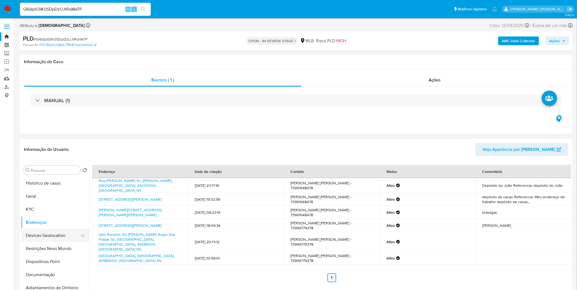
click at [51, 236] on button "Devices Geolocation" at bounding box center [53, 235] width 64 height 13
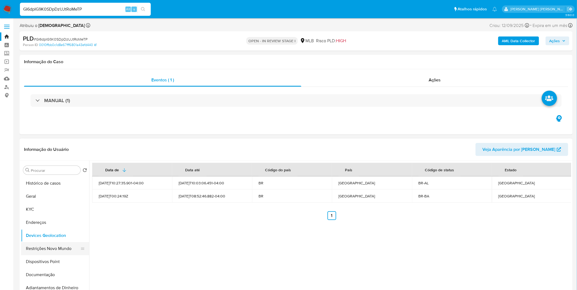
click at [41, 249] on button "Restrições Novo Mundo" at bounding box center [53, 248] width 64 height 13
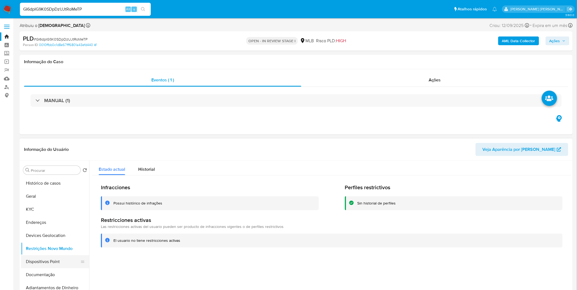
click at [36, 257] on button "Dispositivos Point" at bounding box center [53, 262] width 64 height 13
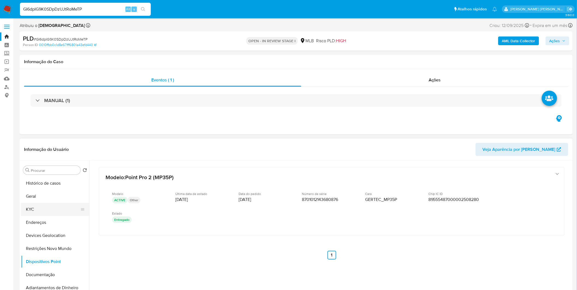
click at [47, 211] on button "KYC" at bounding box center [53, 209] width 64 height 13
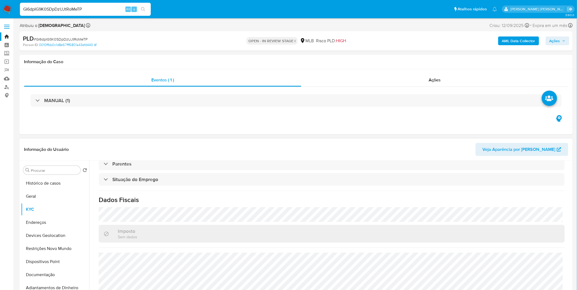
scroll to position [227, 0]
click at [43, 7] on input "GI6dpIG9K0SDpDzUJtRoMeTP" at bounding box center [85, 9] width 131 height 7
paste input "dhY9Ahz8kyiI2BCPhJiJfrOb"
type input "dhY9Ahz8kyiI2BCPhJiJfrOb"
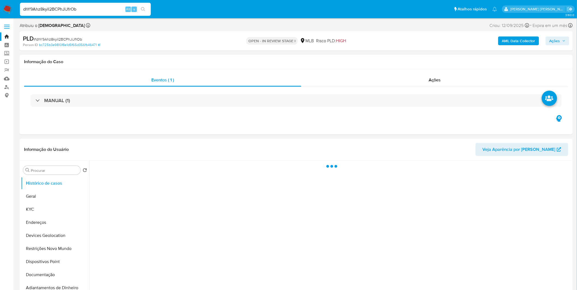
select select "10"
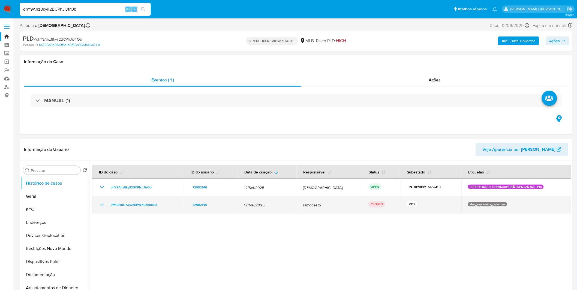
click at [104, 205] on icon "Mostrar/Ocultar" at bounding box center [102, 205] width 7 height 7
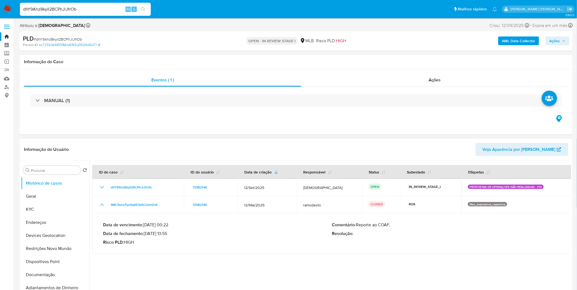
click at [184, 234] on p "Data de fechamento : 09/06/2025 13:55" at bounding box center [217, 233] width 229 height 5
click at [56, 191] on button "Geral" at bounding box center [53, 196] width 64 height 13
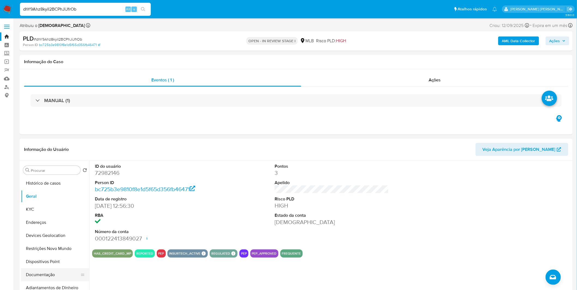
click at [43, 278] on button "Documentação" at bounding box center [53, 275] width 64 height 13
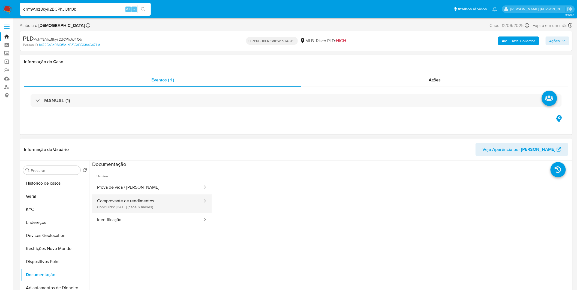
click at [158, 209] on button "Comprovante de rendimentos Concluído: 31/03/2025 (hace 6 meses)" at bounding box center [147, 204] width 111 height 19
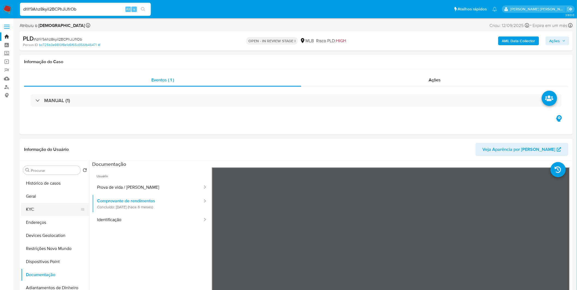
click at [67, 208] on button "KYC" at bounding box center [53, 209] width 64 height 13
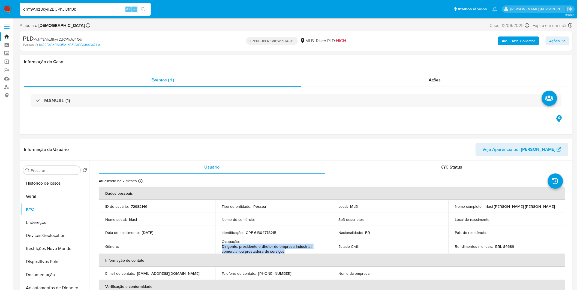
copy p "Dirigente, presidente e diretor de empresa industrial, comercial ou prestadora …"
drag, startPoint x: 287, startPoint y: 250, endPoint x: 218, endPoint y: 246, distance: 69.1
click at [218, 246] on td "Ocupação : Dirigente, presidente e diretor de empresa industrial, comercial ou …" at bounding box center [273, 246] width 117 height 15
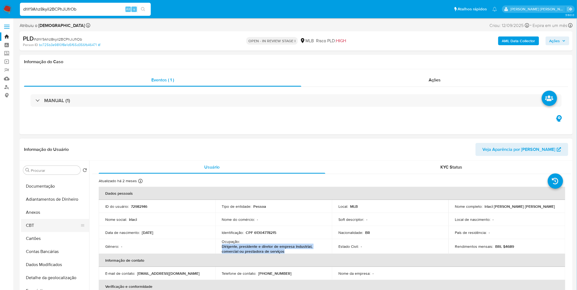
scroll to position [91, 0]
click at [50, 217] on button "CBT" at bounding box center [53, 223] width 64 height 13
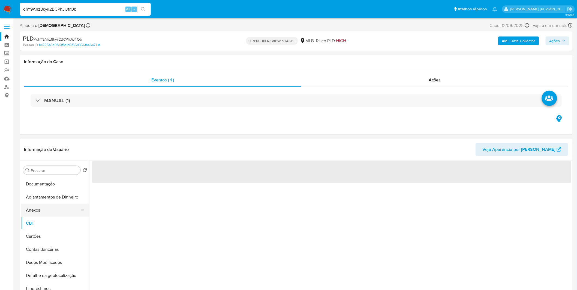
click at [50, 213] on button "Anexos" at bounding box center [53, 210] width 64 height 13
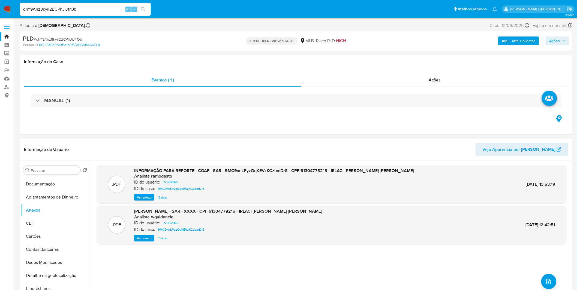
click at [140, 198] on span "Ver anexo" at bounding box center [144, 197] width 15 height 5
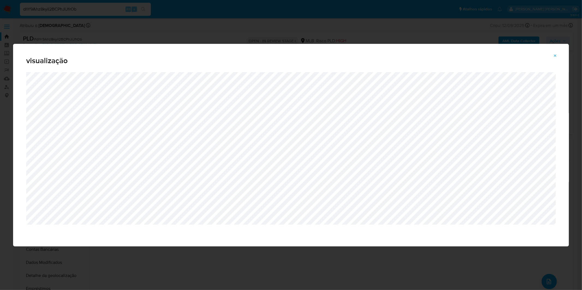
click at [265, 31] on div "visualização" at bounding box center [291, 145] width 582 height 290
click at [553, 56] on icon "Attachment preview" at bounding box center [555, 56] width 4 height 4
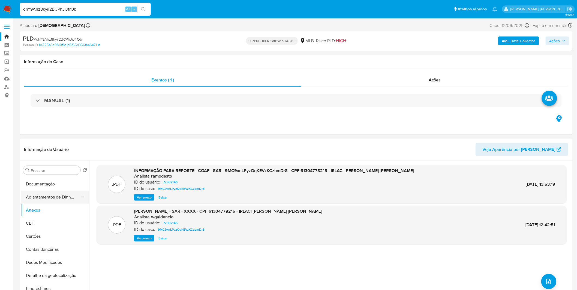
scroll to position [0, 0]
click at [45, 198] on button "Geral" at bounding box center [53, 196] width 64 height 13
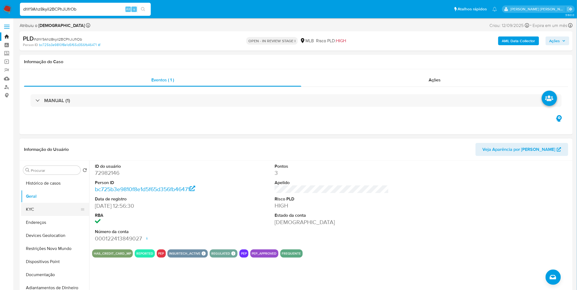
click at [31, 211] on button "KYC" at bounding box center [53, 209] width 64 height 13
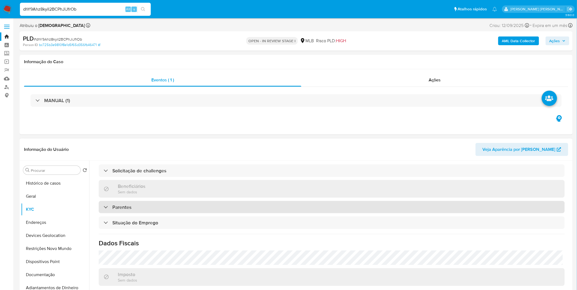
scroll to position [229, 0]
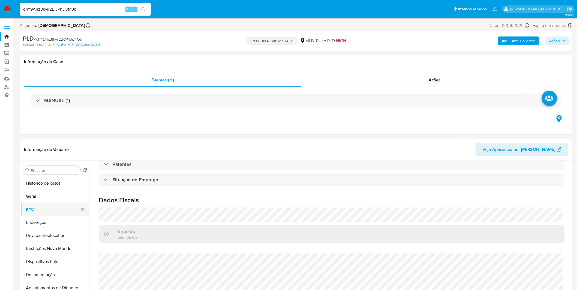
click at [52, 213] on button "KYC" at bounding box center [53, 209] width 64 height 13
click at [50, 223] on button "Endereços" at bounding box center [53, 222] width 64 height 13
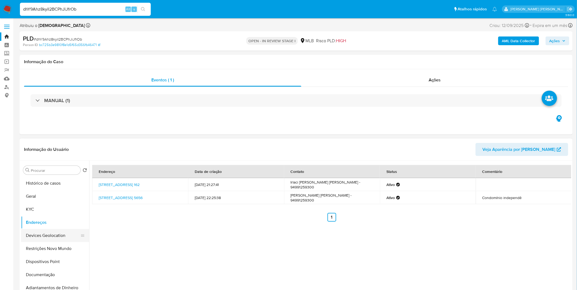
click at [38, 240] on button "Devices Geolocation" at bounding box center [53, 235] width 64 height 13
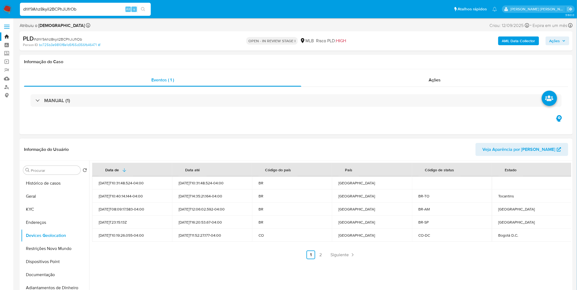
click at [320, 257] on link "2" at bounding box center [320, 255] width 9 height 9
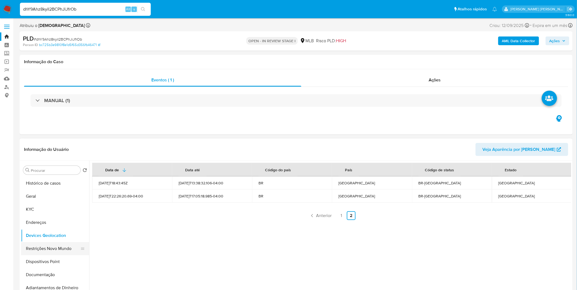
click at [71, 247] on button "Restrições Novo Mundo" at bounding box center [53, 248] width 64 height 13
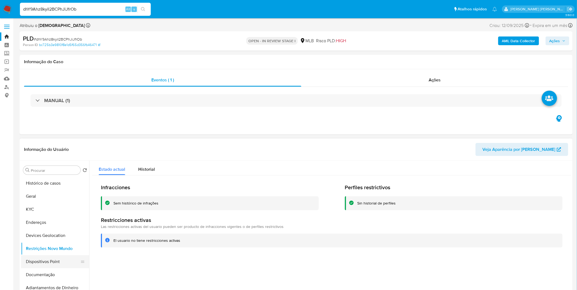
click at [32, 261] on button "Dispositivos Point" at bounding box center [53, 262] width 64 height 13
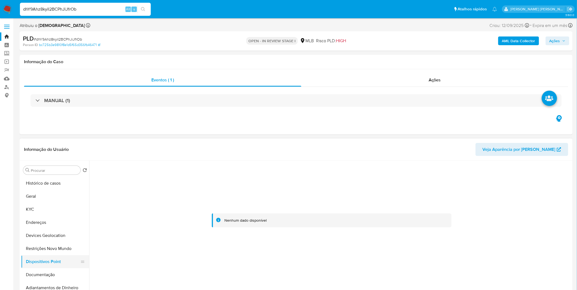
click at [58, 266] on button "Dispositivos Point" at bounding box center [53, 262] width 64 height 13
click at [55, 271] on button "Documentação" at bounding box center [53, 275] width 64 height 13
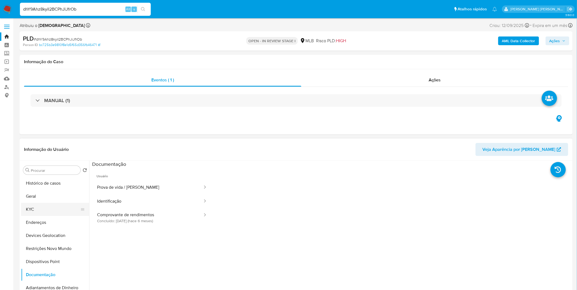
click at [59, 204] on button "KYC" at bounding box center [53, 209] width 64 height 13
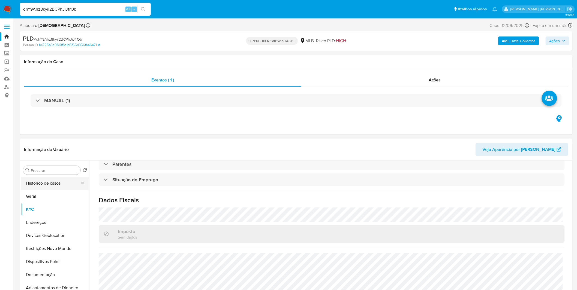
click at [50, 179] on button "Histórico de casos" at bounding box center [53, 183] width 64 height 13
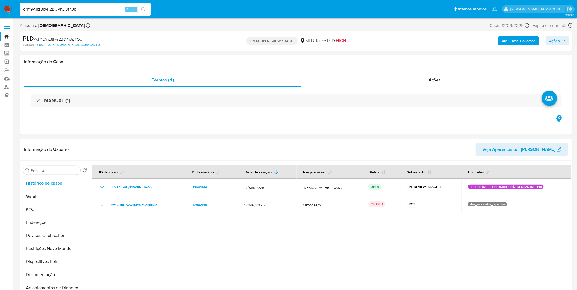
click at [9, 5] on img at bounding box center [7, 9] width 9 height 9
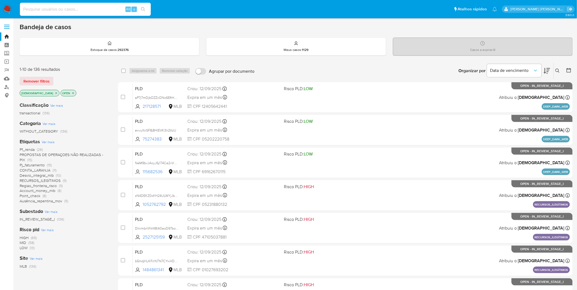
click at [90, 10] on input at bounding box center [85, 9] width 131 height 7
paste input "iENEDUF0vweILWCkkji0gxTy"
type input "iENEDUF0vweILWCkkji0gxTy"
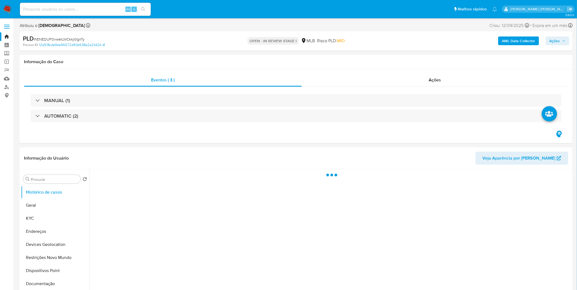
select select "10"
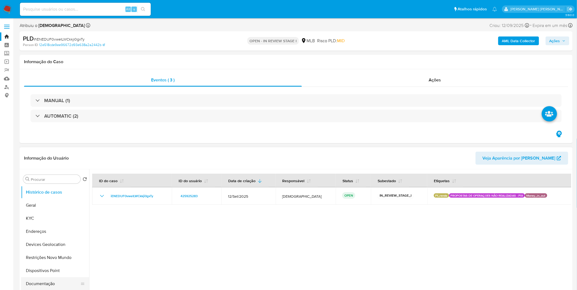
click at [47, 280] on button "Documentação" at bounding box center [53, 284] width 64 height 13
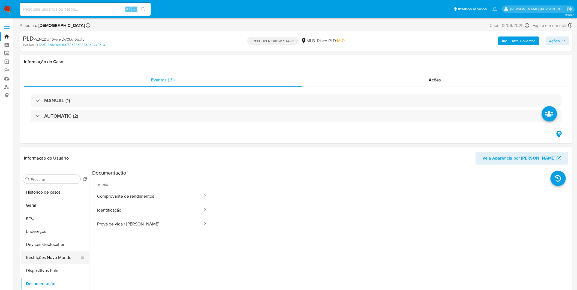
click at [46, 254] on button "Restrições Novo Mundo" at bounding box center [53, 257] width 64 height 13
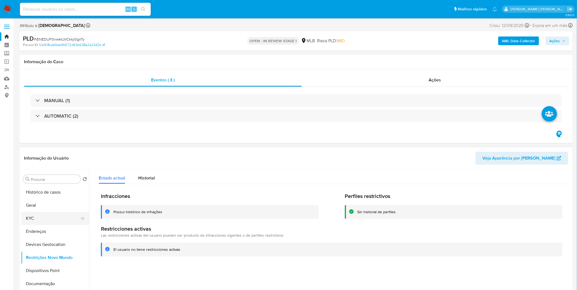
click at [50, 221] on button "KYC" at bounding box center [53, 218] width 64 height 13
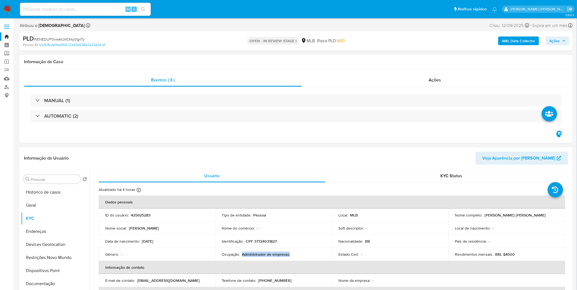
copy p "Administrador de empresas"
drag, startPoint x: 293, startPoint y: 252, endPoint x: 242, endPoint y: 255, distance: 51.4
click at [242, 255] on div "Ocupação : Administrador de empresas" at bounding box center [274, 254] width 104 height 5
click at [37, 204] on button "Geral" at bounding box center [53, 205] width 64 height 13
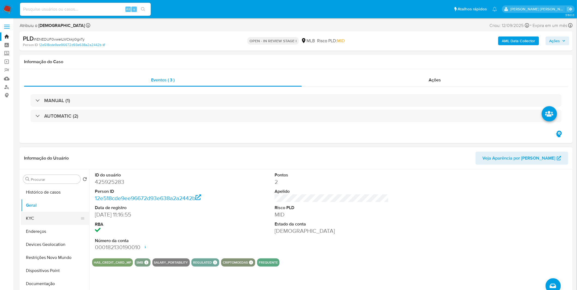
click at [37, 220] on button "KYC" at bounding box center [53, 218] width 64 height 13
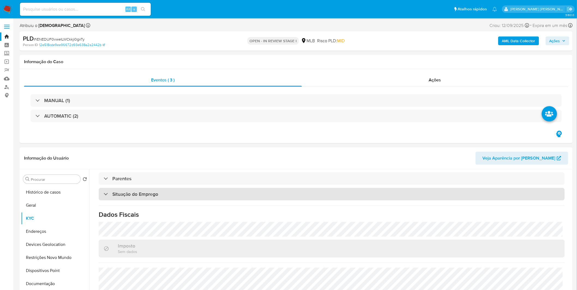
scroll to position [227, 0]
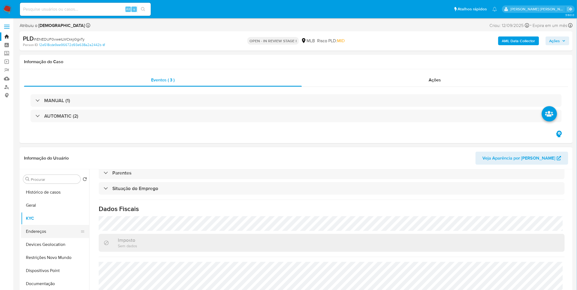
click at [51, 230] on button "Endereços" at bounding box center [53, 231] width 64 height 13
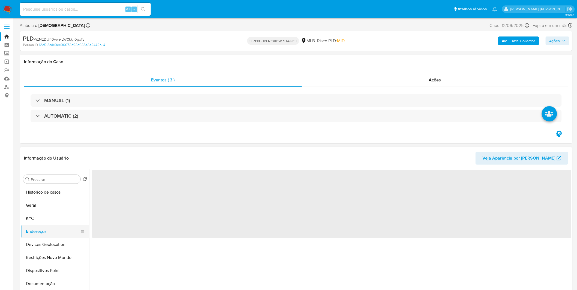
scroll to position [0, 0]
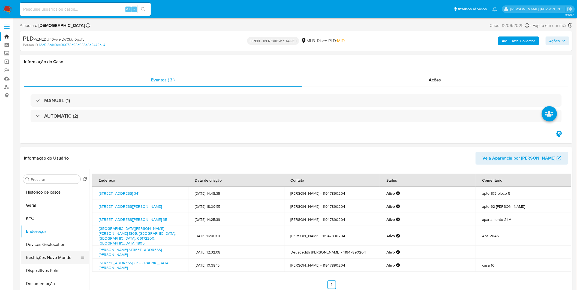
click at [49, 256] on button "Restrições Novo Mundo" at bounding box center [53, 257] width 64 height 13
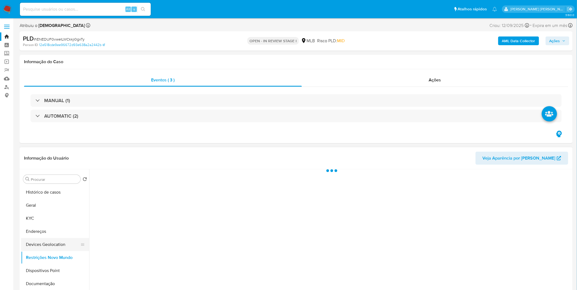
click at [55, 250] on button "Devices Geolocation" at bounding box center [53, 244] width 64 height 13
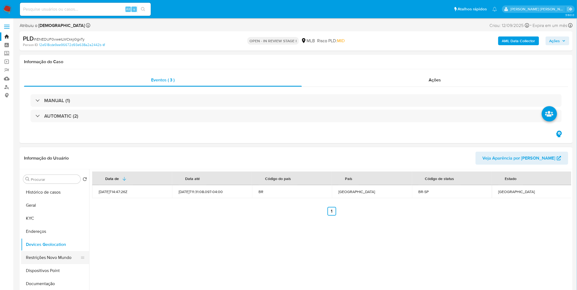
click at [43, 257] on button "Restrições Novo Mundo" at bounding box center [53, 257] width 64 height 13
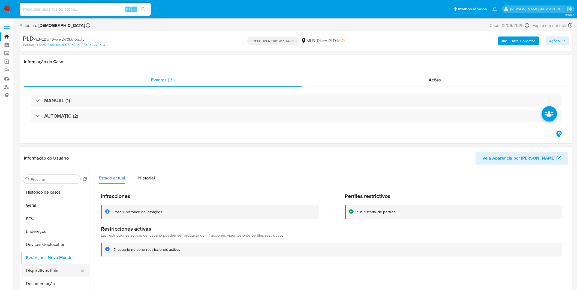
click at [49, 272] on button "Dispositivos Point" at bounding box center [53, 271] width 64 height 13
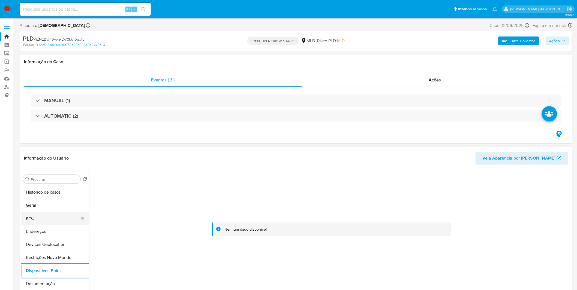
click at [52, 219] on button "KYC" at bounding box center [53, 218] width 64 height 13
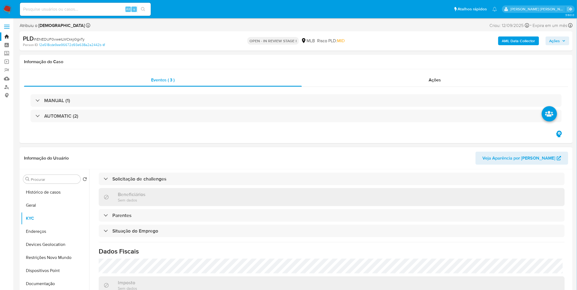
scroll to position [227, 0]
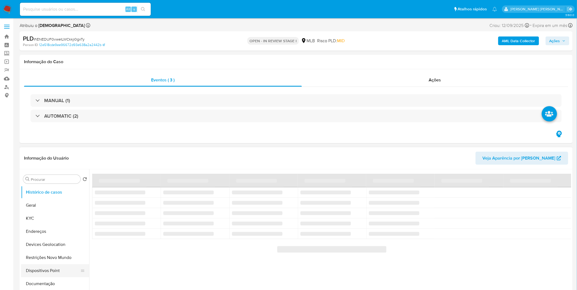
select select "10"
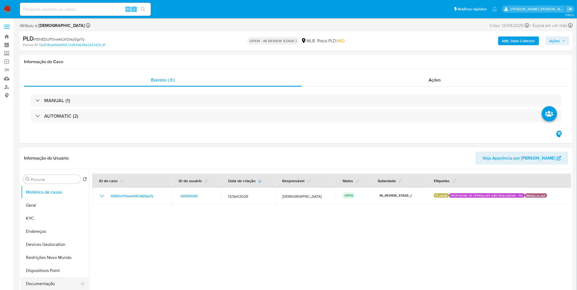
click at [57, 284] on button "Documentação" at bounding box center [53, 284] width 64 height 13
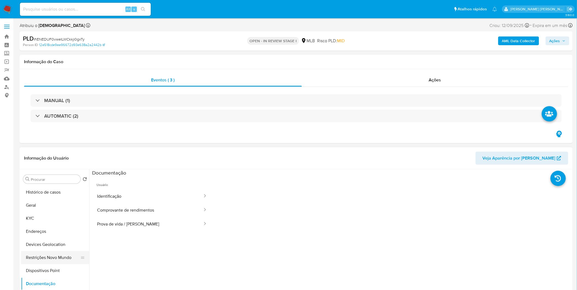
click at [58, 260] on button "Restrições Novo Mundo" at bounding box center [53, 257] width 64 height 13
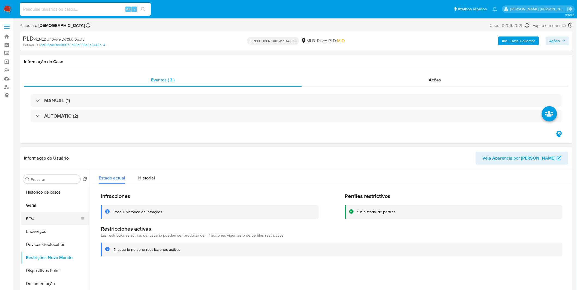
click at [44, 220] on button "KYC" at bounding box center [53, 218] width 64 height 13
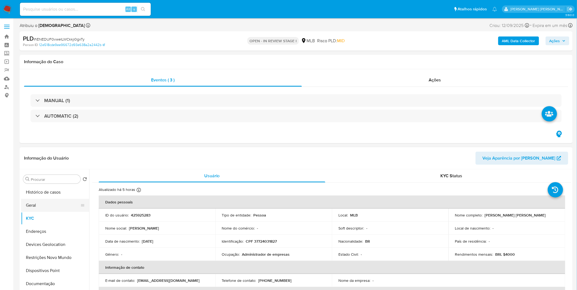
click at [46, 205] on button "Geral" at bounding box center [53, 205] width 64 height 13
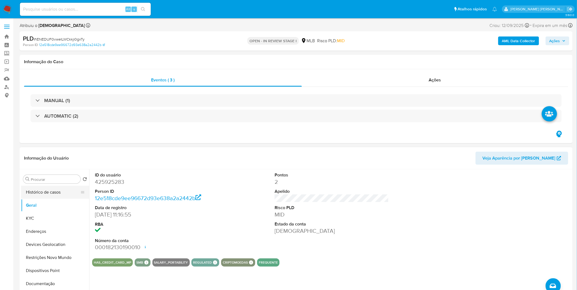
click at [55, 194] on button "Histórico de casos" at bounding box center [53, 192] width 64 height 13
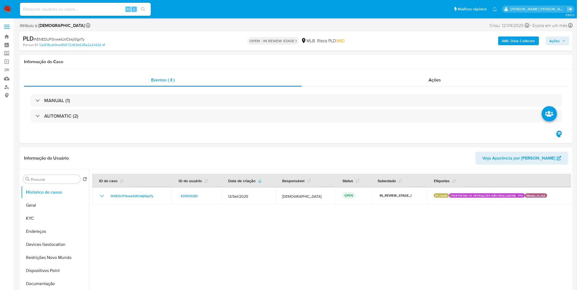
click at [7, 9] on img at bounding box center [7, 9] width 9 height 9
